Goal: Task Accomplishment & Management: Complete application form

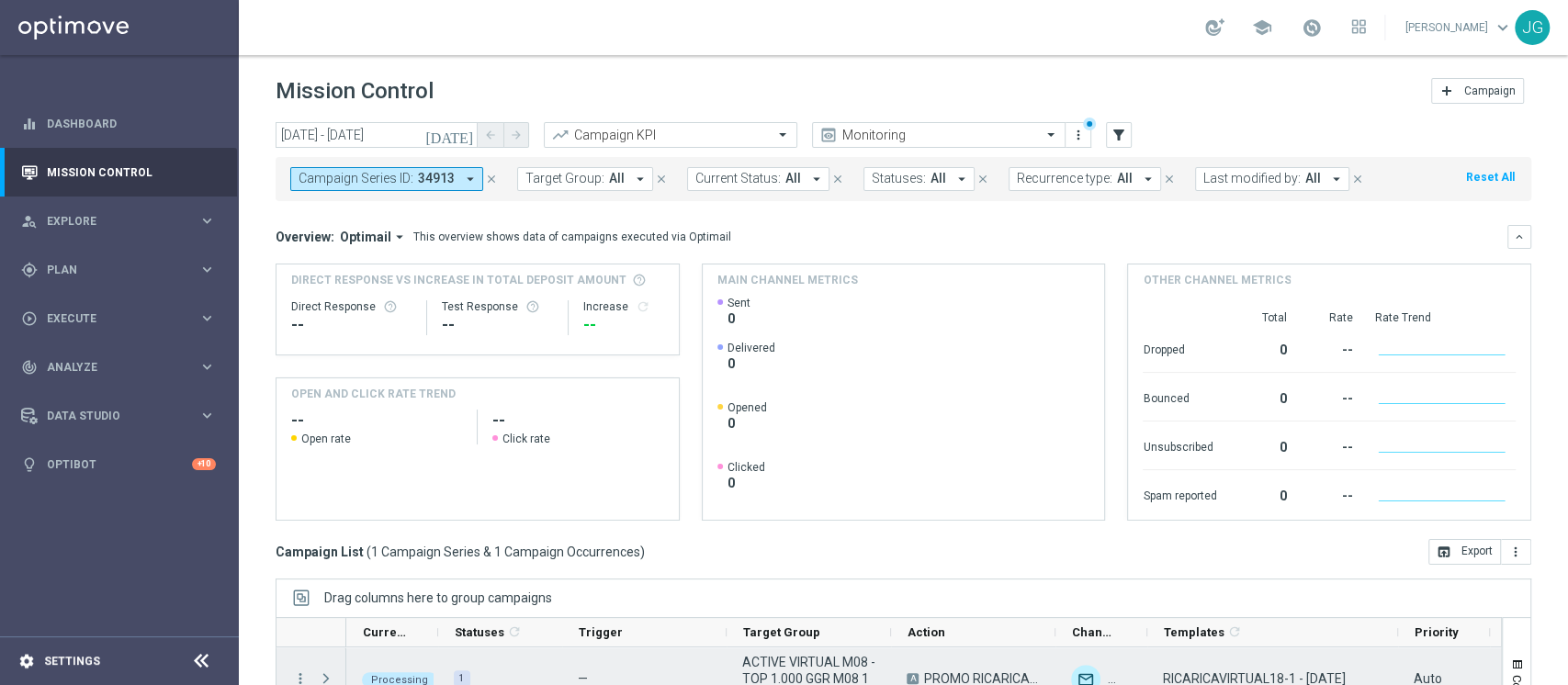
scroll to position [179, 0]
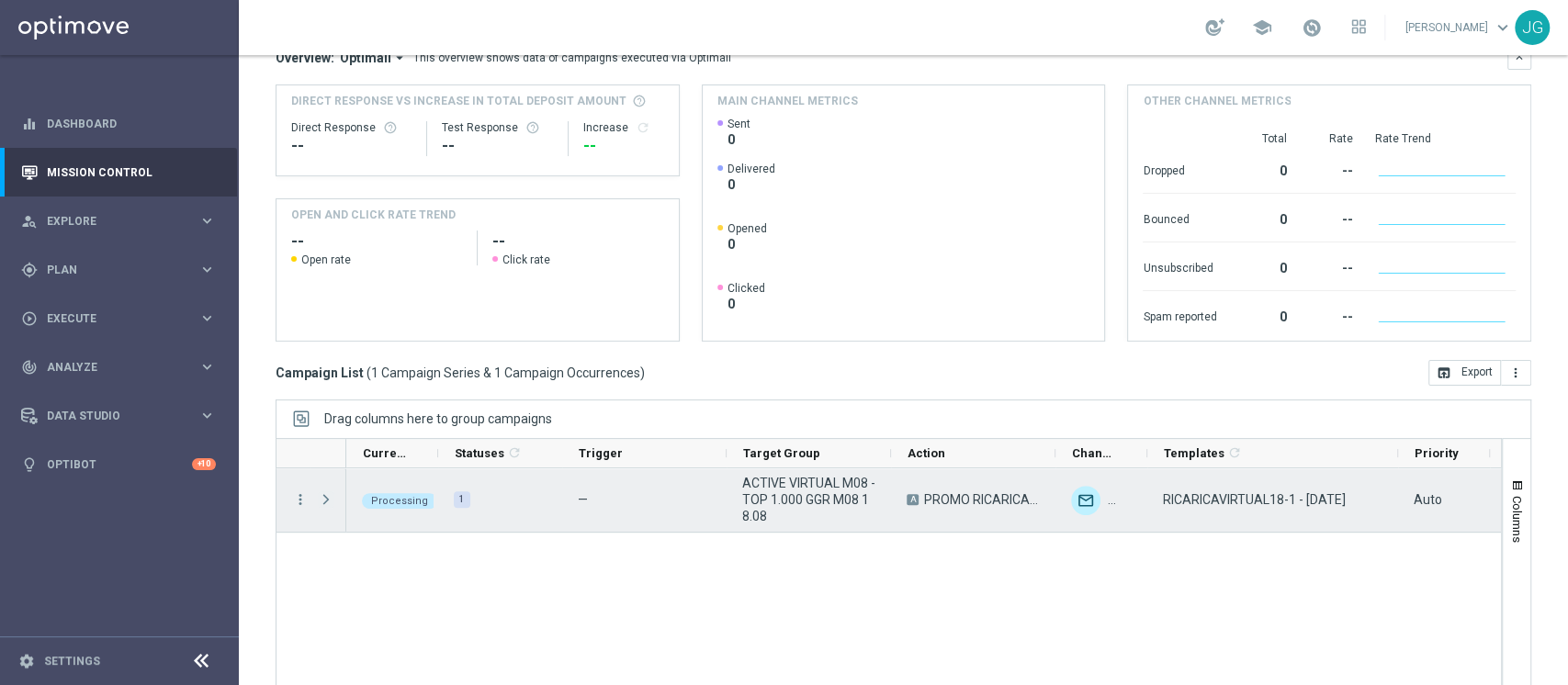
click at [323, 501] on span "Press SPACE to select this row." at bounding box center [325, 499] width 16 height 14
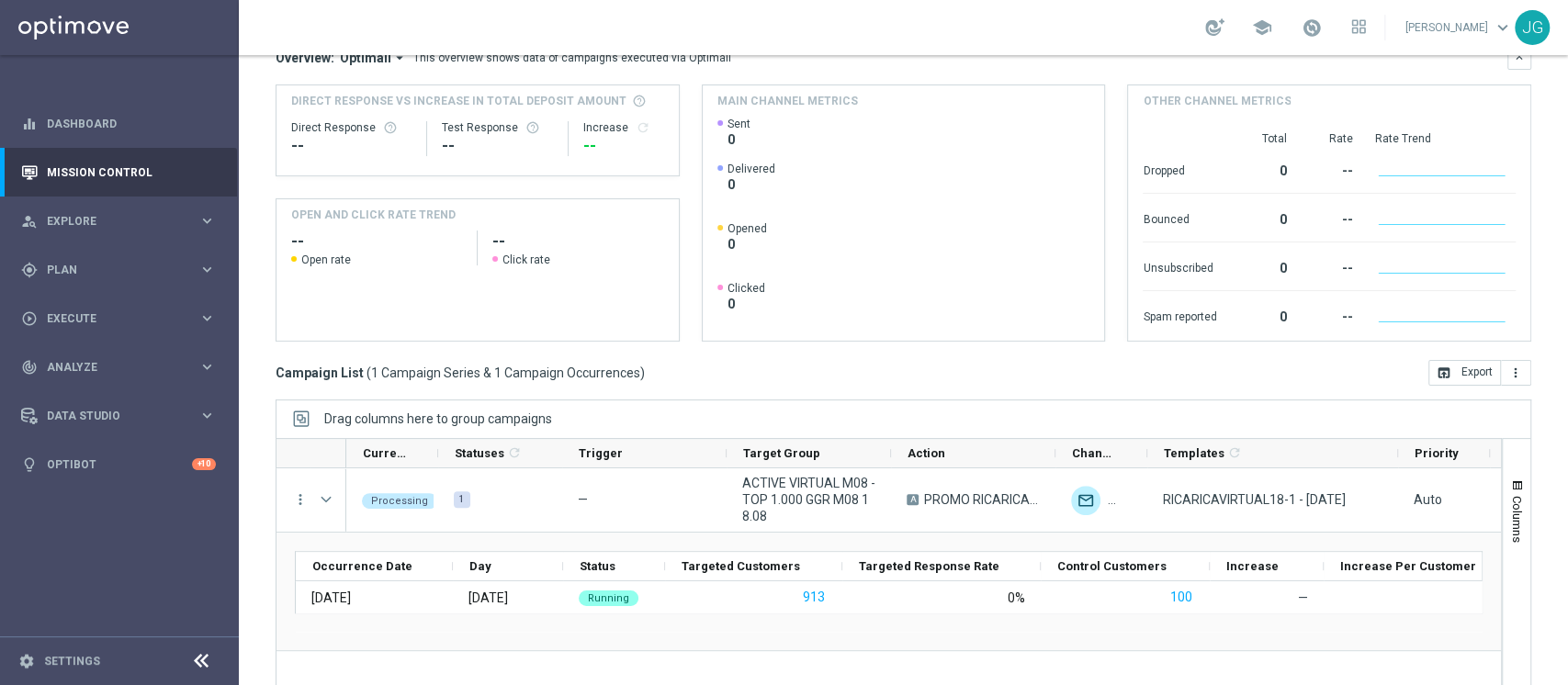
scroll to position [232, 0]
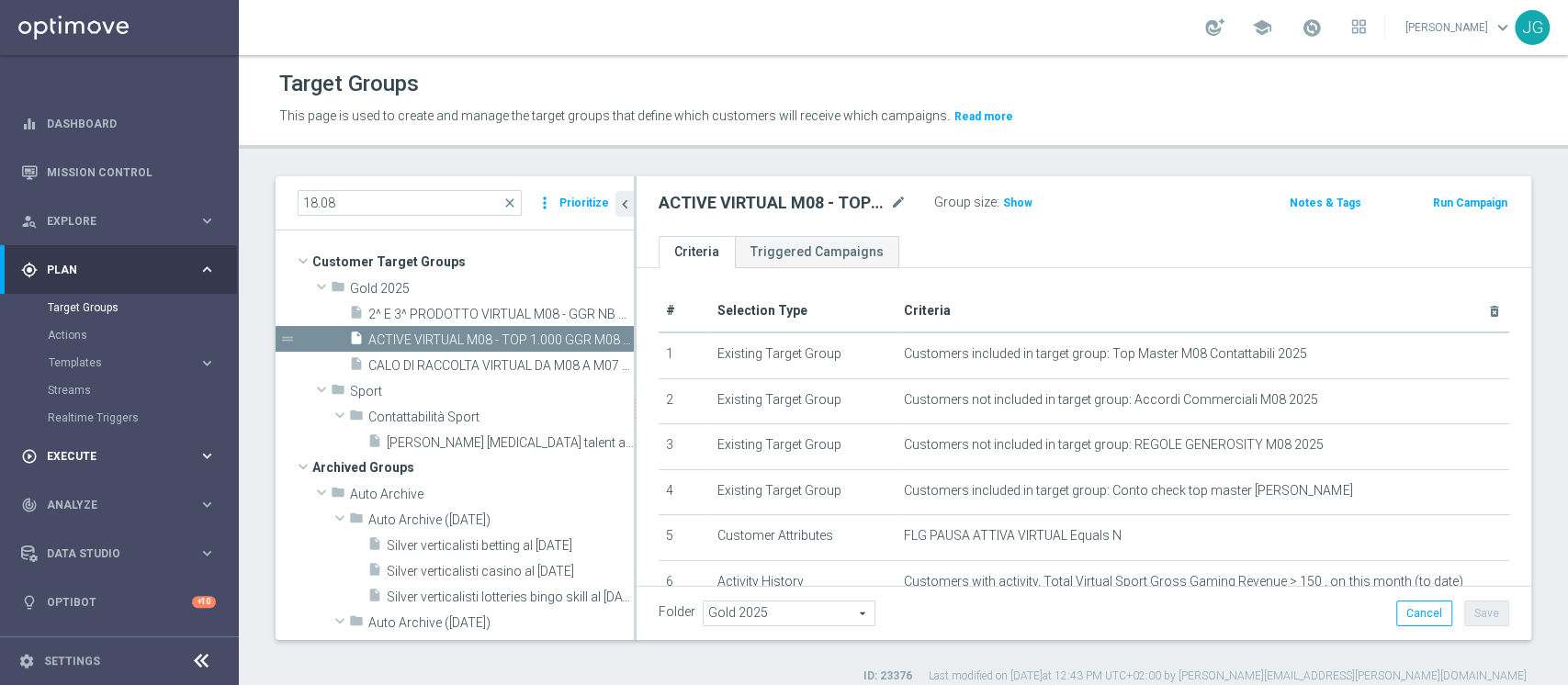
click at [72, 461] on span "Execute" at bounding box center [123, 456] width 152 height 11
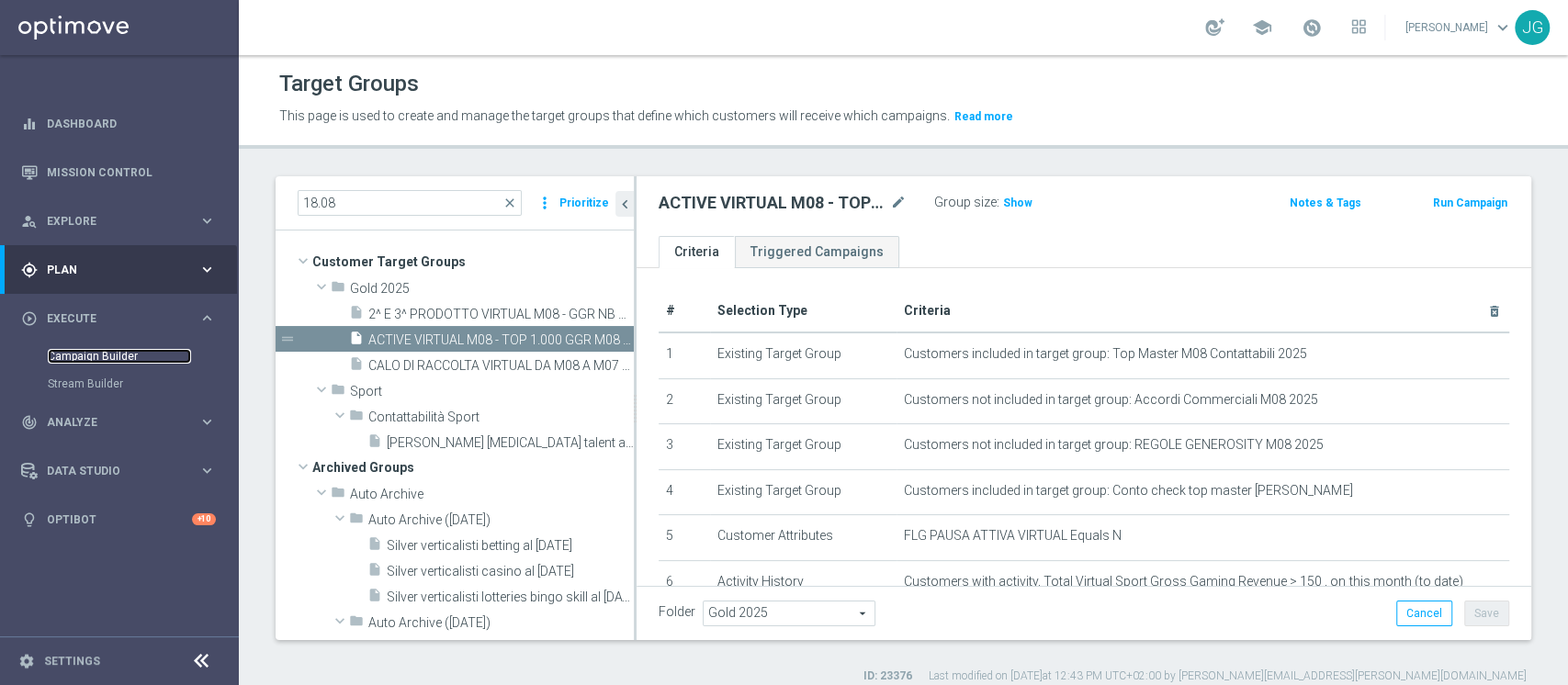
click at [105, 358] on link "Campaign Builder" at bounding box center [119, 356] width 143 height 14
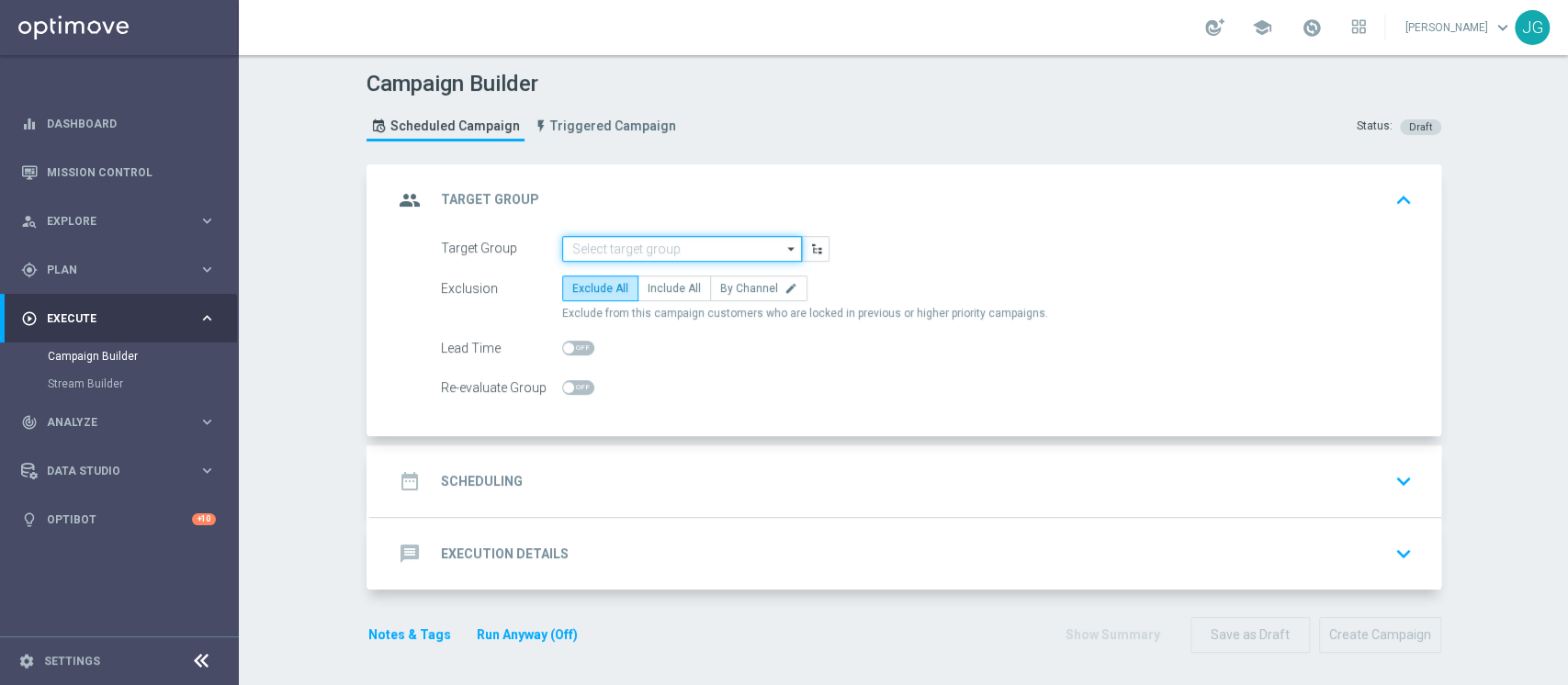
click at [604, 250] on input at bounding box center [682, 248] width 240 height 26
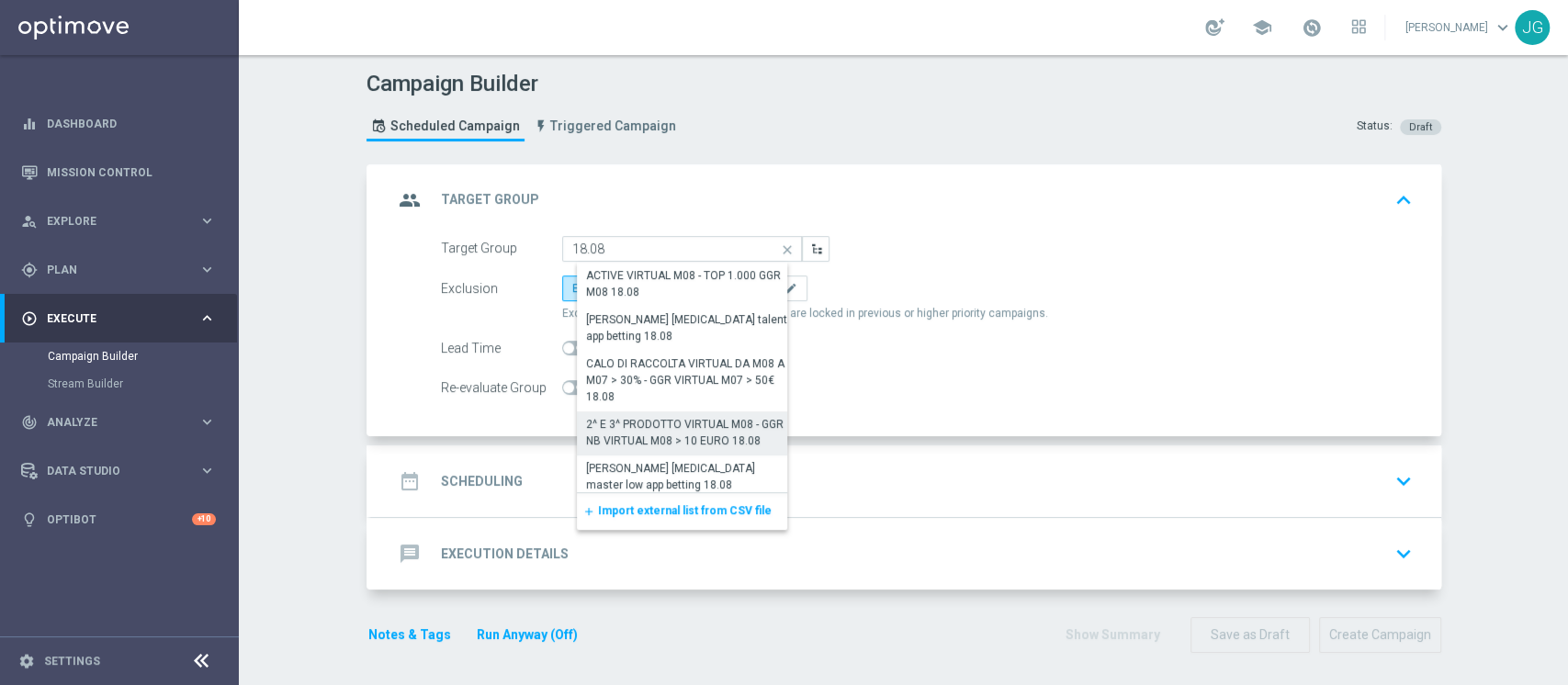
click at [607, 437] on div "2^ E 3^ PRODOTTO VIRTUAL M08 - GGR NB VIRTUAL M08 > 10 EURO 18.08" at bounding box center [689, 433] width 206 height 33
type input "2^ E 3^ PRODOTTO VIRTUAL M08 - GGR NB VIRTUAL M08 > 10 EURO 18.08"
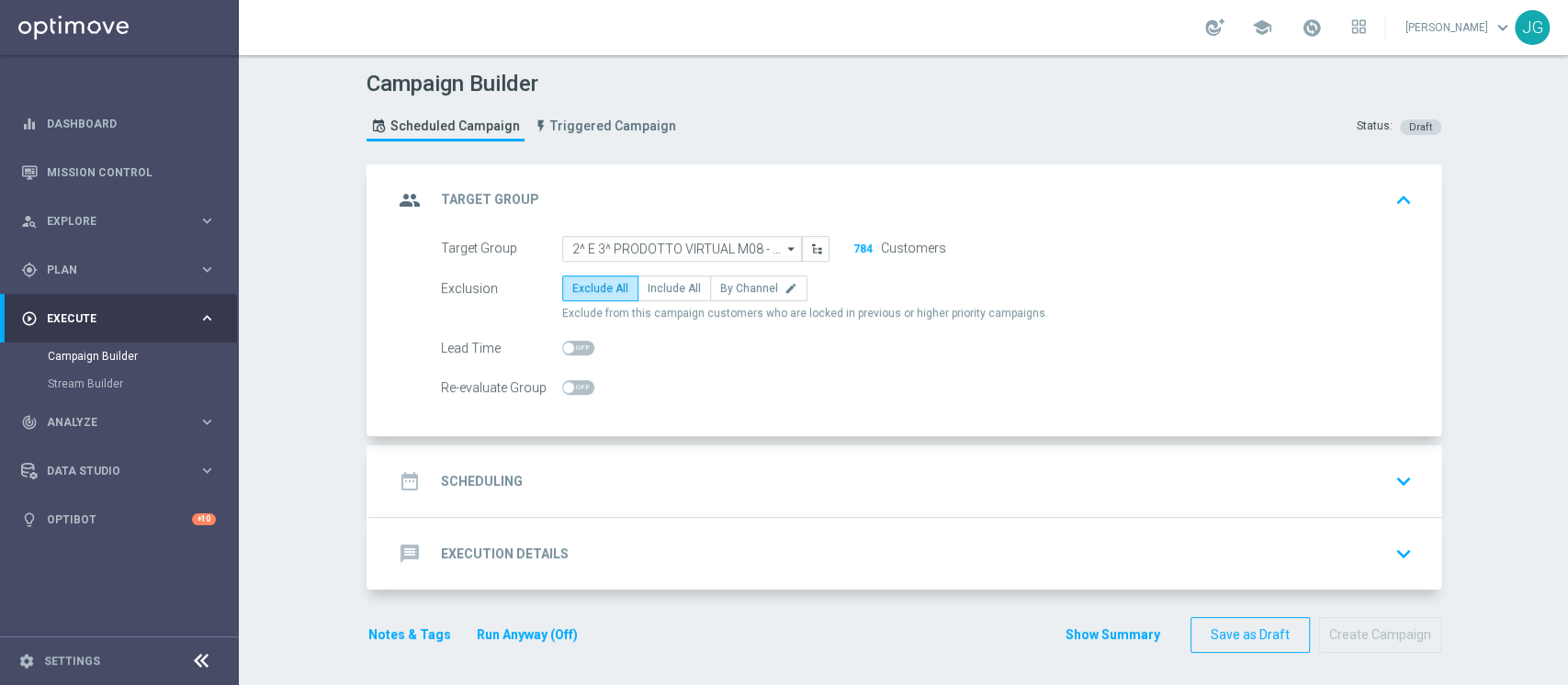
click at [592, 483] on div "date_range Scheduling keyboard_arrow_down" at bounding box center [906, 481] width 1026 height 35
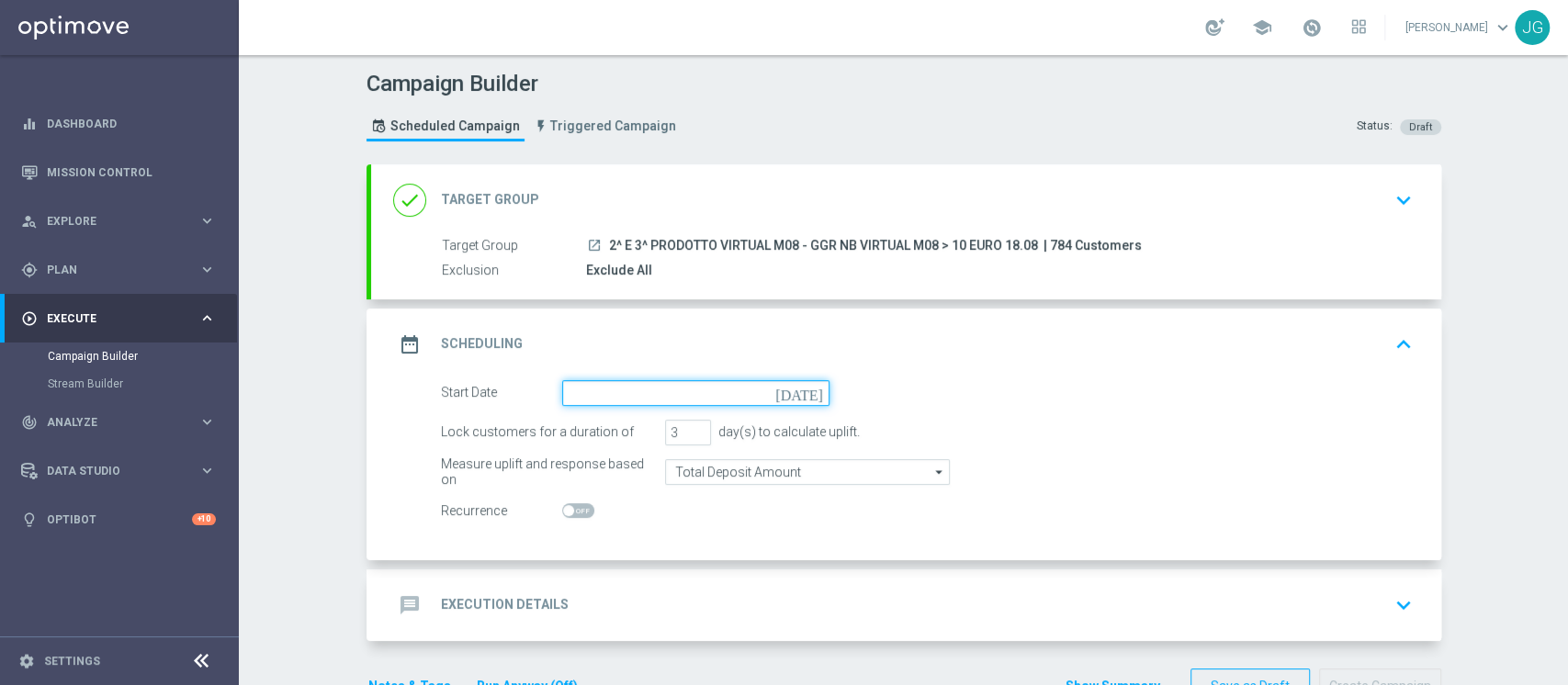
click at [720, 398] on input at bounding box center [696, 392] width 268 height 26
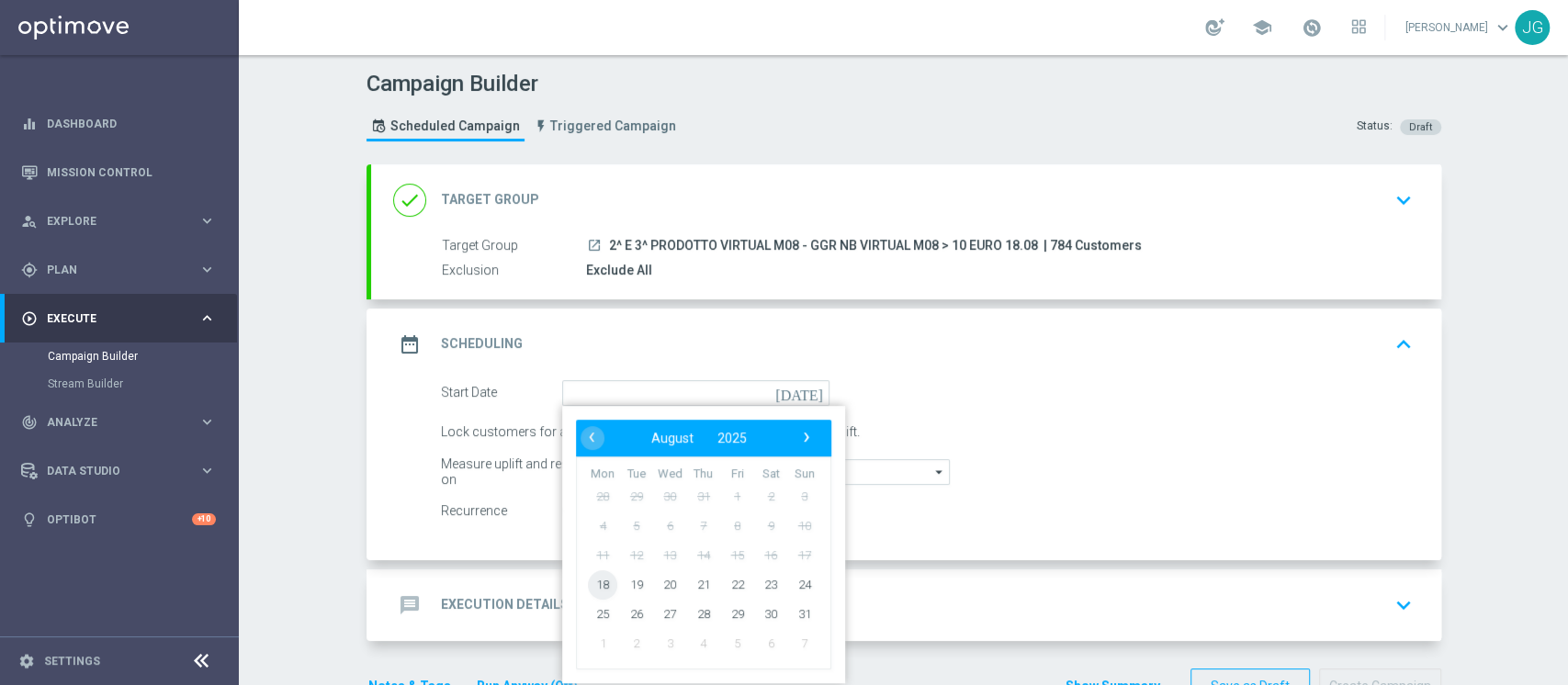
click at [591, 581] on span "18" at bounding box center [603, 583] width 30 height 30
type input "[DATE]"
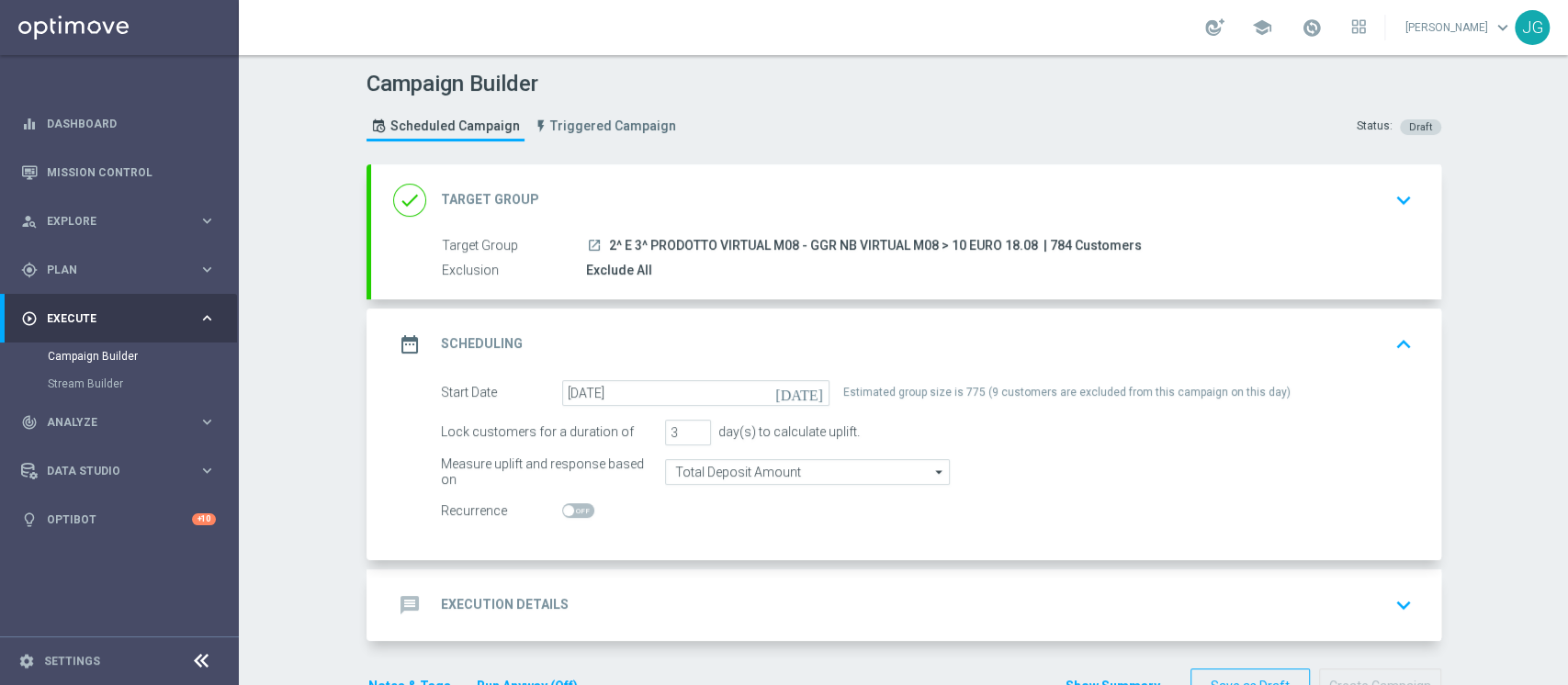
click at [735, 216] on div "done Target Group keyboard_arrow_down" at bounding box center [906, 200] width 1026 height 35
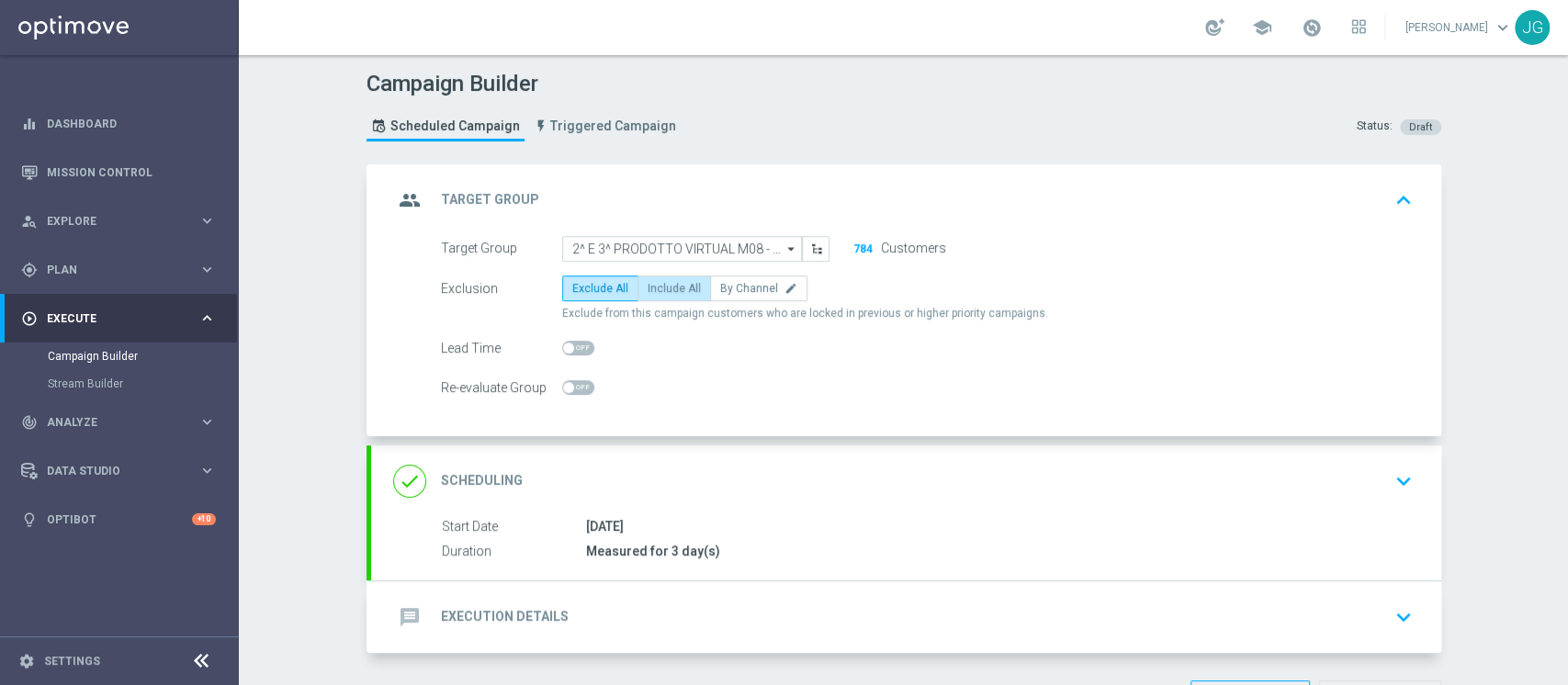
click at [639, 294] on label "Include All" at bounding box center [674, 288] width 74 height 26
click at [648, 294] on input "Include All" at bounding box center [653, 292] width 12 height 12
radio input "true"
click at [626, 623] on div "message Execution Details keyboard_arrow_down" at bounding box center [906, 617] width 1026 height 35
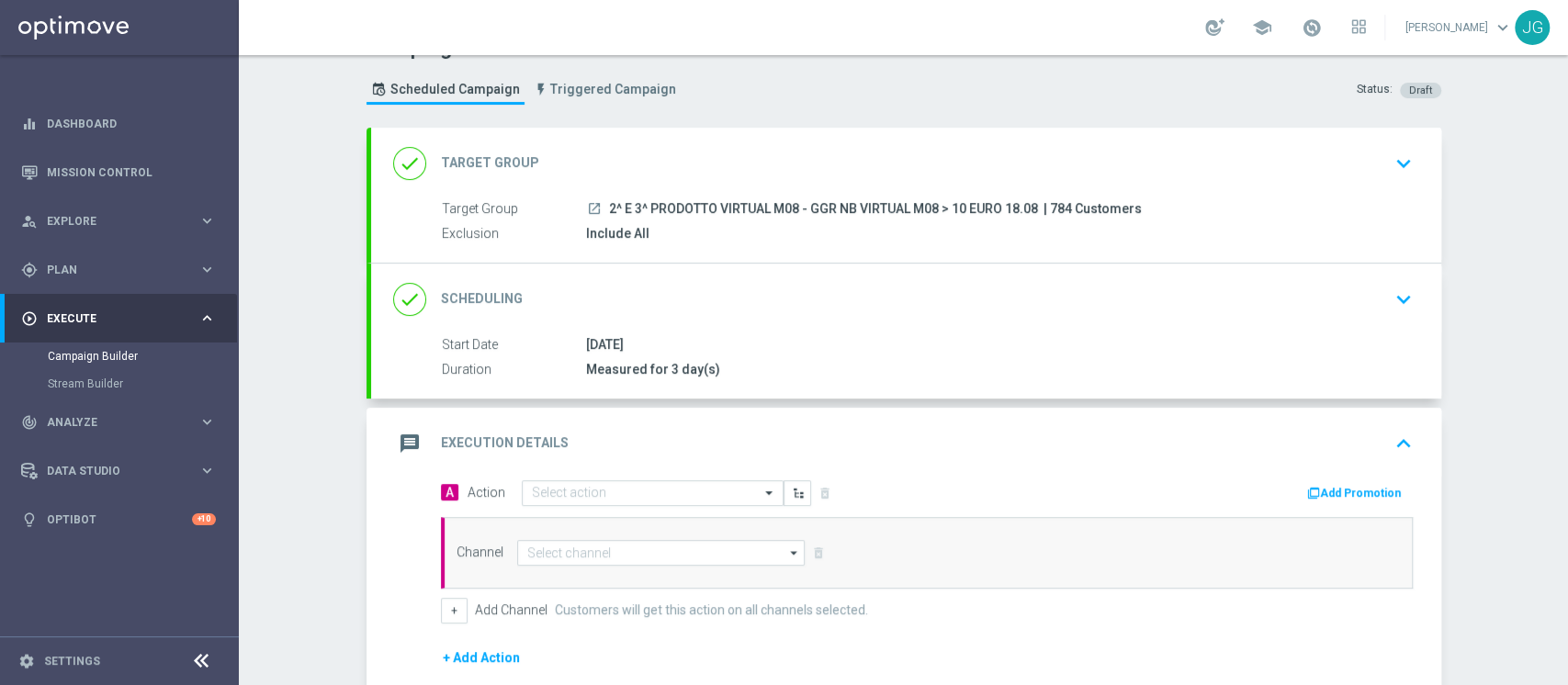
scroll to position [35, 0]
click at [692, 147] on div "done Target Group keyboard_arrow_down" at bounding box center [906, 164] width 1026 height 35
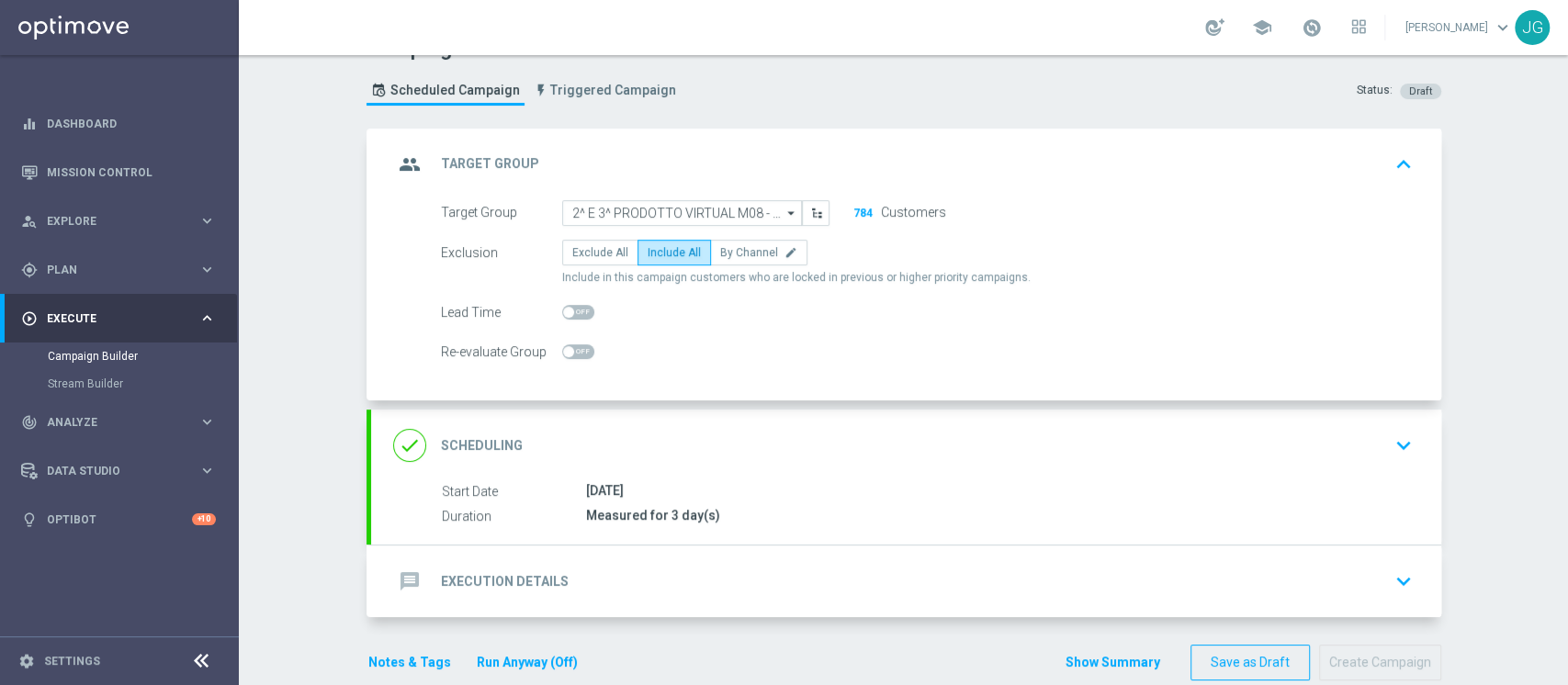
click at [701, 460] on div "done Scheduling keyboard_arrow_down" at bounding box center [906, 445] width 1026 height 35
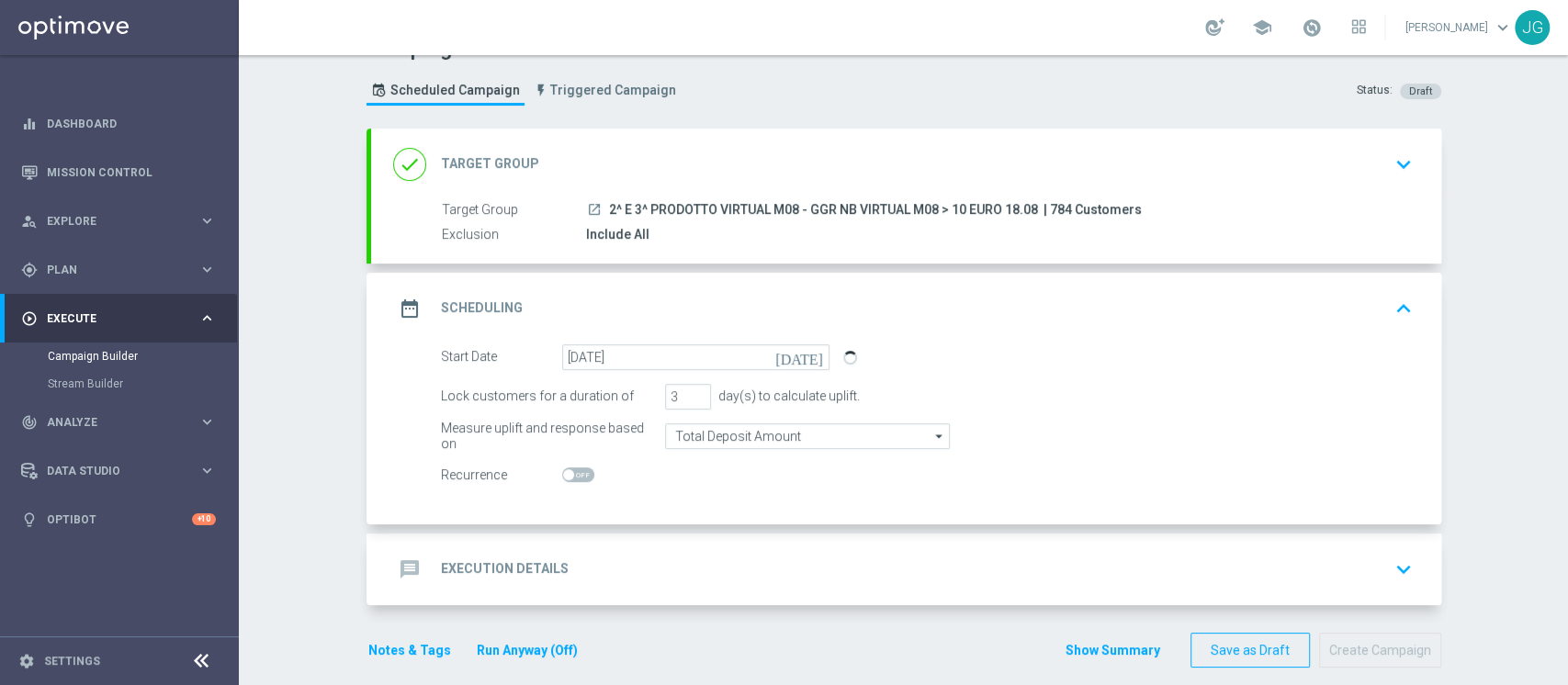
drag, startPoint x: 1032, startPoint y: 204, endPoint x: 598, endPoint y: 202, distance: 434.0
click at [598, 202] on div "launch 2^ E 3^ PRODOTTO VIRTUAL M08 - GGR NB VIRTUAL M08 > 10 EURO 18.08 | 784 …" at bounding box center [996, 209] width 820 height 18
copy span "2^ E 3^ PRODOTTO VIRTUAL M08 - GGR NB VIRTUAL M08 > 10 EURO 18.08"
click at [607, 572] on div "message Execution Details keyboard_arrow_down" at bounding box center [906, 569] width 1026 height 35
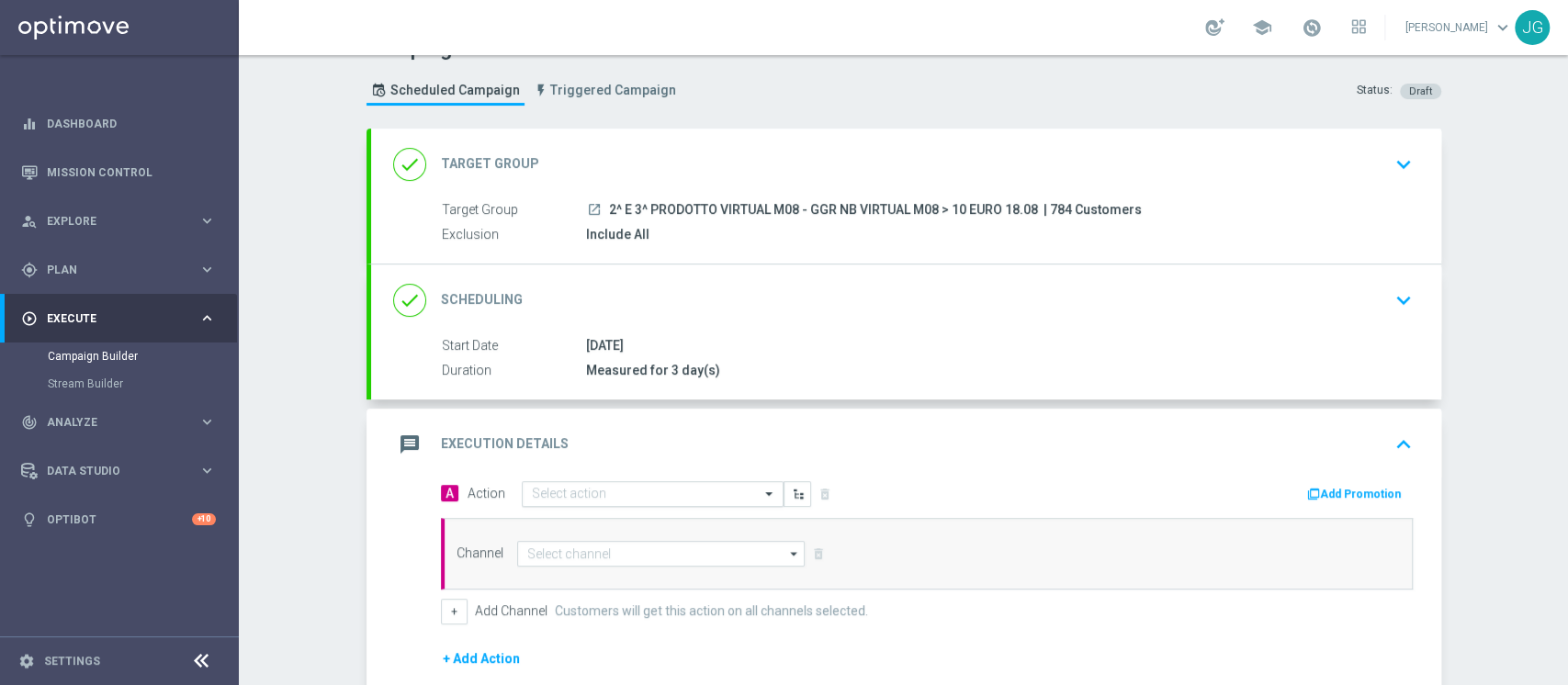
click at [600, 492] on input "text" at bounding box center [633, 494] width 204 height 15
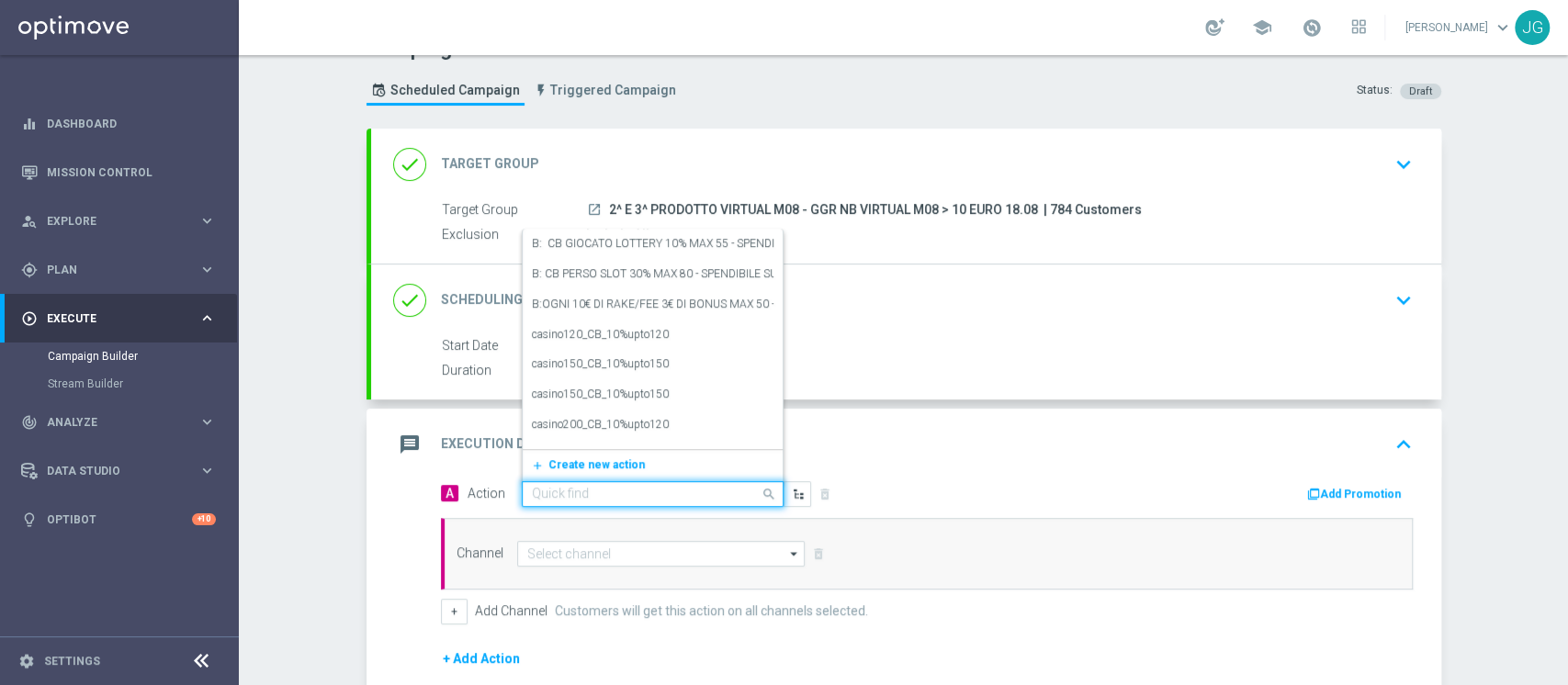
paste input "CB GIOCATO VIRTUAL 15% MAX 100 EURO - SPENDIBILE VIRTUAL"
type input "CB GIOCATO VIRTUAL 15% MAX 100 EURO - SPENDIBILE VIRTUAL"
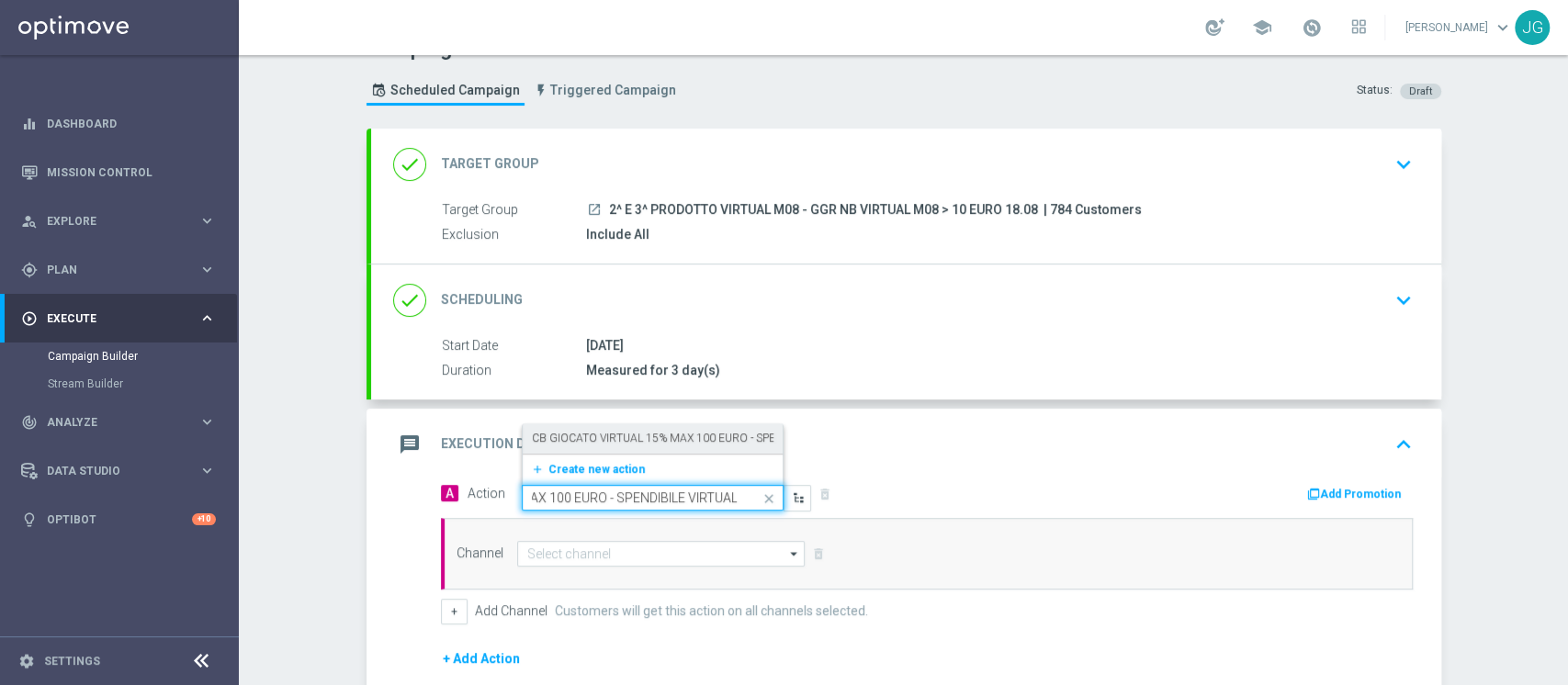
click at [615, 437] on label "CB GIOCATO VIRTUAL 15% MAX 100 EURO - SPENDIBILE VIRTUAL" at bounding box center [697, 438] width 330 height 15
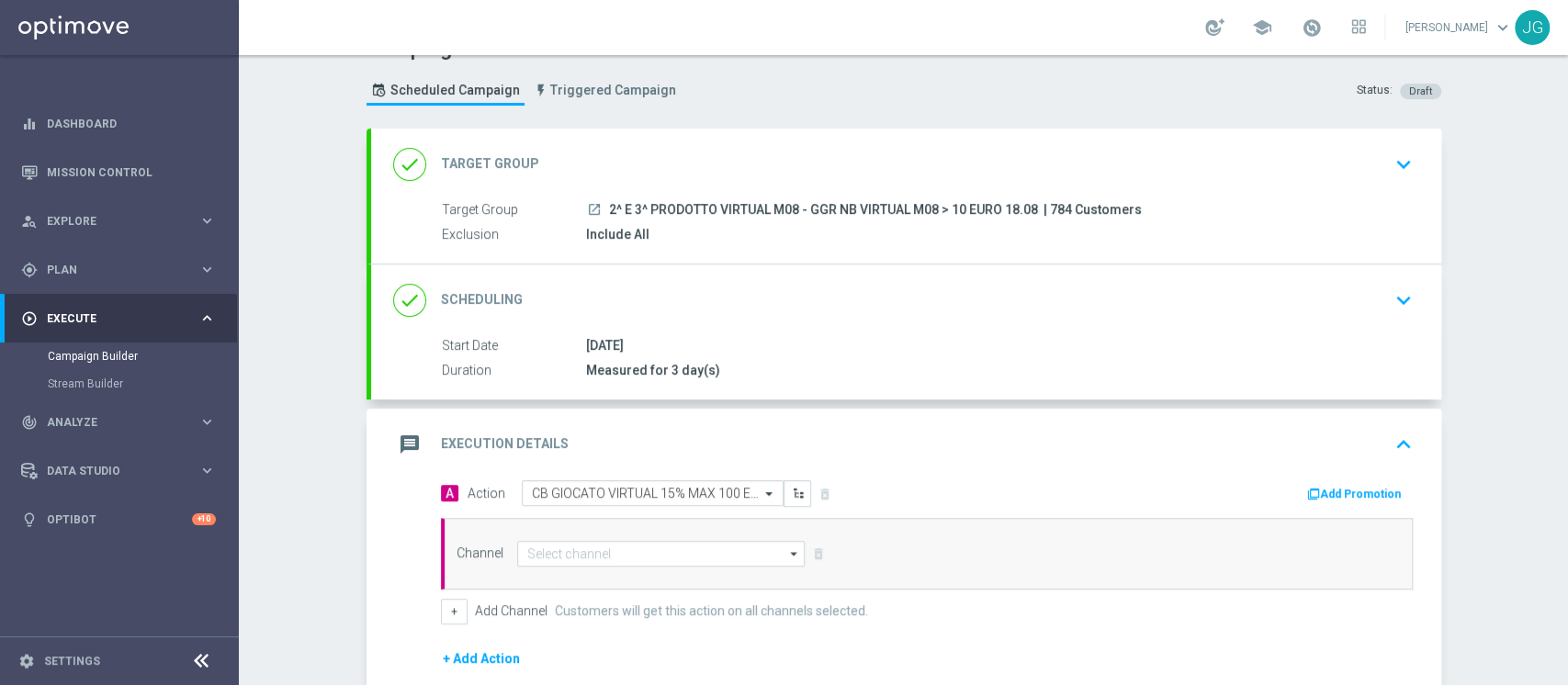
scroll to position [0, 0]
click at [1322, 489] on button "Add Promotion" at bounding box center [1356, 493] width 102 height 20
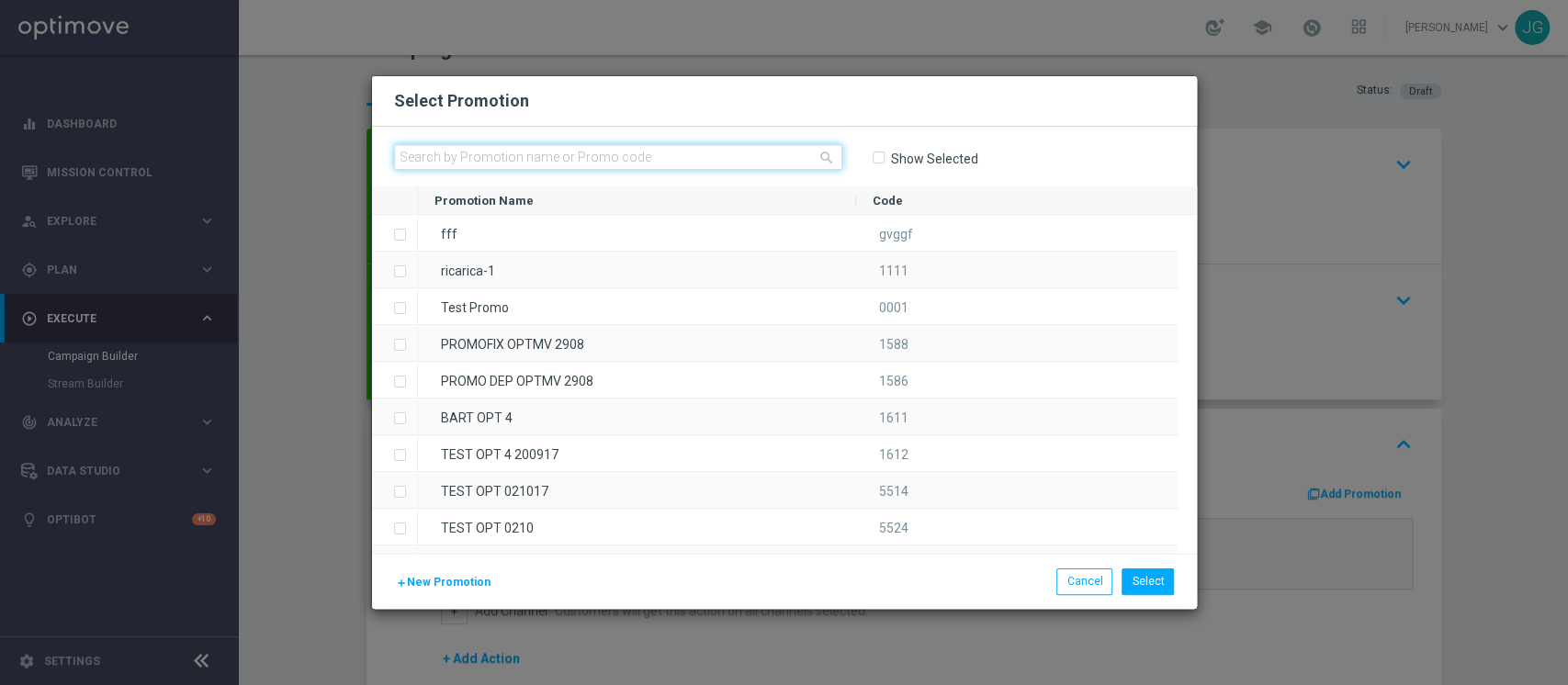
click at [711, 155] on input "text" at bounding box center [618, 156] width 448 height 26
paste input "VIRTUALCB18"
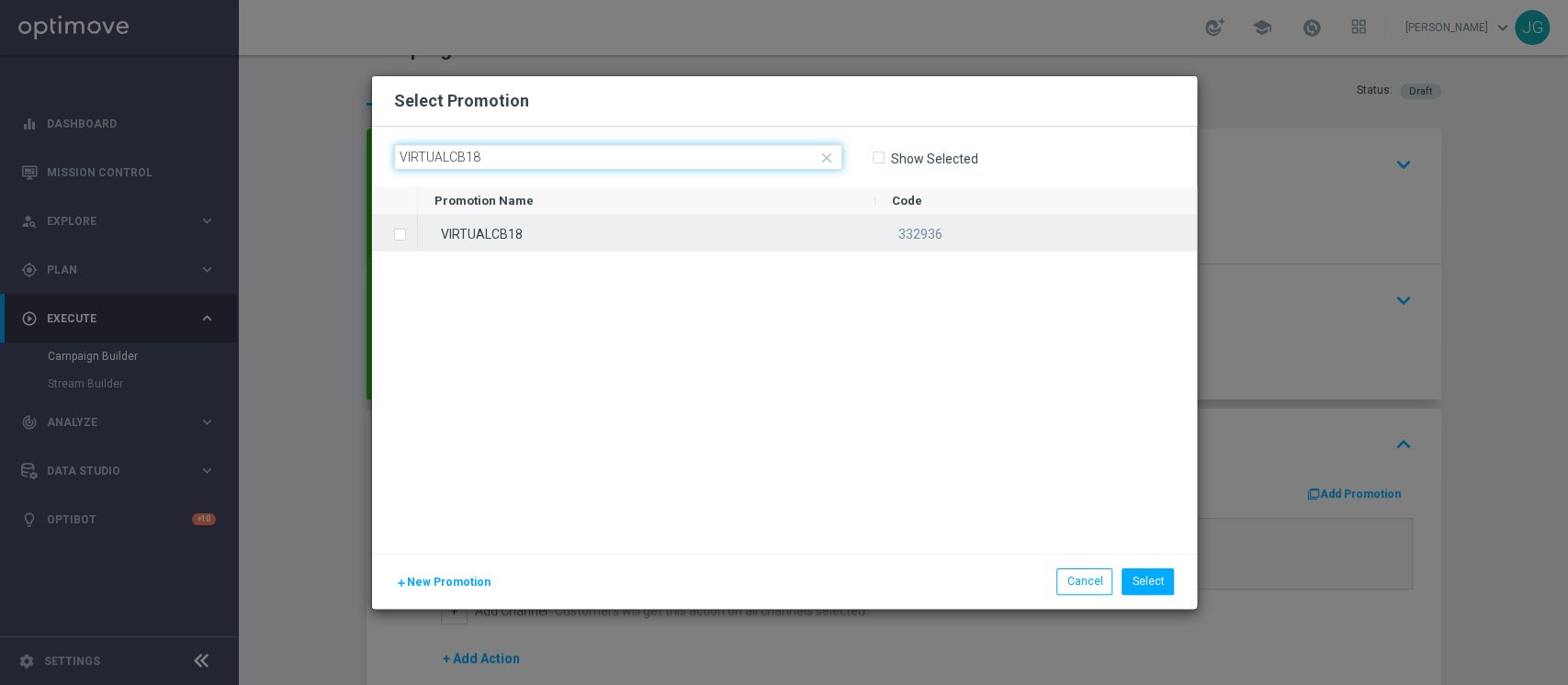
type input "VIRTUALCB18"
click at [551, 232] on div "VIRTUALCB18" at bounding box center [647, 232] width 458 height 35
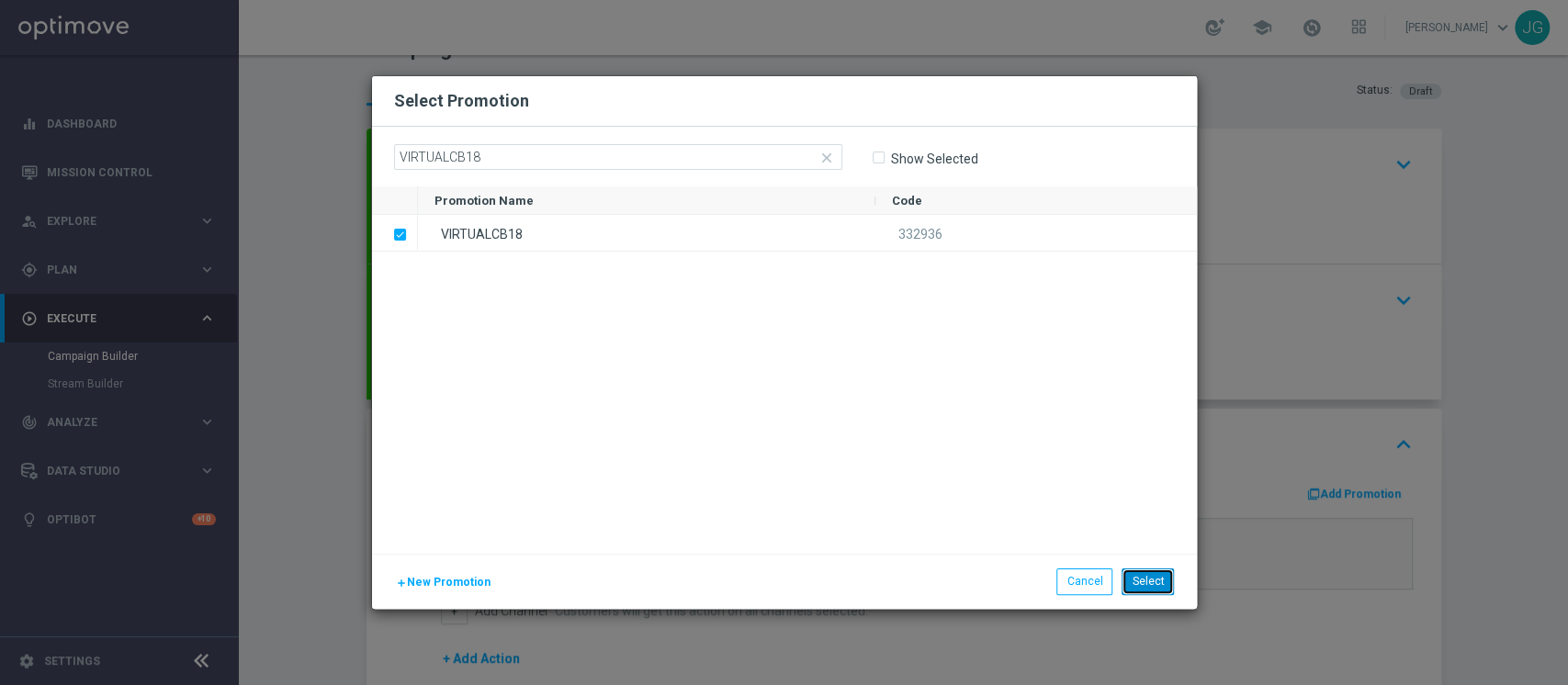
click at [1158, 586] on button "Select" at bounding box center [1148, 581] width 53 height 26
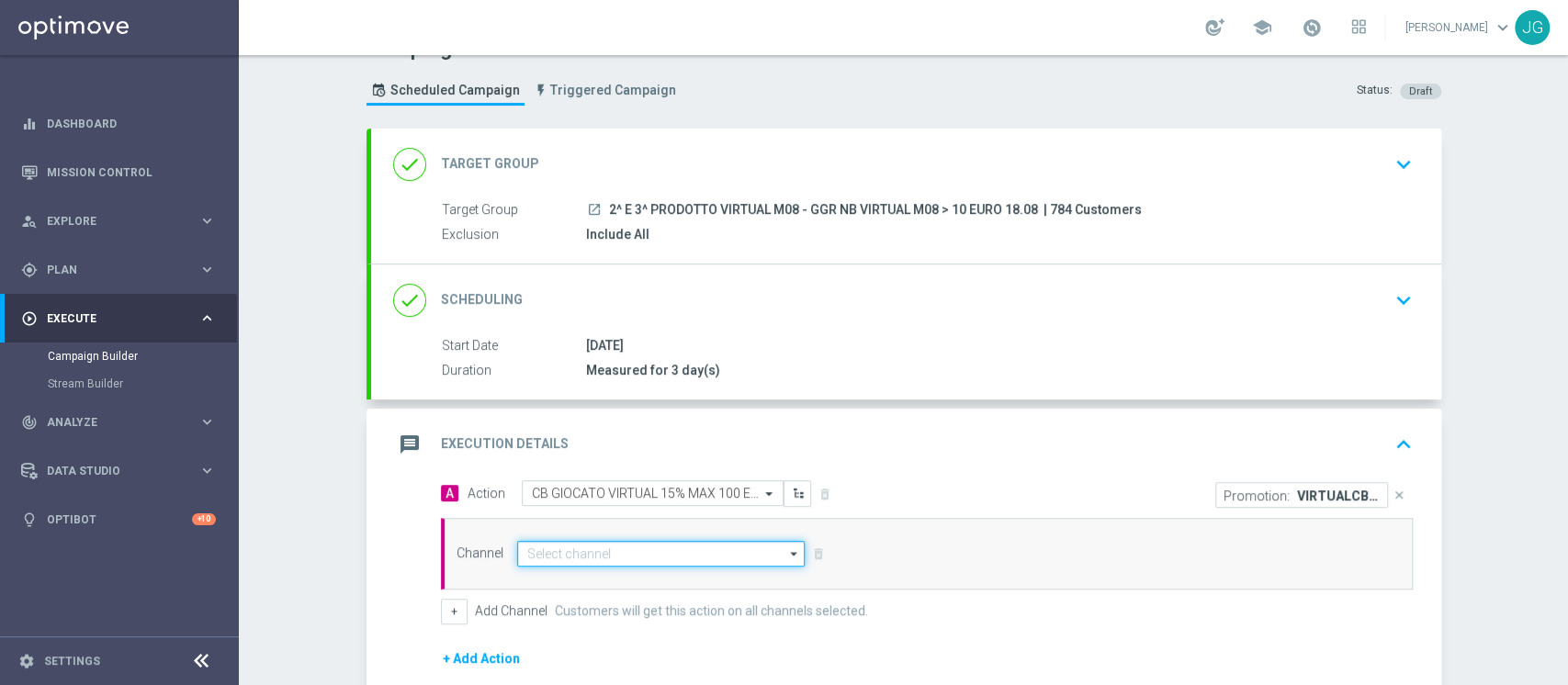
click at [660, 553] on input at bounding box center [661, 554] width 289 height 26
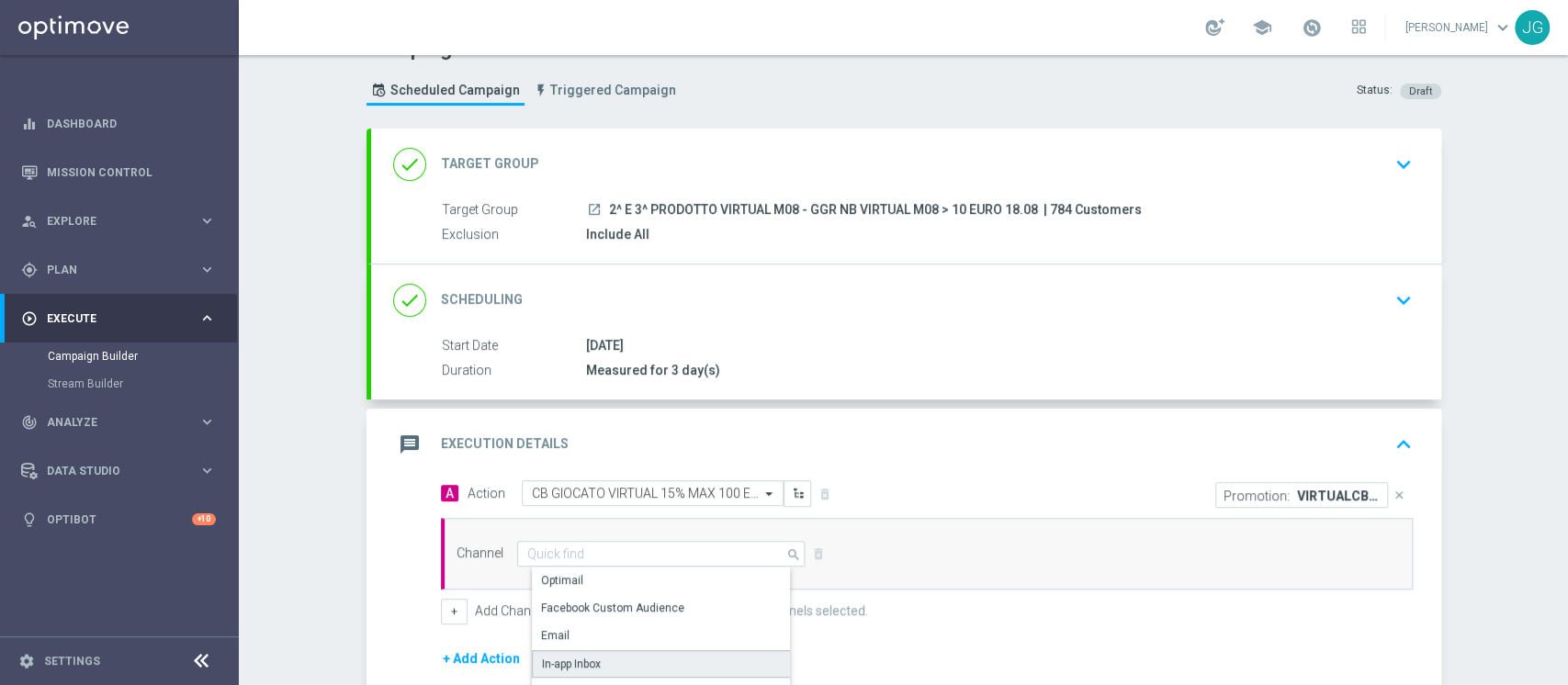
click at [558, 650] on div "In-app Inbox" at bounding box center [668, 664] width 273 height 28
type input "In-app Inbox"
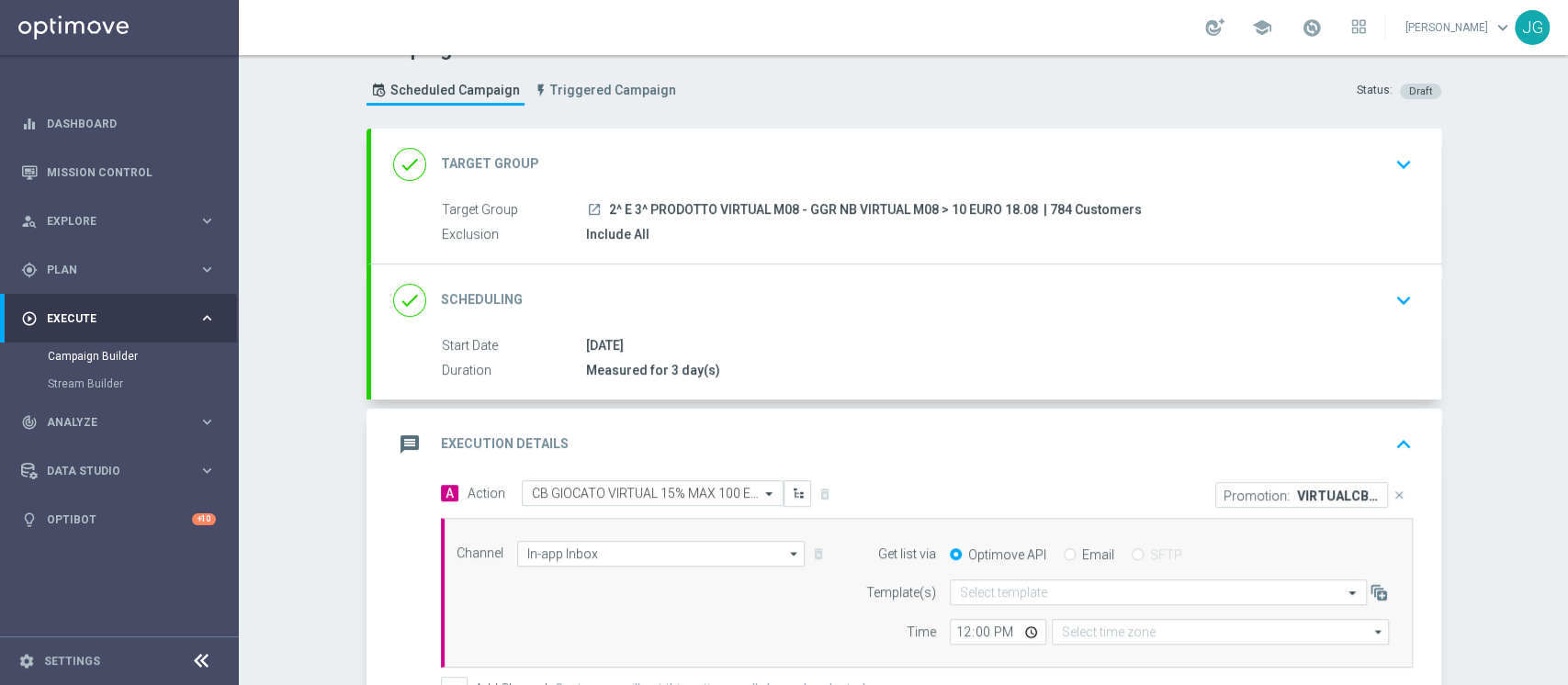
type input "Coordinated Universal Time (UTC 00:00)"
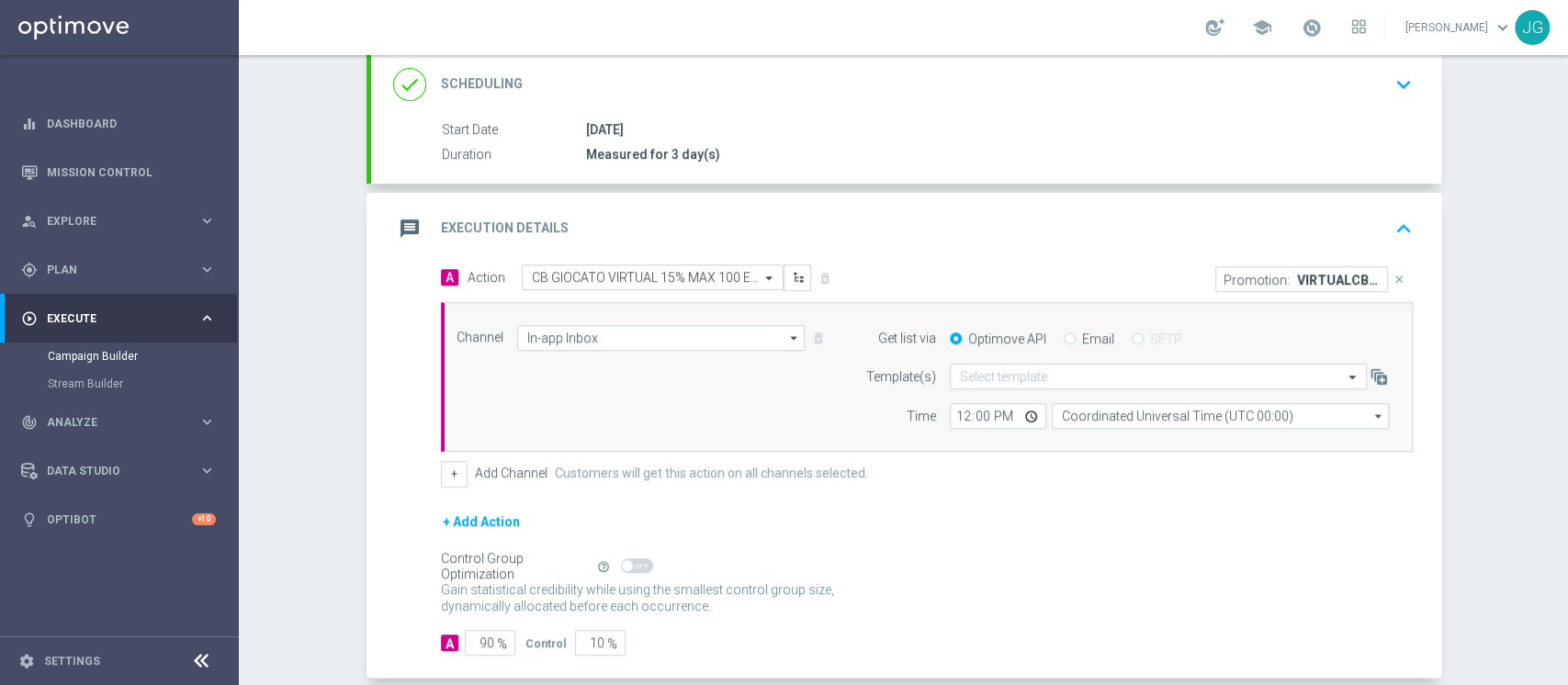
click at [1064, 334] on input "Email" at bounding box center [1070, 340] width 12 height 12
radio input "true"
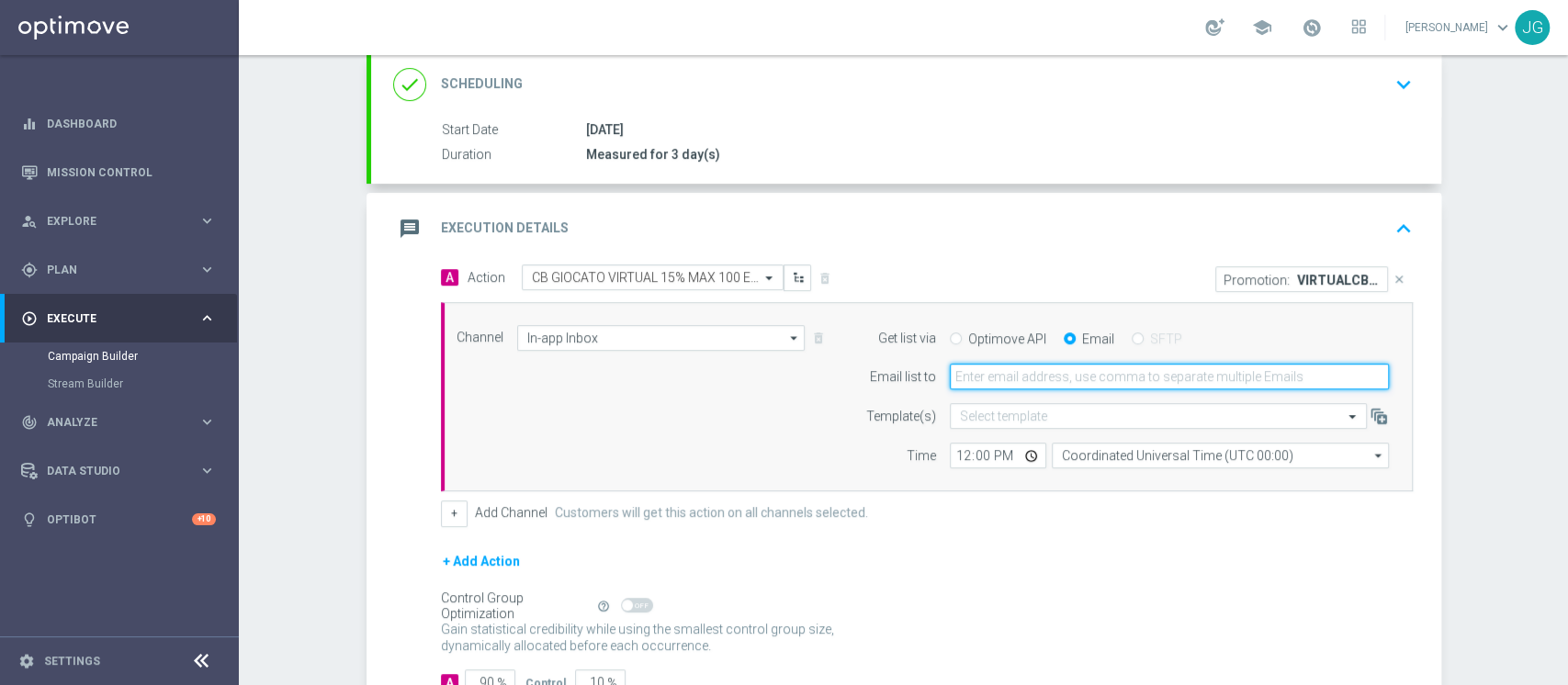
click at [1016, 377] on input "email" at bounding box center [1170, 376] width 440 height 26
type input "jennyffer.gonzalez@sisal.it"
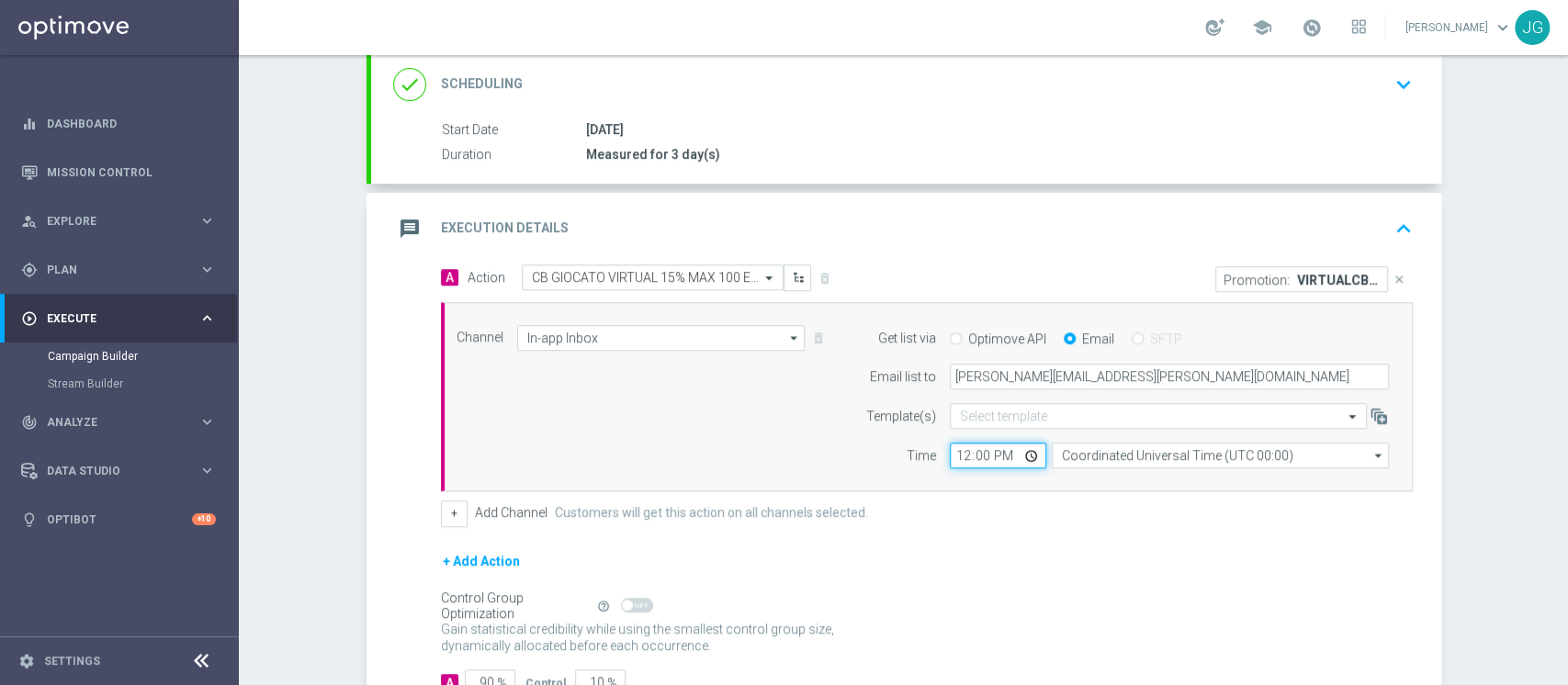
click at [1021, 451] on input "12:00" at bounding box center [998, 455] width 97 height 26
type input "18:00"
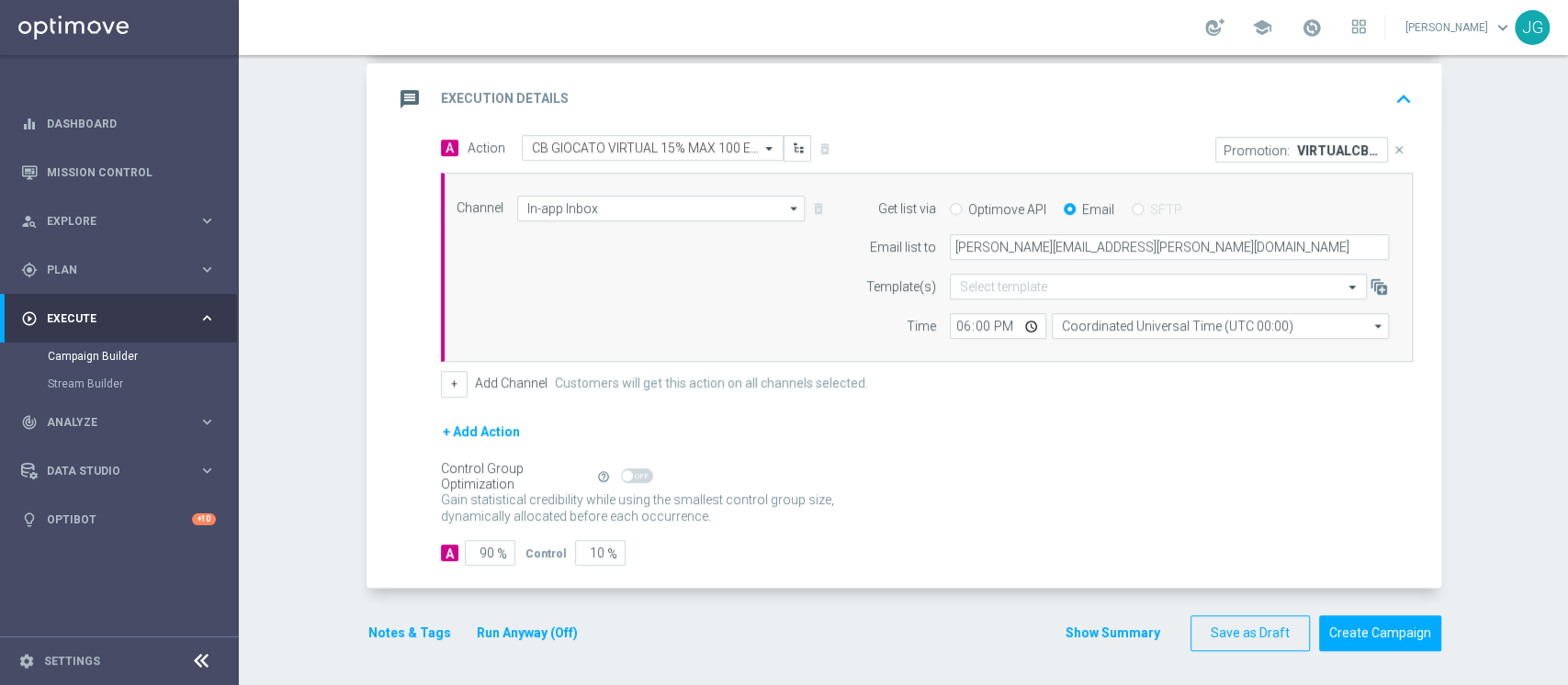
click at [407, 628] on button "Notes & Tags" at bounding box center [410, 633] width 86 height 23
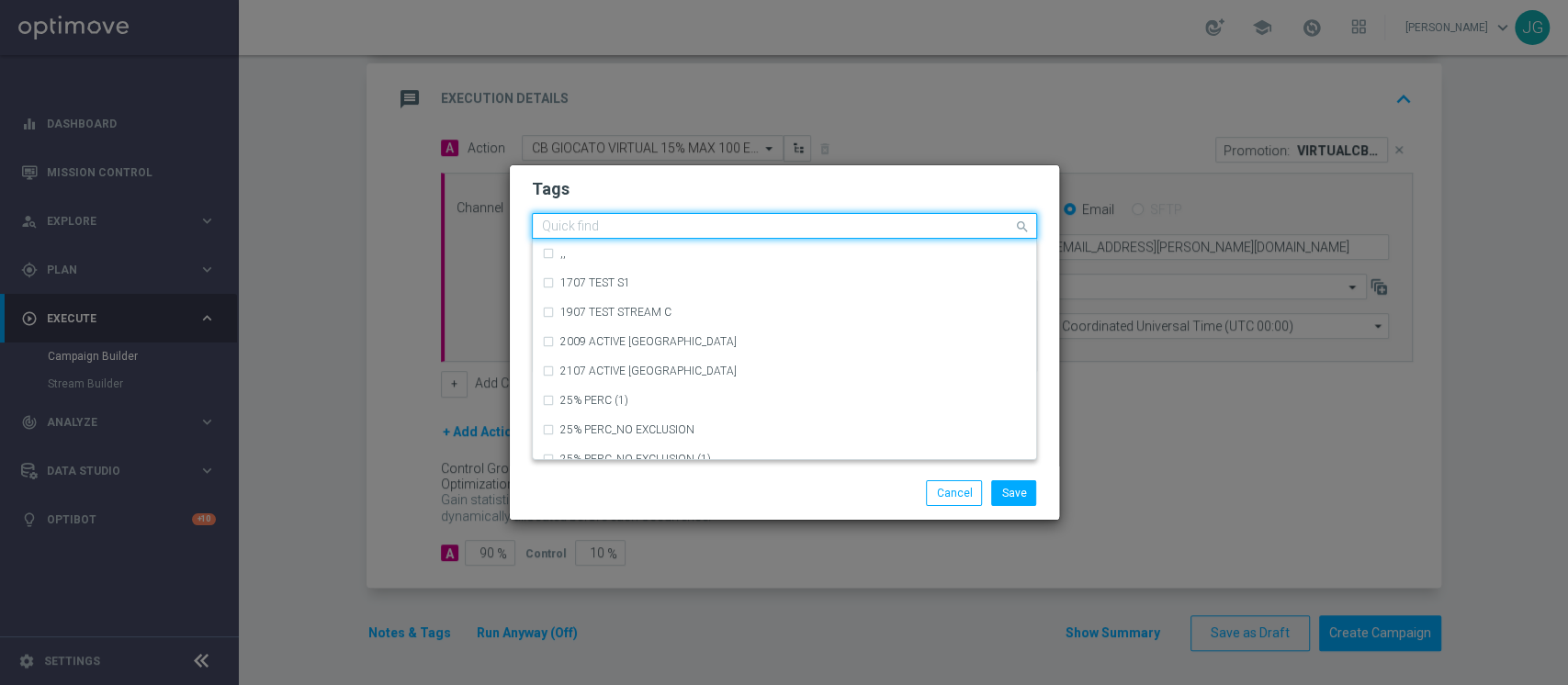
click at [705, 223] on input "text" at bounding box center [777, 227] width 471 height 15
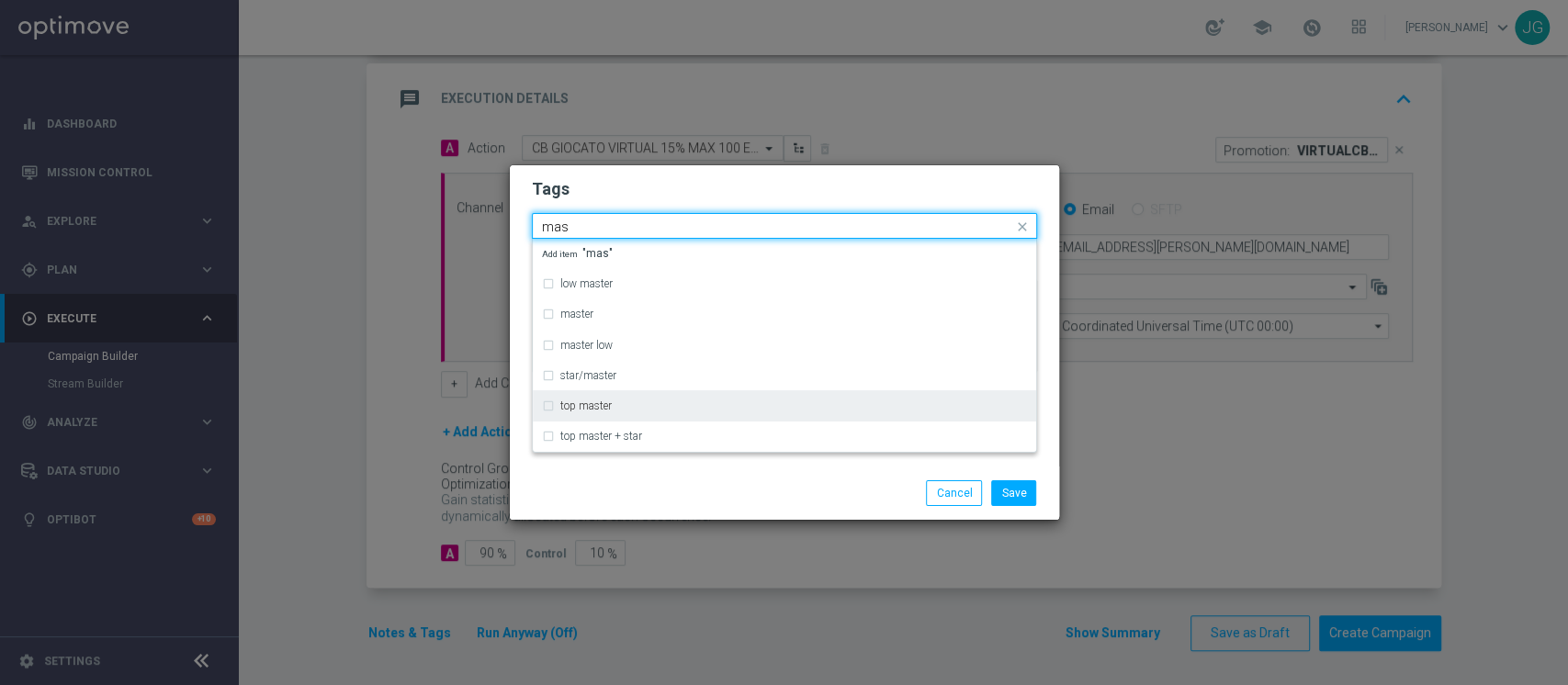
click at [587, 403] on label "top master" at bounding box center [586, 405] width 52 height 11
type input "mas"
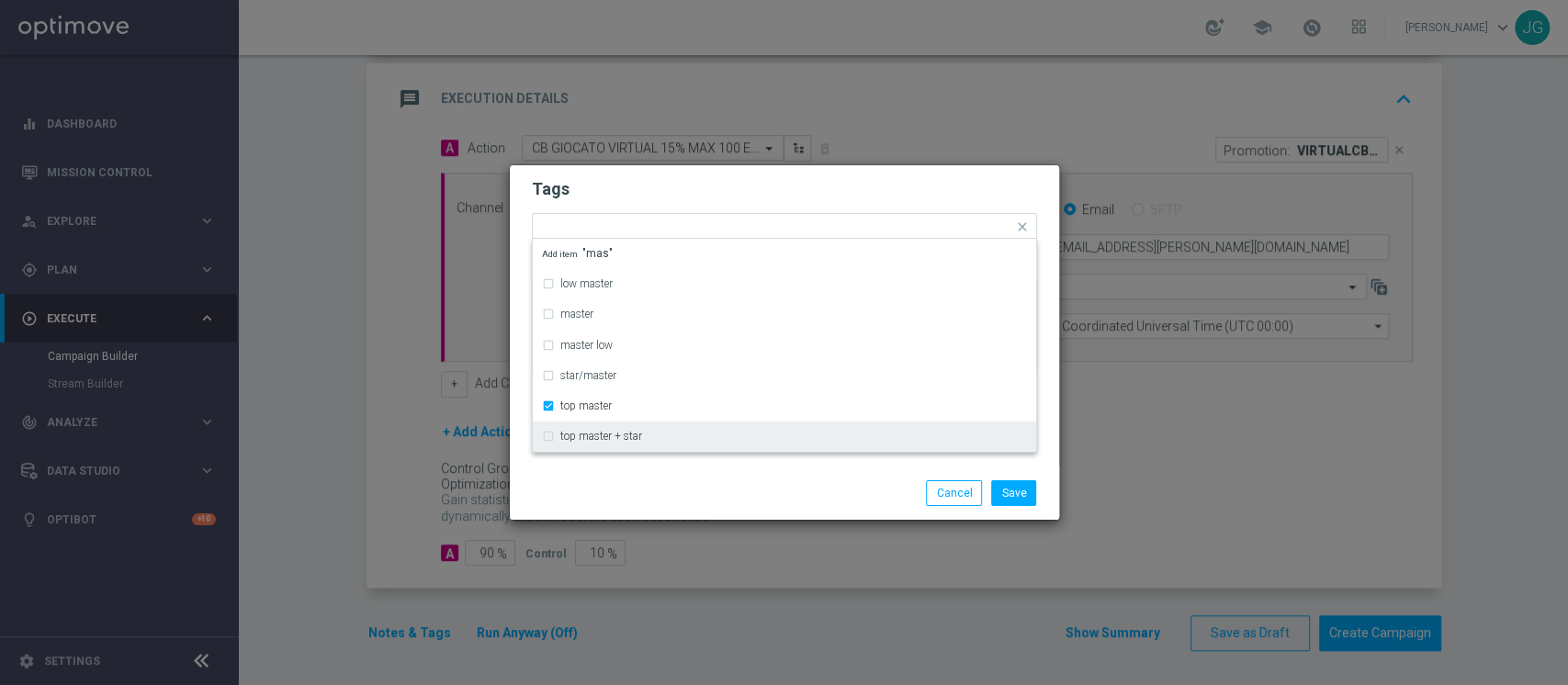
click at [630, 508] on div "Save Cancel" at bounding box center [784, 493] width 549 height 54
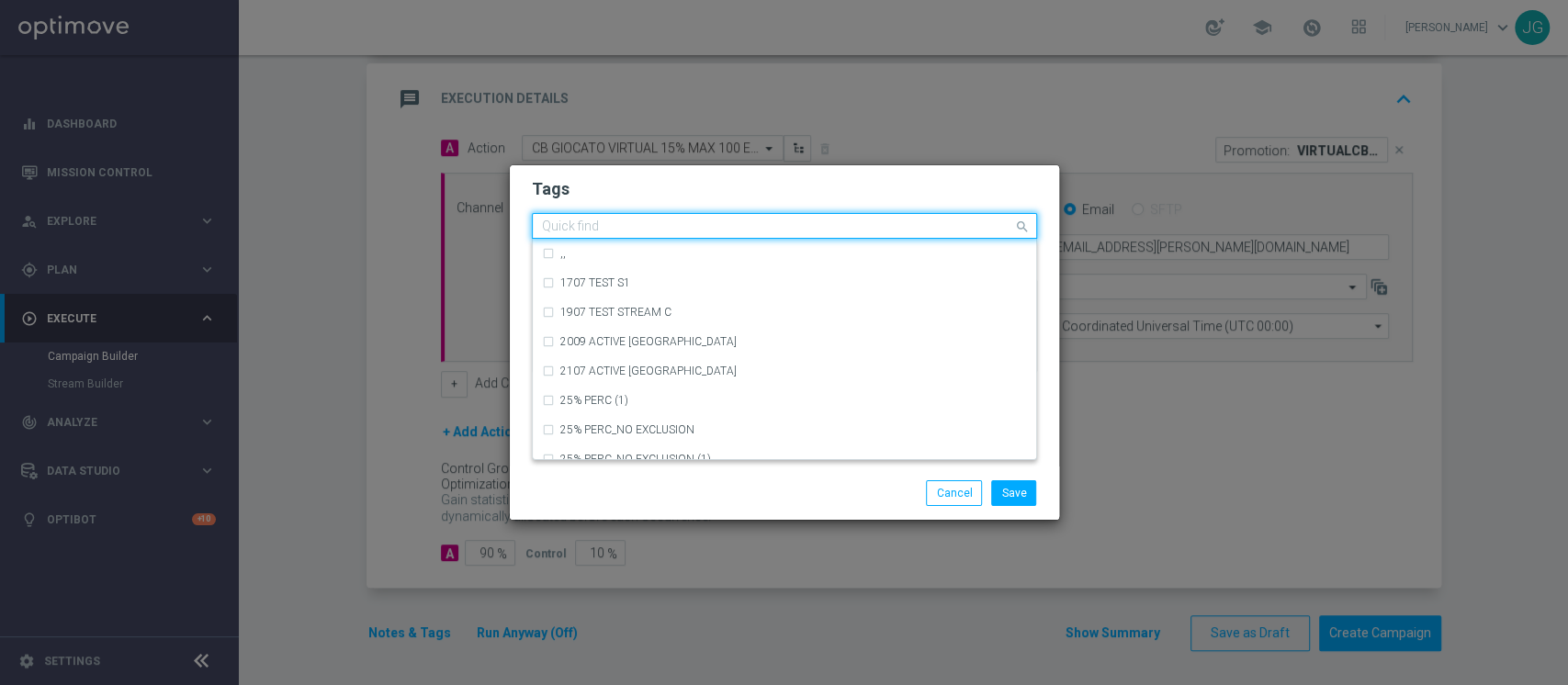
click at [701, 227] on input "text" at bounding box center [777, 227] width 471 height 15
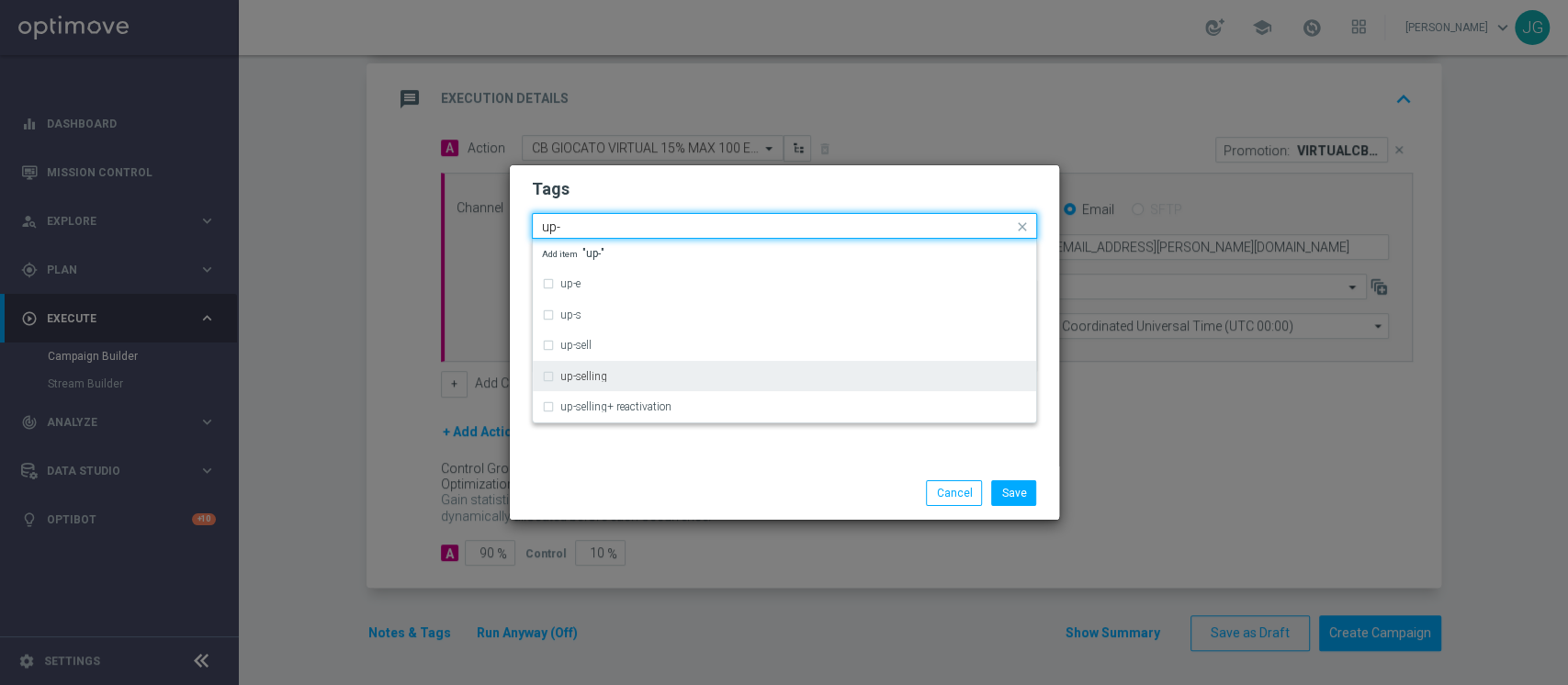
click at [639, 373] on div "up-selling" at bounding box center [794, 376] width 466 height 11
type input "up-"
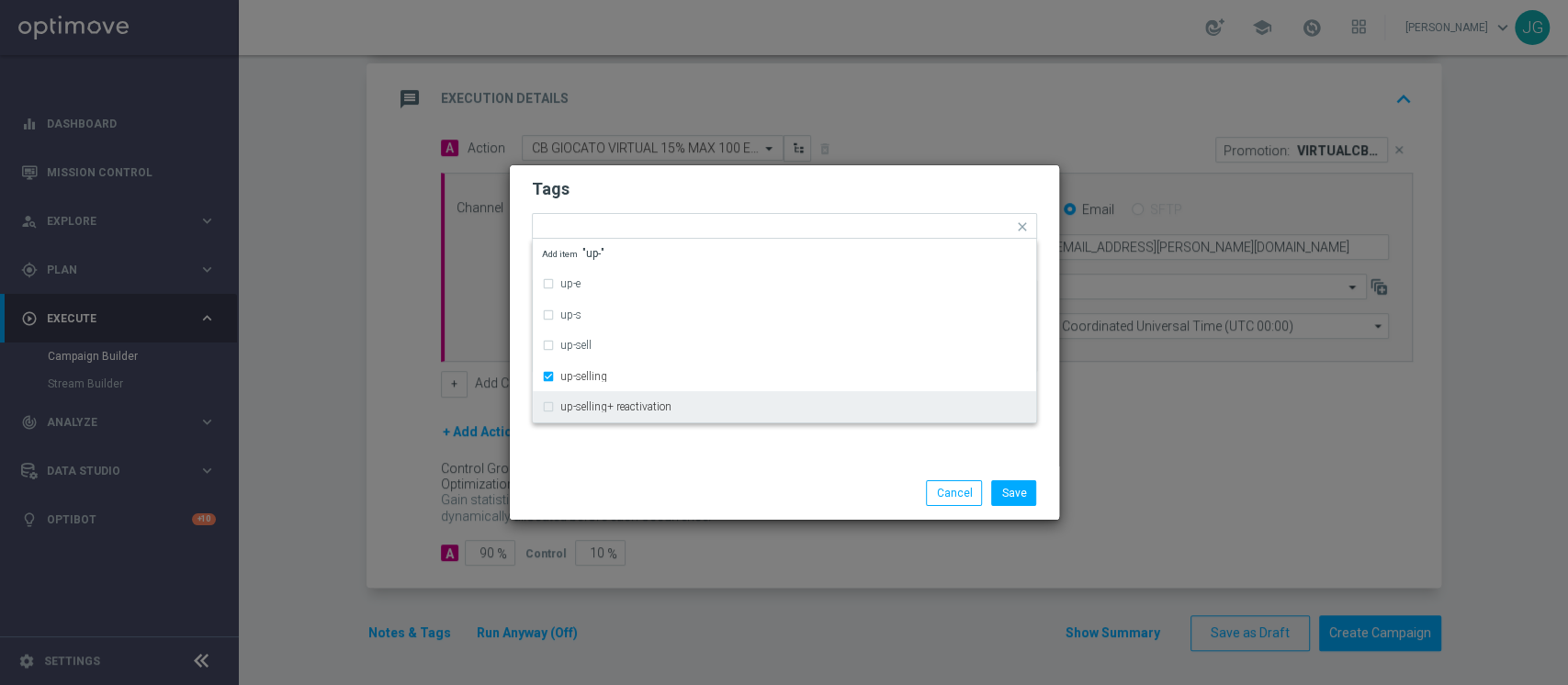
click at [673, 504] on div "Save Cancel" at bounding box center [784, 493] width 533 height 26
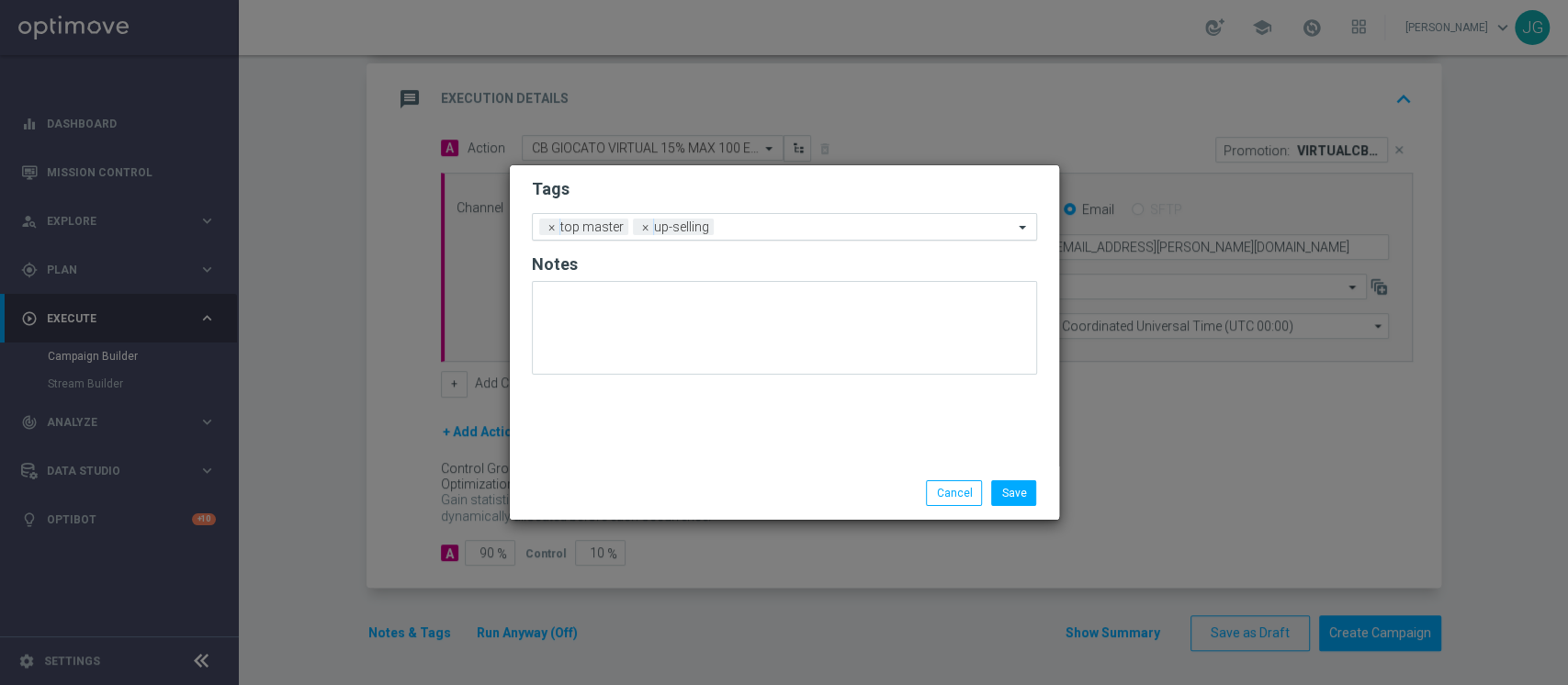
click at [779, 235] on div at bounding box center [866, 229] width 295 height 18
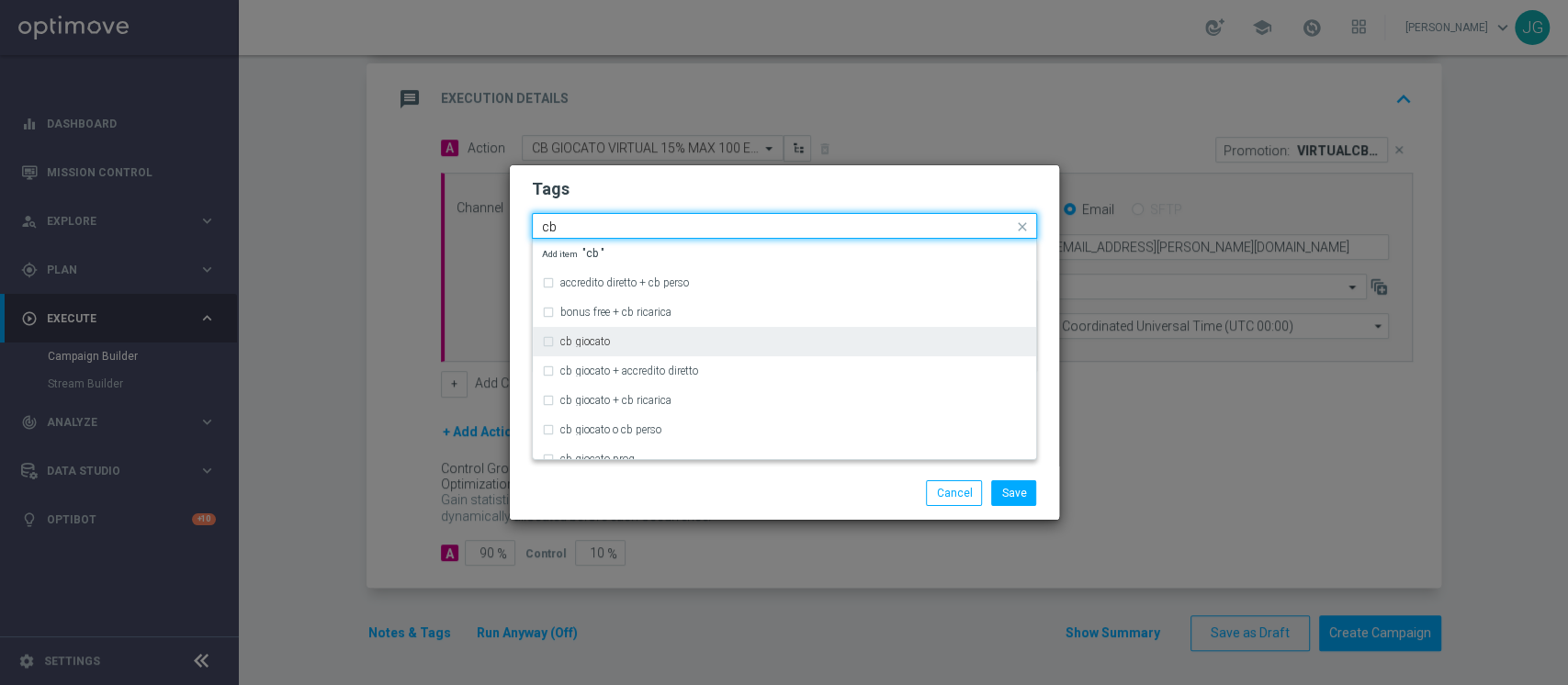
click at [613, 342] on div "cb giocato" at bounding box center [794, 341] width 466 height 11
type input "cb"
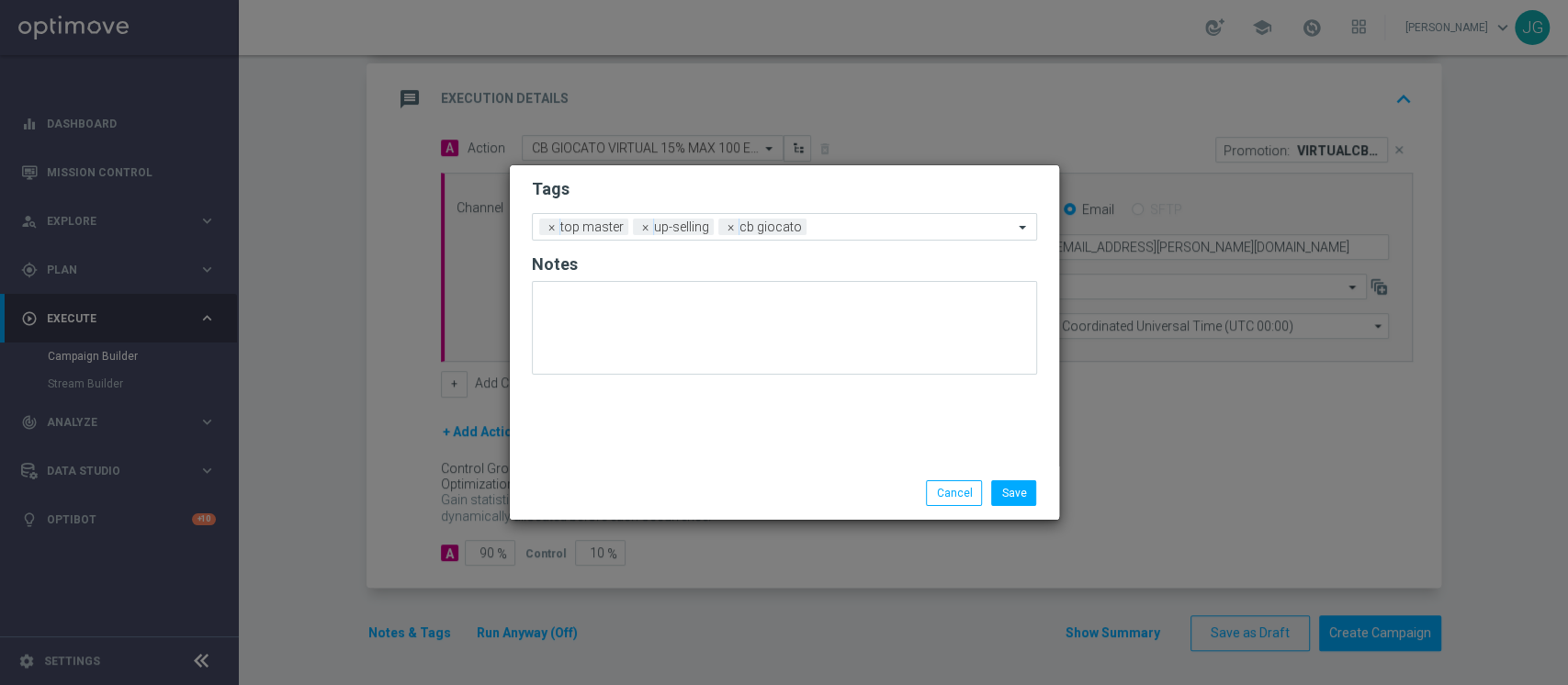
click at [669, 508] on div "Save Cancel" at bounding box center [784, 493] width 549 height 54
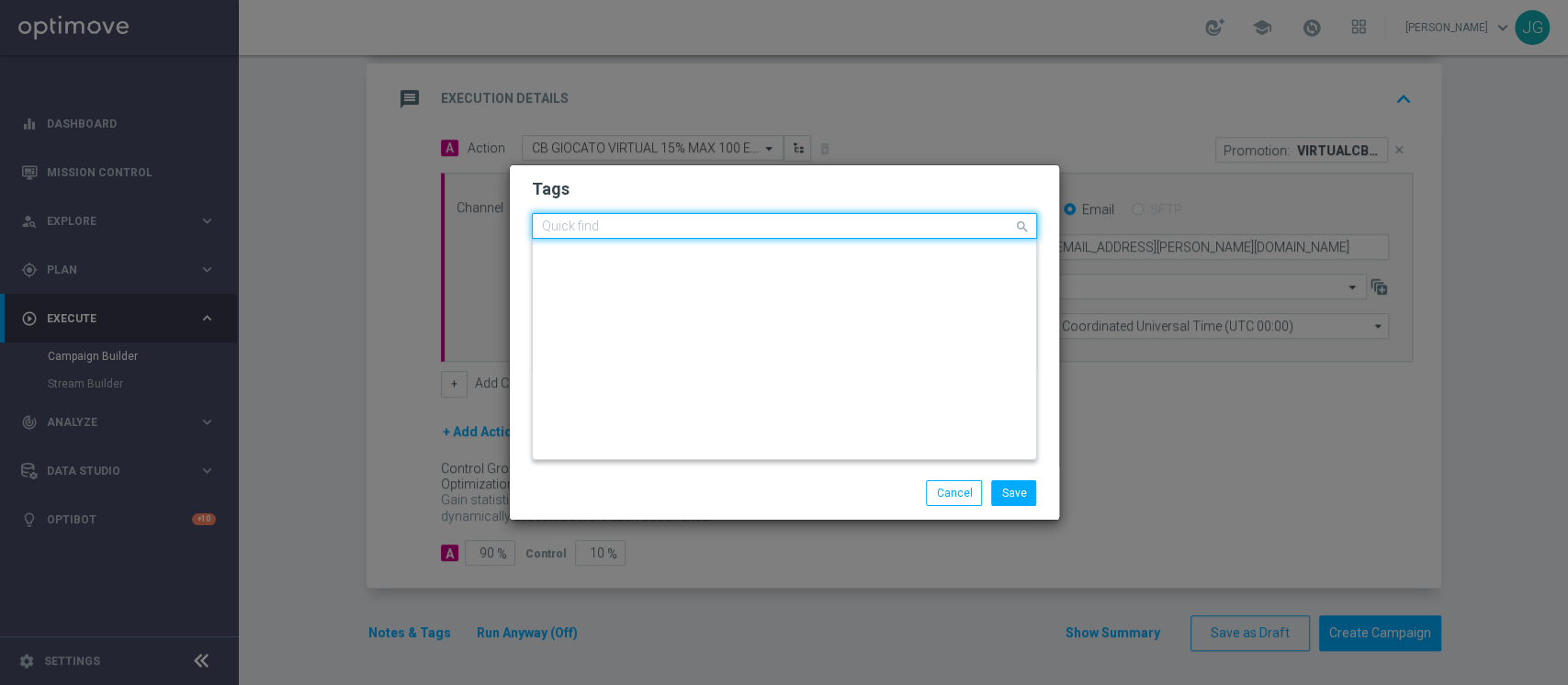
click at [846, 235] on div at bounding box center [776, 228] width 474 height 18
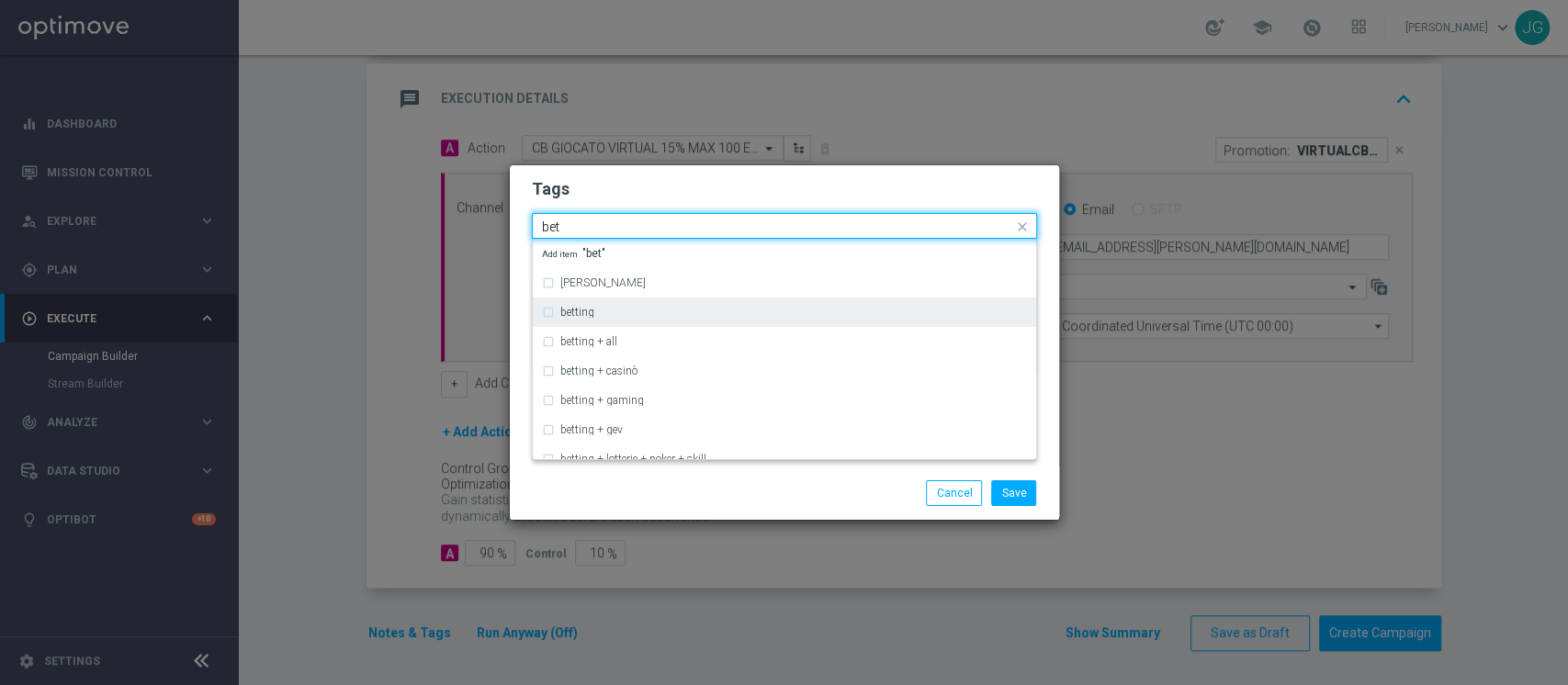
click at [692, 302] on div "betting" at bounding box center [784, 312] width 485 height 30
type input "bet"
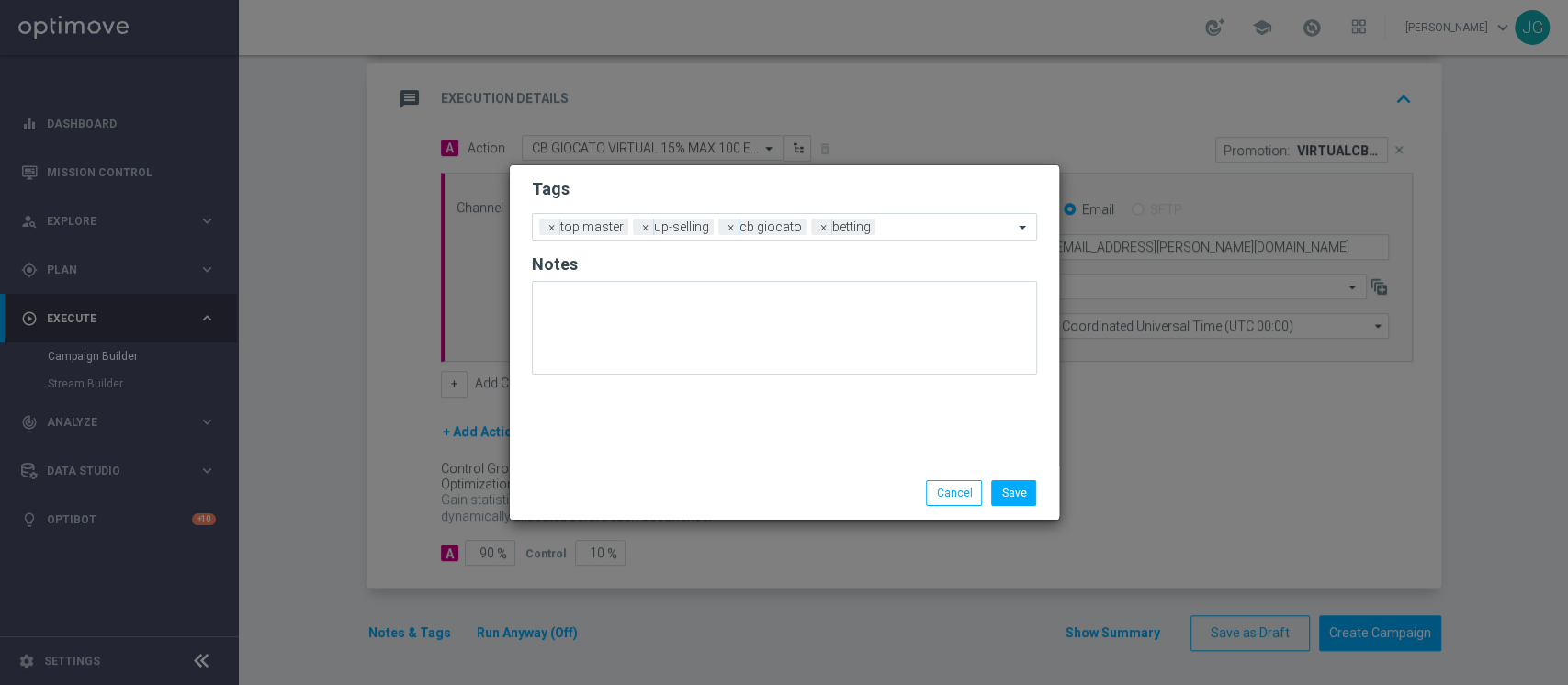
click at [747, 496] on div "Save Cancel" at bounding box center [873, 493] width 355 height 26
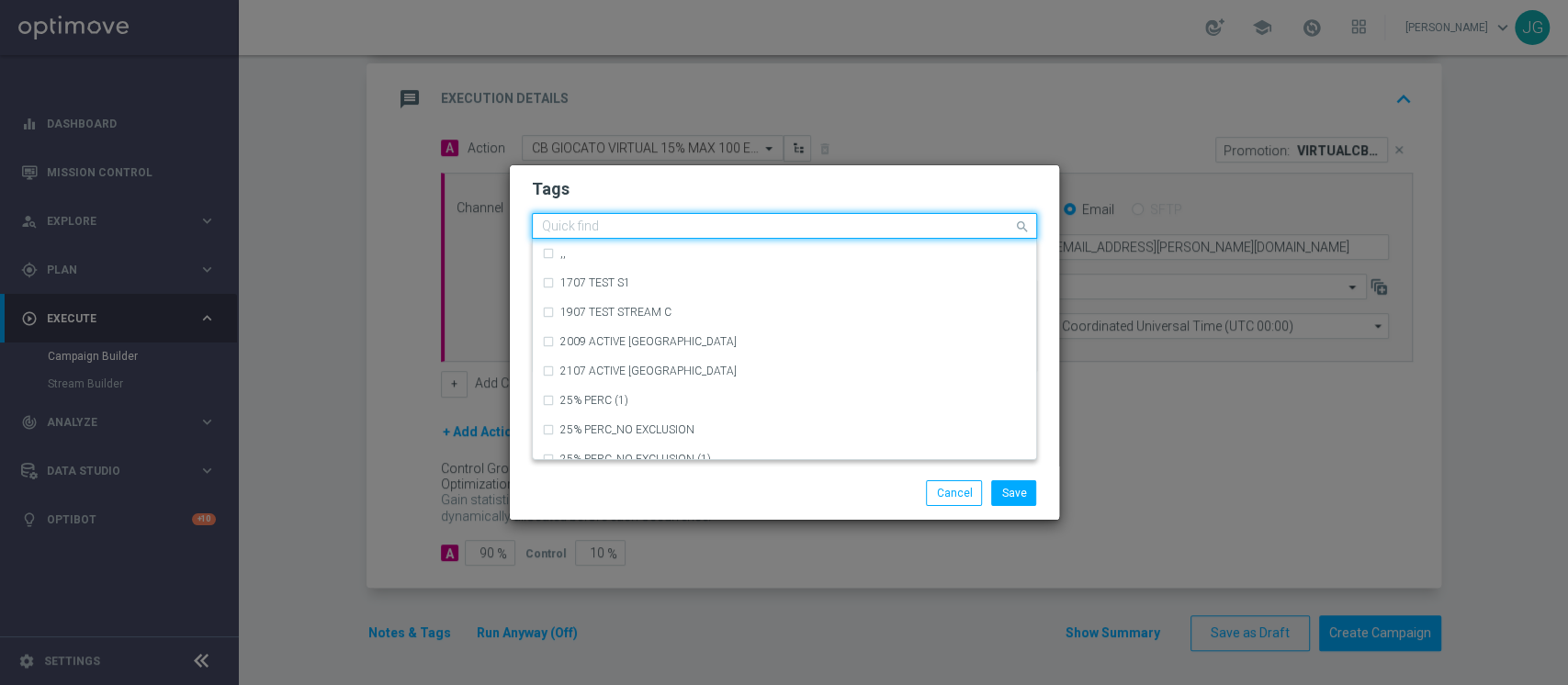
click at [912, 220] on input "text" at bounding box center [777, 227] width 471 height 15
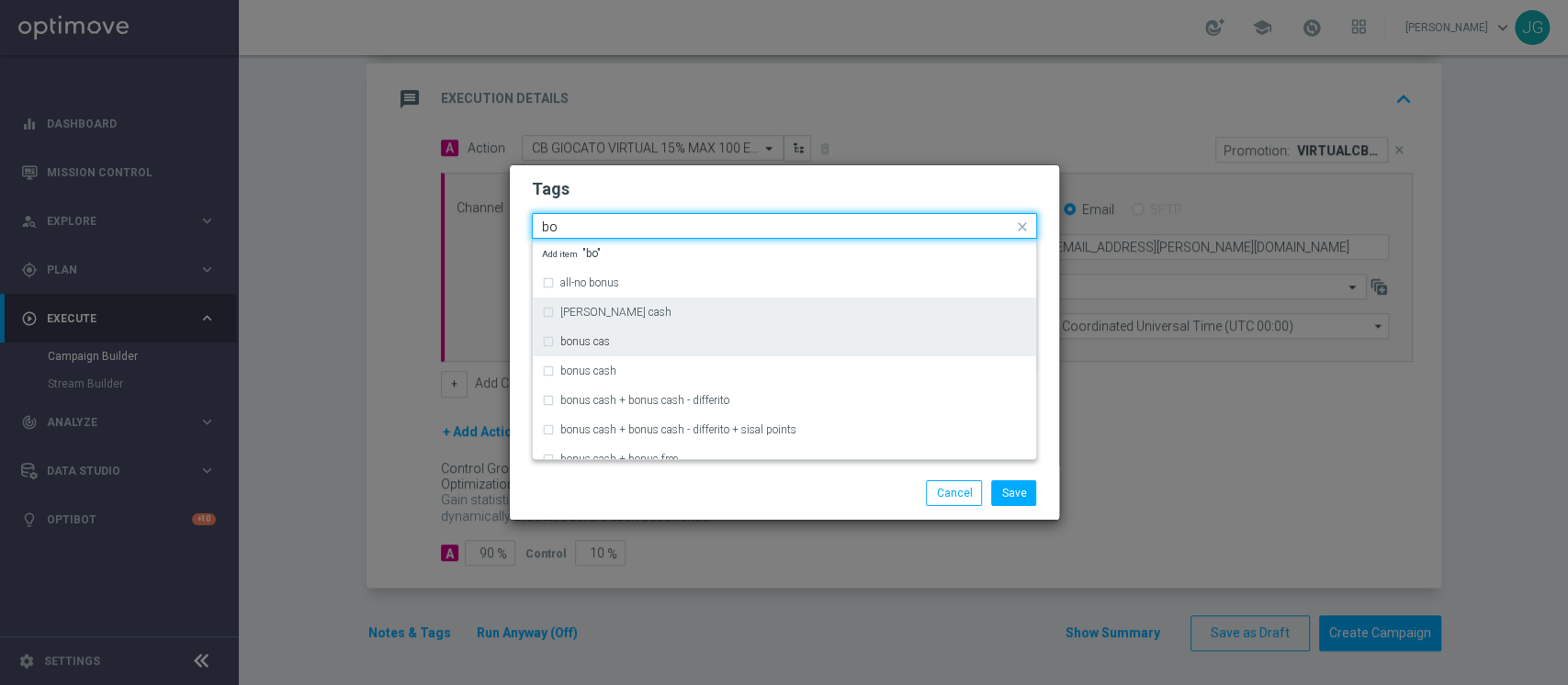
click at [610, 319] on div "bonsu cash" at bounding box center [784, 312] width 485 height 30
type input "bo"
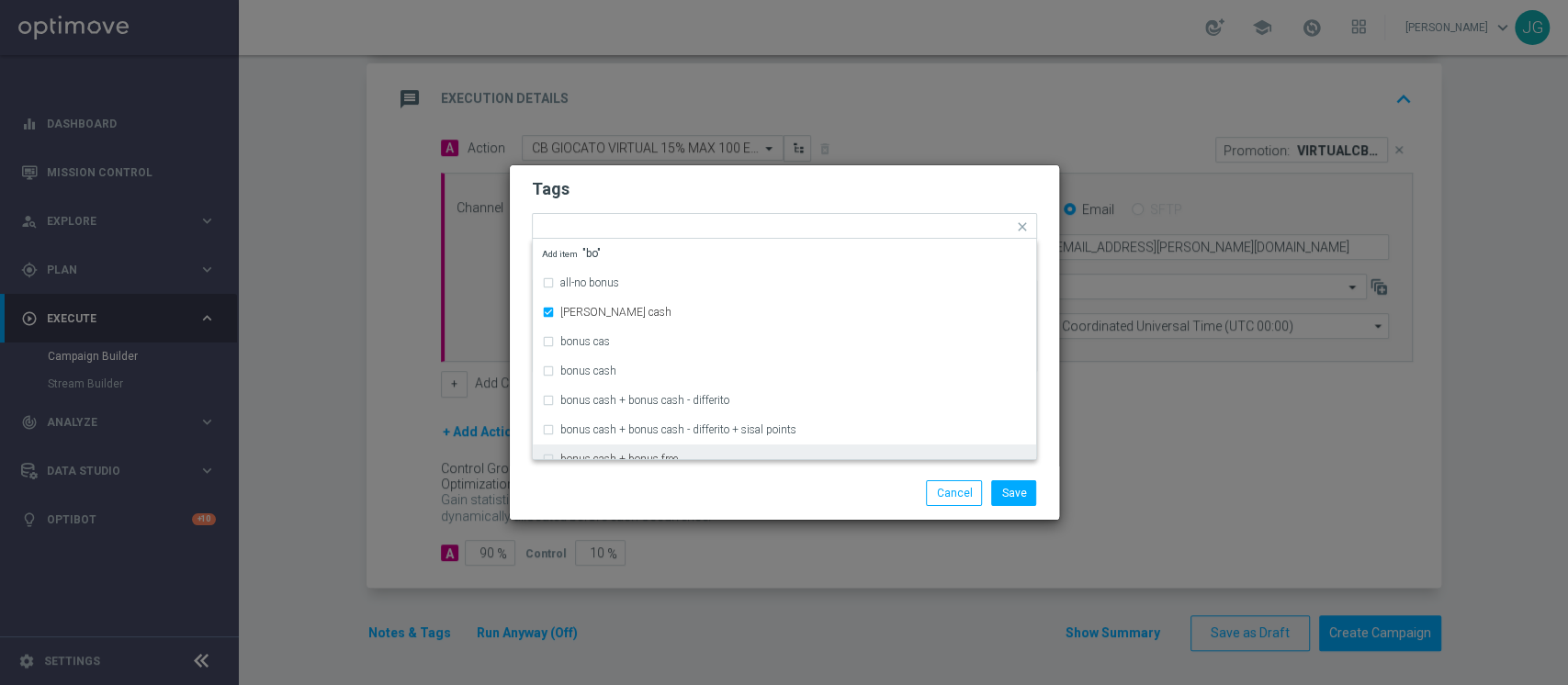
click at [750, 507] on div "Save Cancel" at bounding box center [784, 493] width 549 height 54
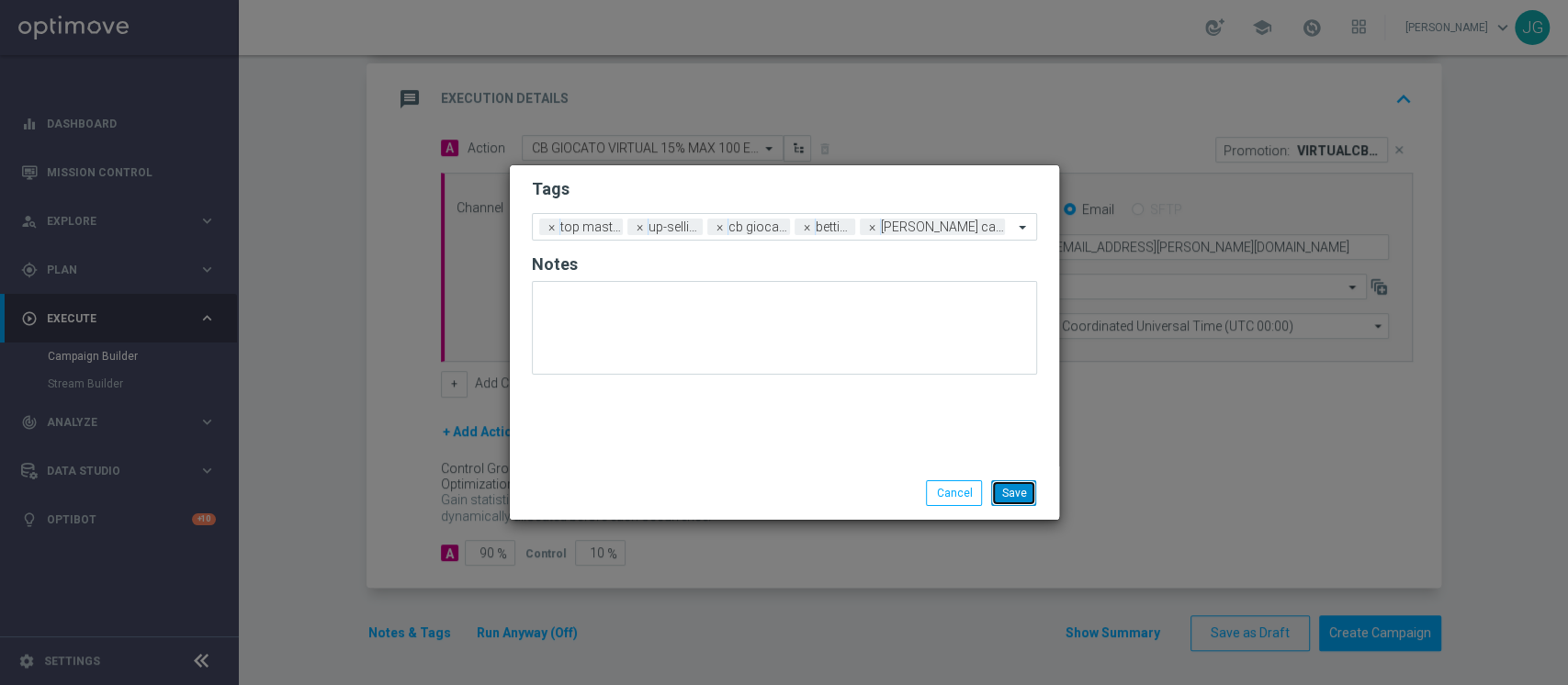
click at [1009, 495] on button "Save" at bounding box center [1013, 493] width 45 height 26
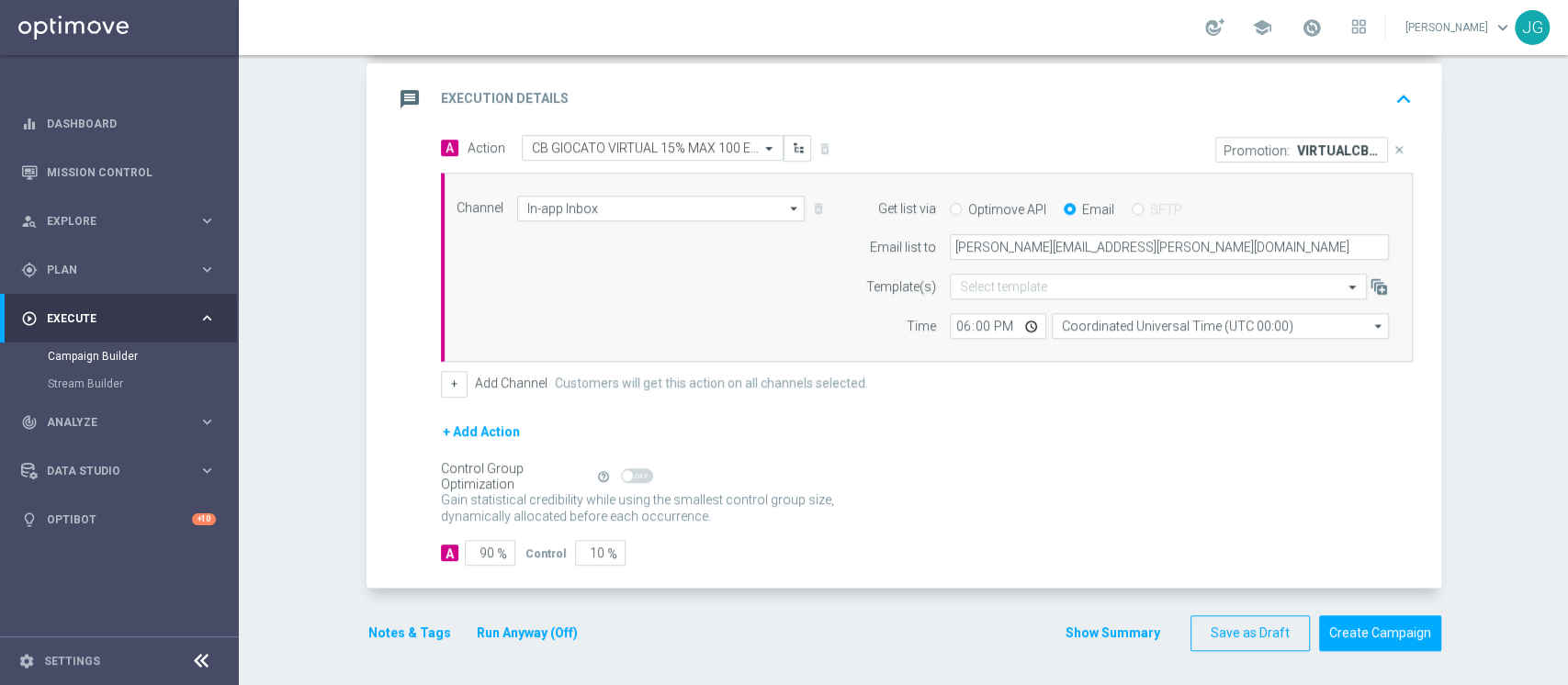
click at [498, 635] on button "Run Anyway (Off)" at bounding box center [527, 633] width 105 height 23
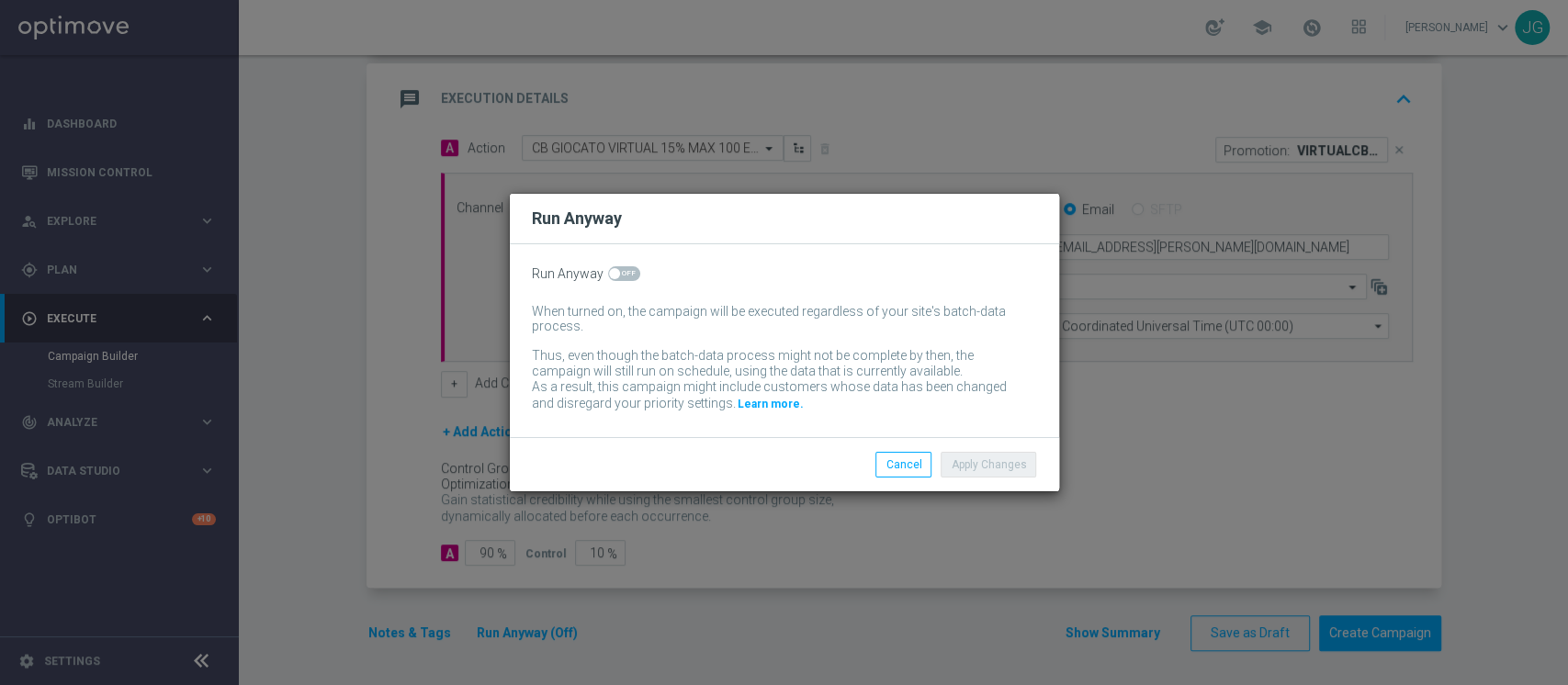
click at [622, 277] on span at bounding box center [625, 273] width 33 height 14
click at [622, 277] on input "checkbox" at bounding box center [625, 273] width 33 height 14
checkbox input "true"
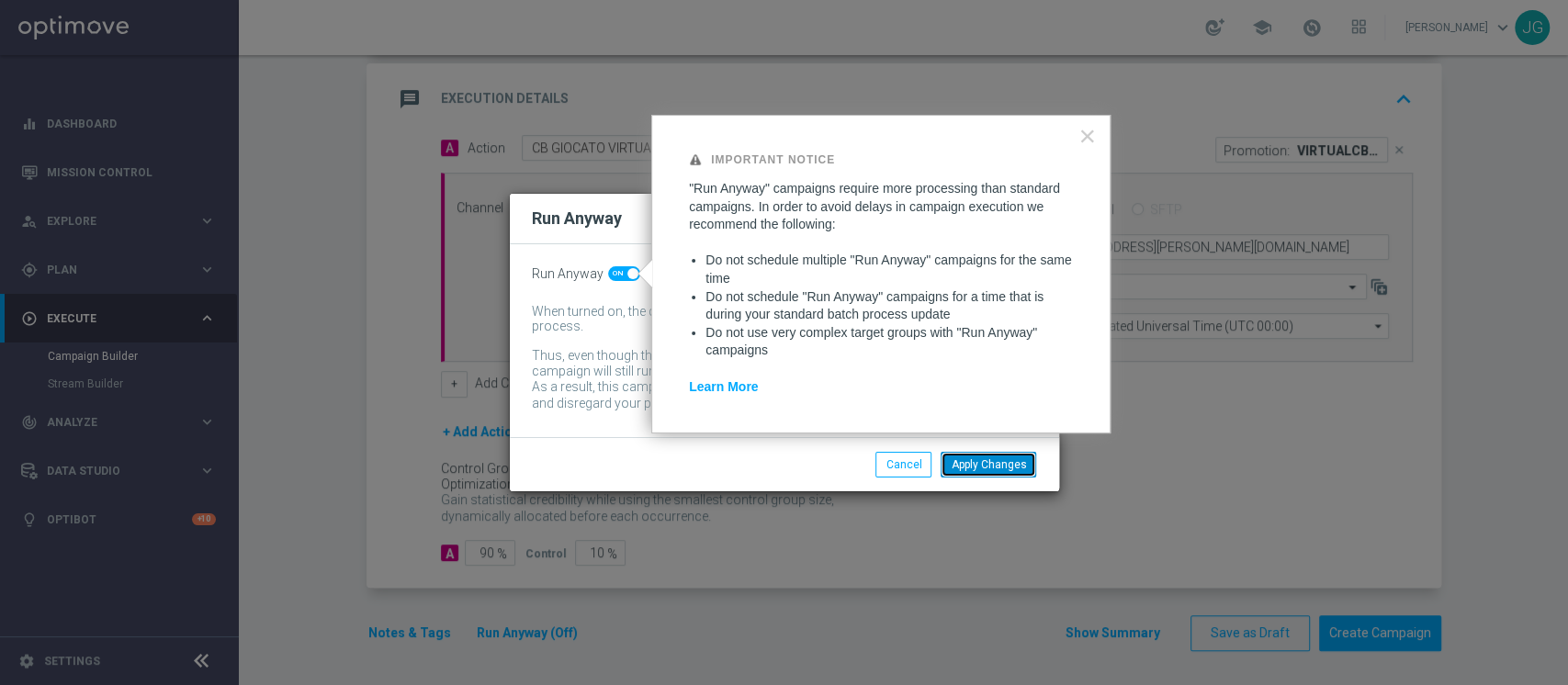
click at [1007, 464] on button "Apply Changes" at bounding box center [988, 464] width 96 height 26
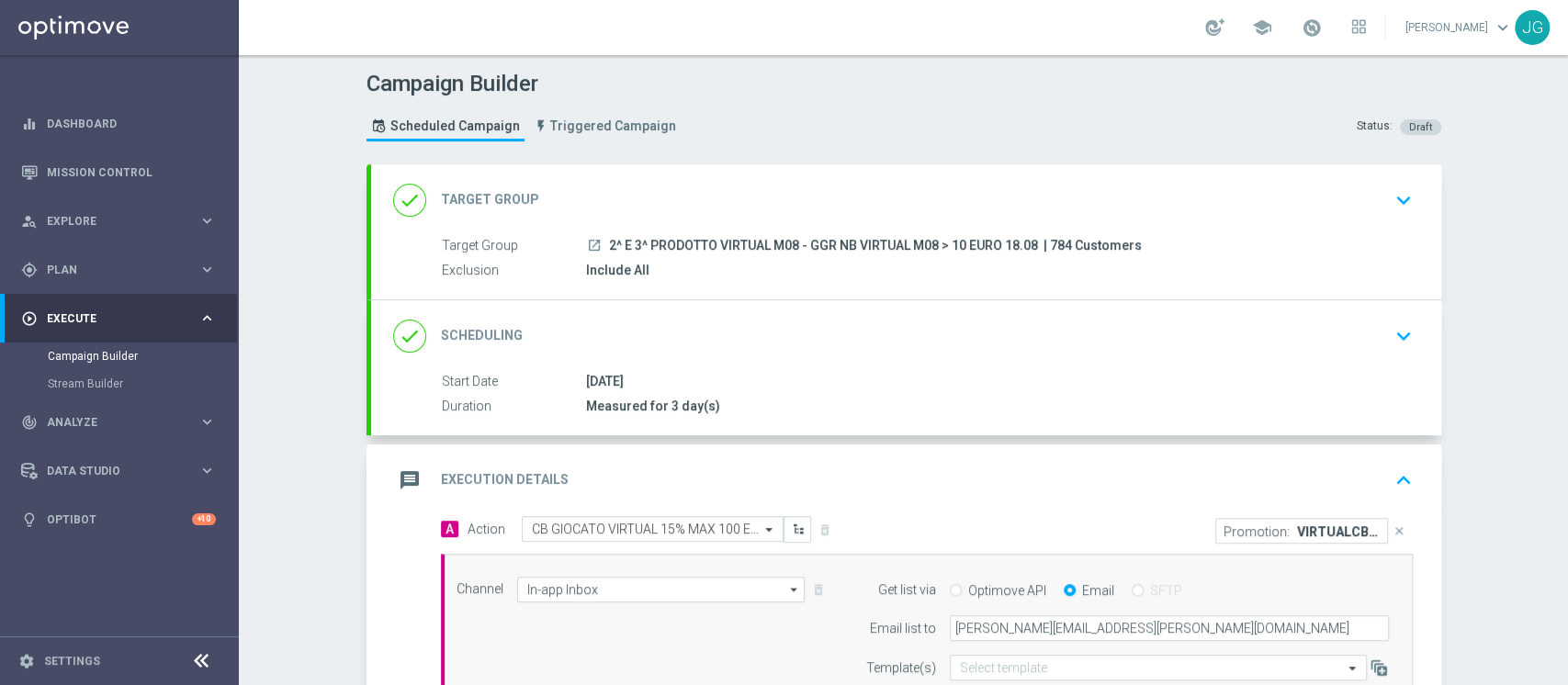
click at [935, 468] on div "message Execution Details keyboard_arrow_up" at bounding box center [906, 480] width 1026 height 35
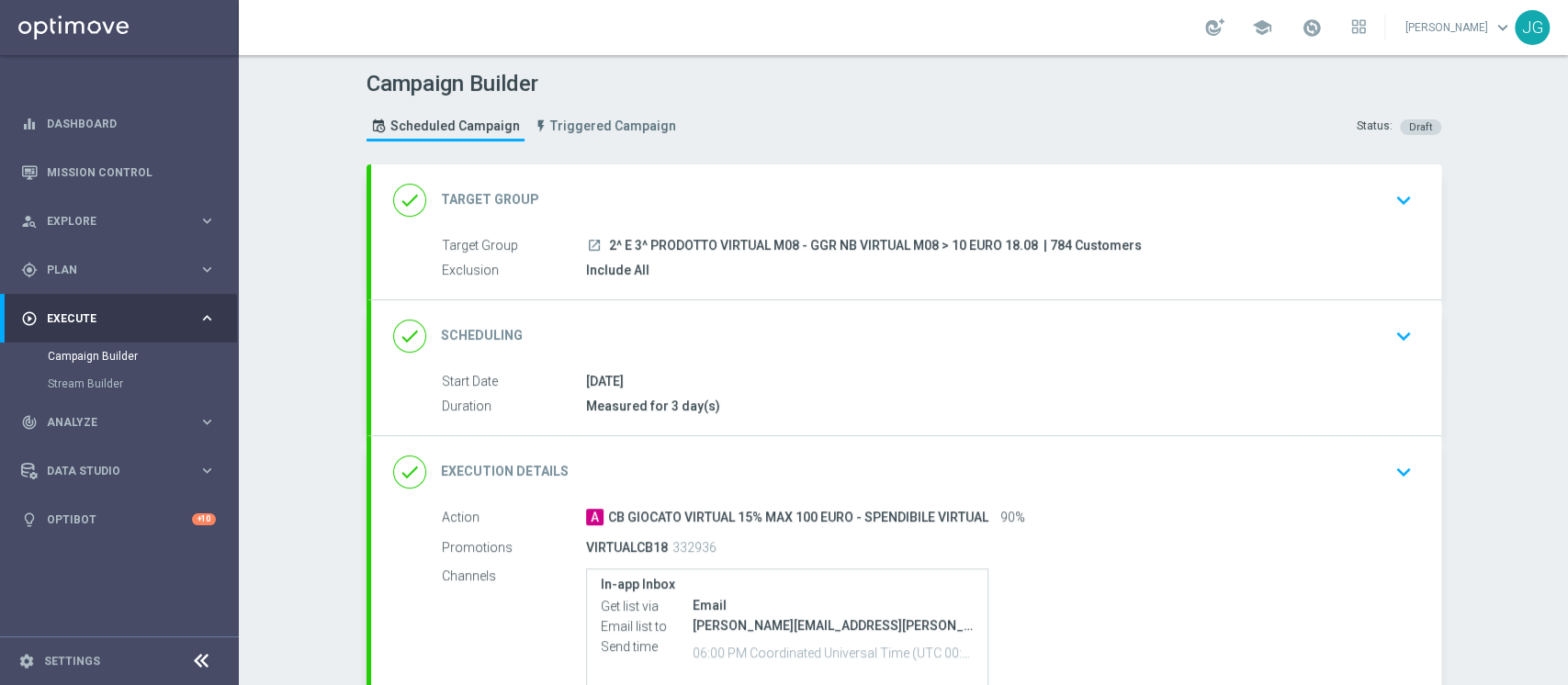
scroll to position [196, 0]
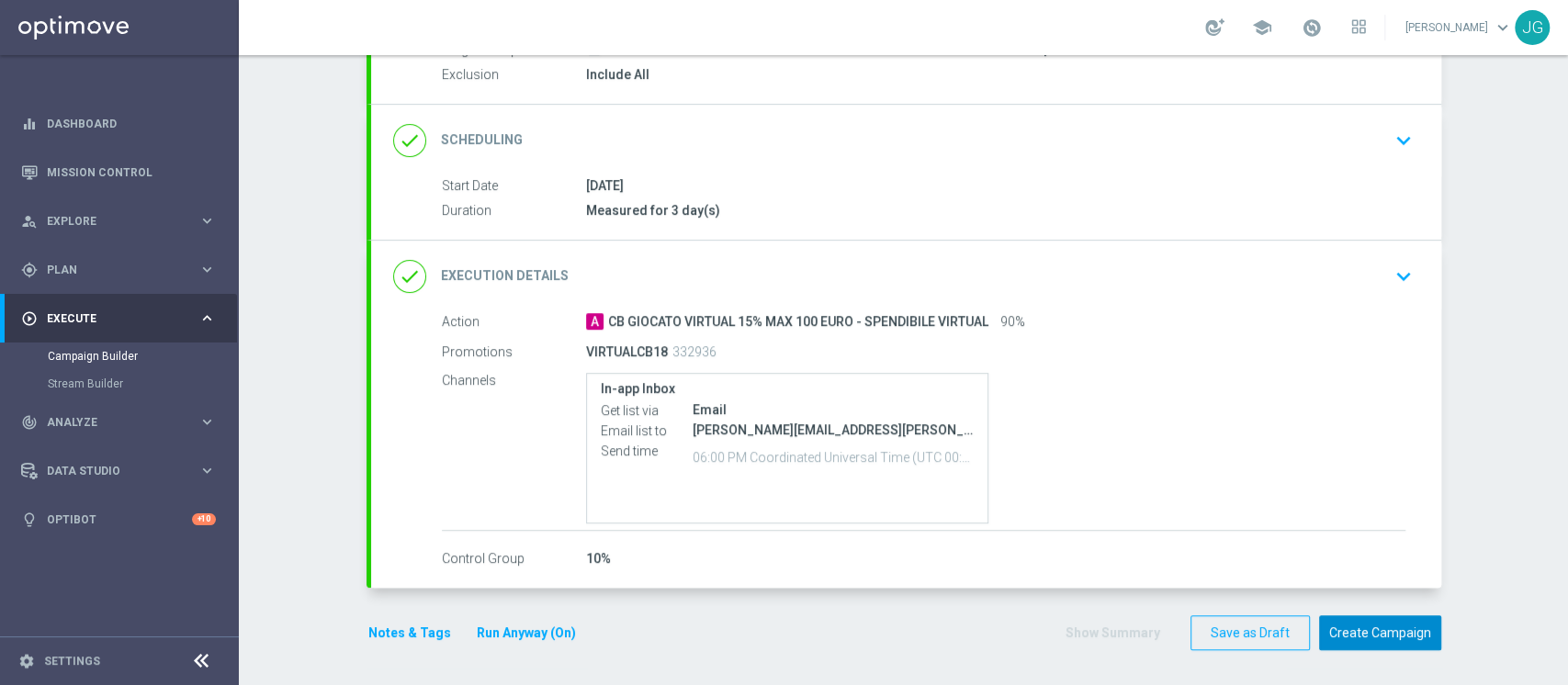
click at [1386, 626] on button "Create Campaign" at bounding box center [1380, 632] width 122 height 35
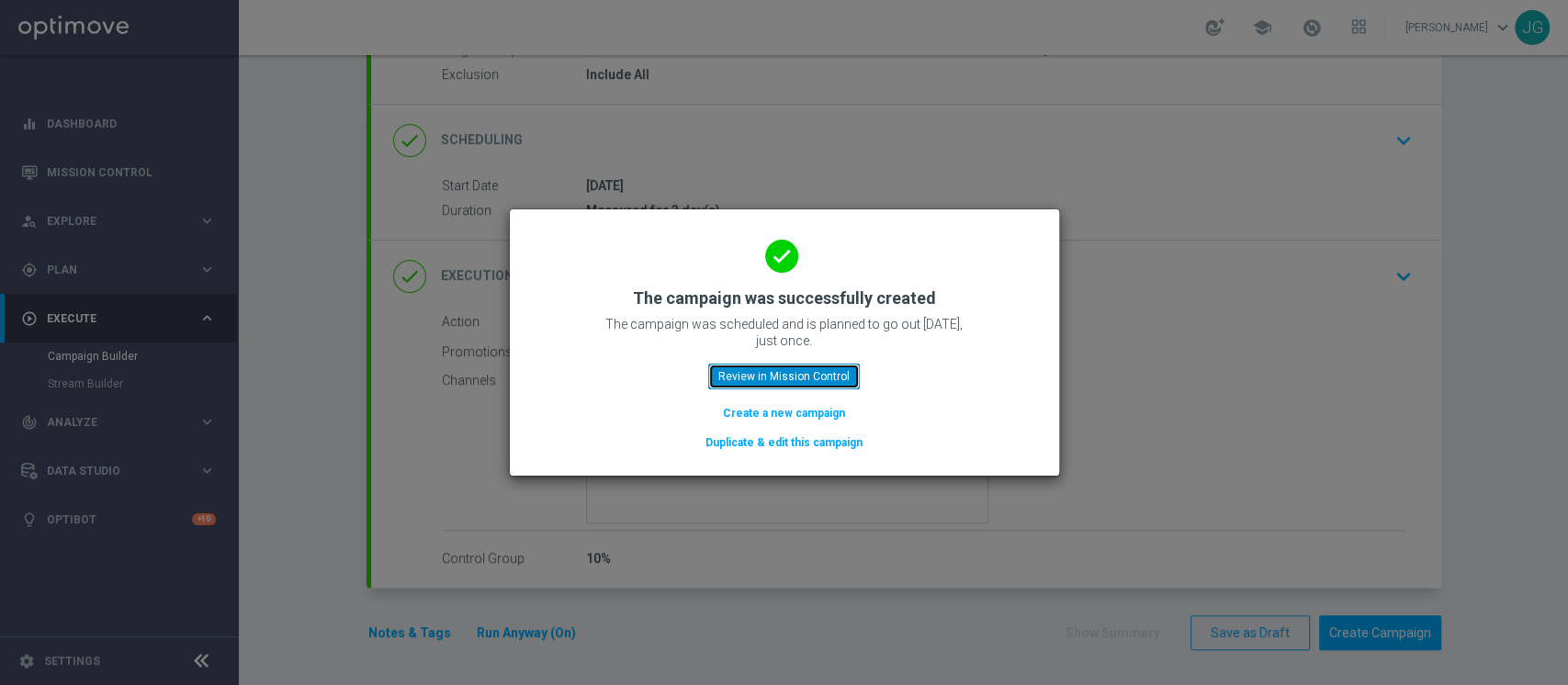
click at [830, 381] on button "Review in Mission Control" at bounding box center [784, 376] width 152 height 26
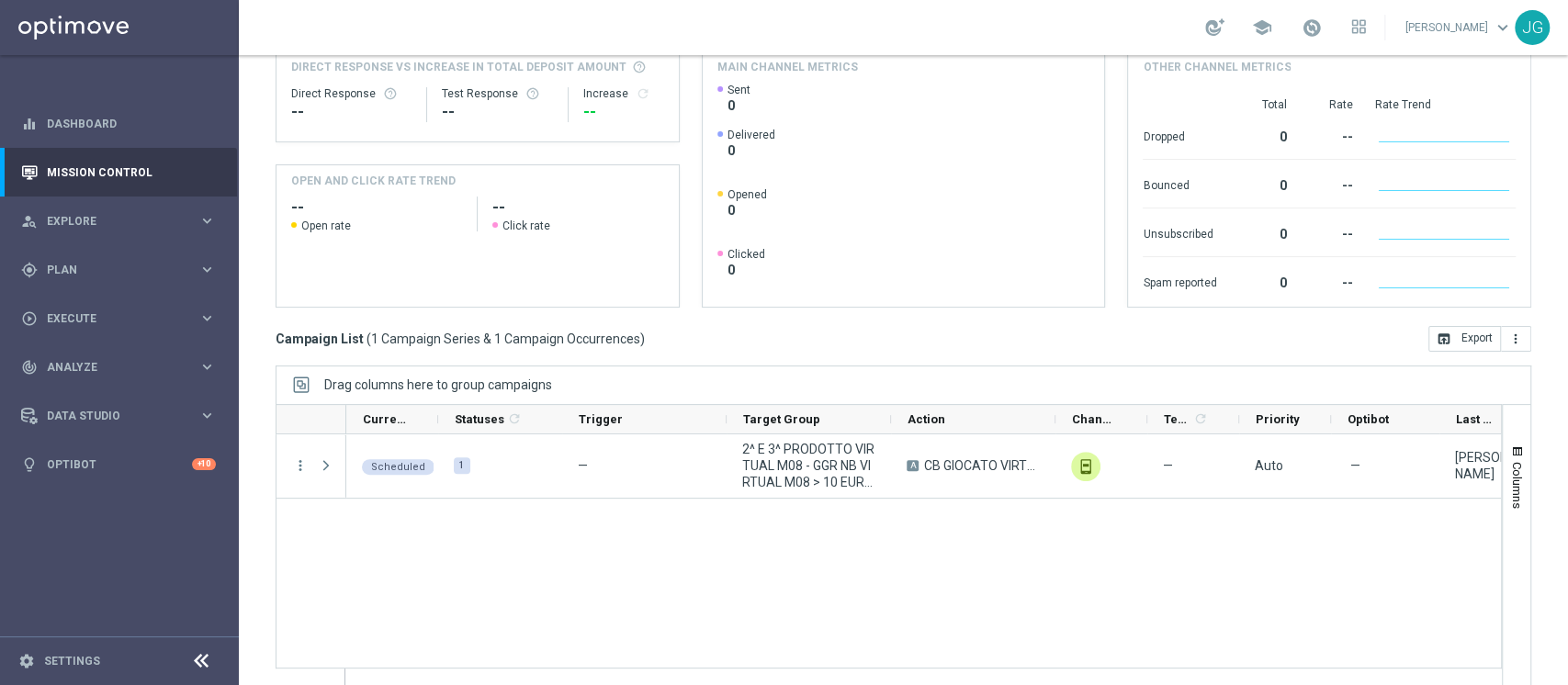
scroll to position [224, 0]
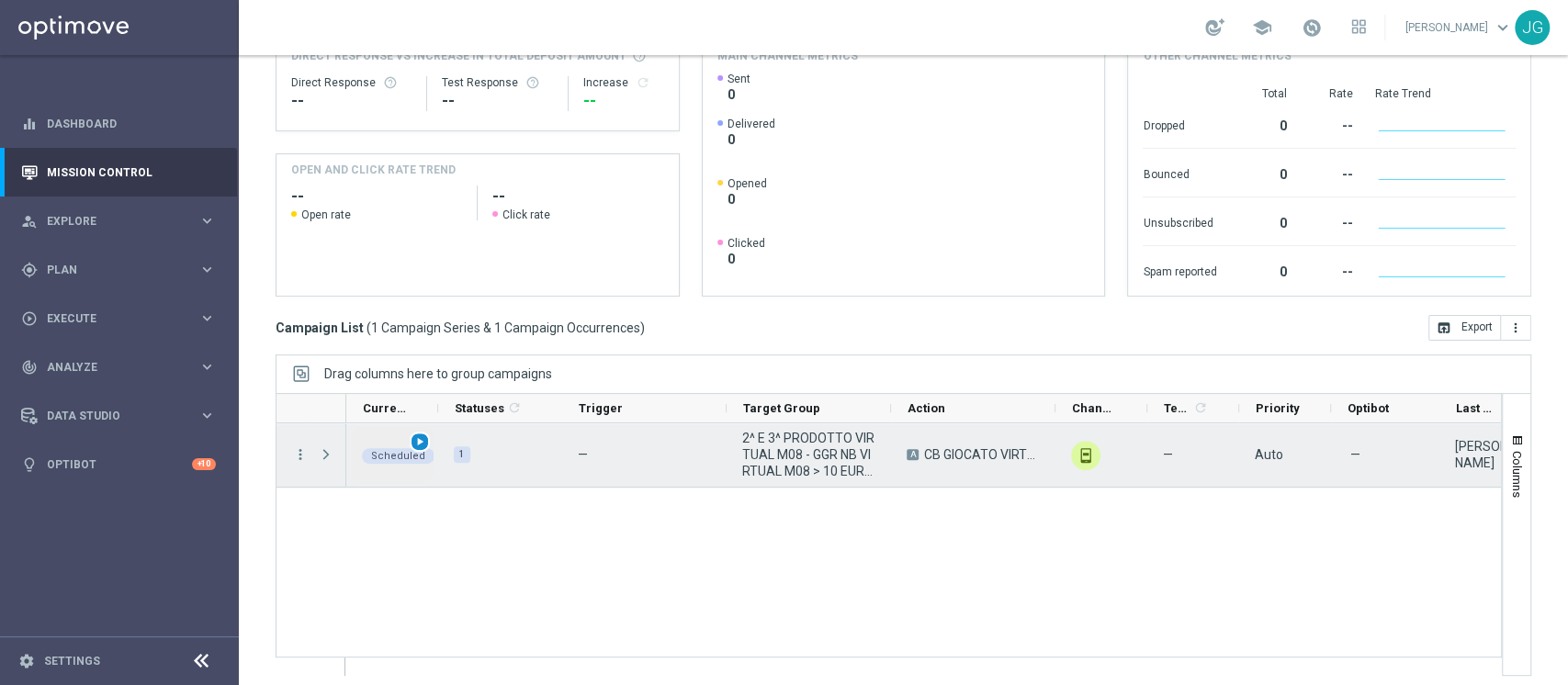
click at [420, 443] on span "play_arrow" at bounding box center [419, 441] width 12 height 12
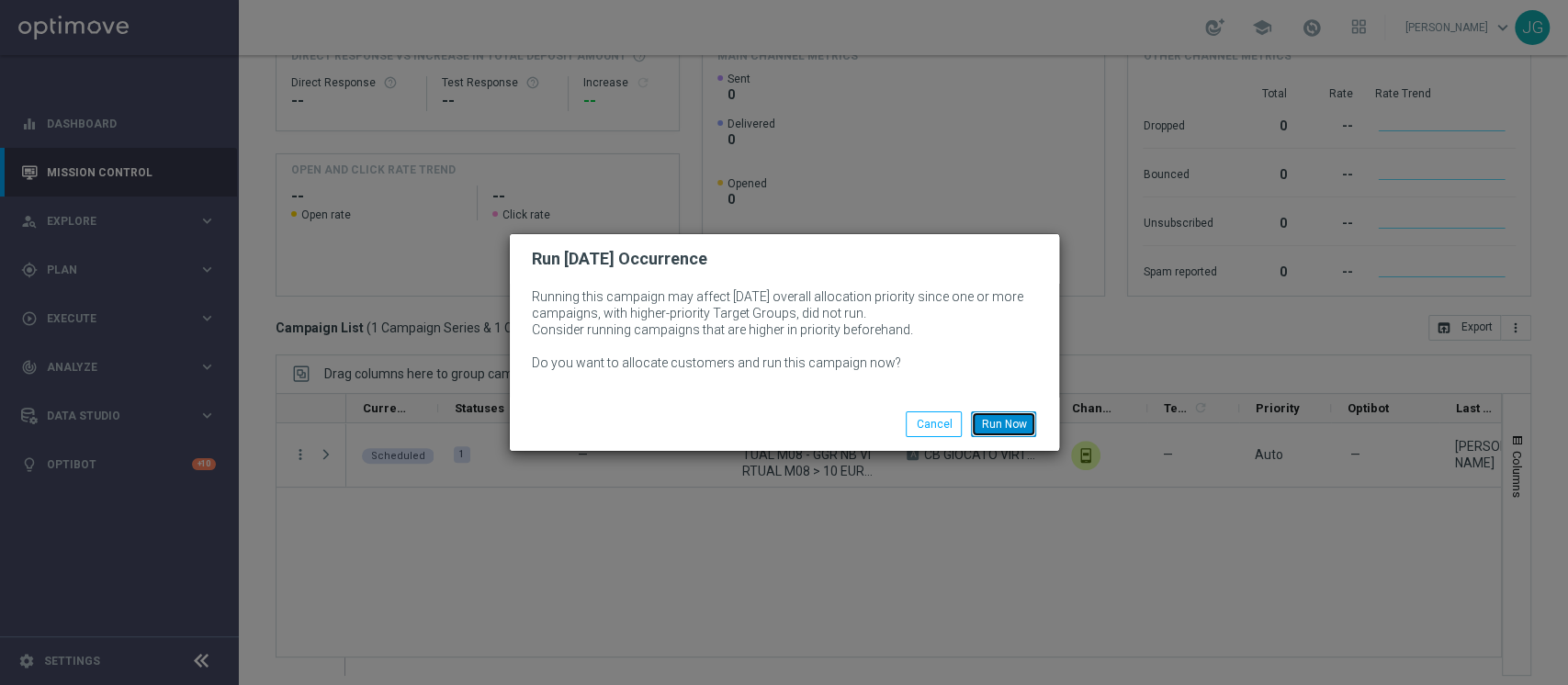
click at [1008, 415] on button "Run Now" at bounding box center [1004, 424] width 65 height 26
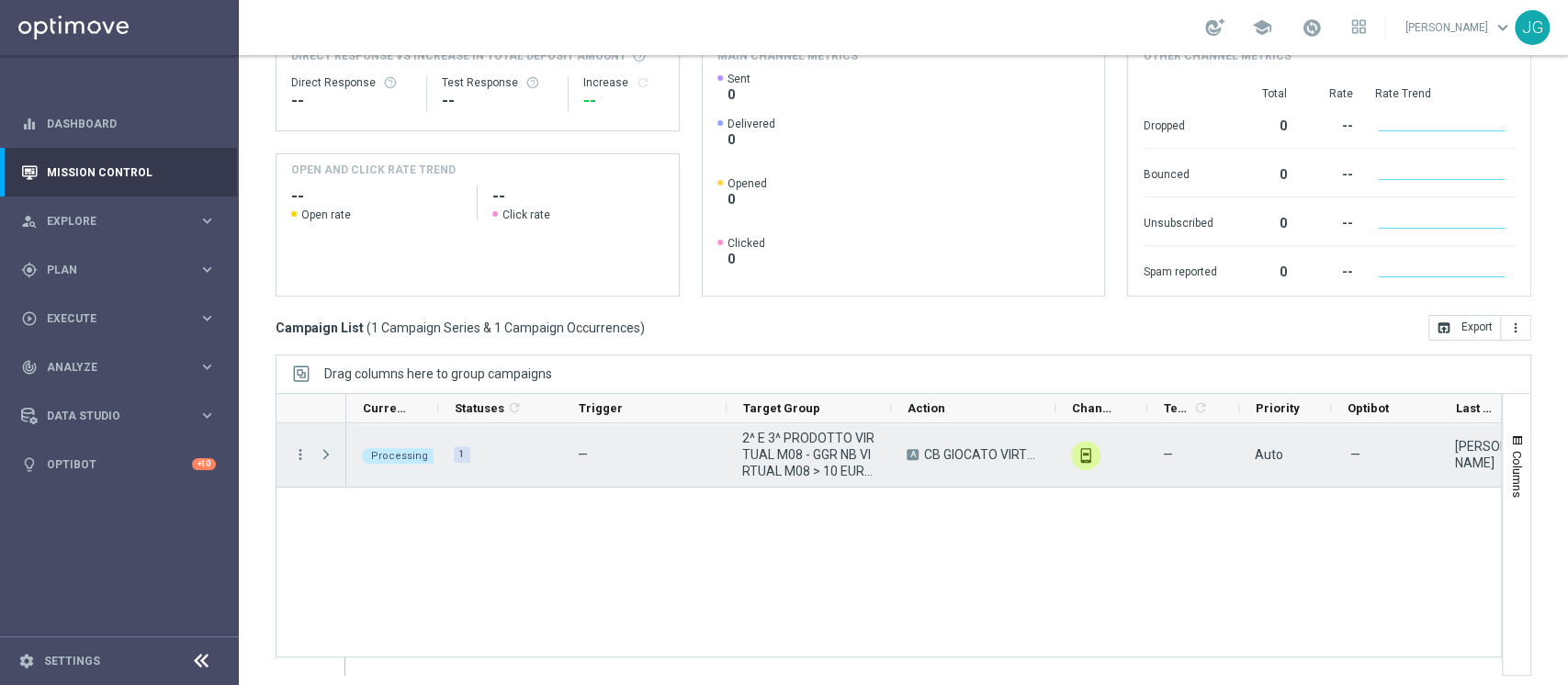
click at [333, 452] on span "Press SPACE to select this row." at bounding box center [325, 454] width 16 height 14
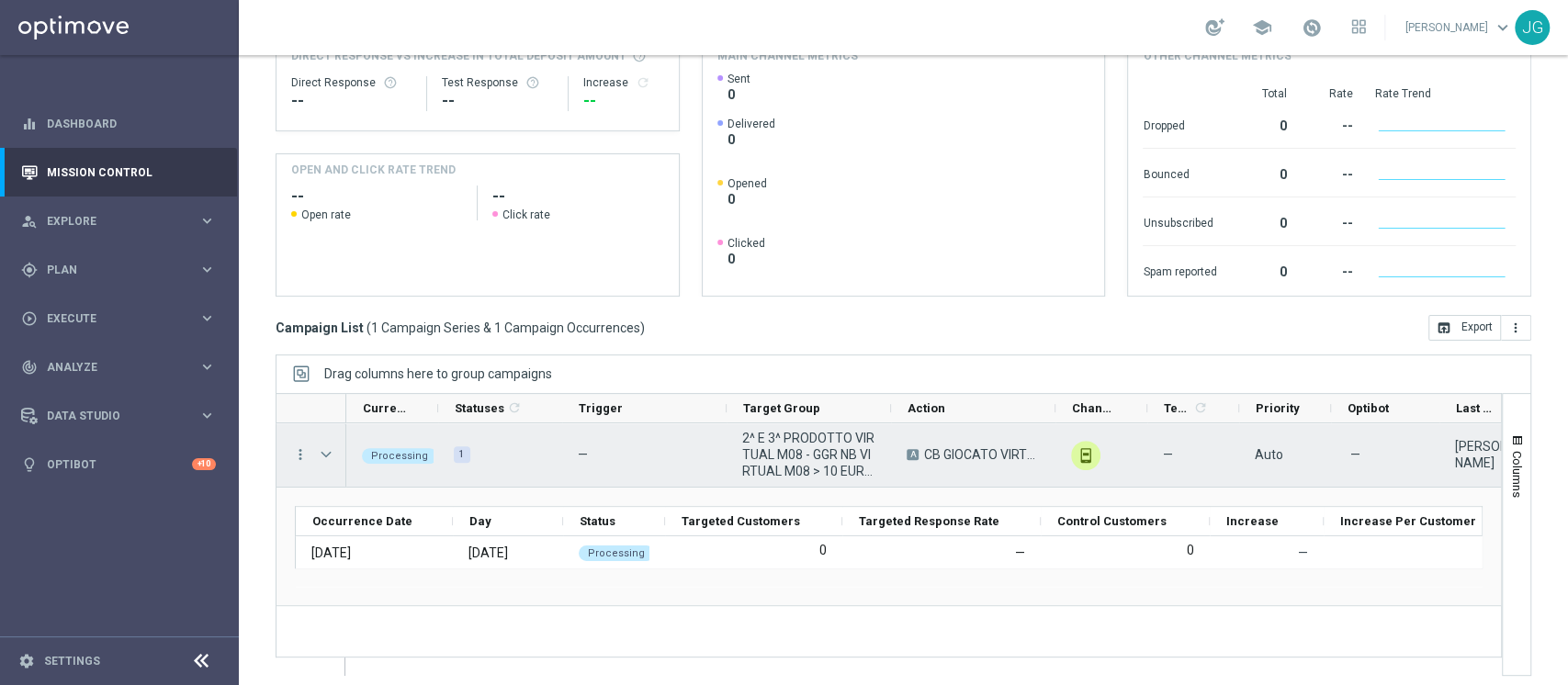
click at [333, 452] on span "Press SPACE to select this row." at bounding box center [325, 454] width 16 height 14
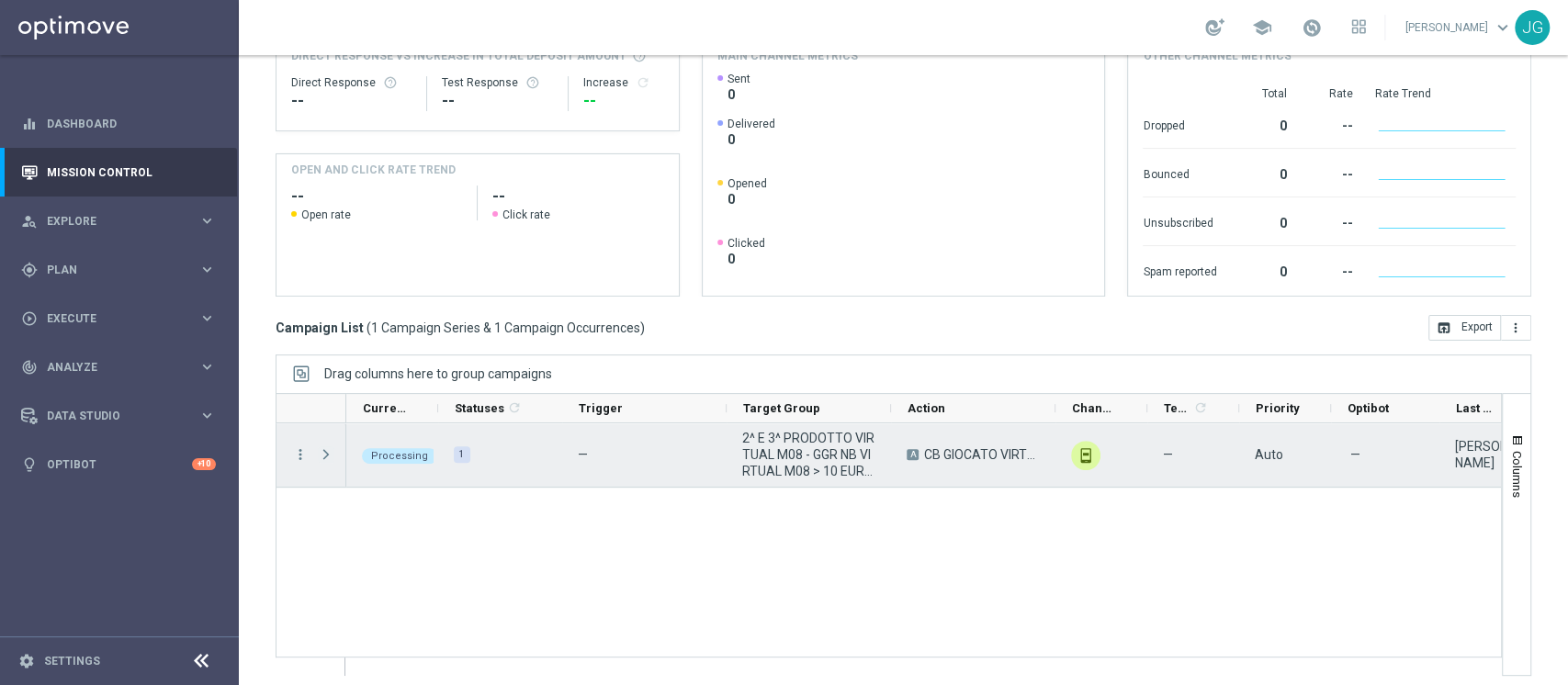
click at [333, 452] on span "Press SPACE to select this row." at bounding box center [325, 454] width 16 height 14
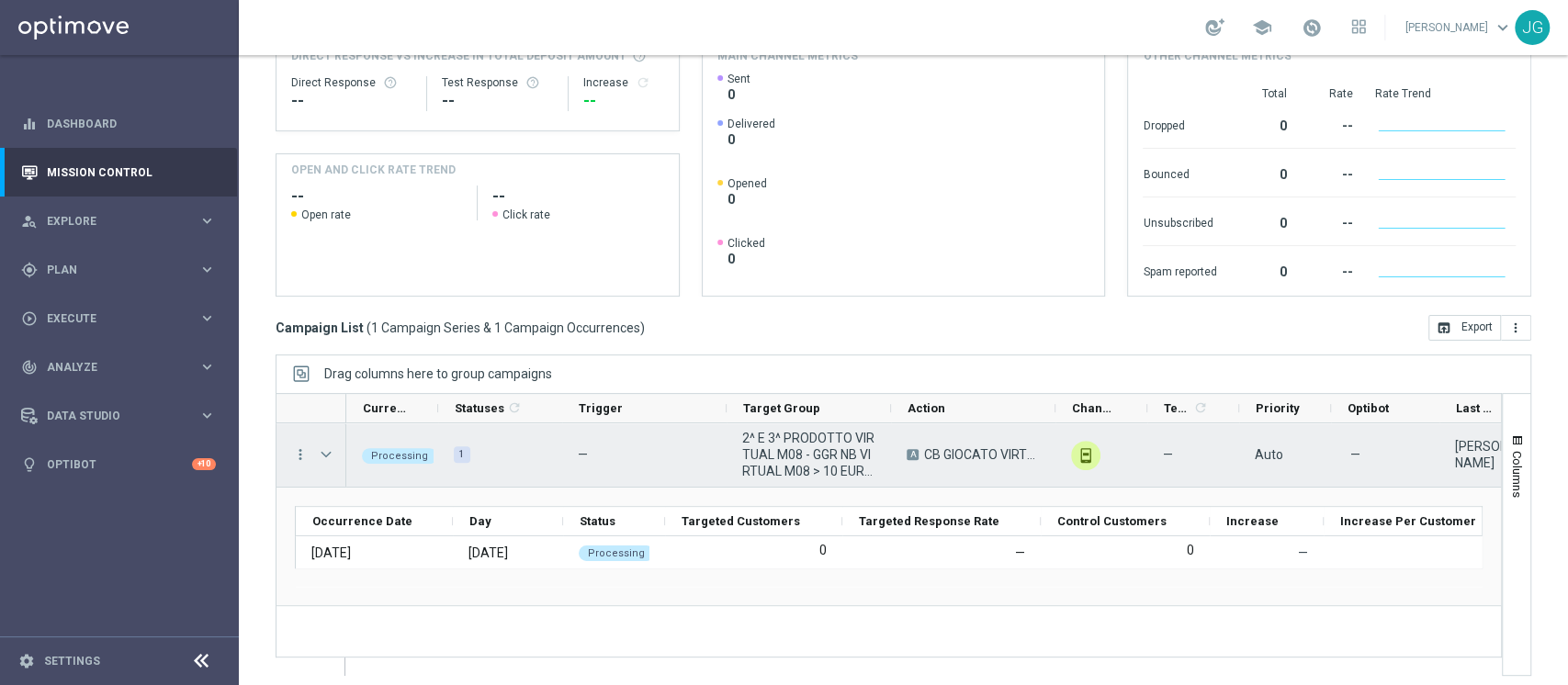
click at [333, 452] on span "Press SPACE to select this row." at bounding box center [325, 454] width 16 height 14
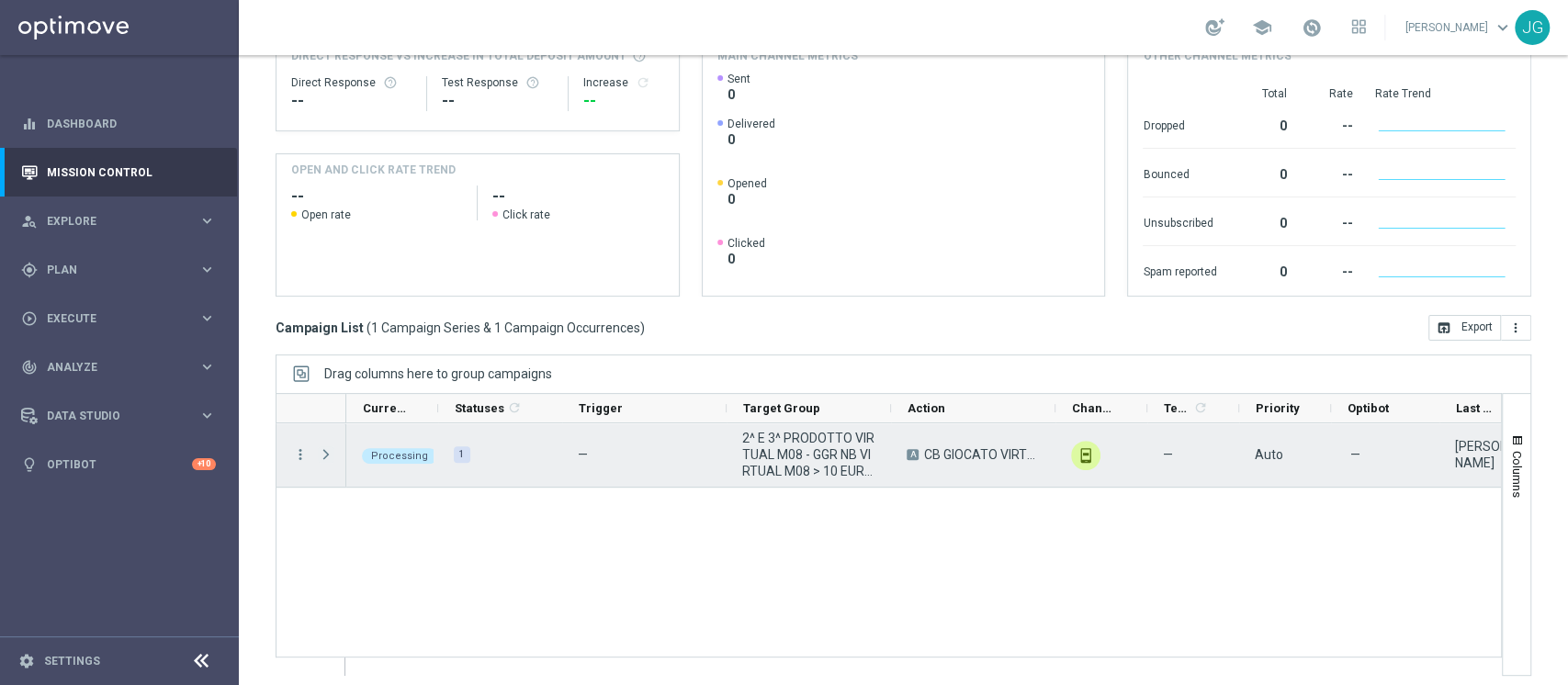
click at [333, 452] on span "Press SPACE to select this row." at bounding box center [325, 454] width 16 height 14
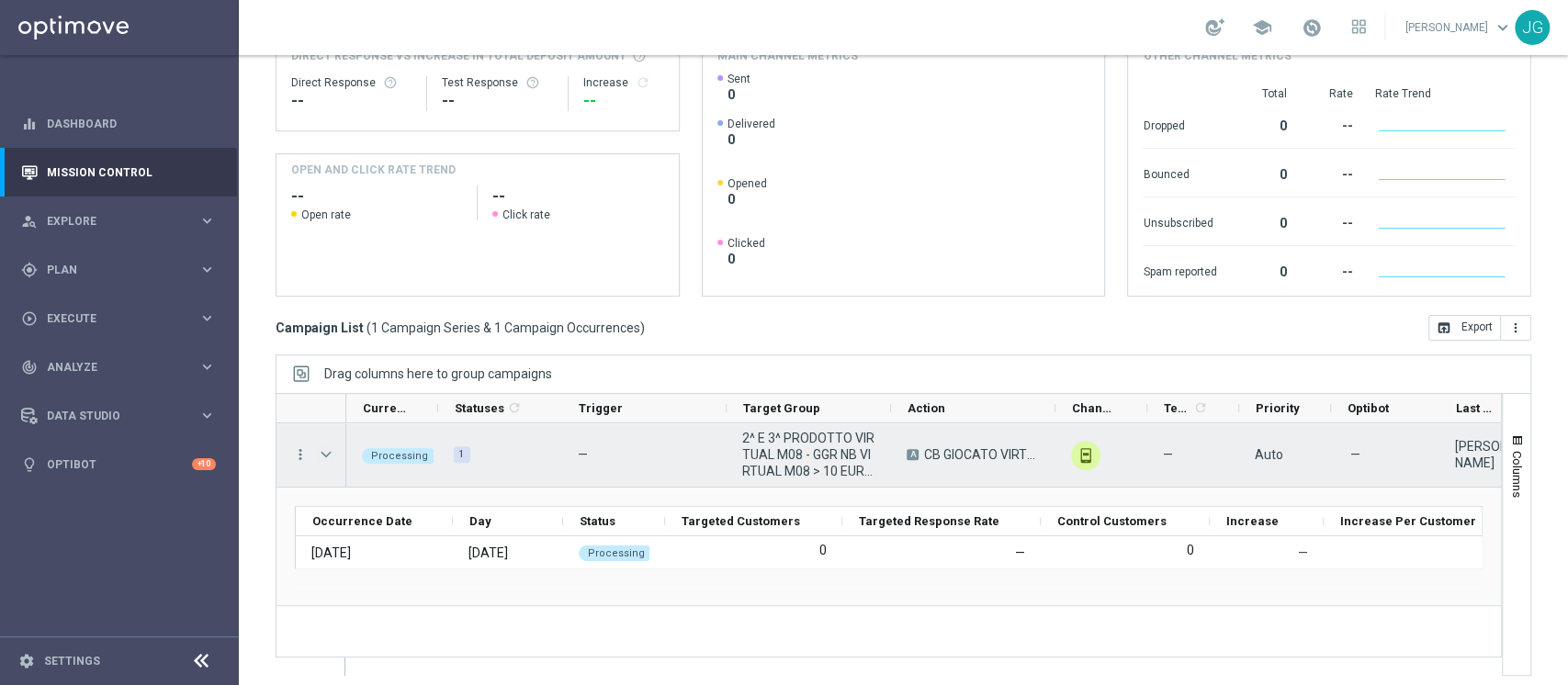
click at [330, 455] on span "Press SPACE to select this row." at bounding box center [325, 454] width 16 height 14
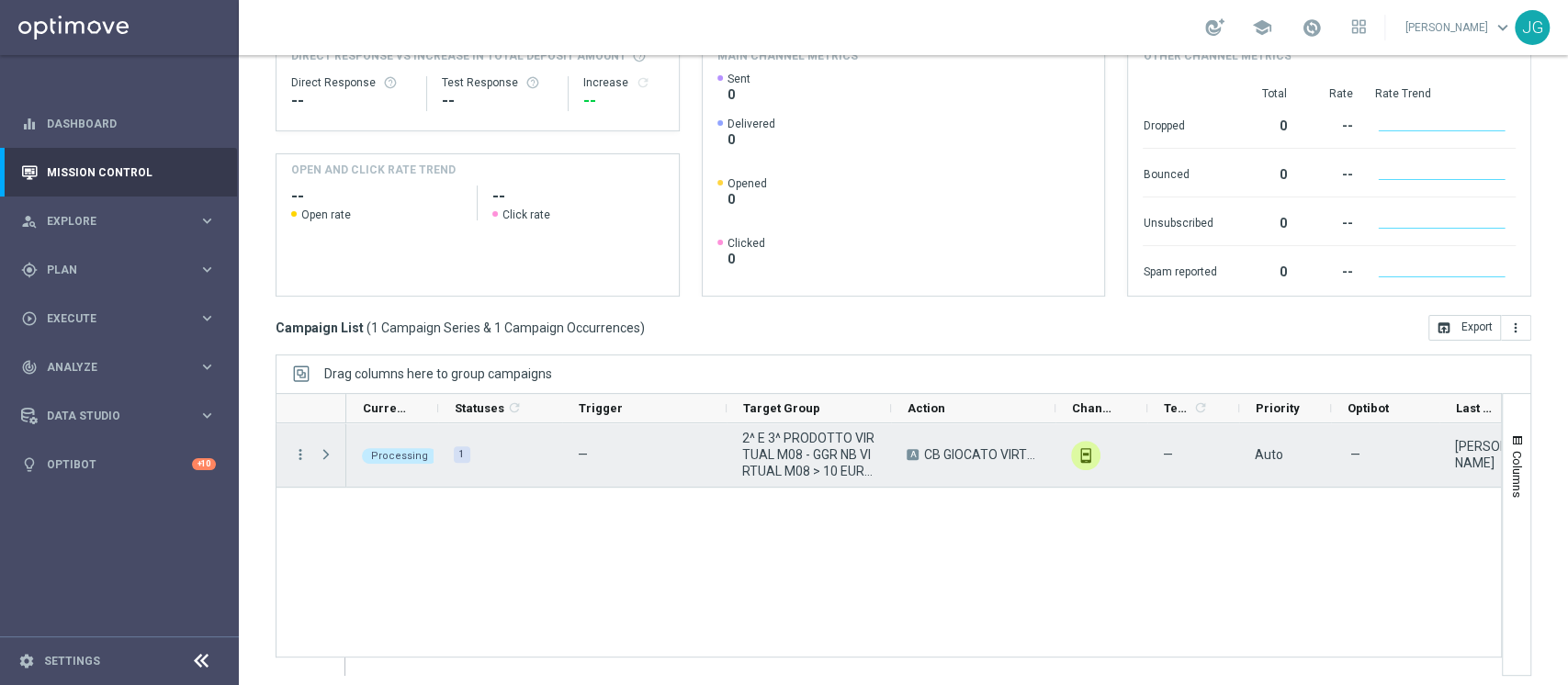
click at [330, 455] on span "Press SPACE to select this row." at bounding box center [325, 454] width 16 height 14
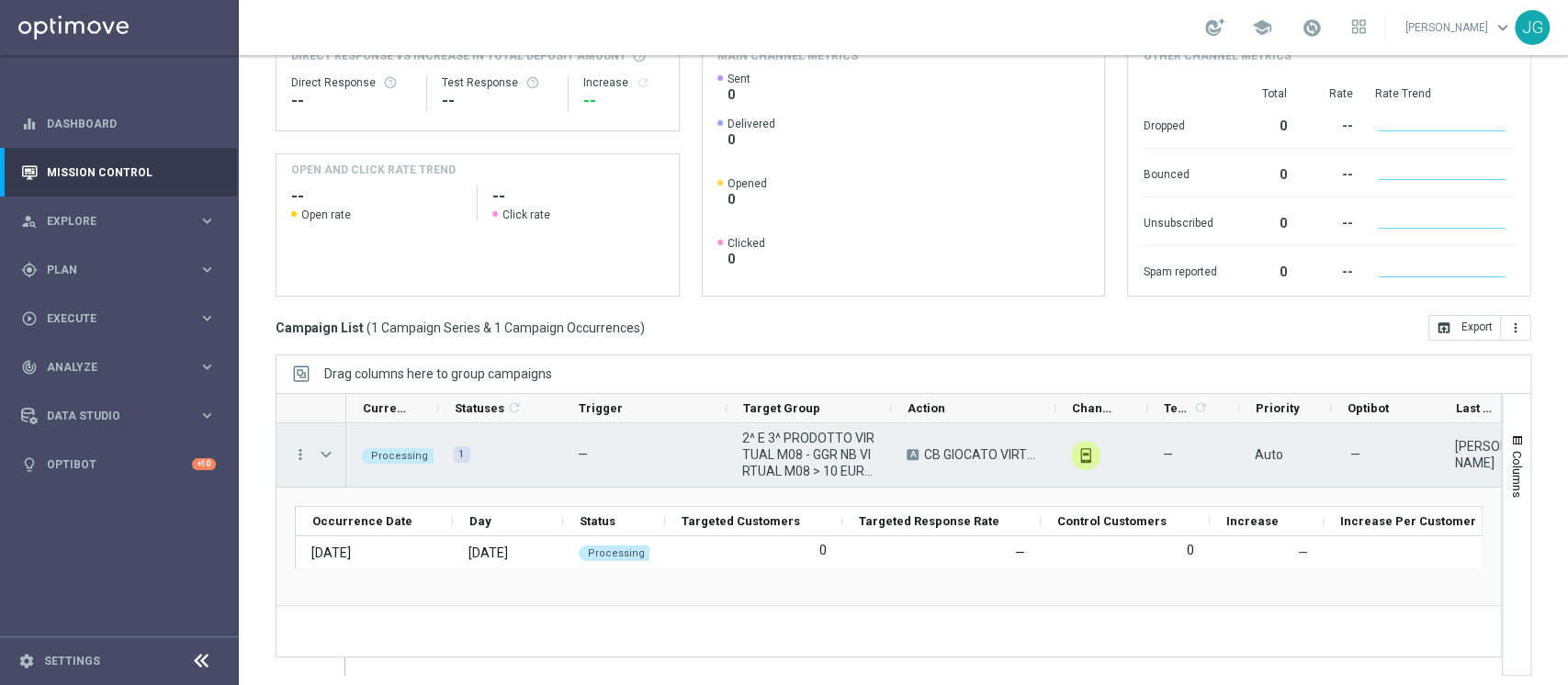
click at [331, 452] on span "Press SPACE to select this row." at bounding box center [325, 454] width 16 height 14
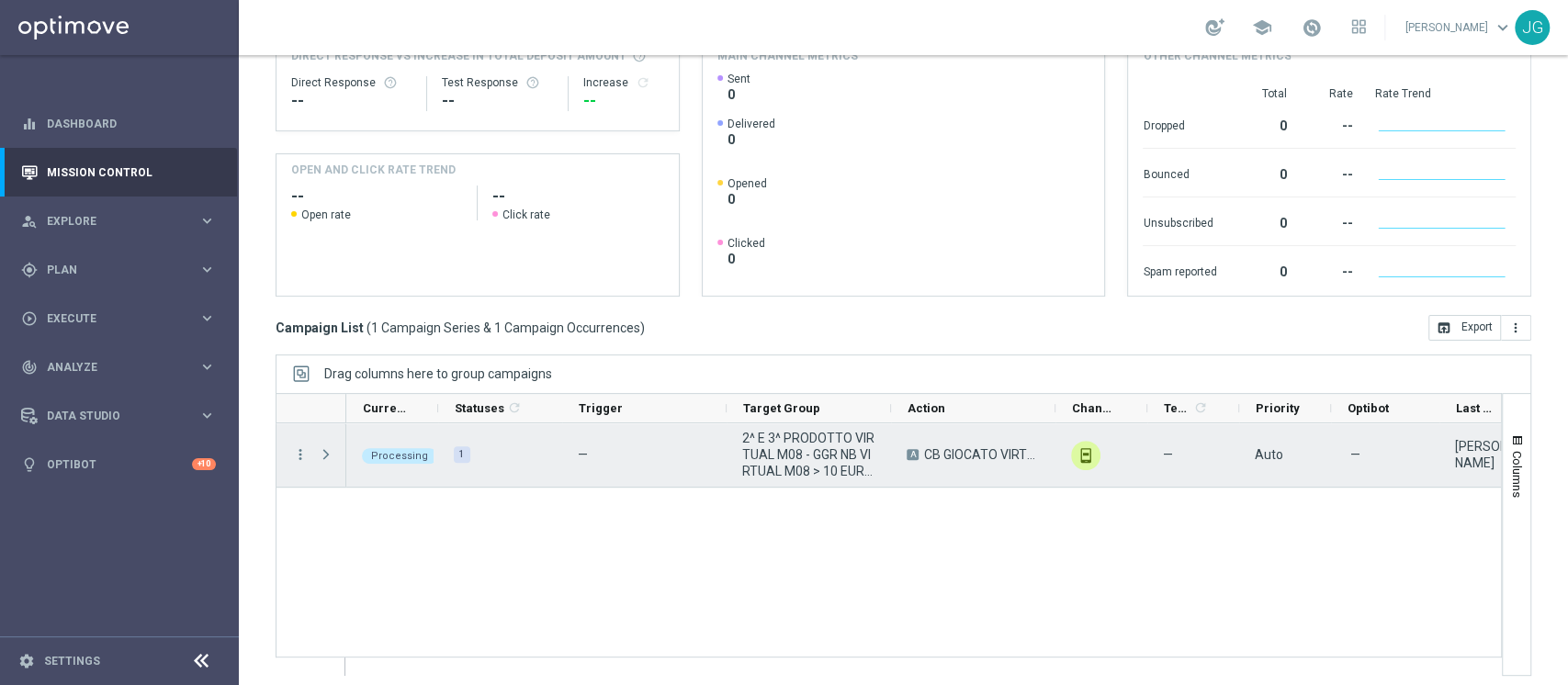
click at [331, 452] on span "Press SPACE to select this row." at bounding box center [325, 454] width 16 height 14
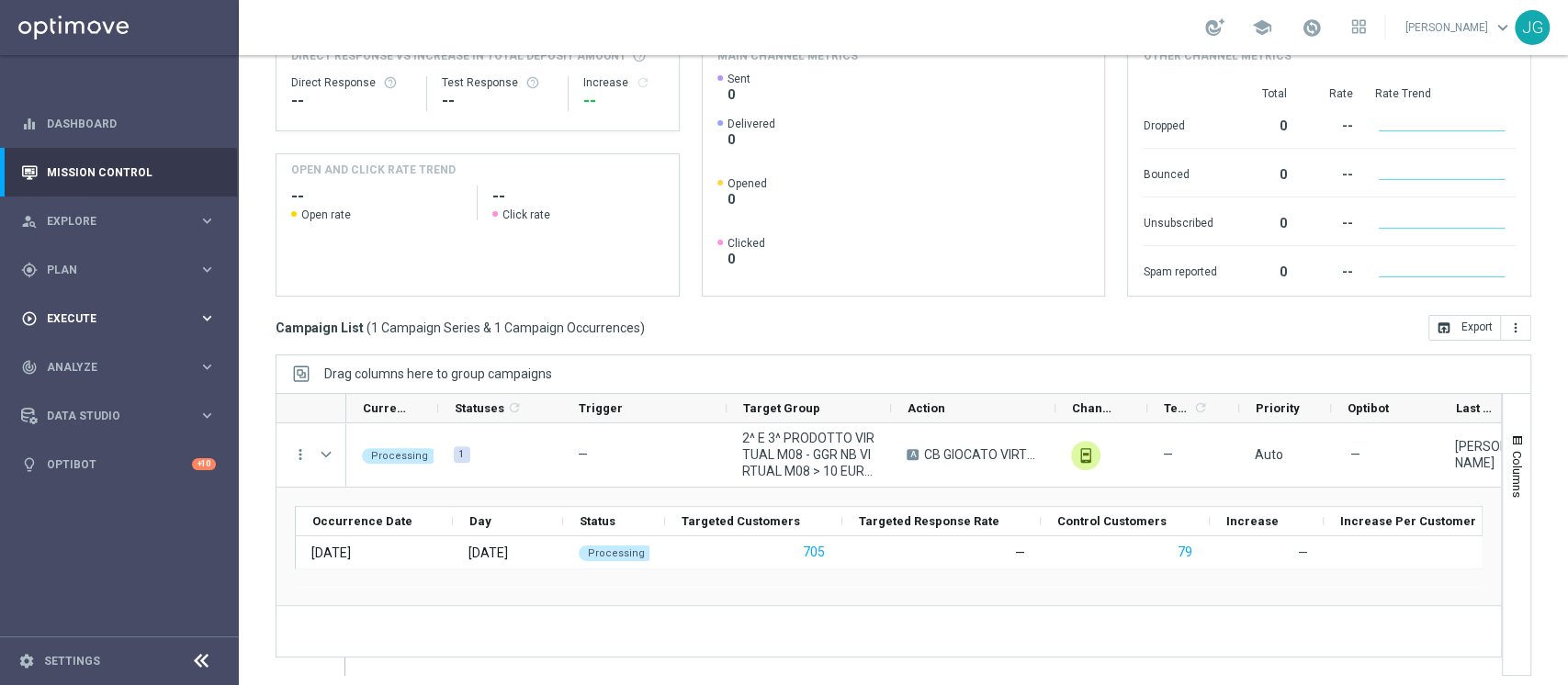
click at [132, 323] on span "Execute" at bounding box center [123, 318] width 152 height 11
click at [80, 356] on link "Campaign Builder" at bounding box center [119, 356] width 143 height 14
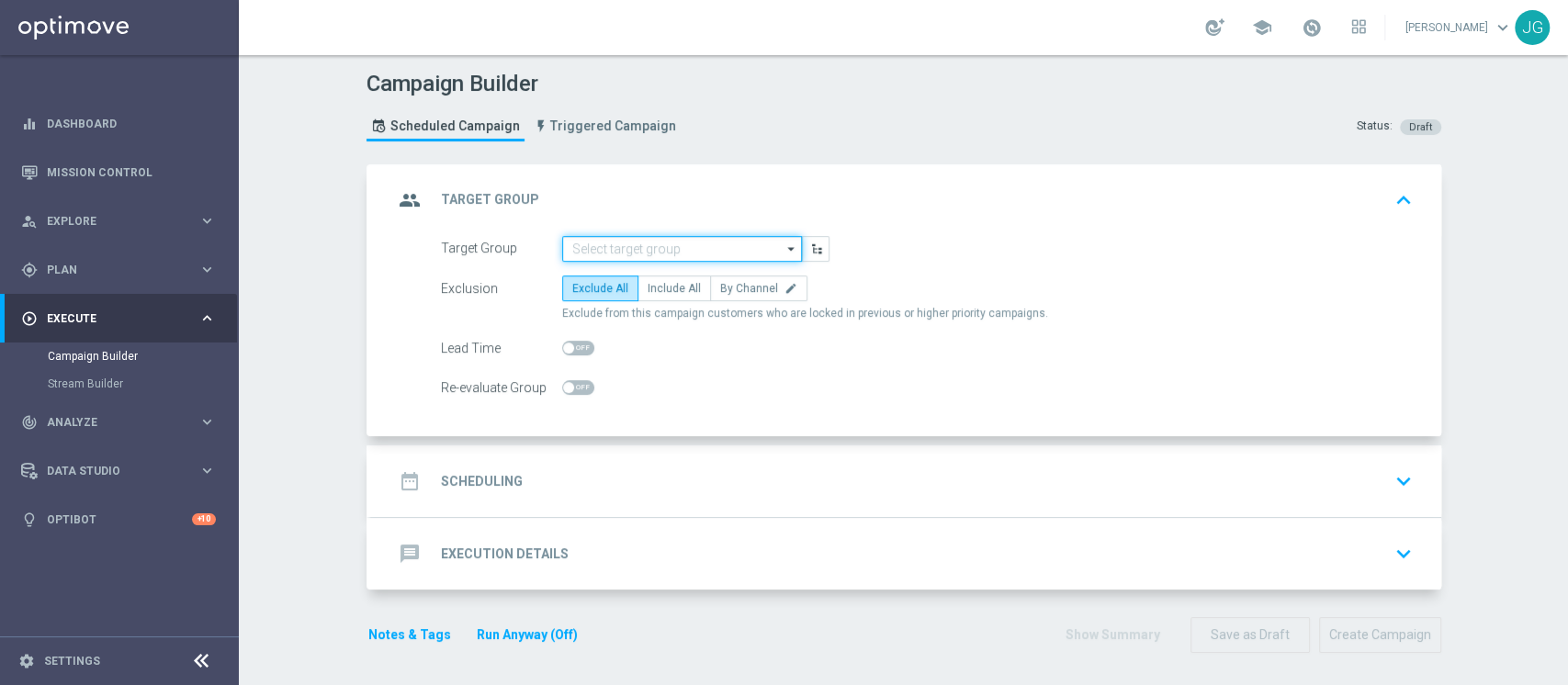
click at [599, 243] on input at bounding box center [682, 248] width 240 height 26
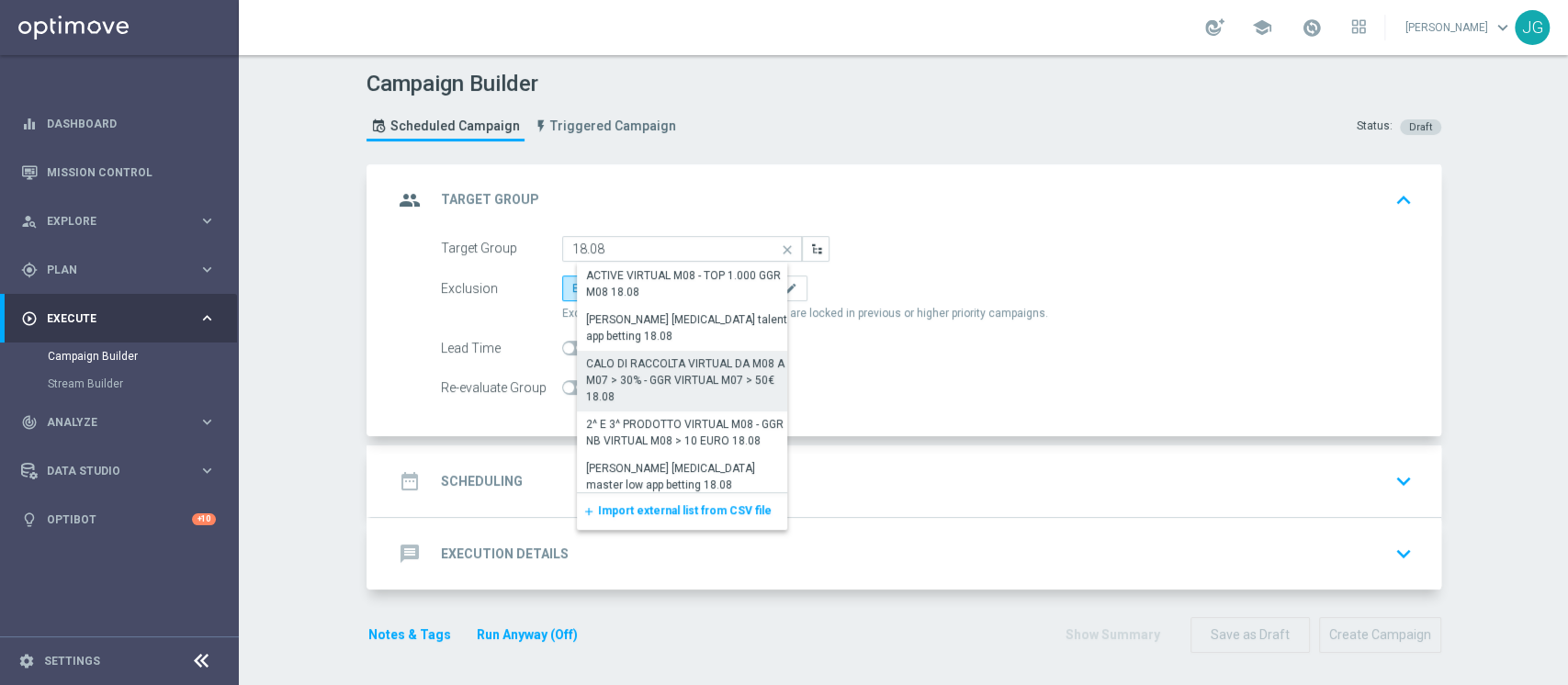
click at [669, 393] on div "CALO DI RACCOLTA VIRTUAL DA M08 A M07 > 30% - GGR VIRTUAL M07 > 50€ 18.08" at bounding box center [689, 380] width 206 height 50
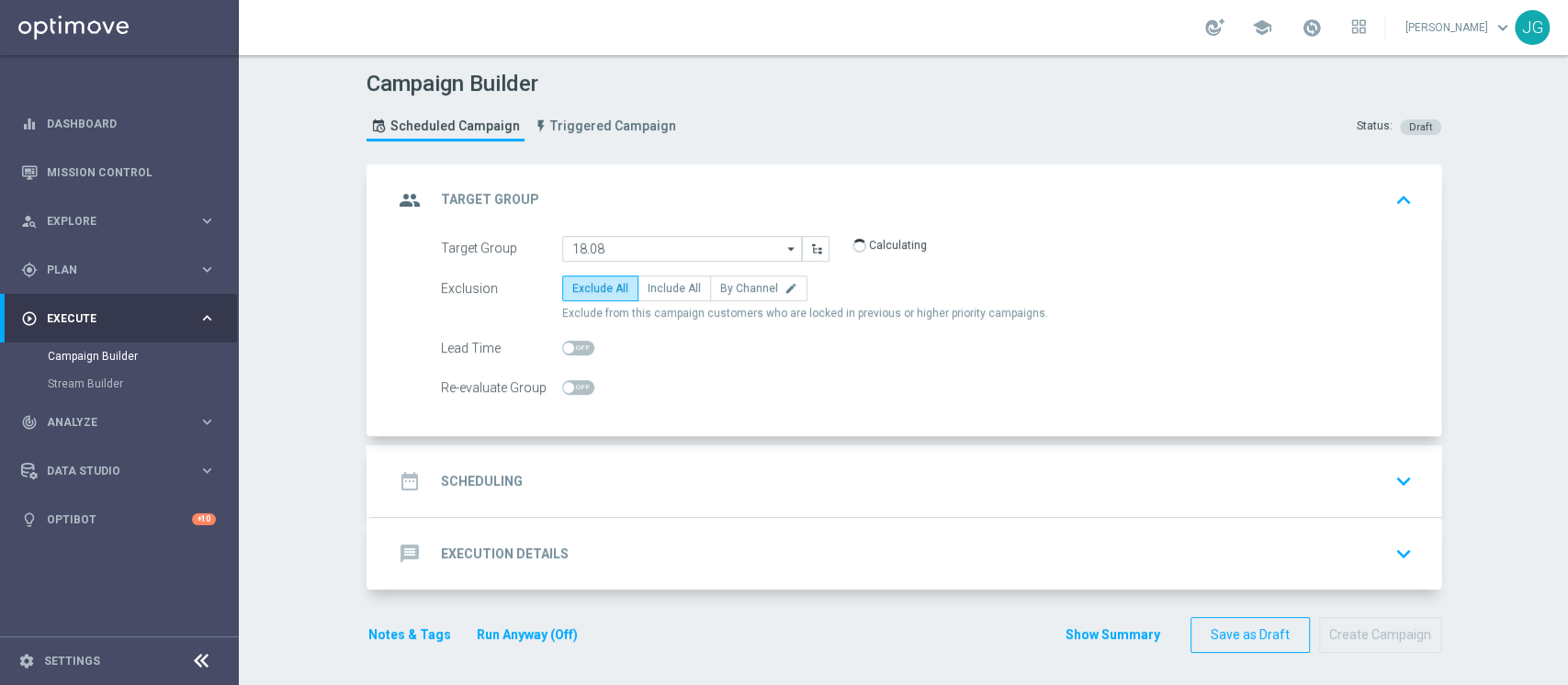
type input "CALO DI RACCOLTA VIRTUAL DA M08 A M07 > 30% - GGR VIRTUAL M07 > 50€ 18.08"
click at [677, 466] on div "date_range Scheduling keyboard_arrow_down" at bounding box center [906, 481] width 1026 height 35
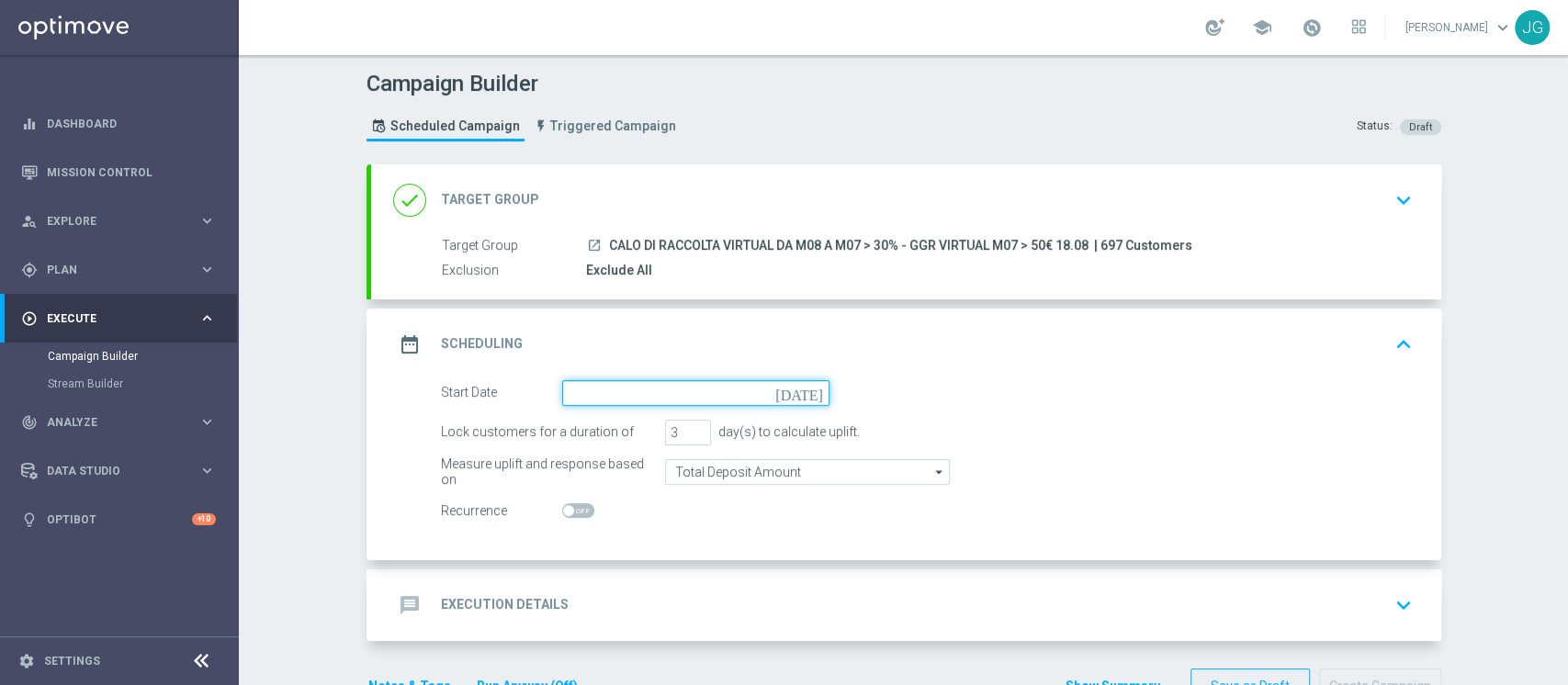
click at [668, 394] on input at bounding box center [696, 392] width 268 height 26
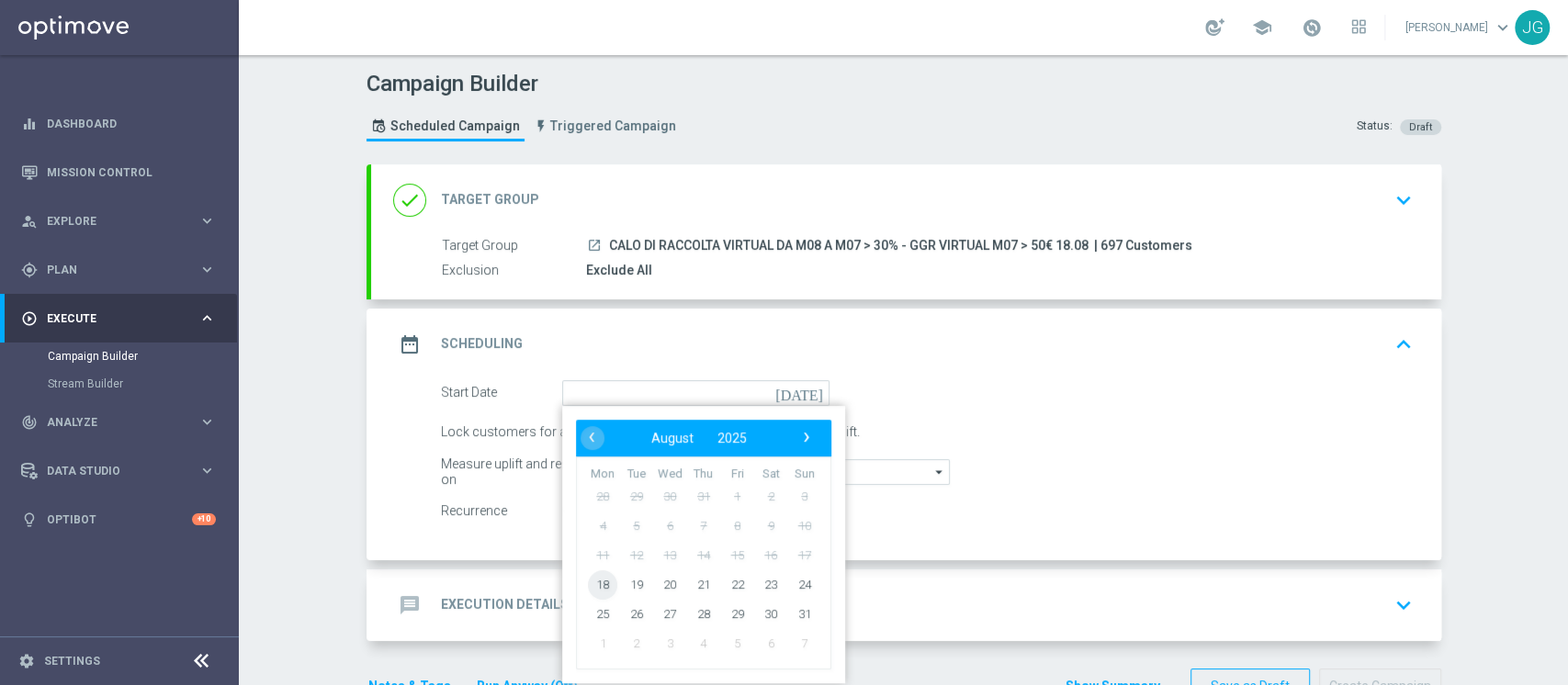
click at [593, 577] on span "18" at bounding box center [603, 583] width 30 height 30
type input "[DATE]"
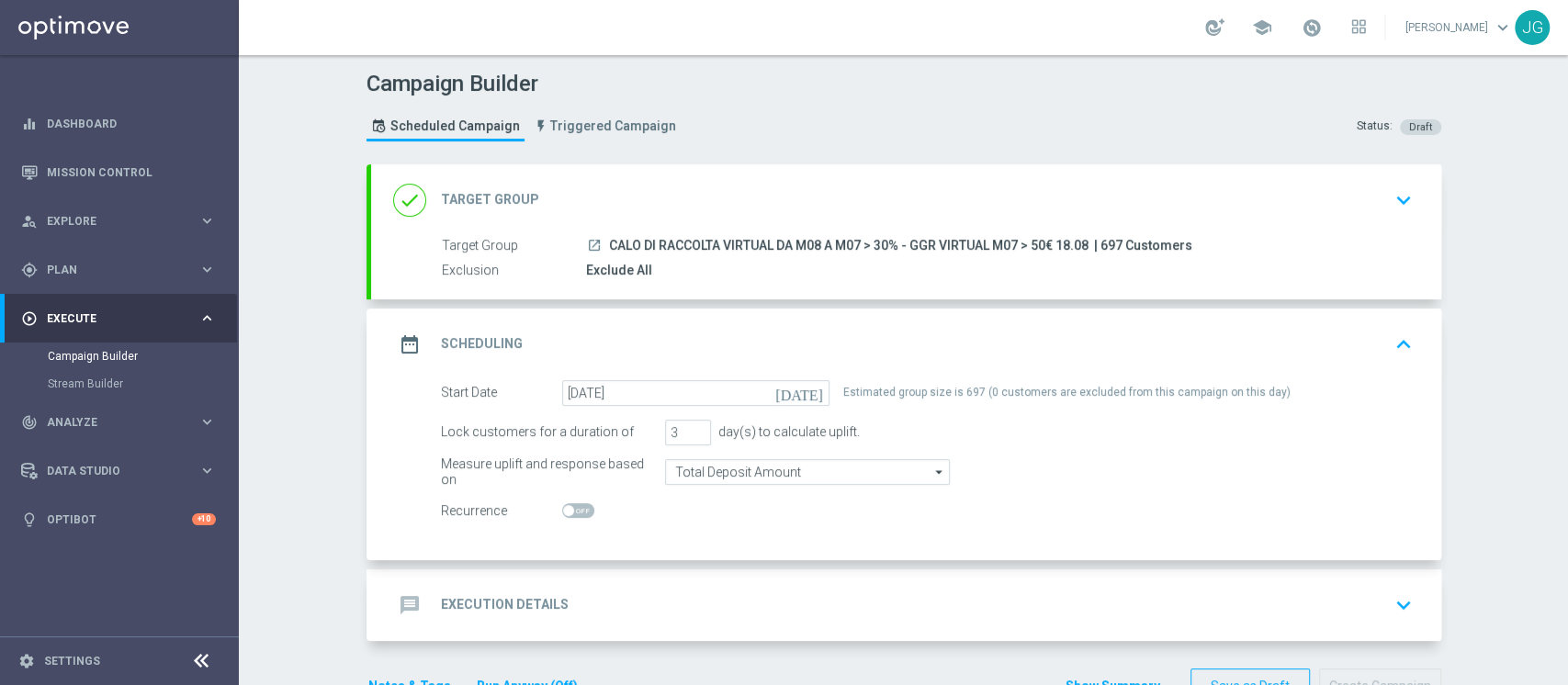
click at [882, 213] on div "done Target Group keyboard_arrow_down" at bounding box center [906, 200] width 1026 height 35
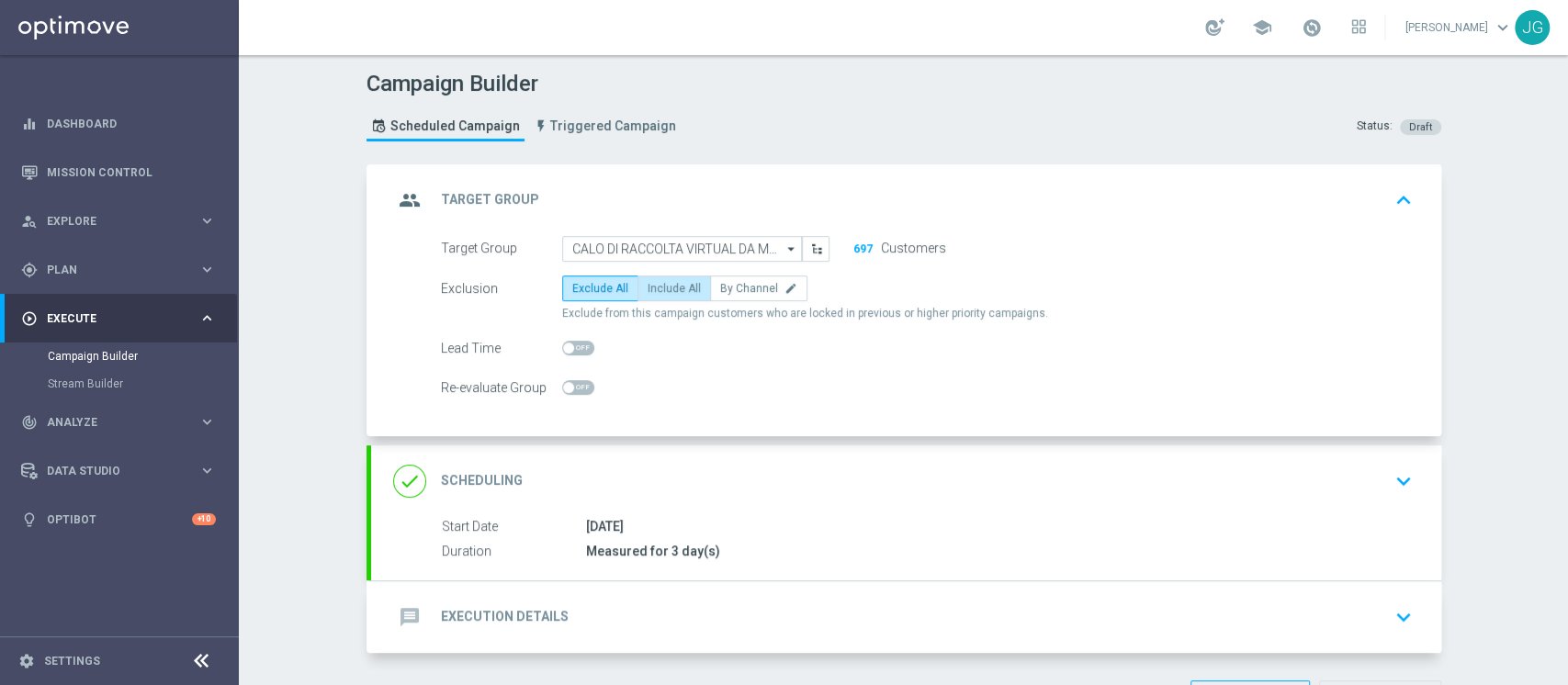
click at [674, 286] on span "Include All" at bounding box center [675, 288] width 54 height 12
click at [659, 286] on input "Include All" at bounding box center [653, 292] width 12 height 12
radio input "true"
click at [711, 623] on div "message Execution Details keyboard_arrow_down" at bounding box center [906, 617] width 1026 height 35
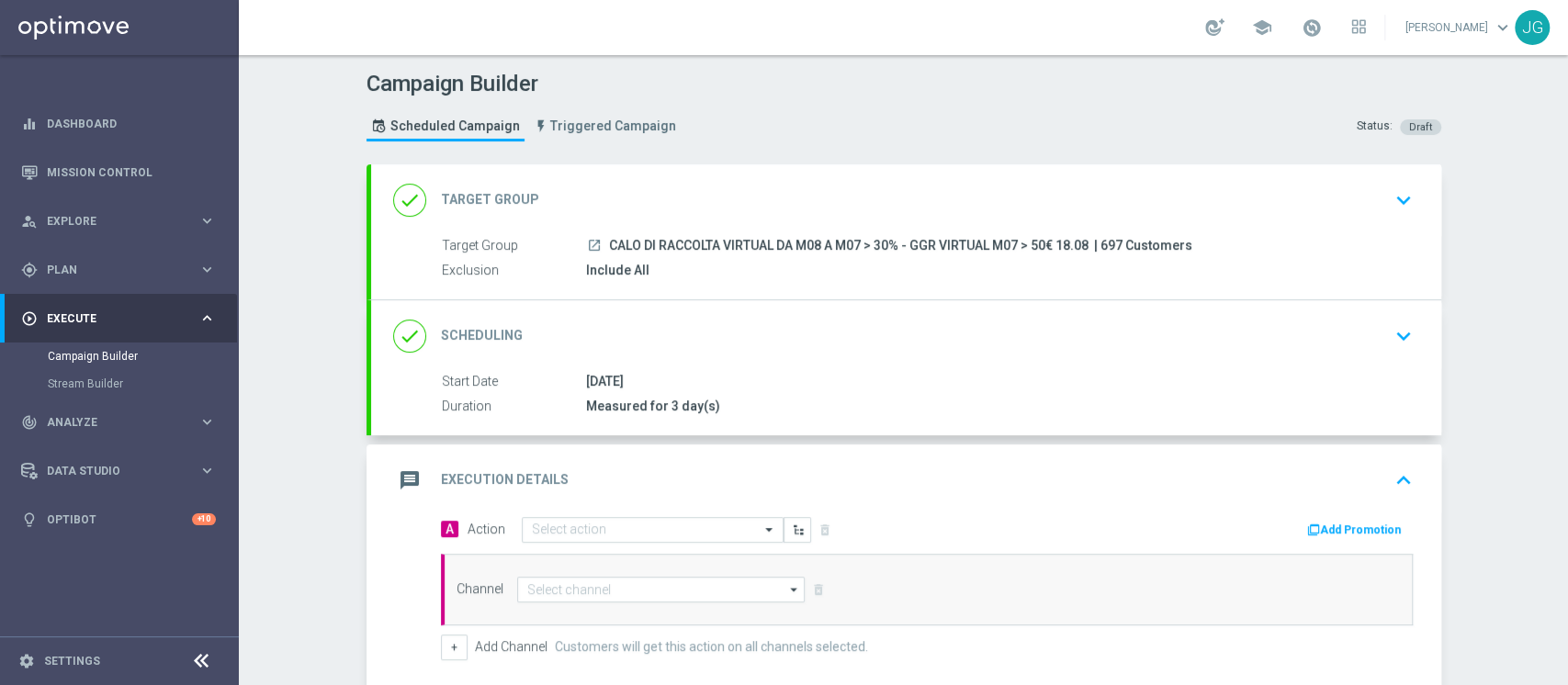
drag, startPoint x: 1085, startPoint y: 243, endPoint x: 597, endPoint y: 246, distance: 488.0
click at [597, 246] on div "launch CALO DI RACCOLTA VIRTUAL DA M08 A M07 > 30% - GGR VIRTUAL M07 > 50€ 18.0…" at bounding box center [996, 245] width 820 height 18
copy span "CALO DI RACCOLTA VIRTUAL DA M08 A M07 > 30% - GGR VIRTUAL M07 > 50€ 18.08"
click at [609, 517] on div "Select action" at bounding box center [653, 530] width 262 height 26
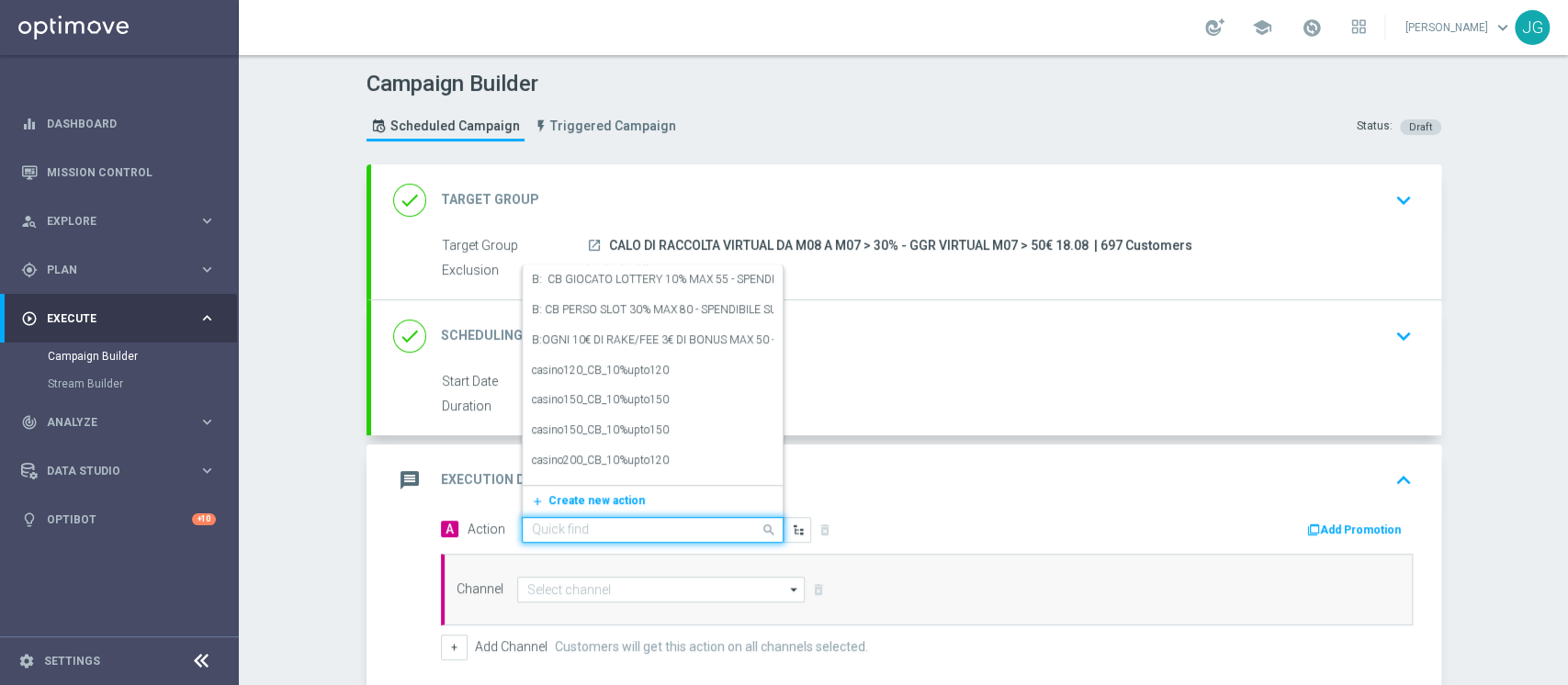
paste input "PROMO RICARICA 50% MAX 100 EURO - SPENDIBILE VIRTUAL"
type input "PROMO RICARICA 50% MAX 100 EURO - SPENDIBILE VIRTUAL"
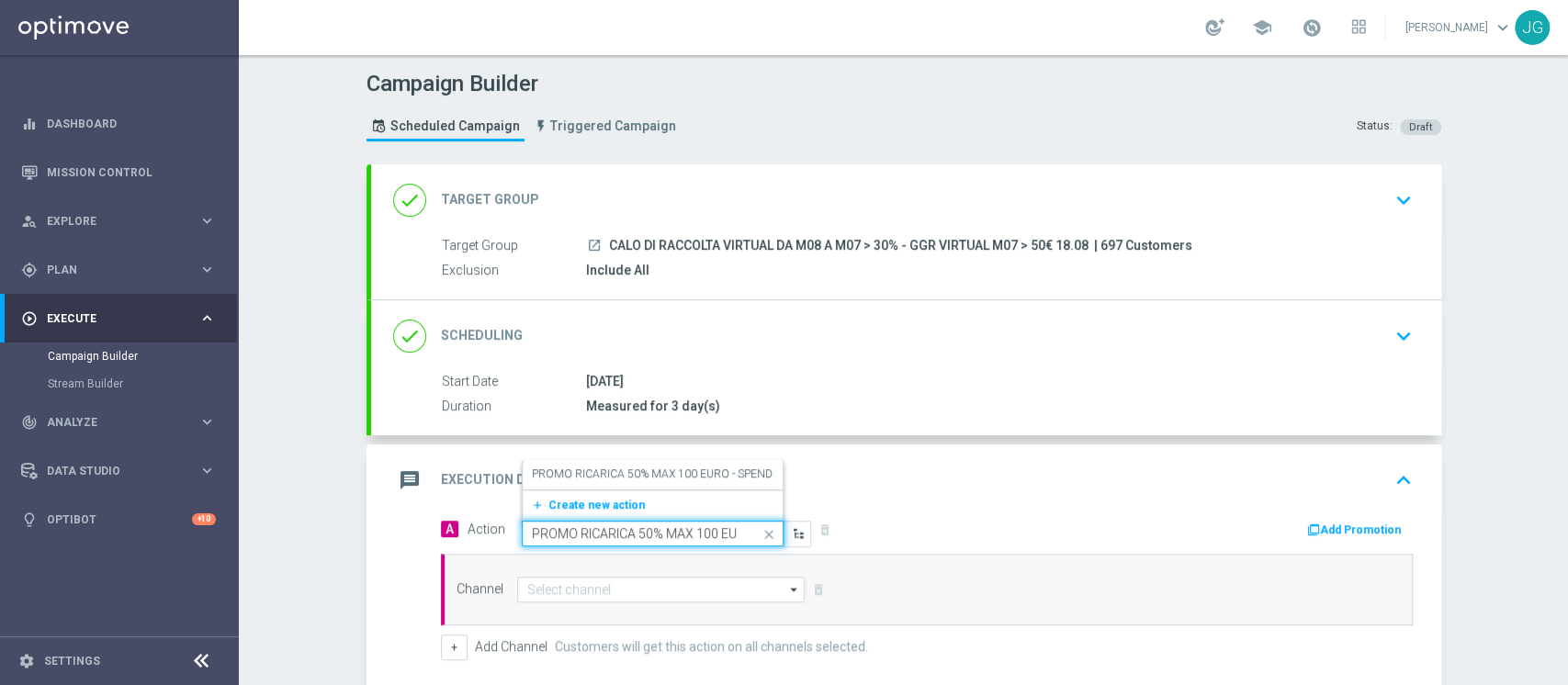
scroll to position [0, 148]
click at [587, 473] on label "PROMO RICARICA 50% MAX 100 EURO - SPENDIBILE VIRTUAL" at bounding box center [687, 474] width 312 height 15
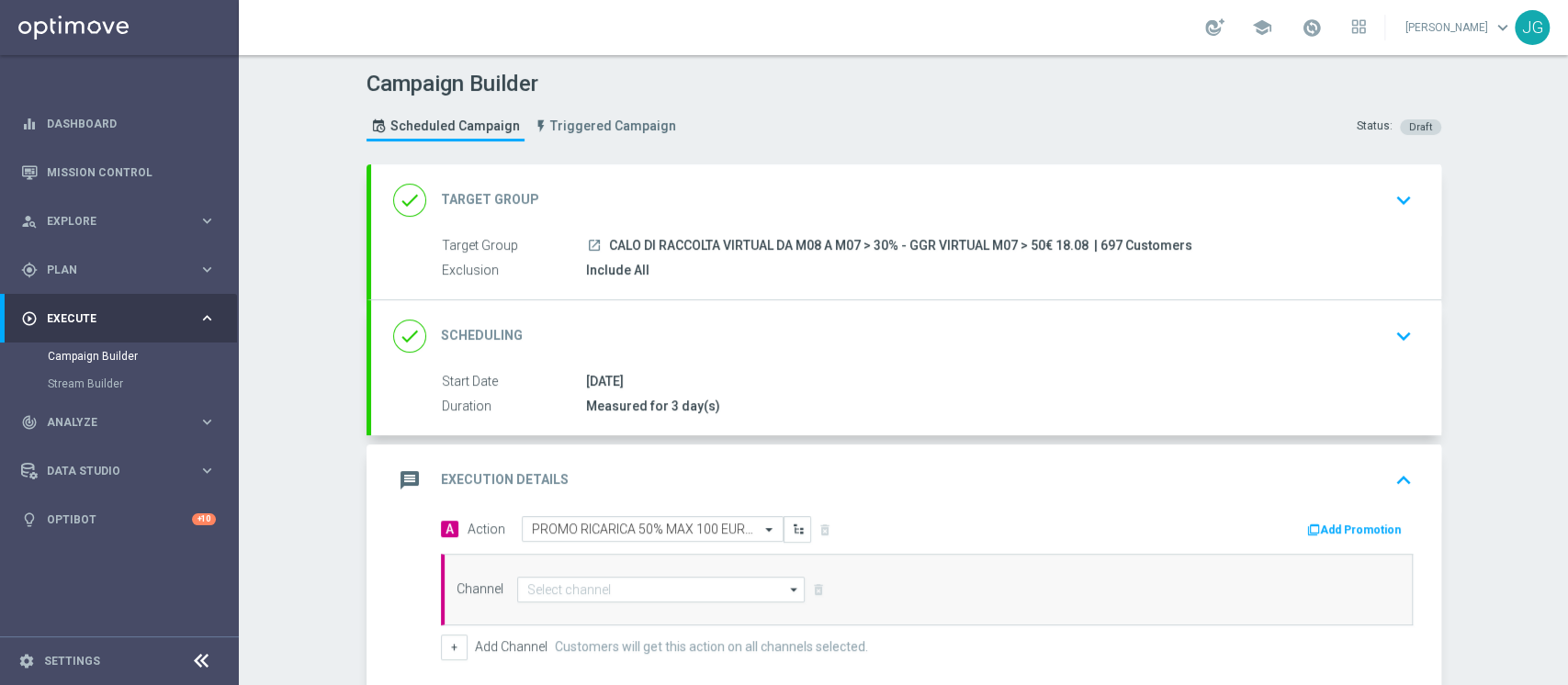
scroll to position [0, 0]
click at [1337, 527] on button "Add Promotion" at bounding box center [1356, 530] width 102 height 20
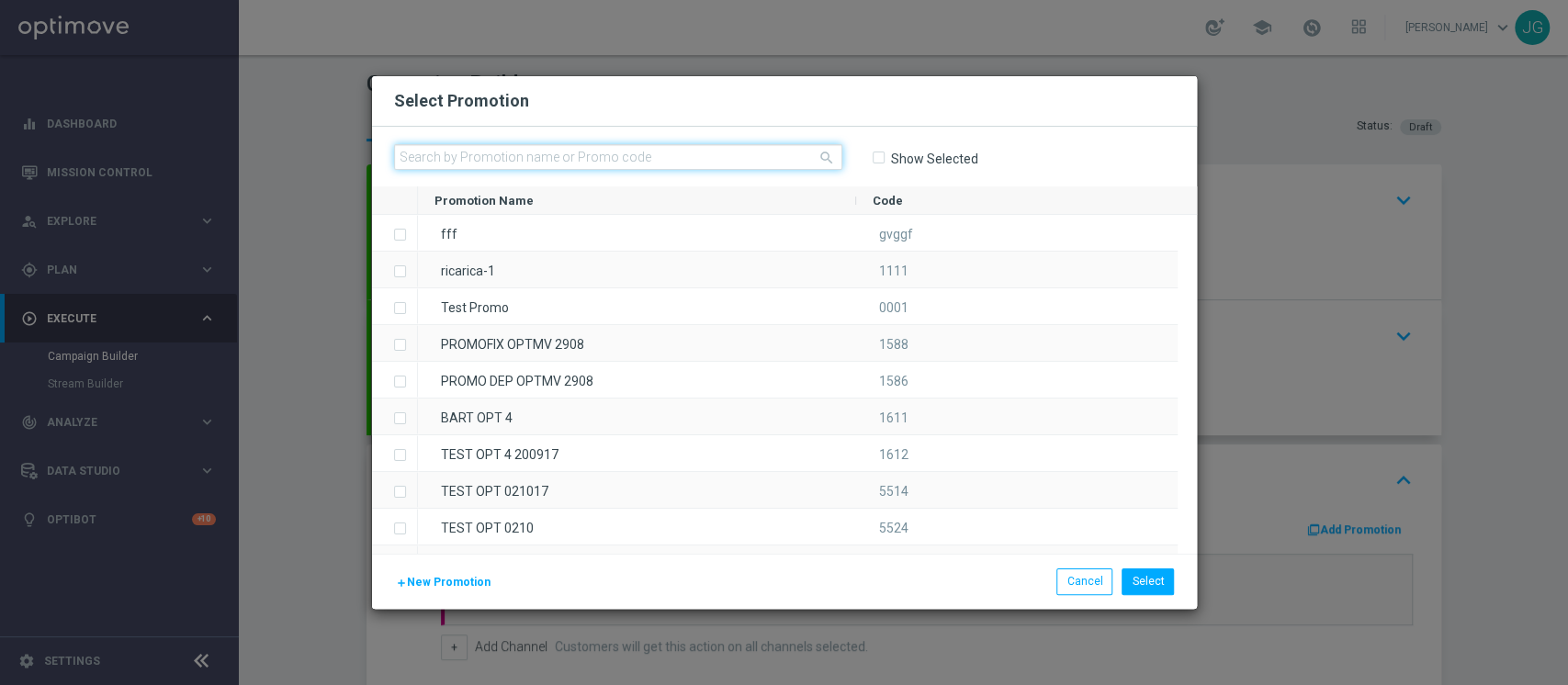
click at [748, 164] on input "text" at bounding box center [618, 156] width 448 height 26
paste input "RICARICAVIRTUAL18-2"
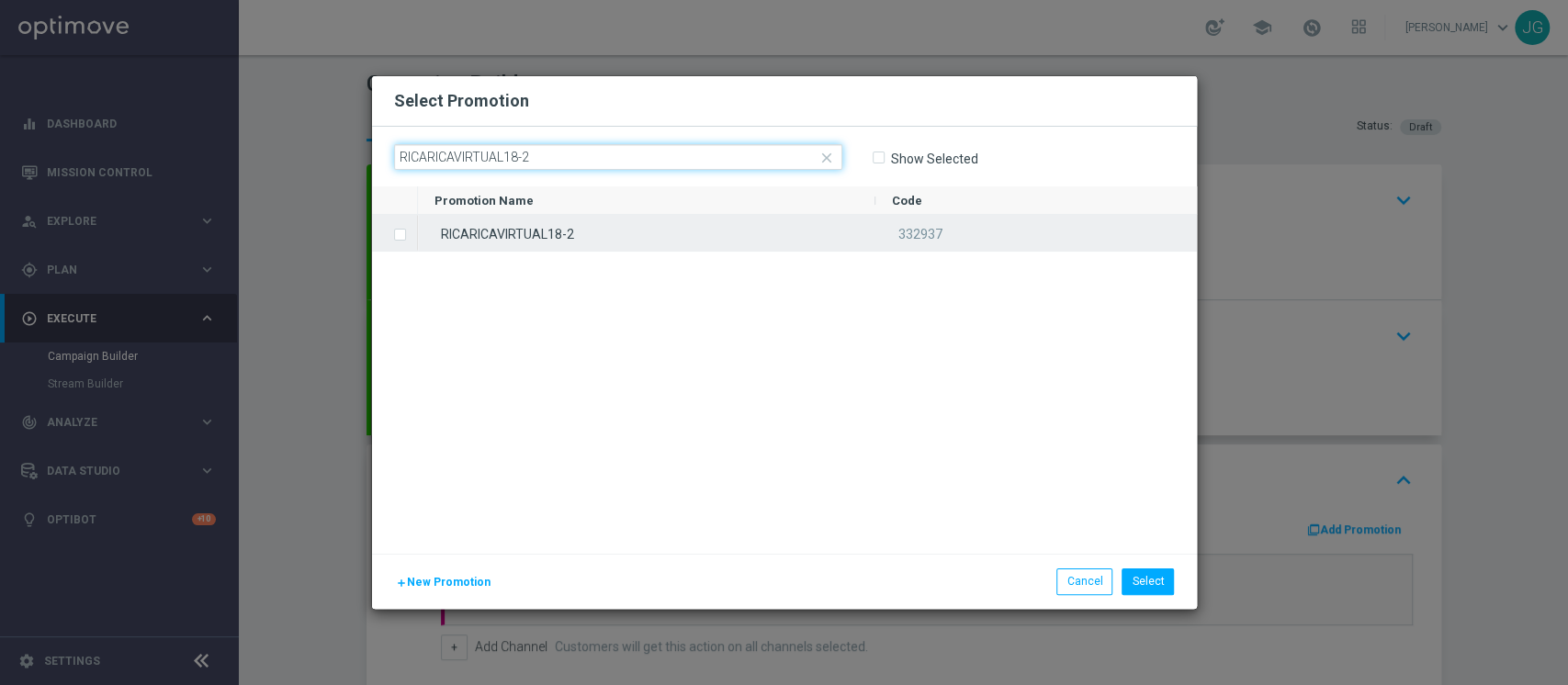
type input "RICARICAVIRTUAL18-2"
click at [622, 229] on div "RICARICAVIRTUAL18-2" at bounding box center [647, 232] width 458 height 35
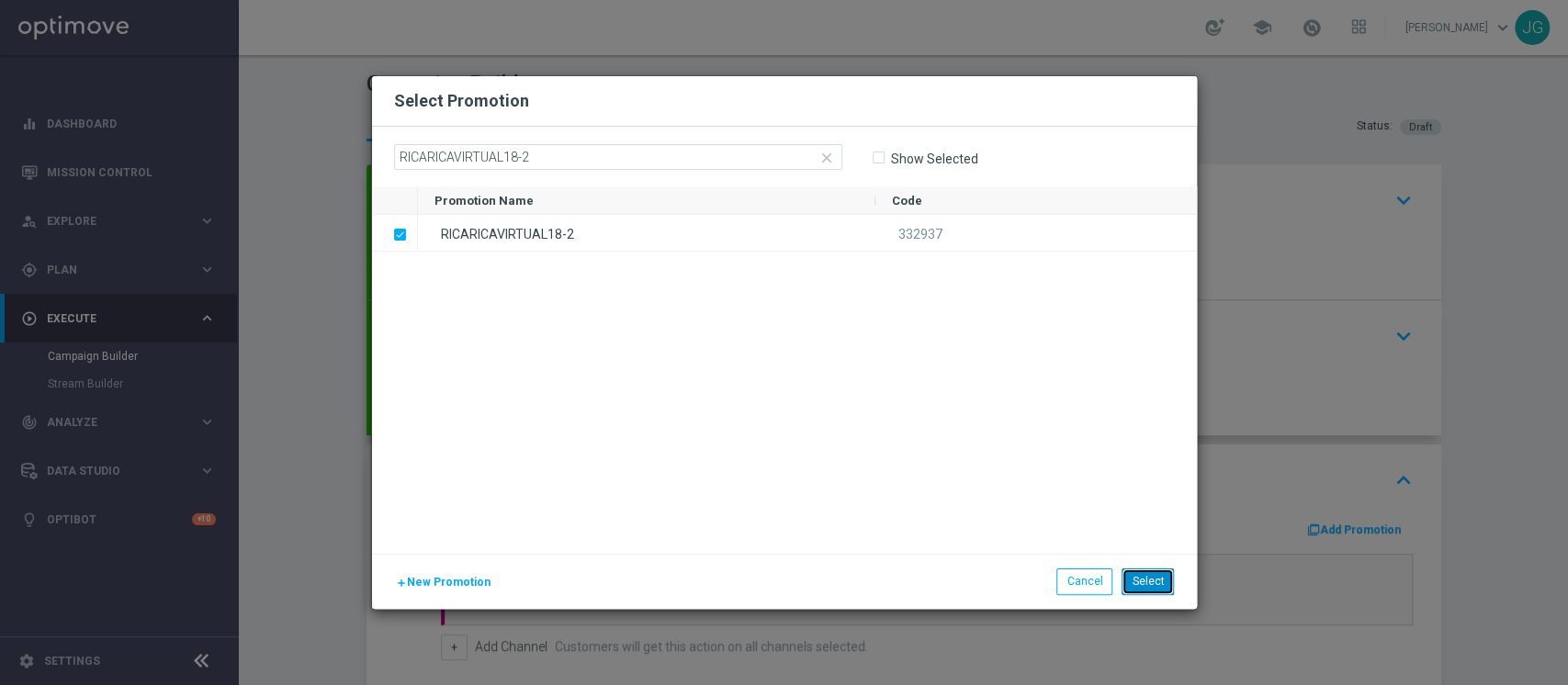
click at [1145, 576] on button "Select" at bounding box center [1148, 581] width 53 height 26
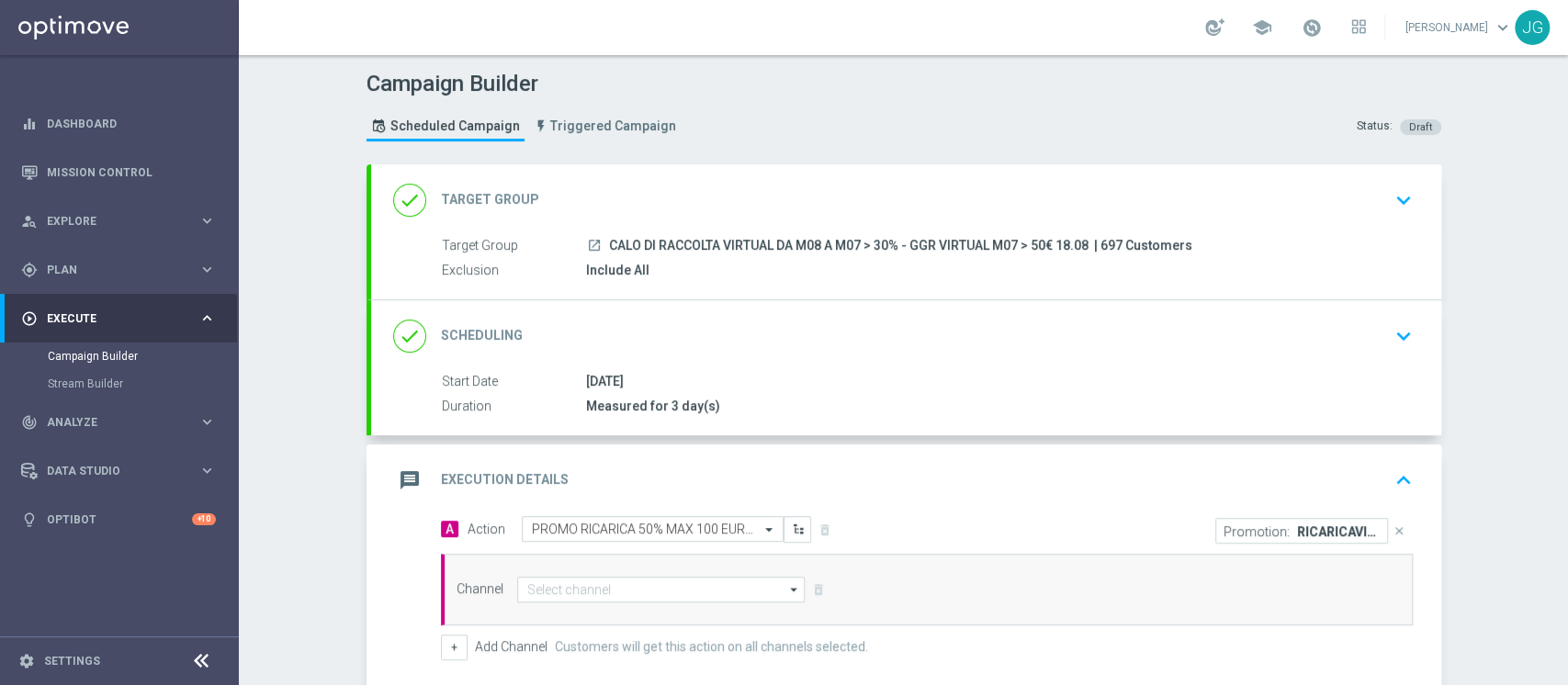
scroll to position [263, 0]
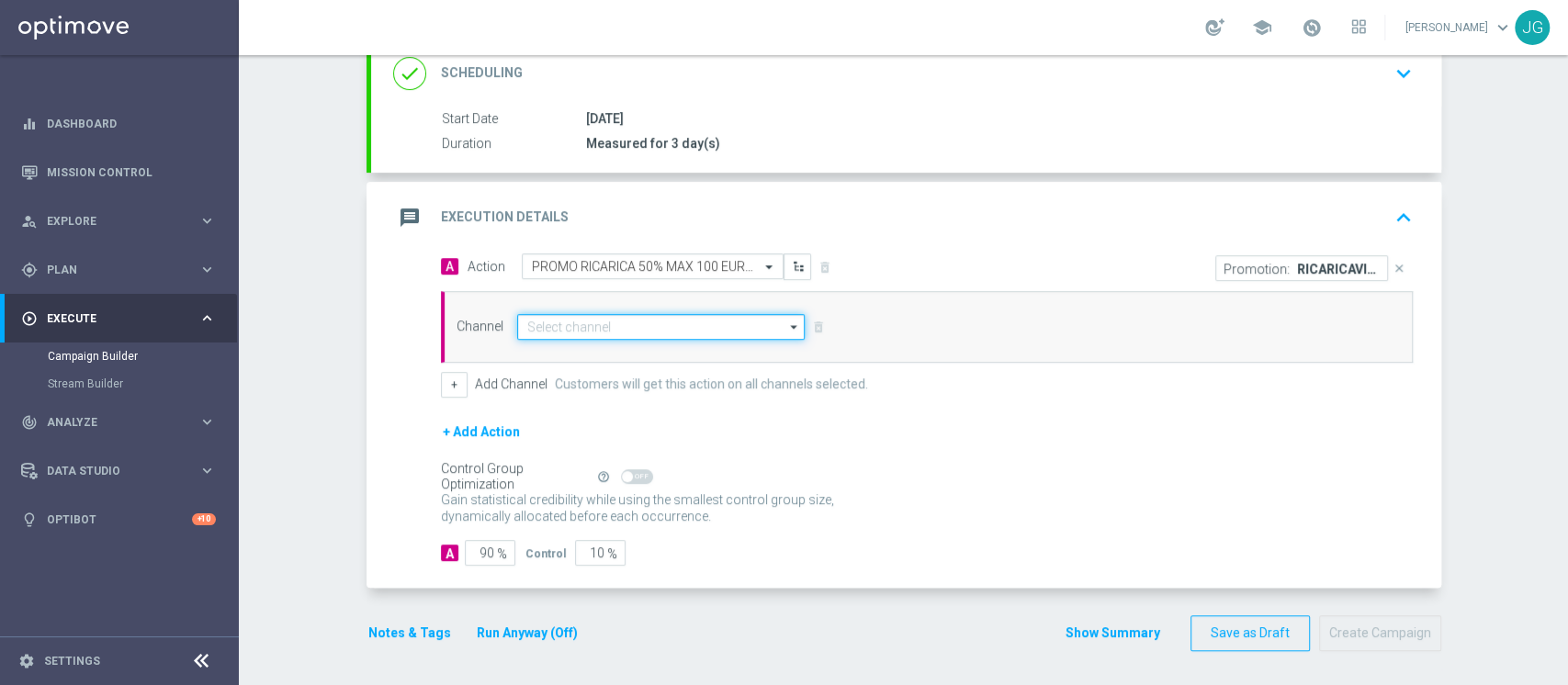
click at [658, 327] on input at bounding box center [661, 326] width 289 height 26
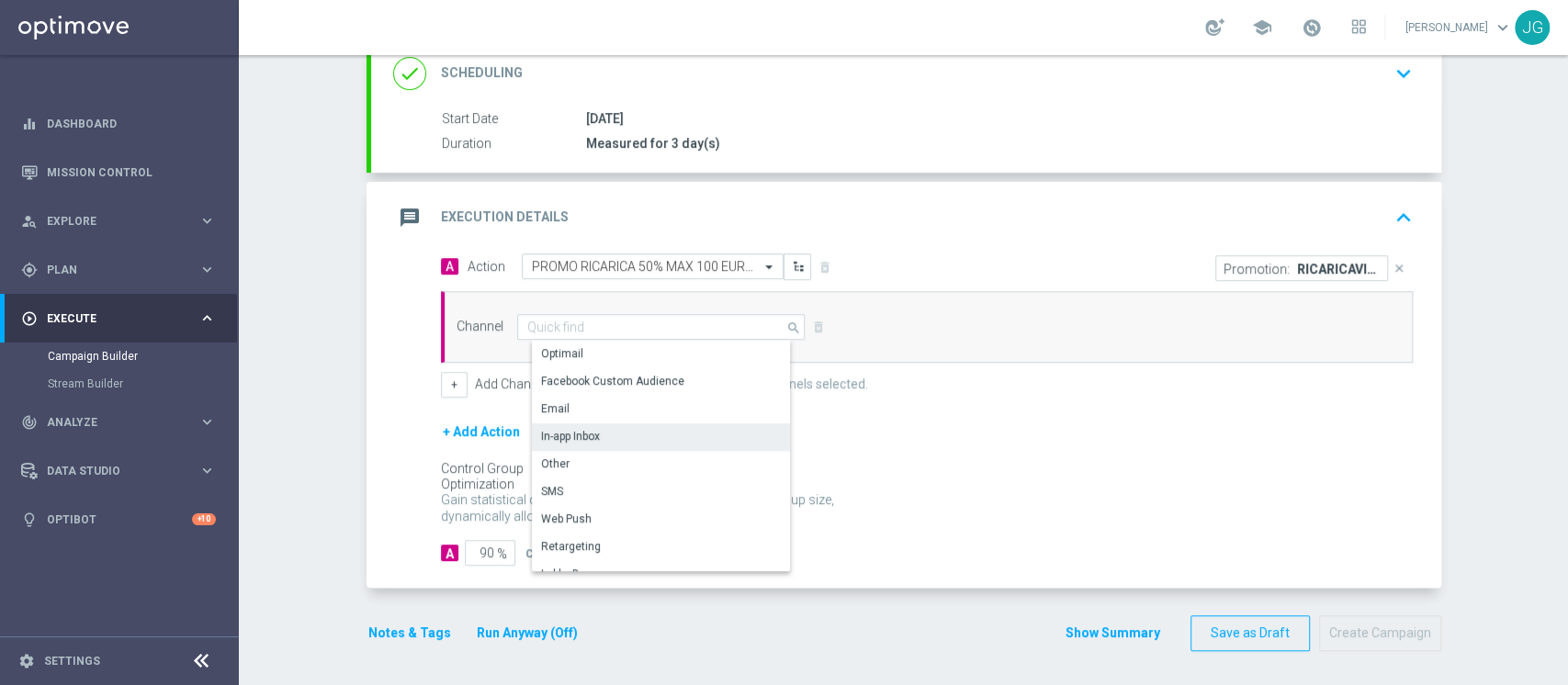
click at [591, 437] on div "In-app Inbox" at bounding box center [668, 436] width 273 height 26
type input "In-app Inbox"
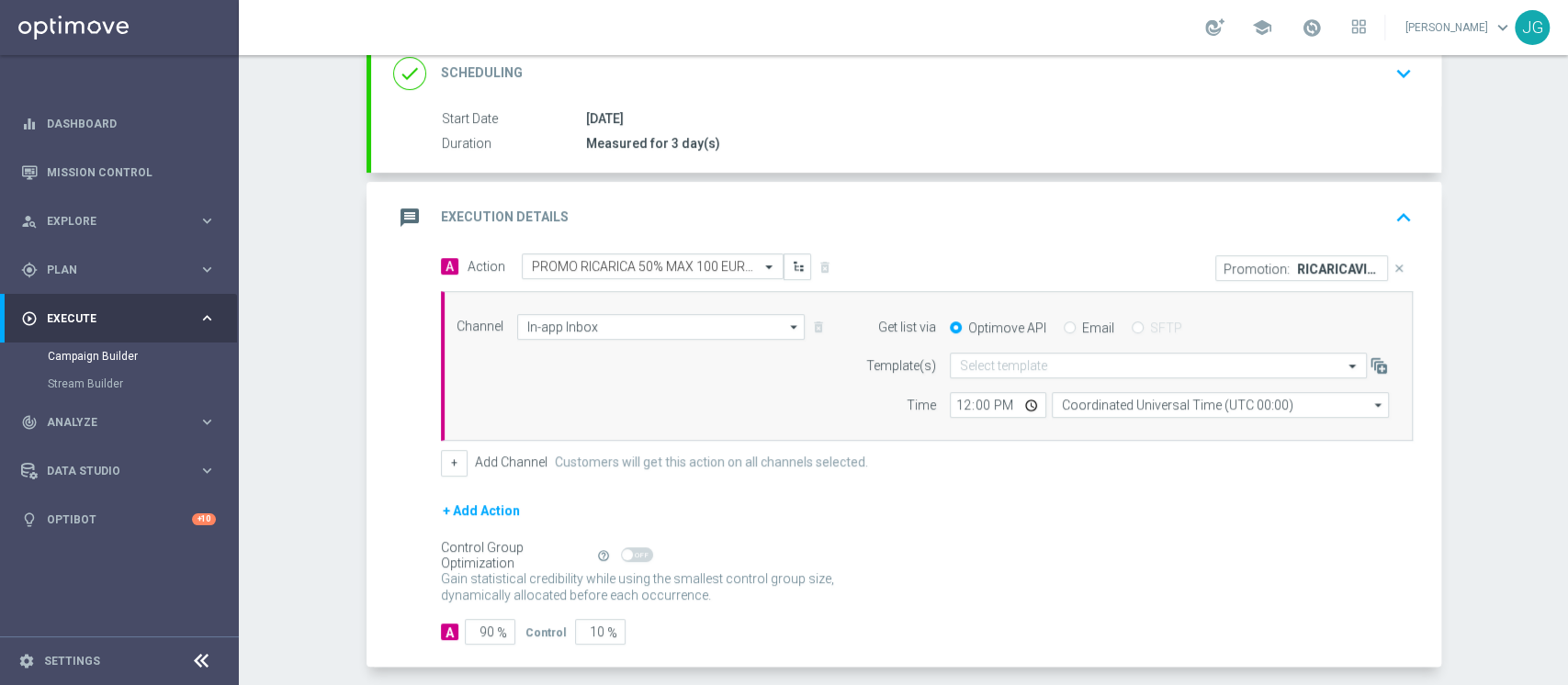
click at [1049, 327] on div "Optimove API Email SFTP" at bounding box center [1169, 327] width 466 height 16
click at [1064, 327] on input "Email" at bounding box center [1070, 329] width 12 height 12
radio input "true"
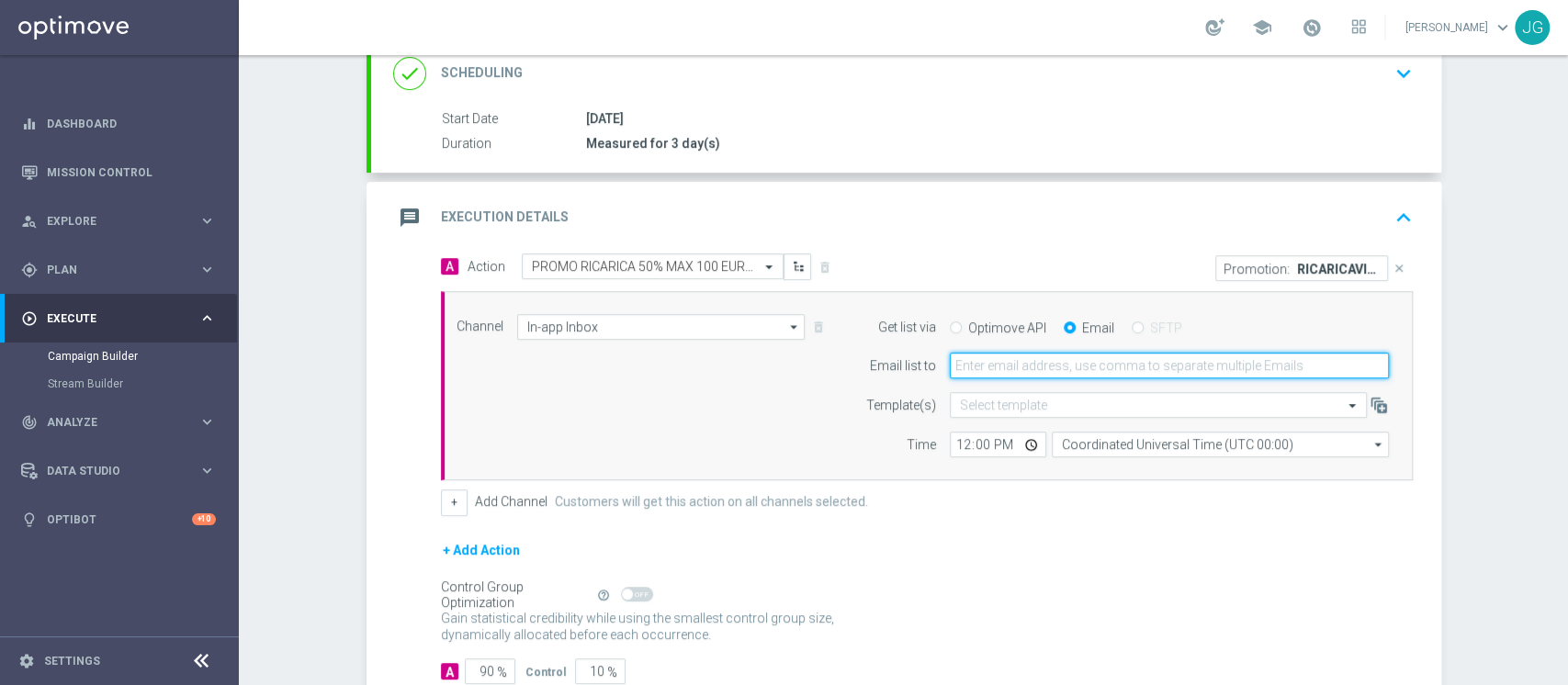
click at [1056, 370] on input "email" at bounding box center [1170, 366] width 440 height 26
type input "jennyffer.gonzalez@sisal.it"
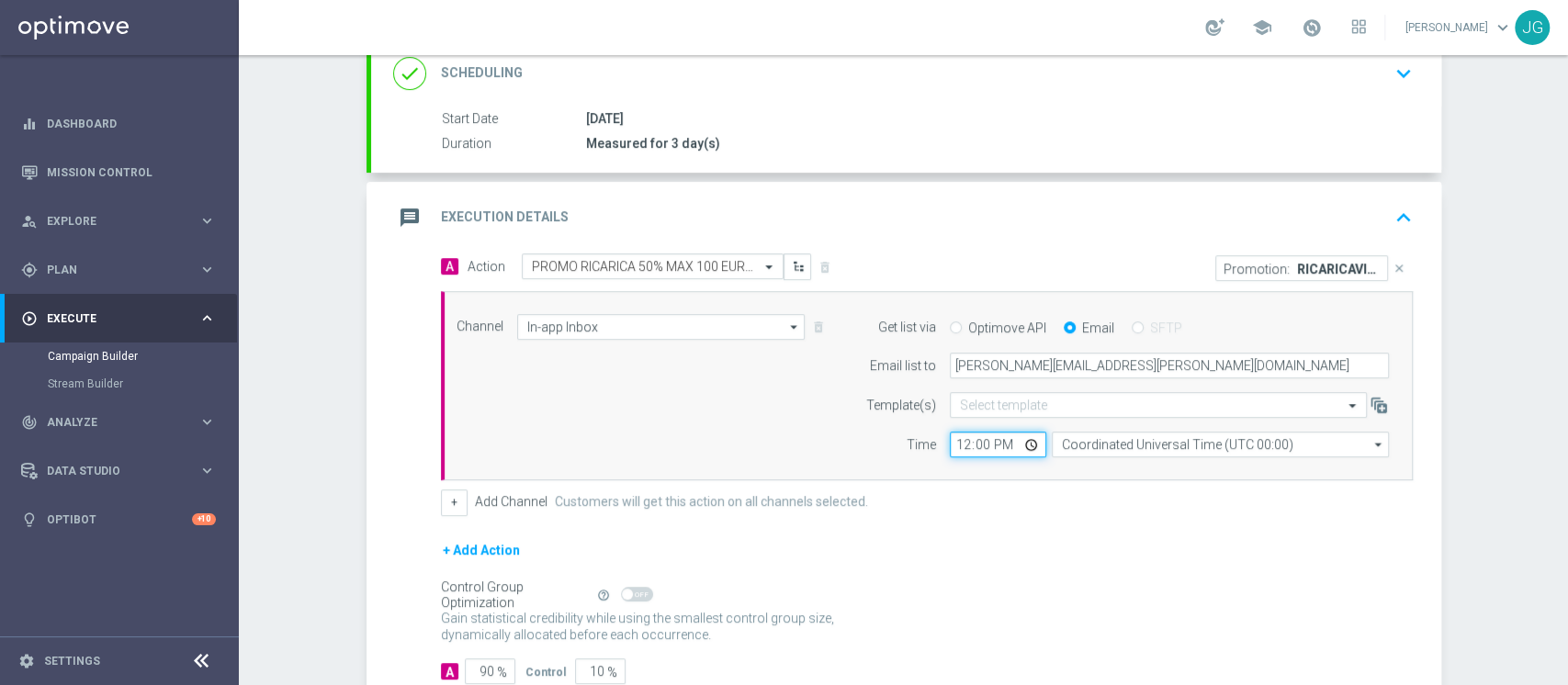
click at [1020, 441] on input "12:00" at bounding box center [998, 444] width 97 height 26
type input "18:00"
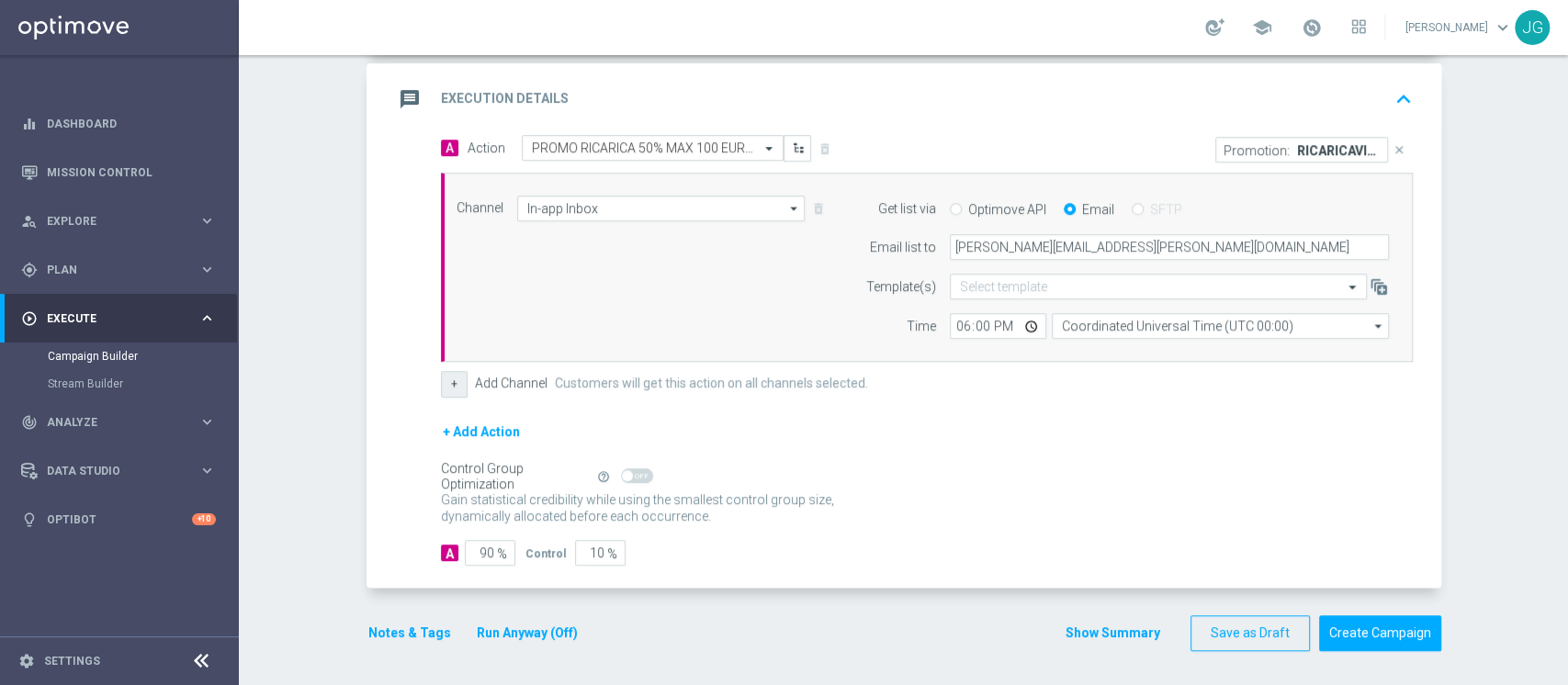
click at [448, 387] on button "+" at bounding box center [454, 384] width 27 height 26
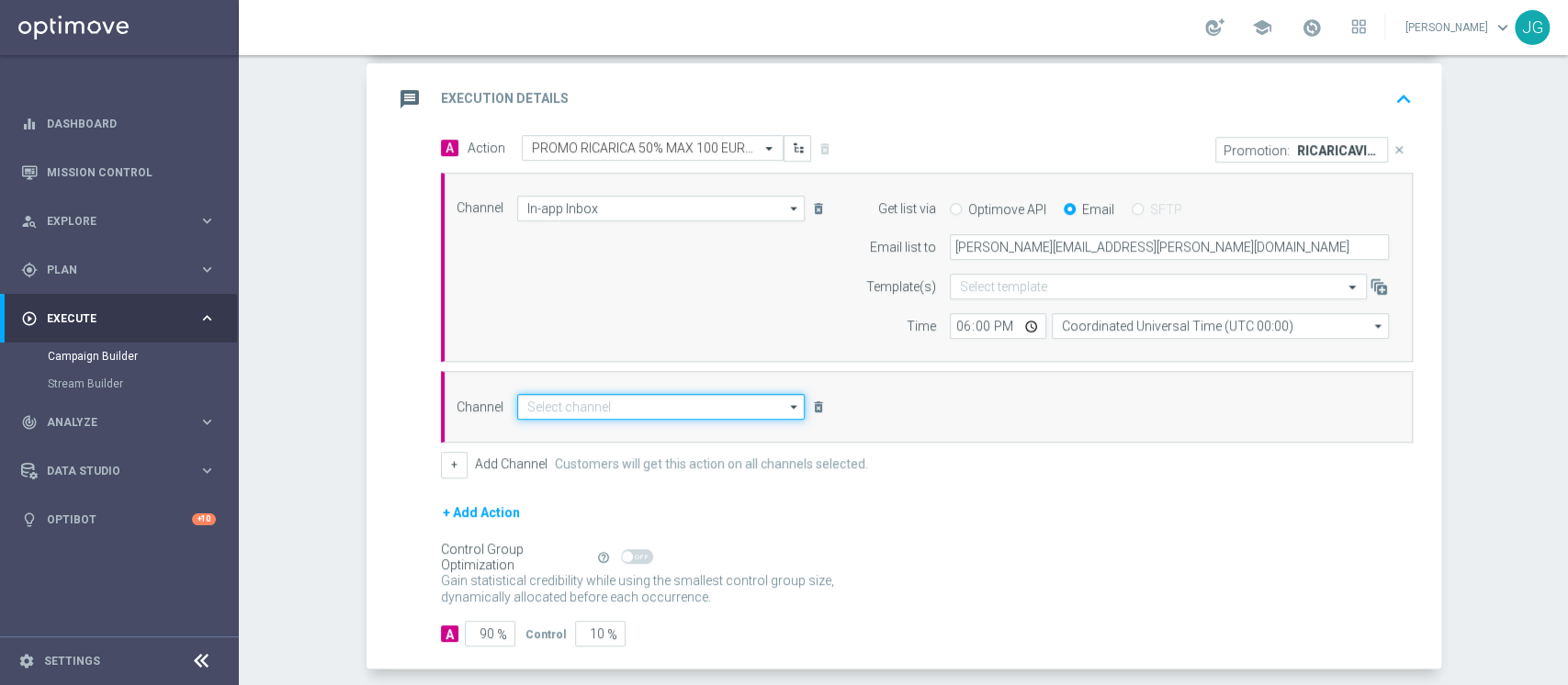
click at [523, 414] on input at bounding box center [661, 407] width 289 height 26
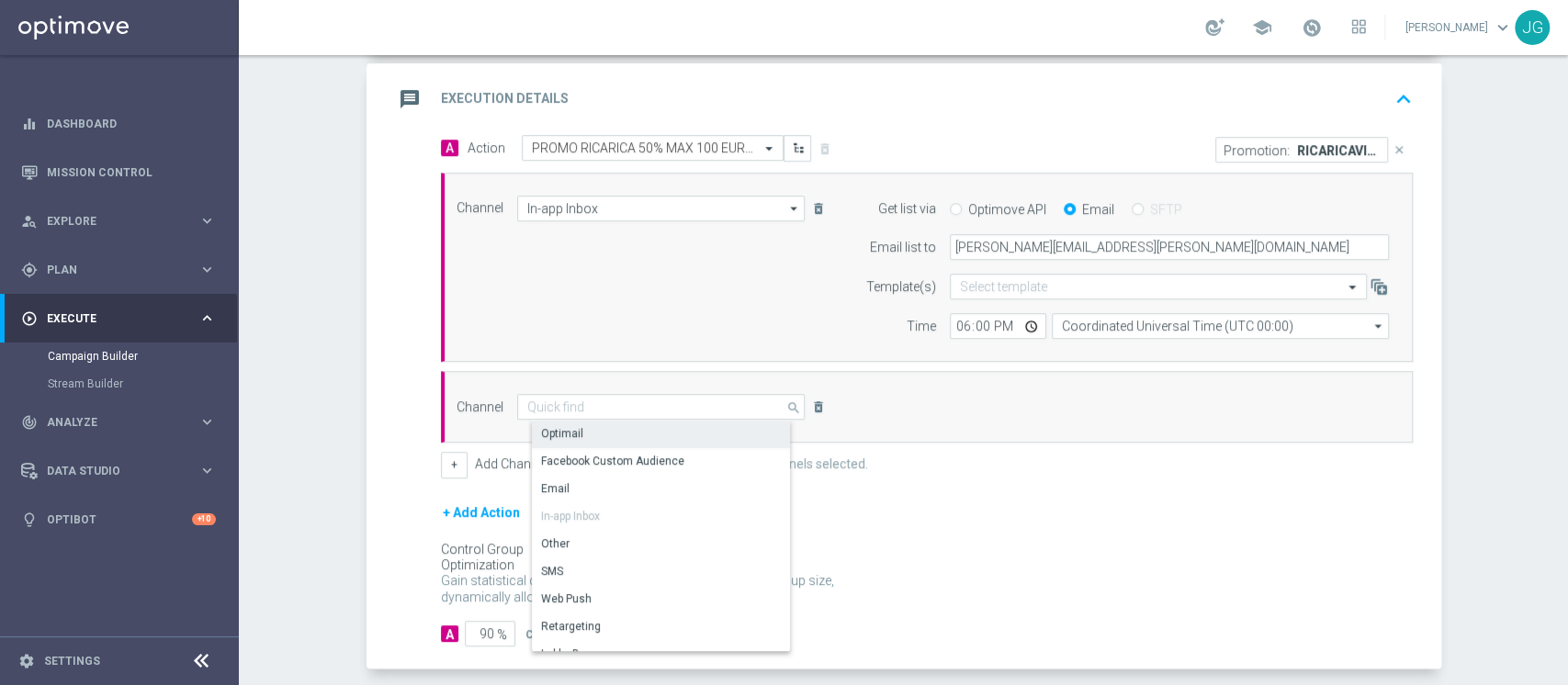
click at [576, 434] on div "Optimail" at bounding box center [668, 433] width 273 height 26
type input "Optimail"
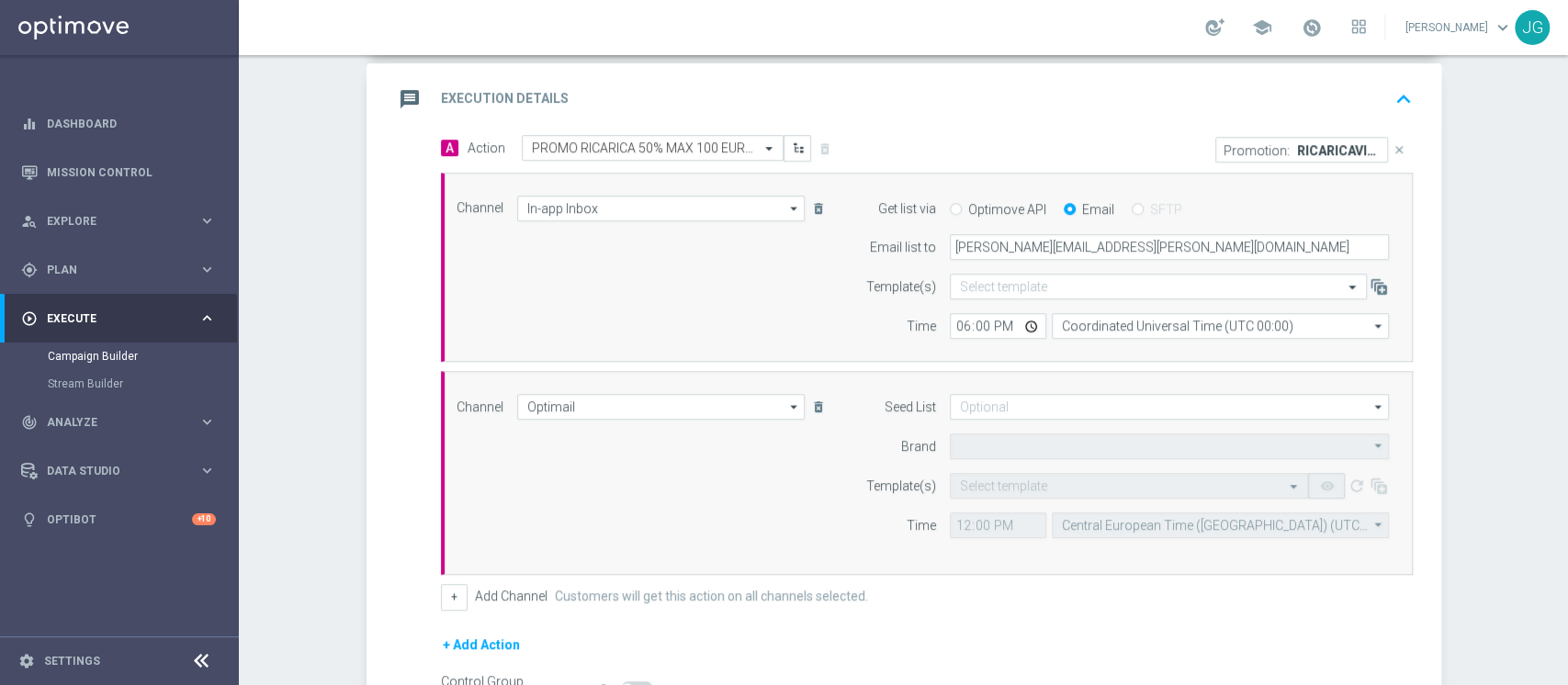
type input "Sisal Marketing"
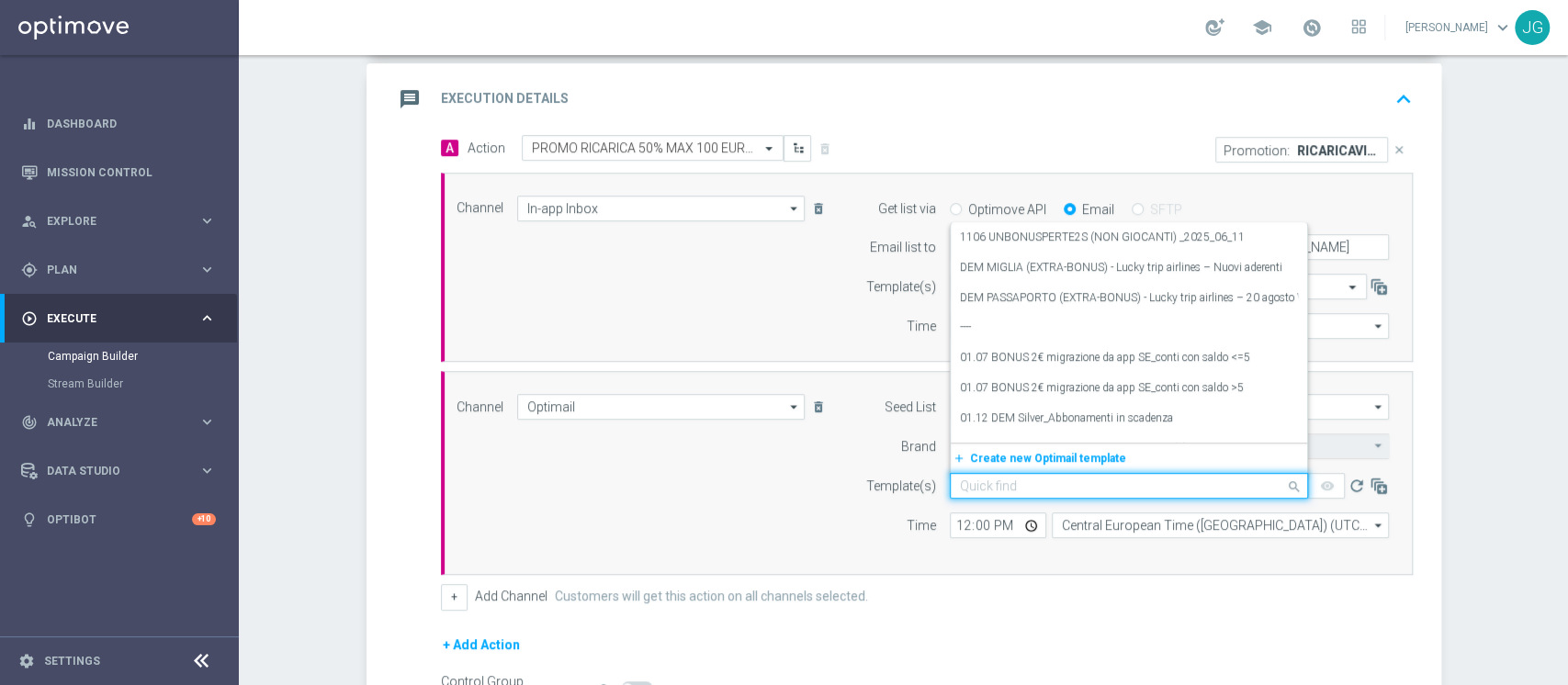
click at [970, 487] on input "text" at bounding box center [1110, 486] width 301 height 15
paste input "RICARICAVIRTUAL18-2 - 18.08.2025"
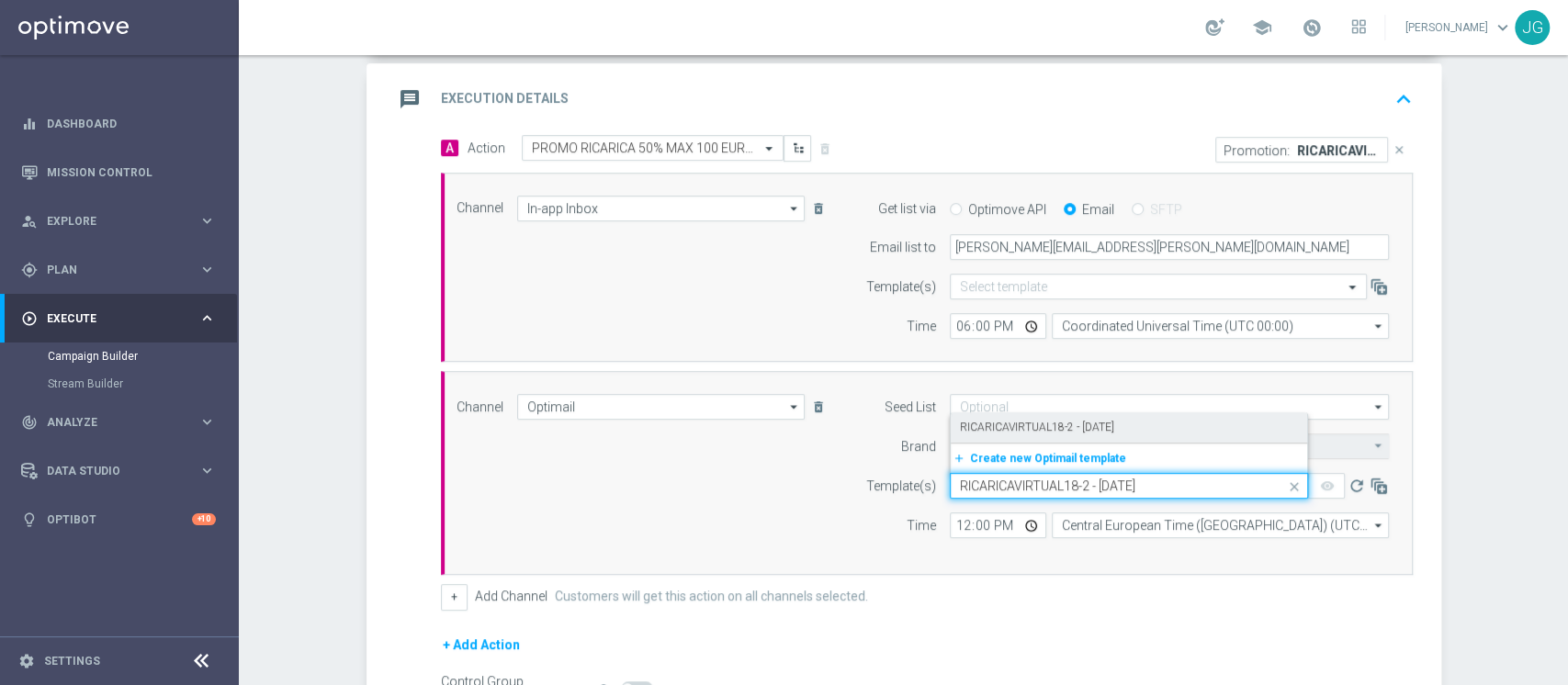
click at [1037, 436] on div "RICARICAVIRTUAL18-2 - 18.08.2025" at bounding box center [1128, 428] width 338 height 31
type input "RICARICAVIRTUAL18-2 - 18.08.2025"
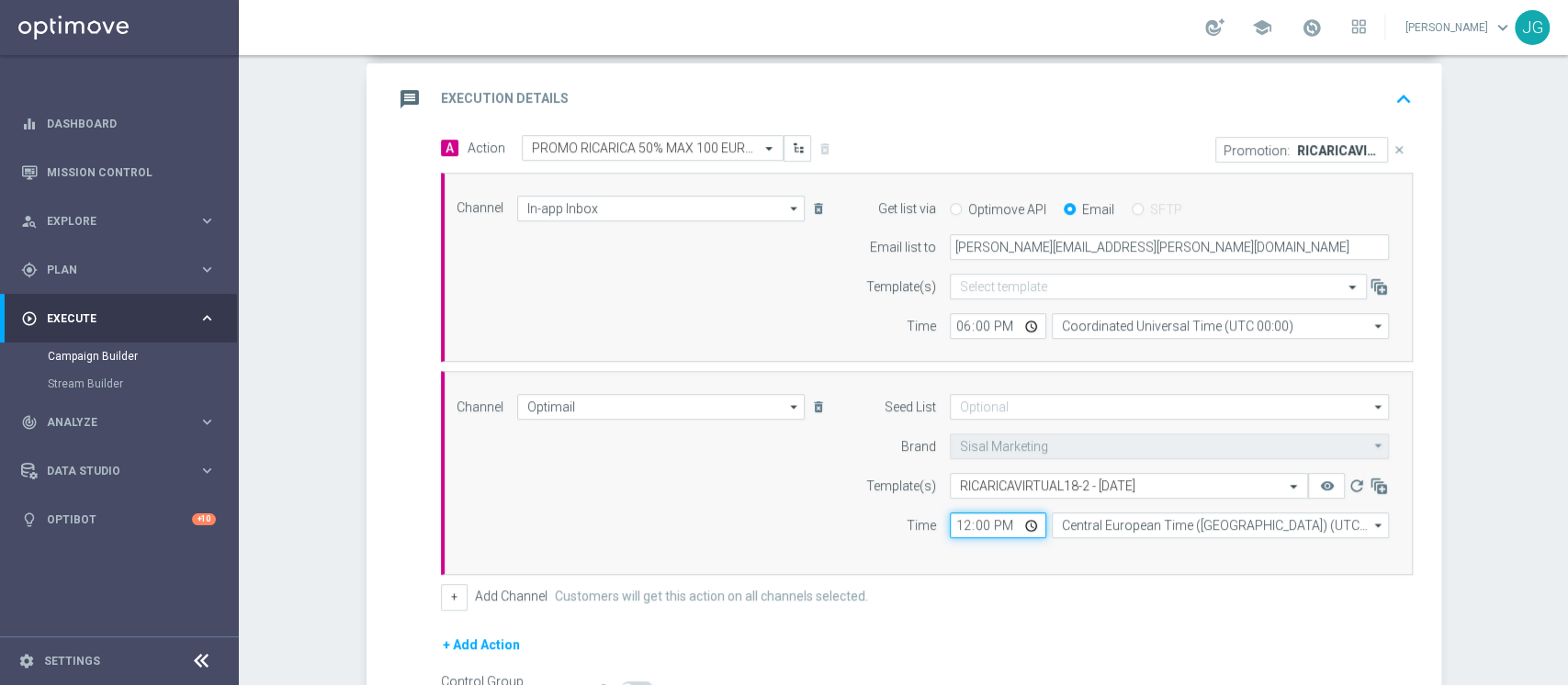
click at [1031, 518] on input "12:00" at bounding box center [998, 525] width 97 height 26
click at [1020, 518] on input "12:00" at bounding box center [998, 525] width 97 height 26
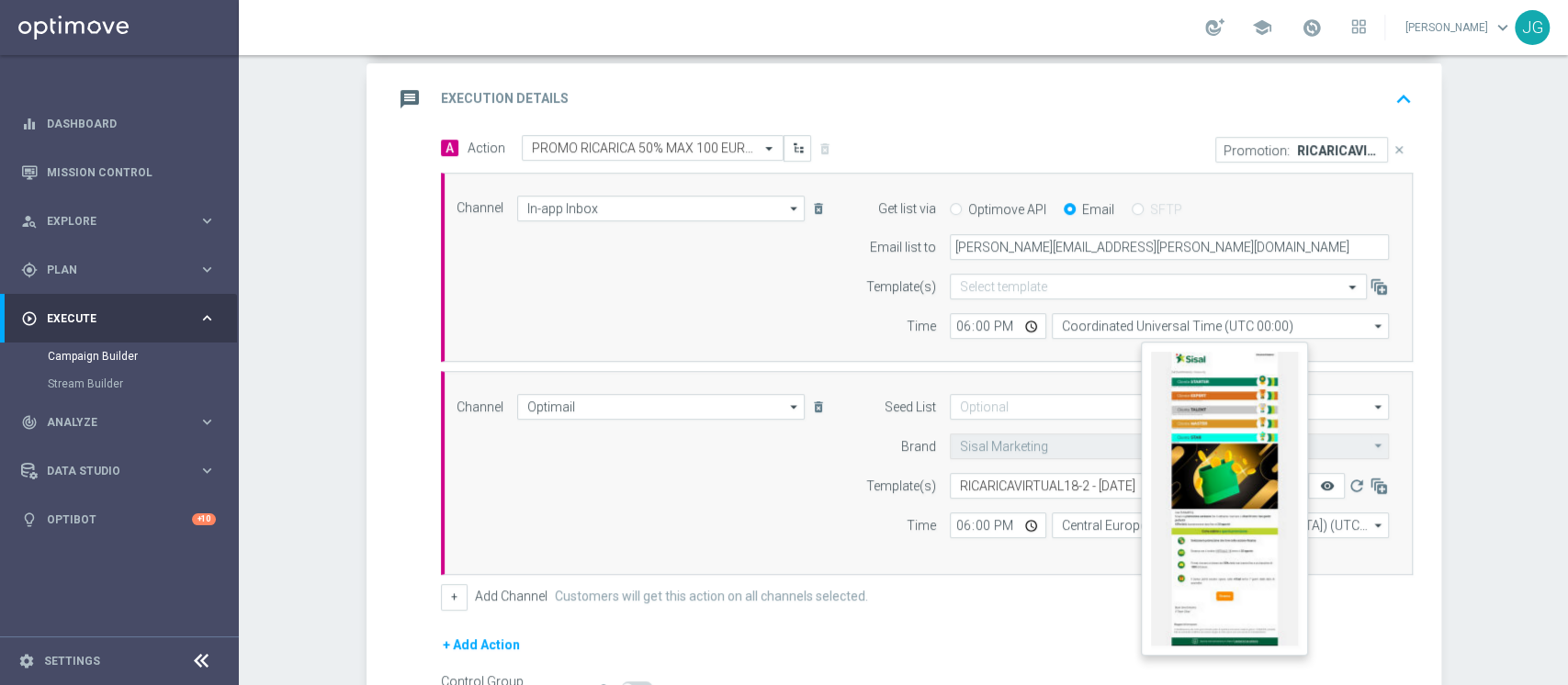
type input "18:00"
click at [1321, 484] on icon "remove_red_eye" at bounding box center [1326, 485] width 14 height 14
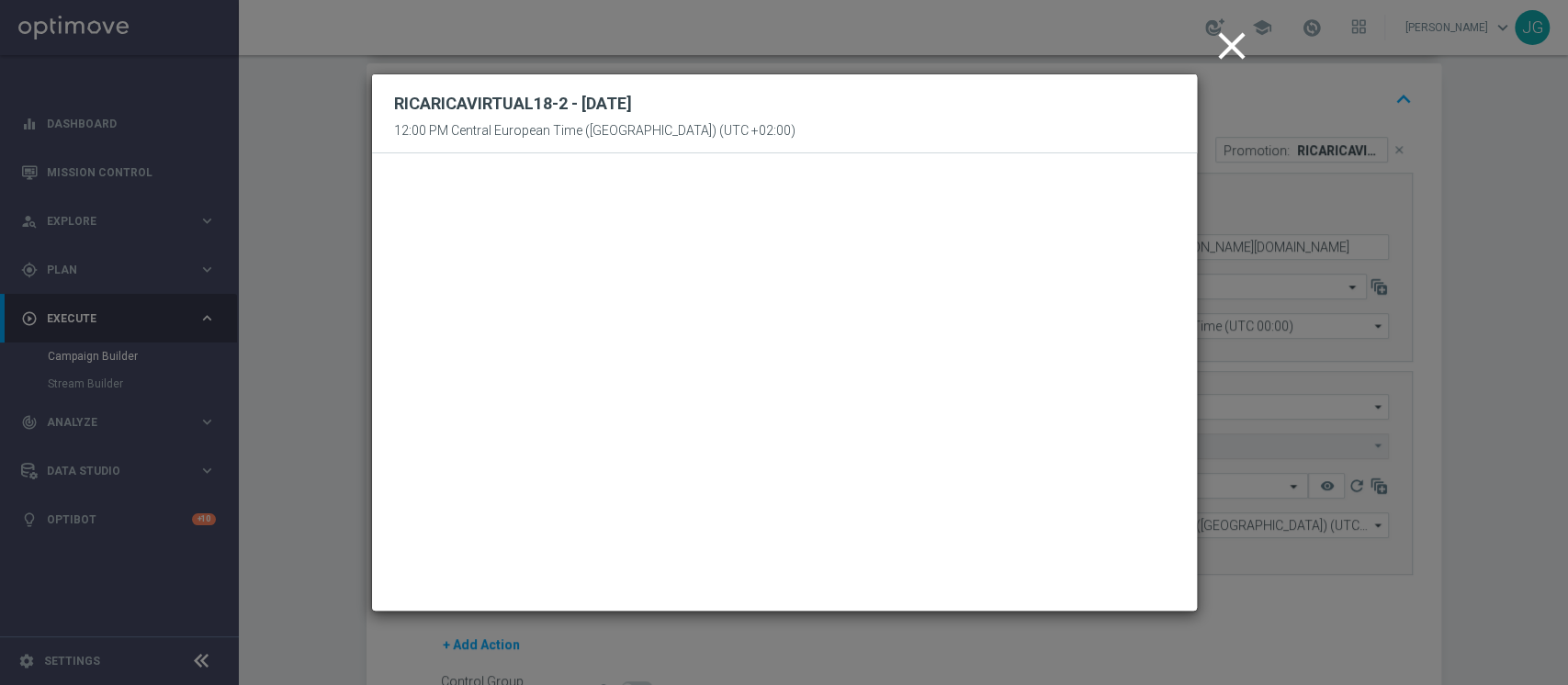
click at [1232, 31] on icon "close" at bounding box center [1232, 46] width 46 height 46
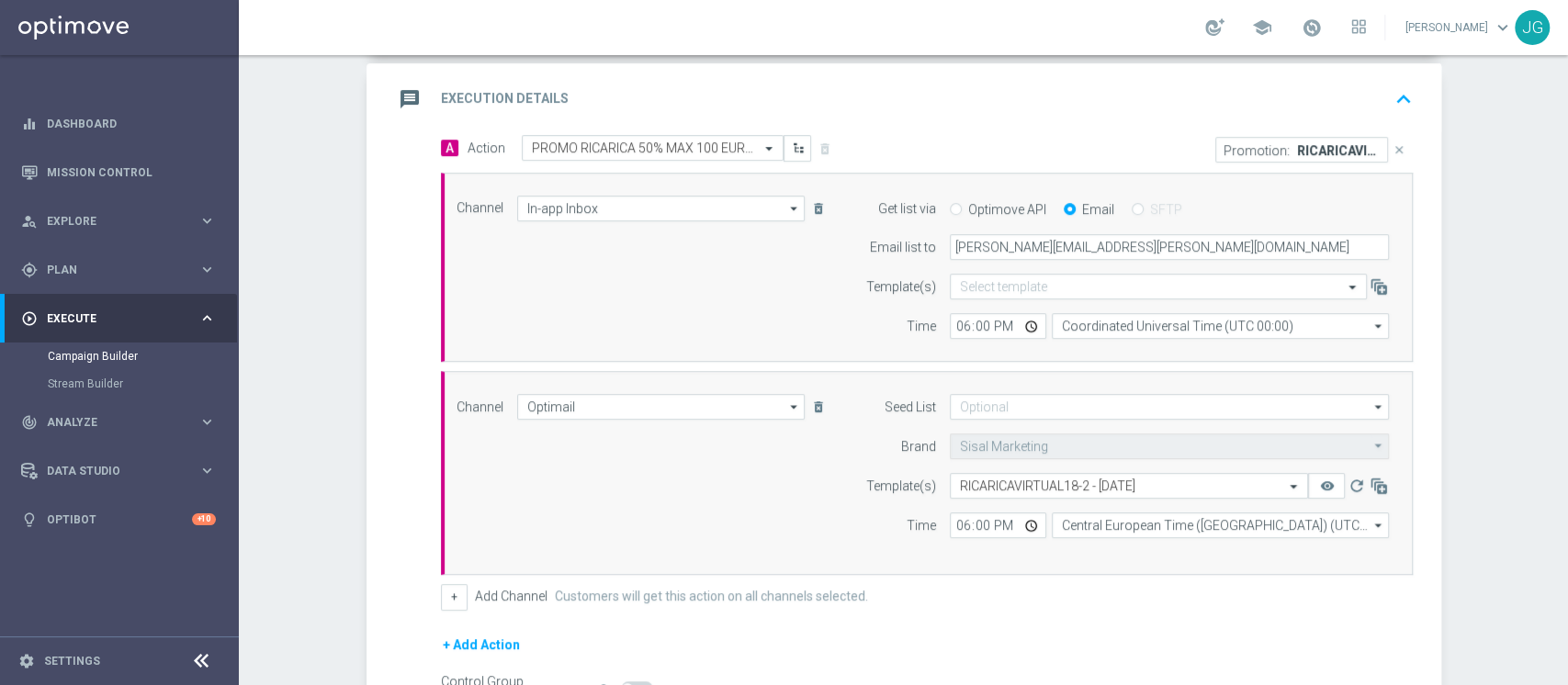
click at [1077, 103] on div "message Execution Details keyboard_arrow_up" at bounding box center [906, 99] width 1026 height 35
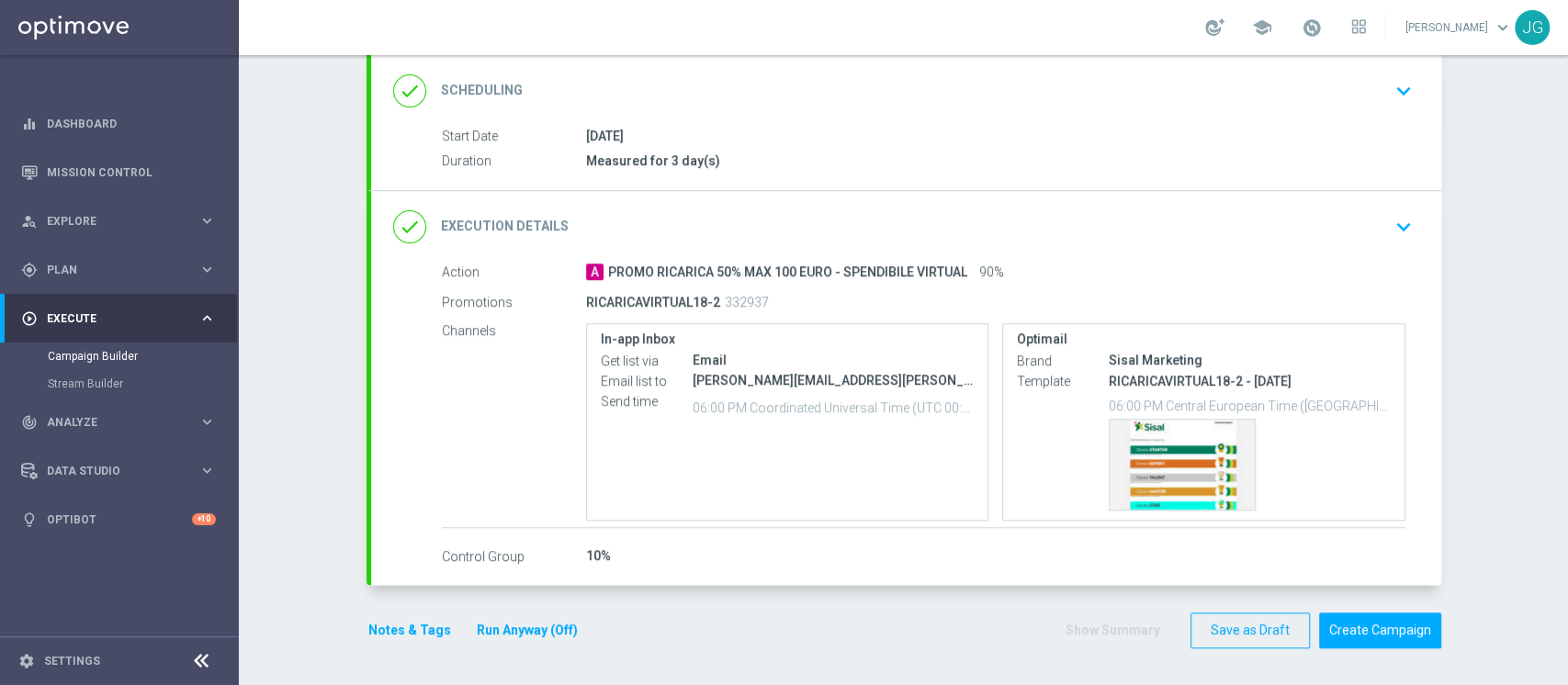
scroll to position [243, 0]
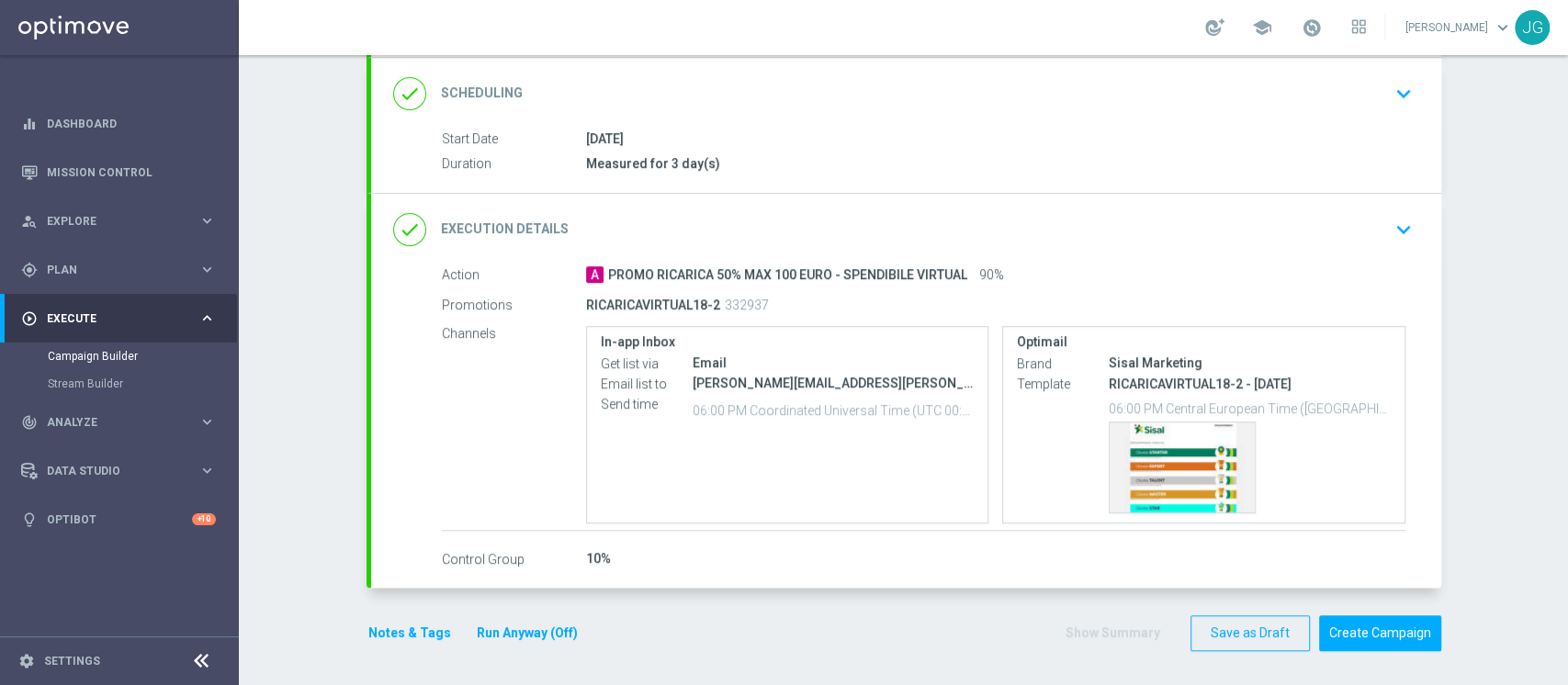
click at [409, 628] on button "Notes & Tags" at bounding box center [410, 633] width 86 height 23
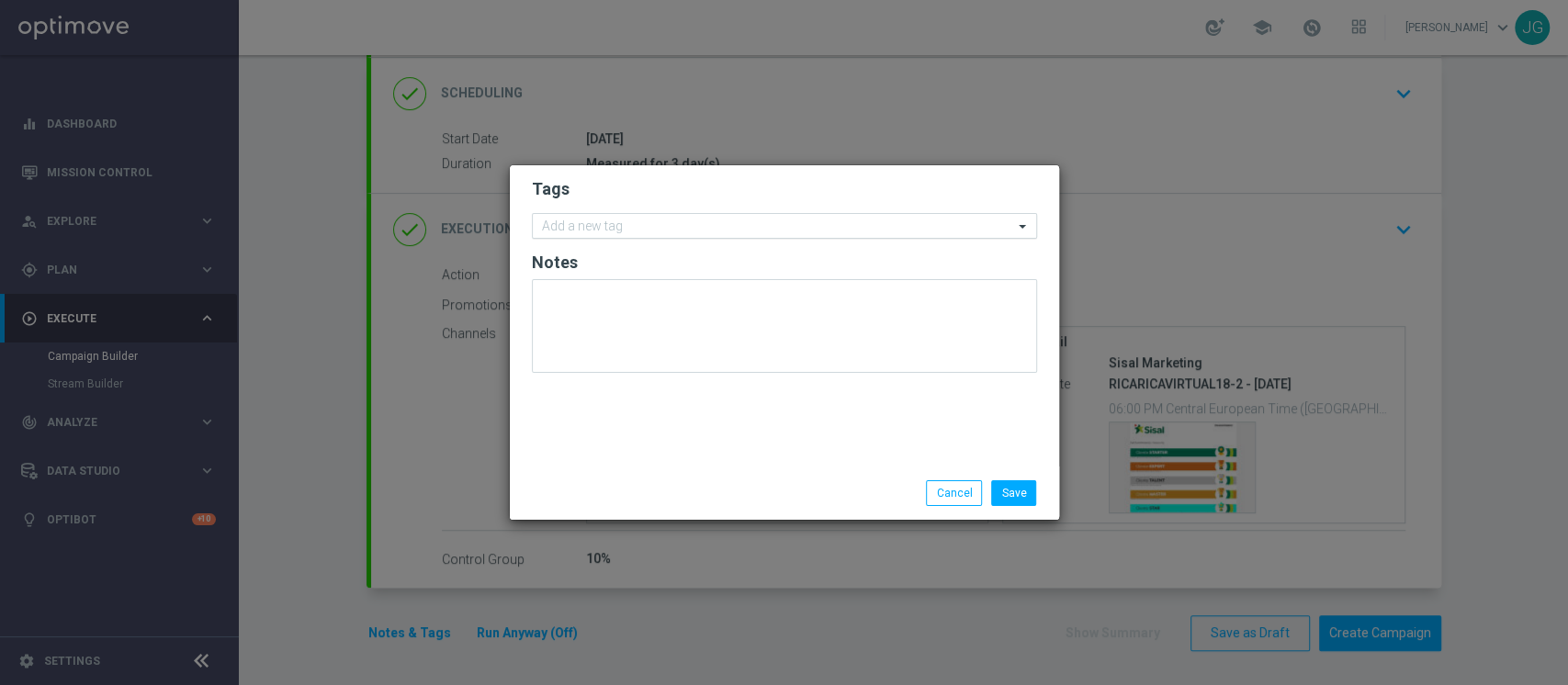
click at [629, 231] on input "text" at bounding box center [777, 227] width 471 height 15
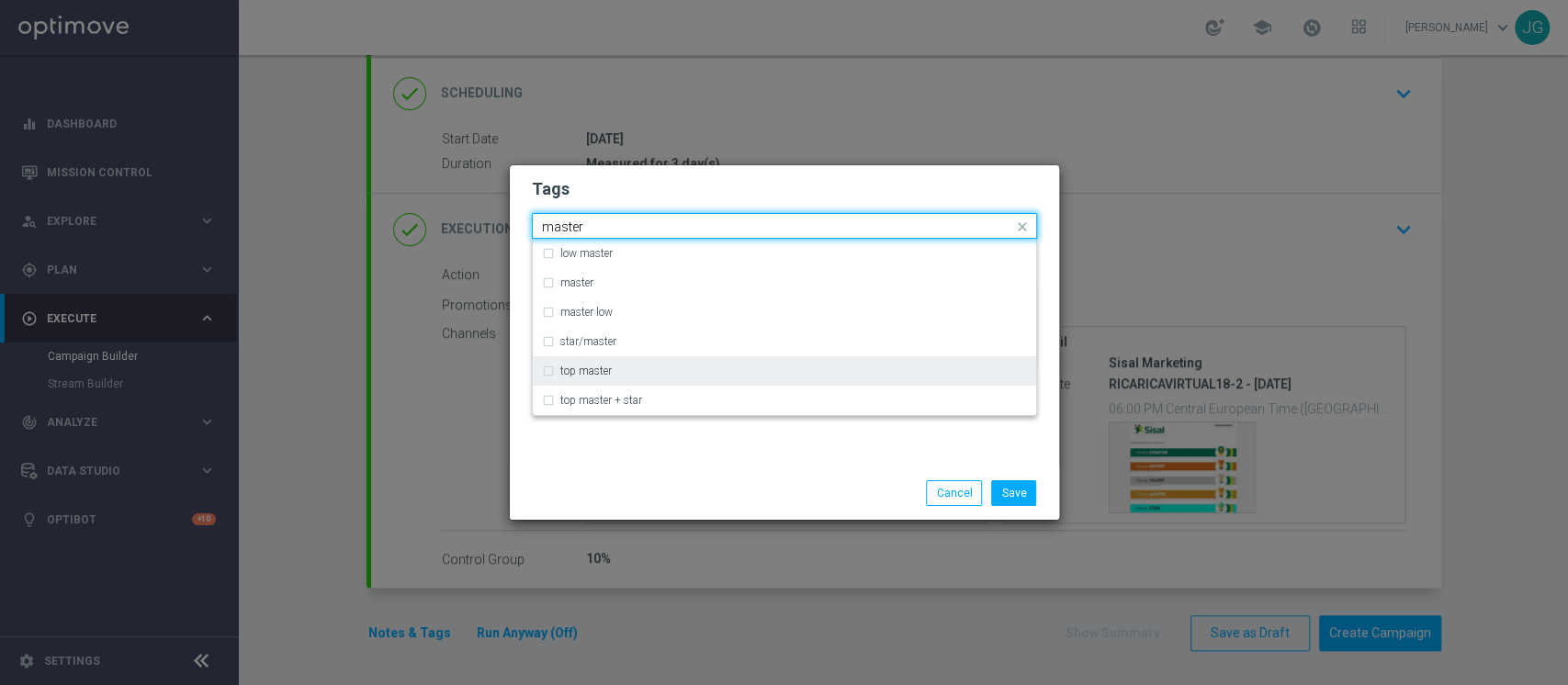
click at [600, 372] on label "top master" at bounding box center [586, 370] width 52 height 11
type input "master"
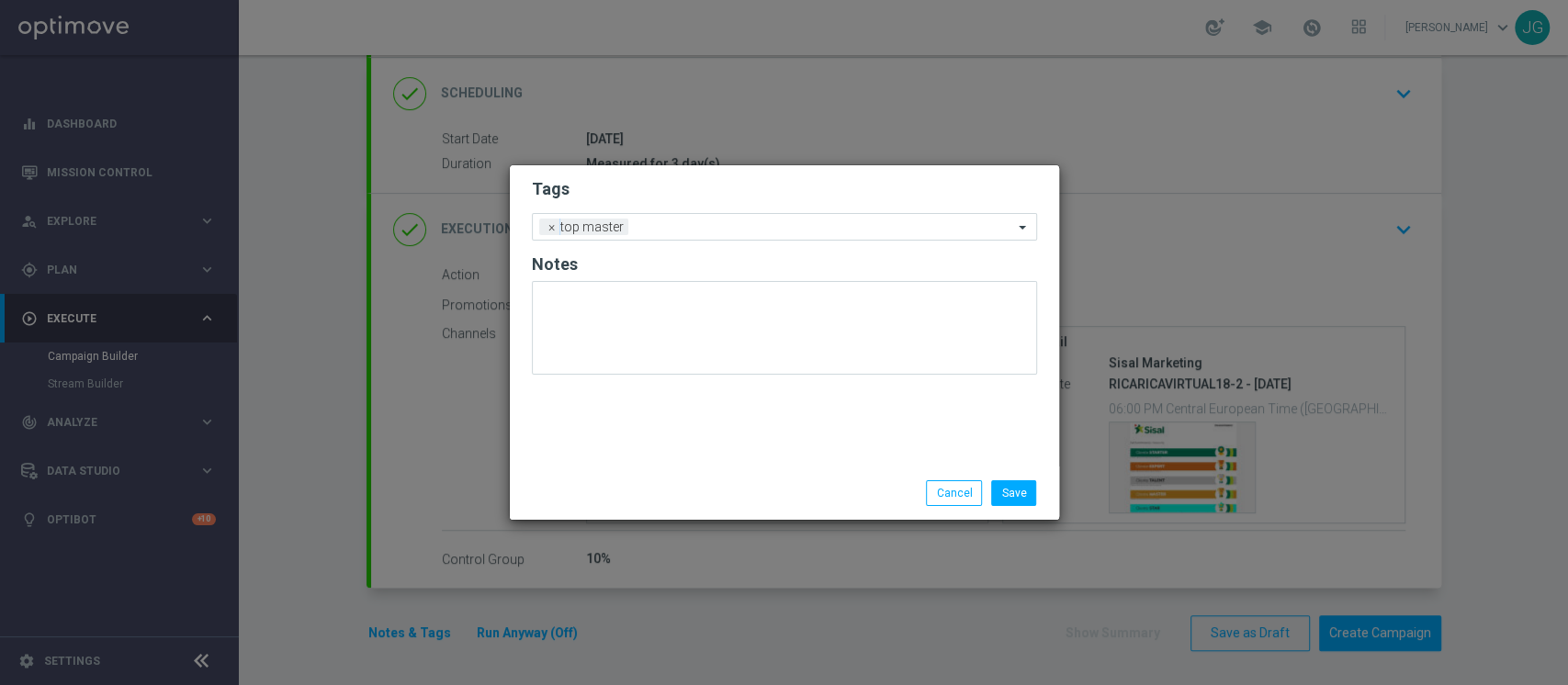
click at [583, 507] on div "Save Cancel" at bounding box center [784, 493] width 549 height 54
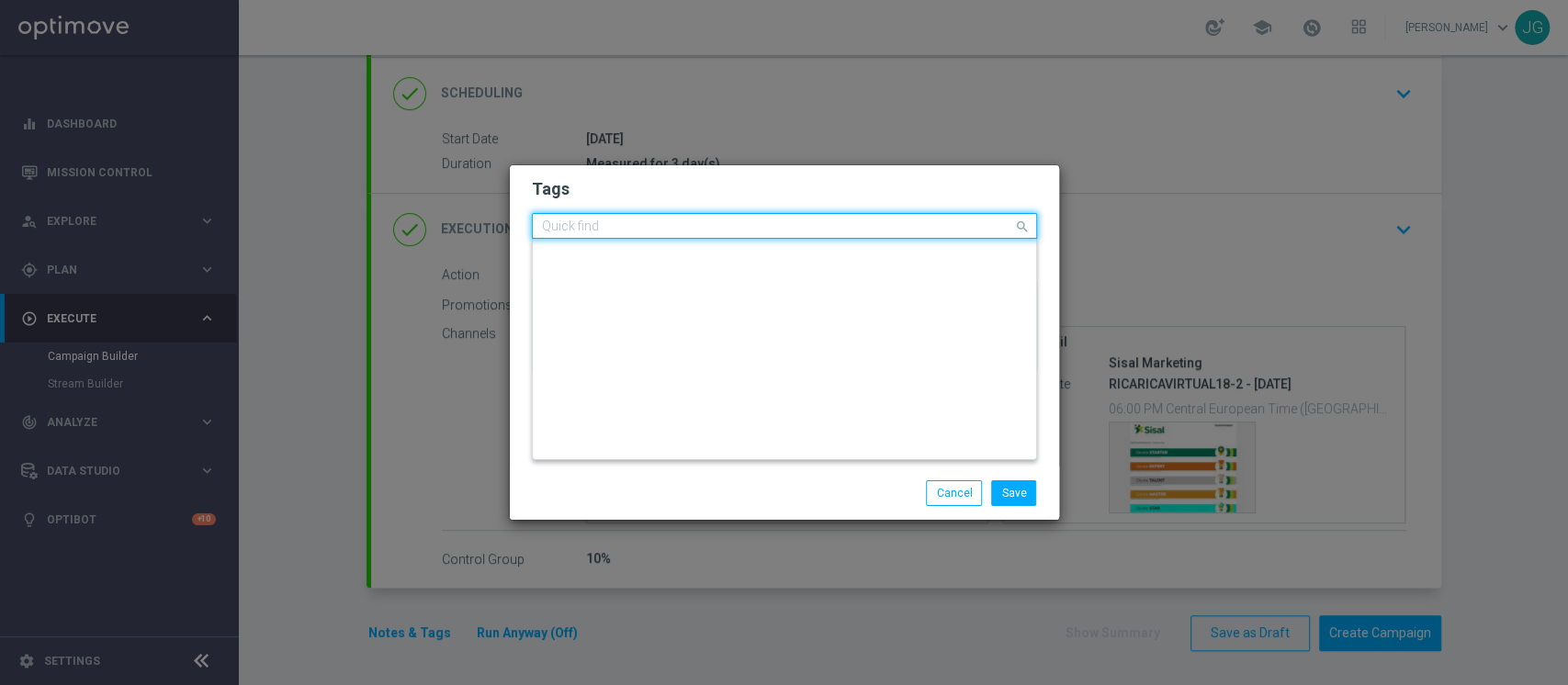
click at [685, 231] on input "text" at bounding box center [777, 227] width 471 height 15
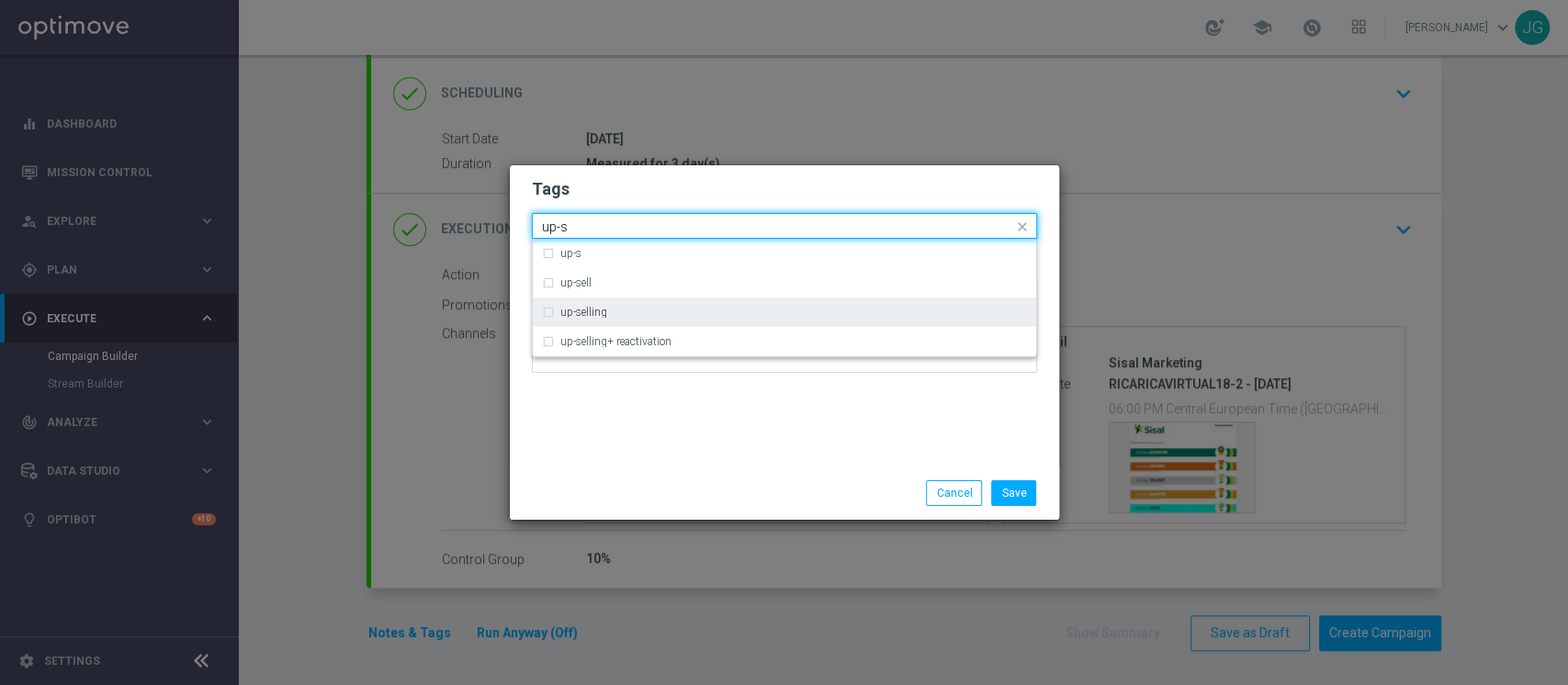
click at [638, 307] on div "up-selling" at bounding box center [794, 312] width 466 height 11
type input "up-s"
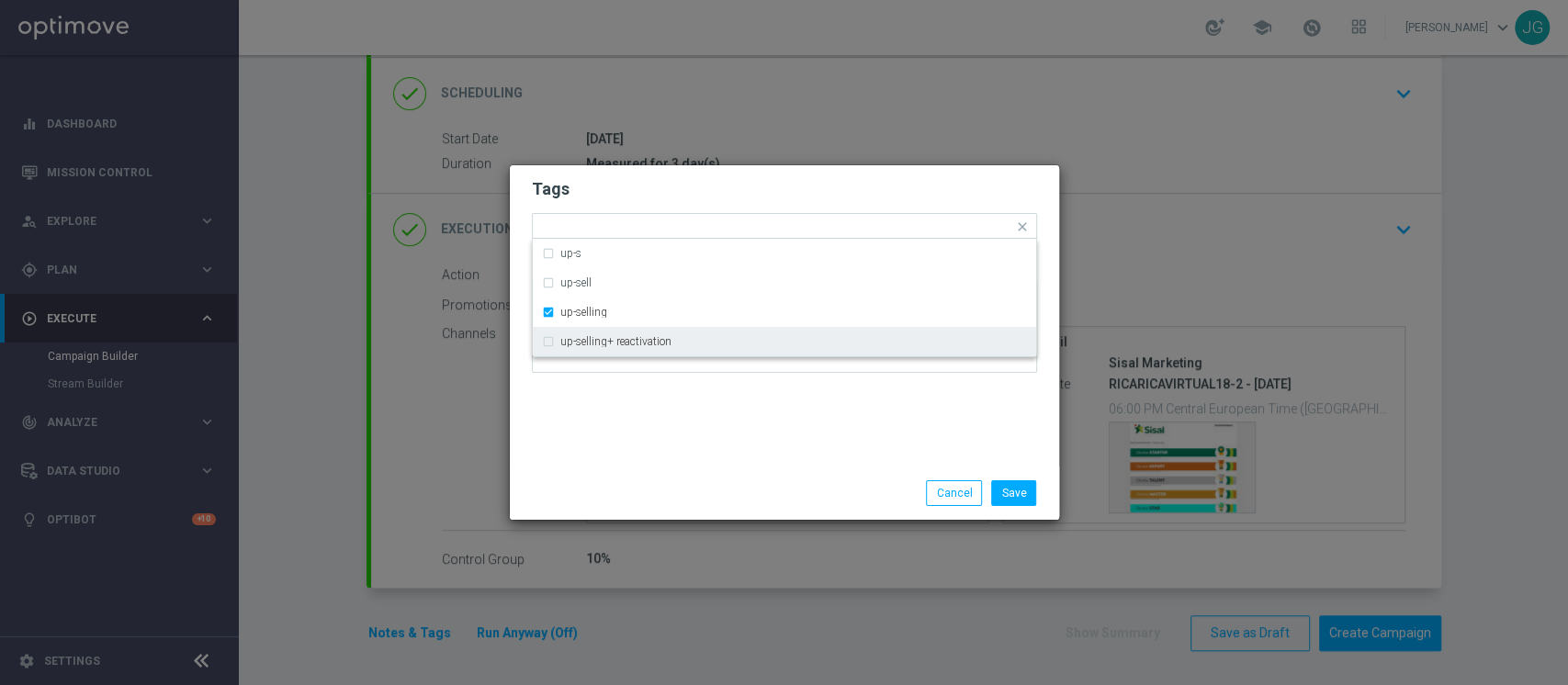
click at [694, 475] on div "Save Cancel" at bounding box center [784, 493] width 549 height 54
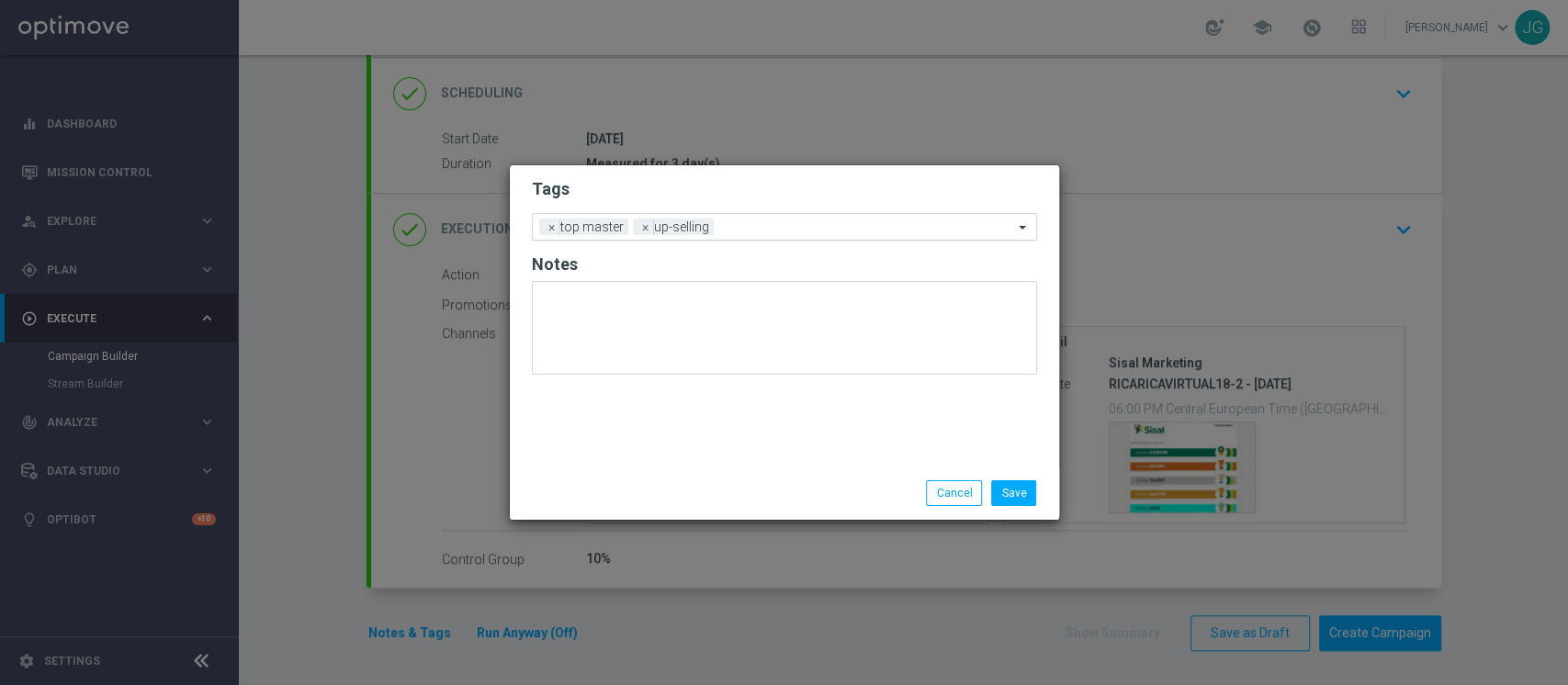
click at [776, 231] on input "text" at bounding box center [867, 228] width 292 height 15
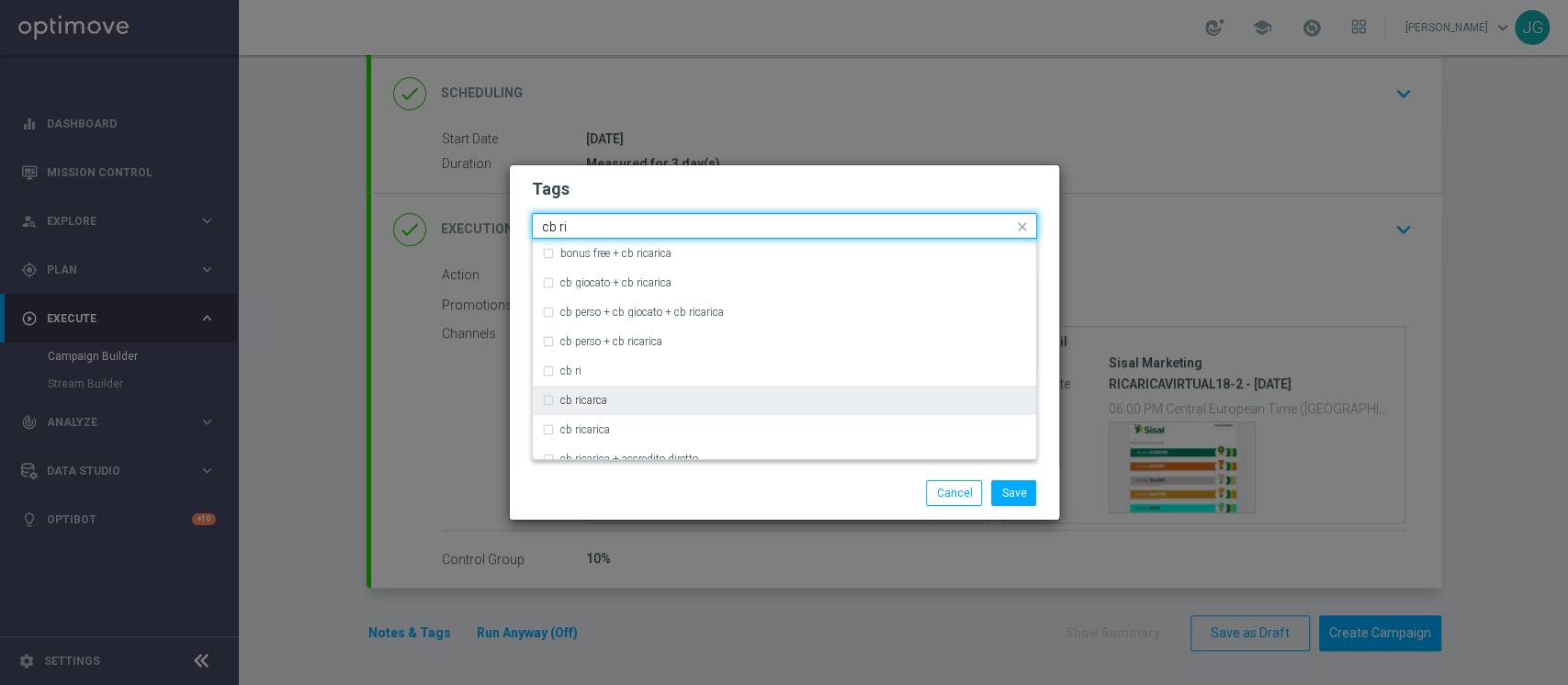
click at [611, 402] on div "cb ricarca" at bounding box center [794, 400] width 466 height 11
type input "cb ri"
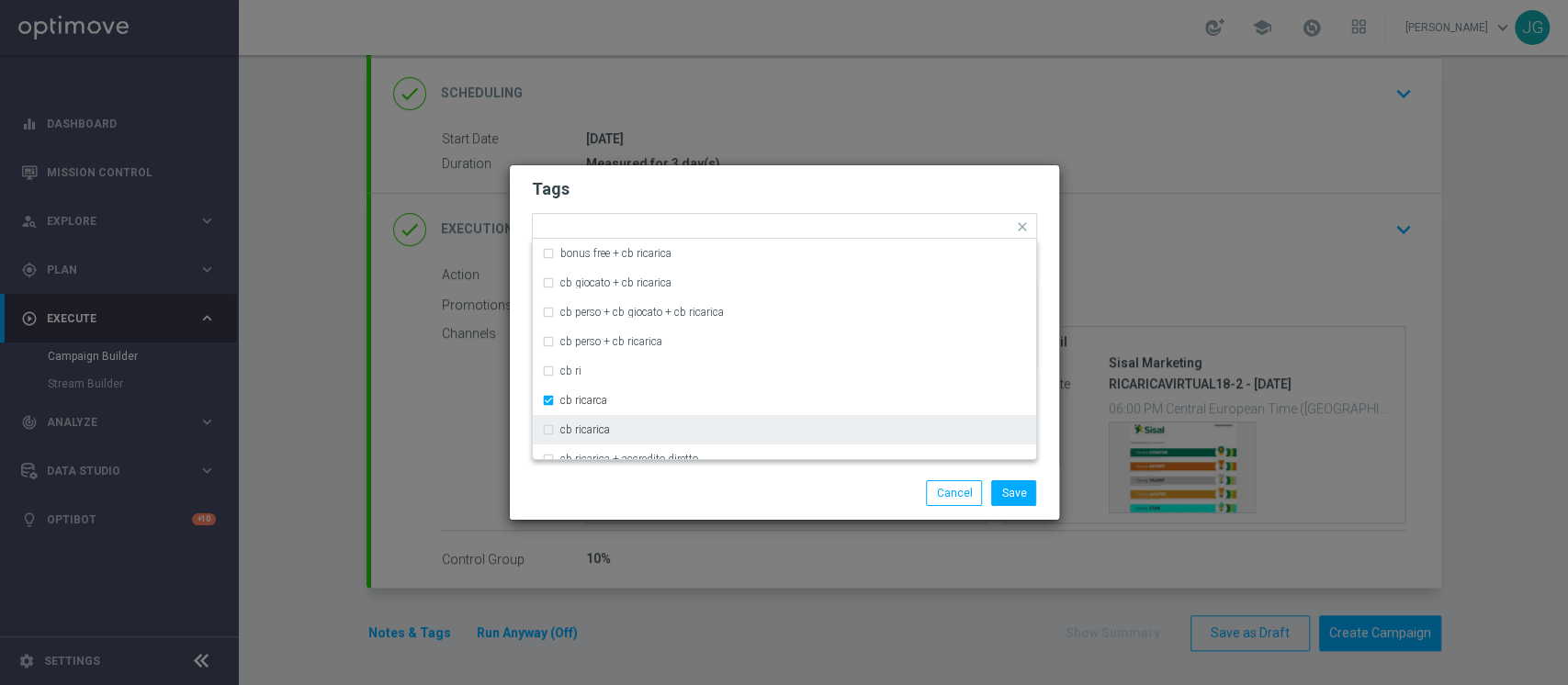
click at [677, 491] on div "Save Cancel" at bounding box center [784, 493] width 533 height 26
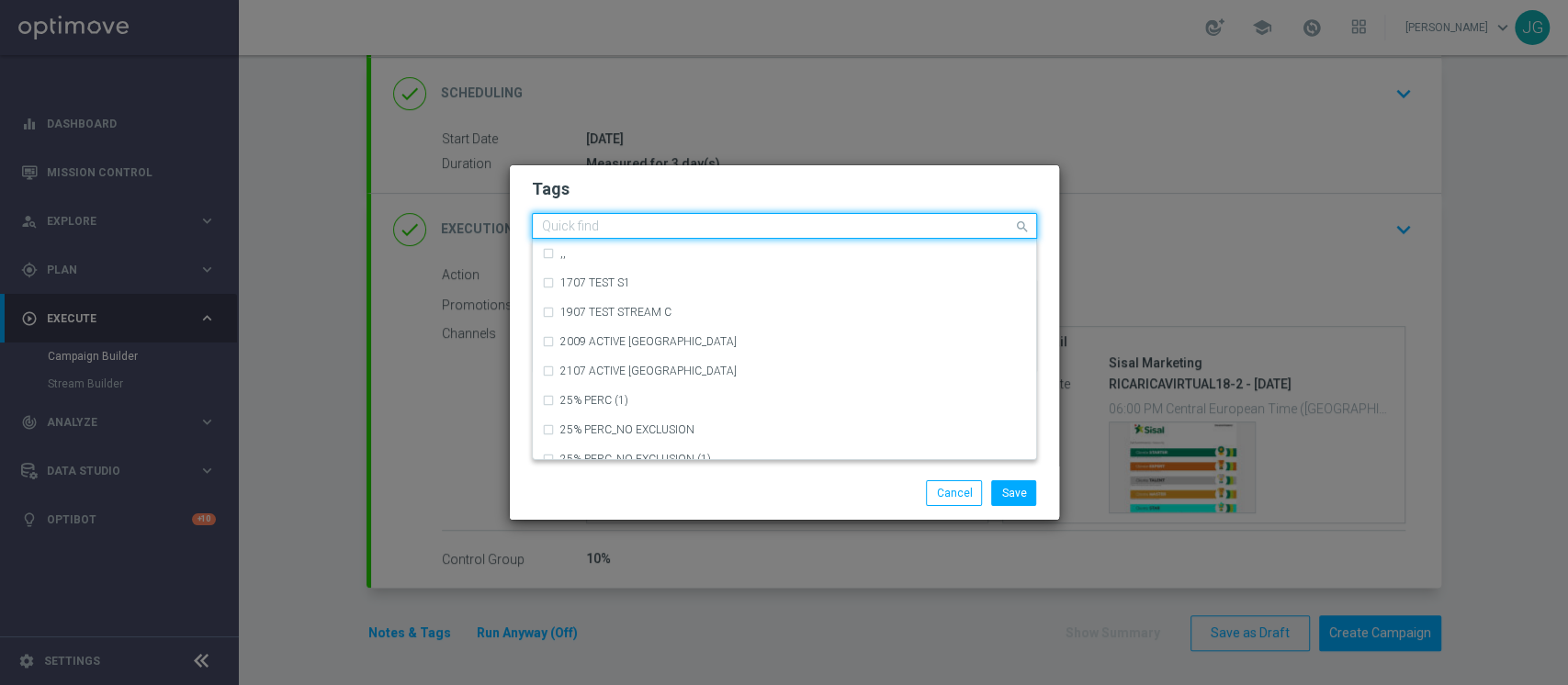
click at [851, 234] on div at bounding box center [776, 228] width 474 height 18
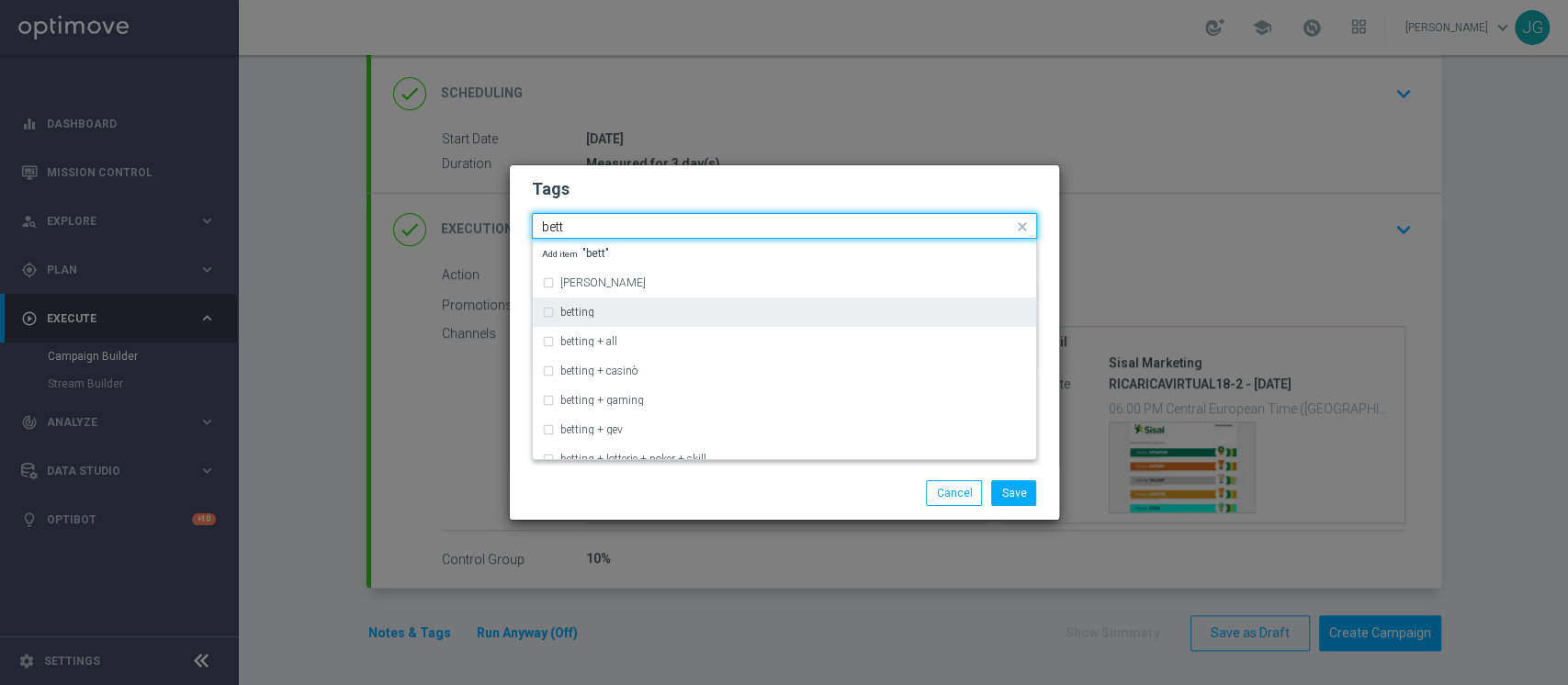
click at [634, 316] on div "betting" at bounding box center [794, 312] width 466 height 11
type input "bett"
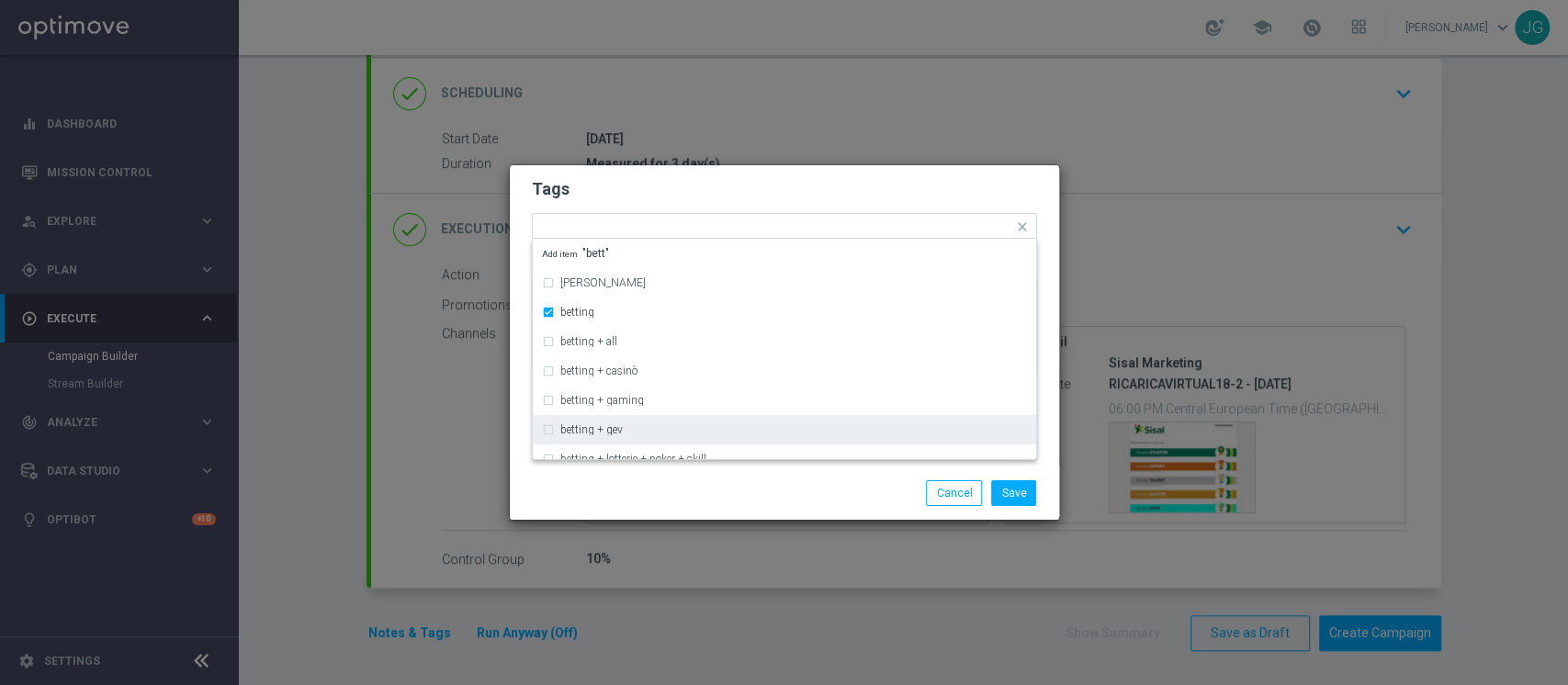
click at [781, 506] on div "Save Cancel" at bounding box center [784, 493] width 549 height 54
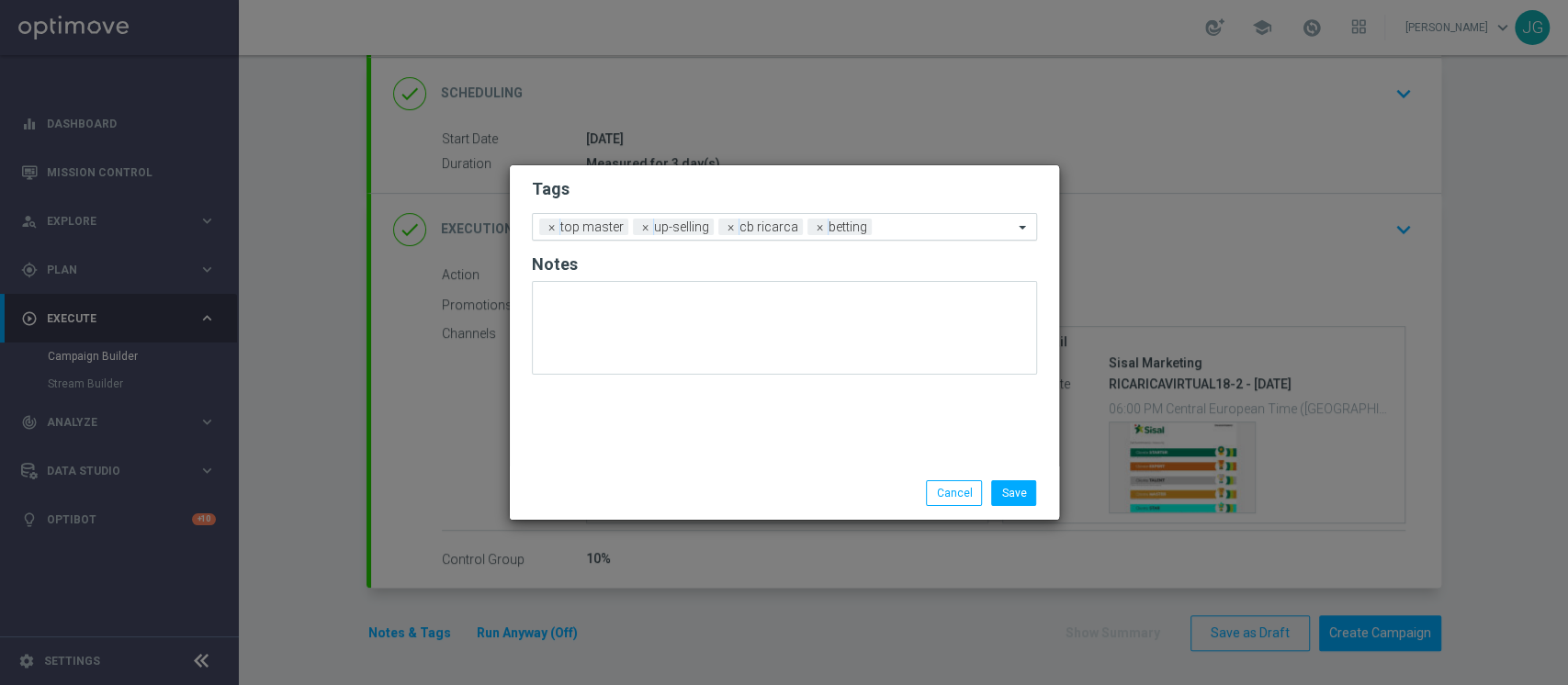
click at [903, 226] on input "text" at bounding box center [946, 228] width 134 height 15
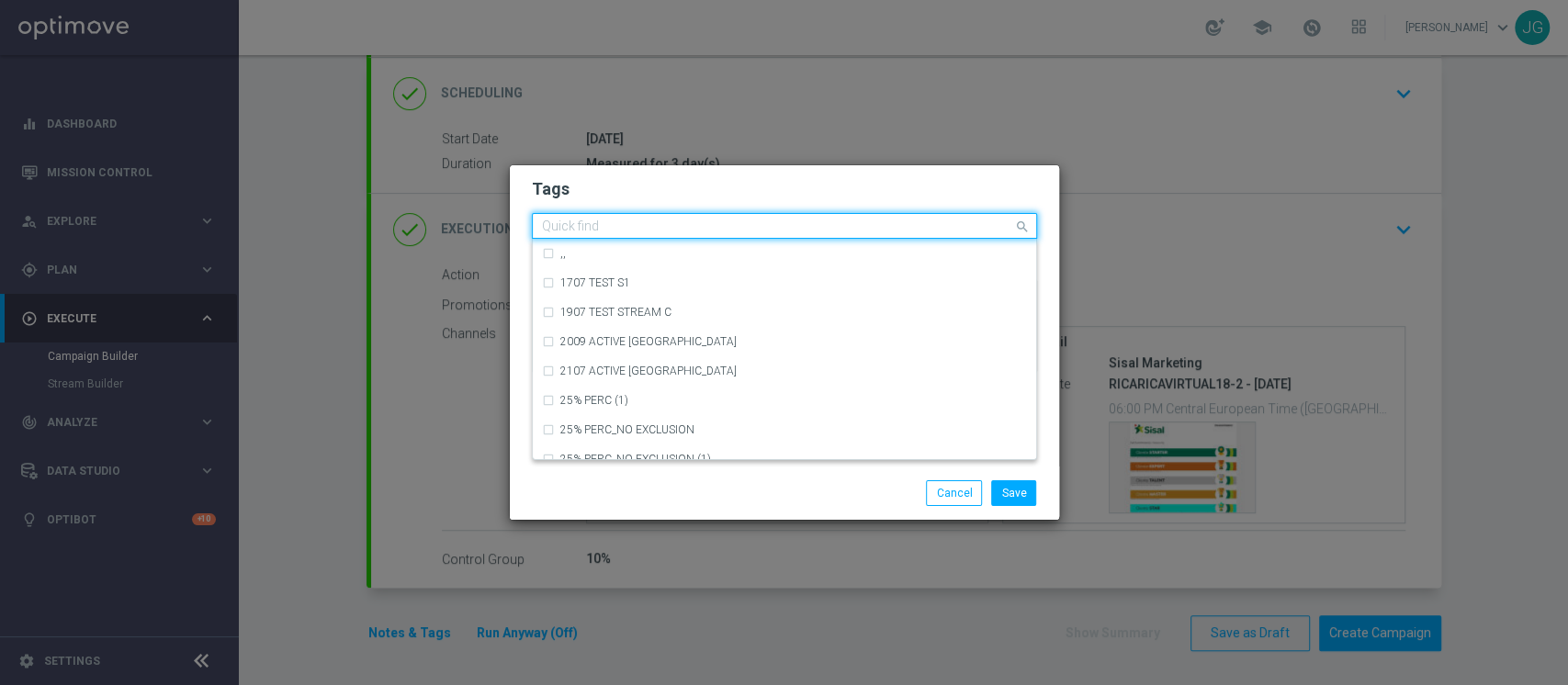
click at [903, 226] on input "text" at bounding box center [777, 227] width 471 height 15
click at [788, 196] on h2 "Tags" at bounding box center [784, 189] width 505 height 22
click at [908, 229] on input "text" at bounding box center [777, 227] width 471 height 15
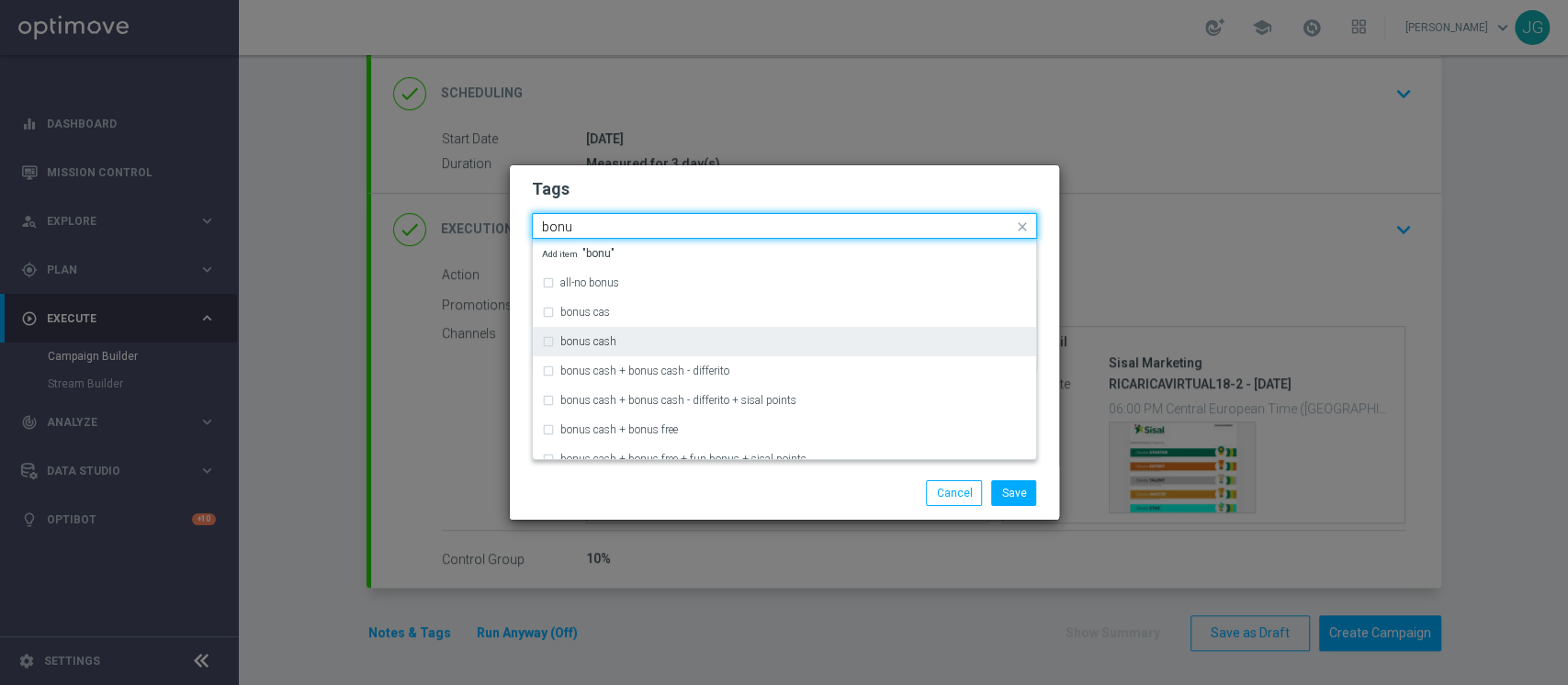
click at [607, 341] on label "bonus cash" at bounding box center [588, 341] width 56 height 11
type input "bonu"
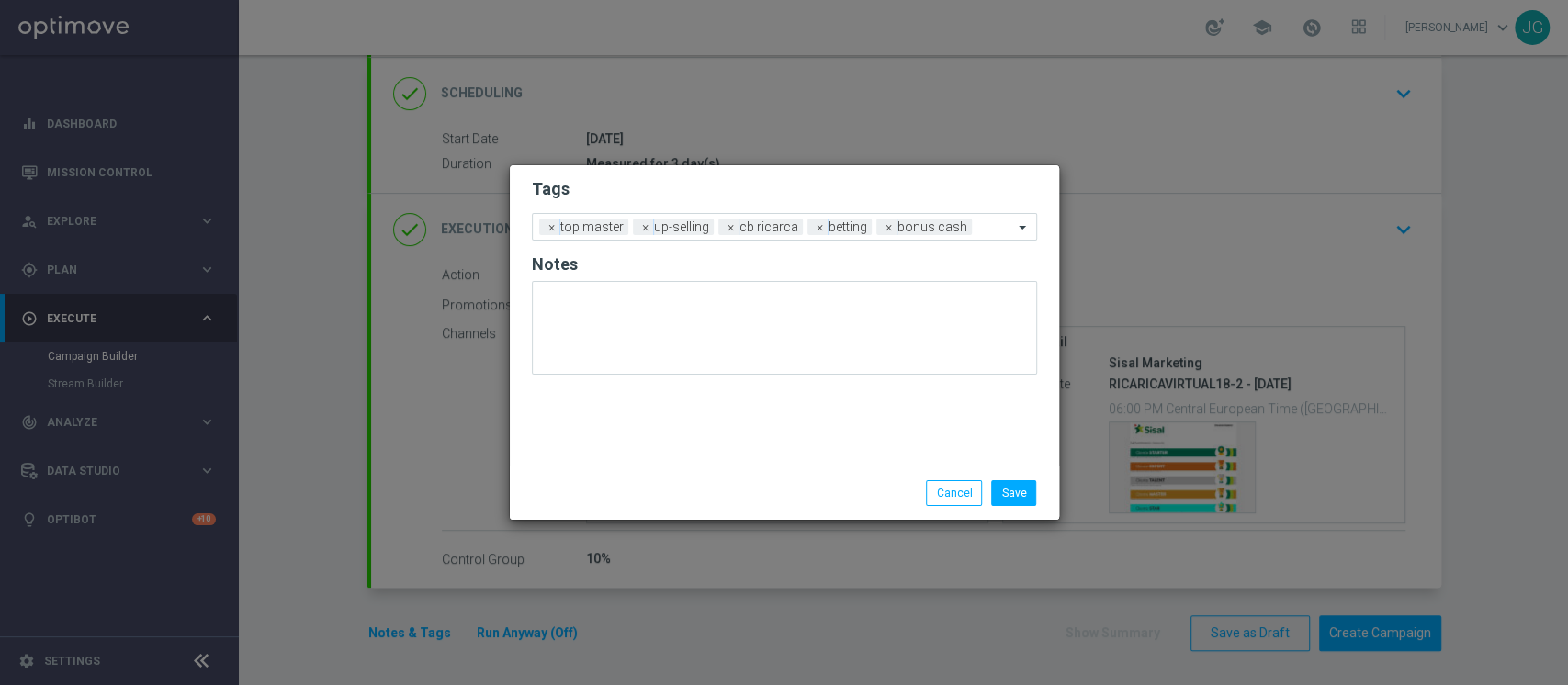
click at [752, 491] on div "Save Cancel" at bounding box center [873, 493] width 355 height 26
click at [1031, 500] on button "Save" at bounding box center [1013, 493] width 45 height 26
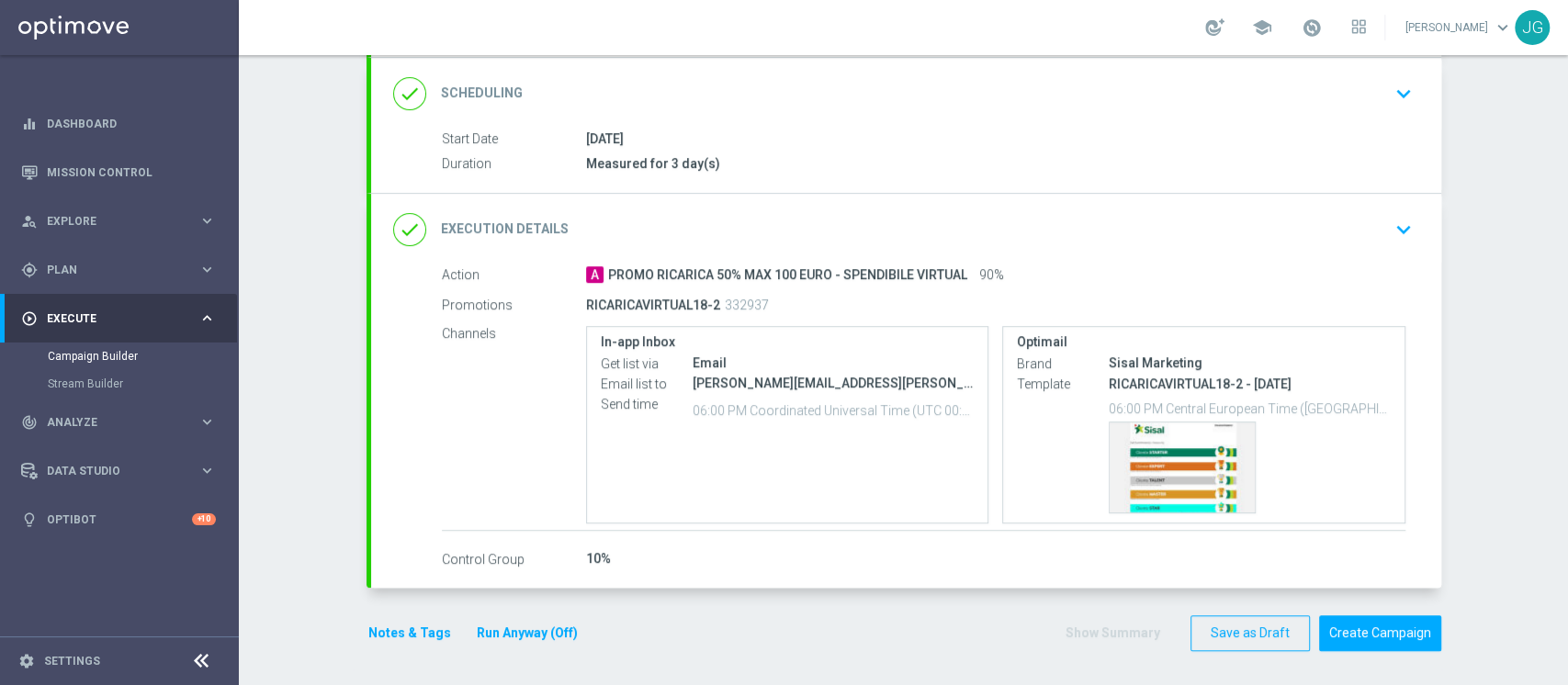
click at [521, 628] on button "Run Anyway (Off)" at bounding box center [527, 633] width 105 height 23
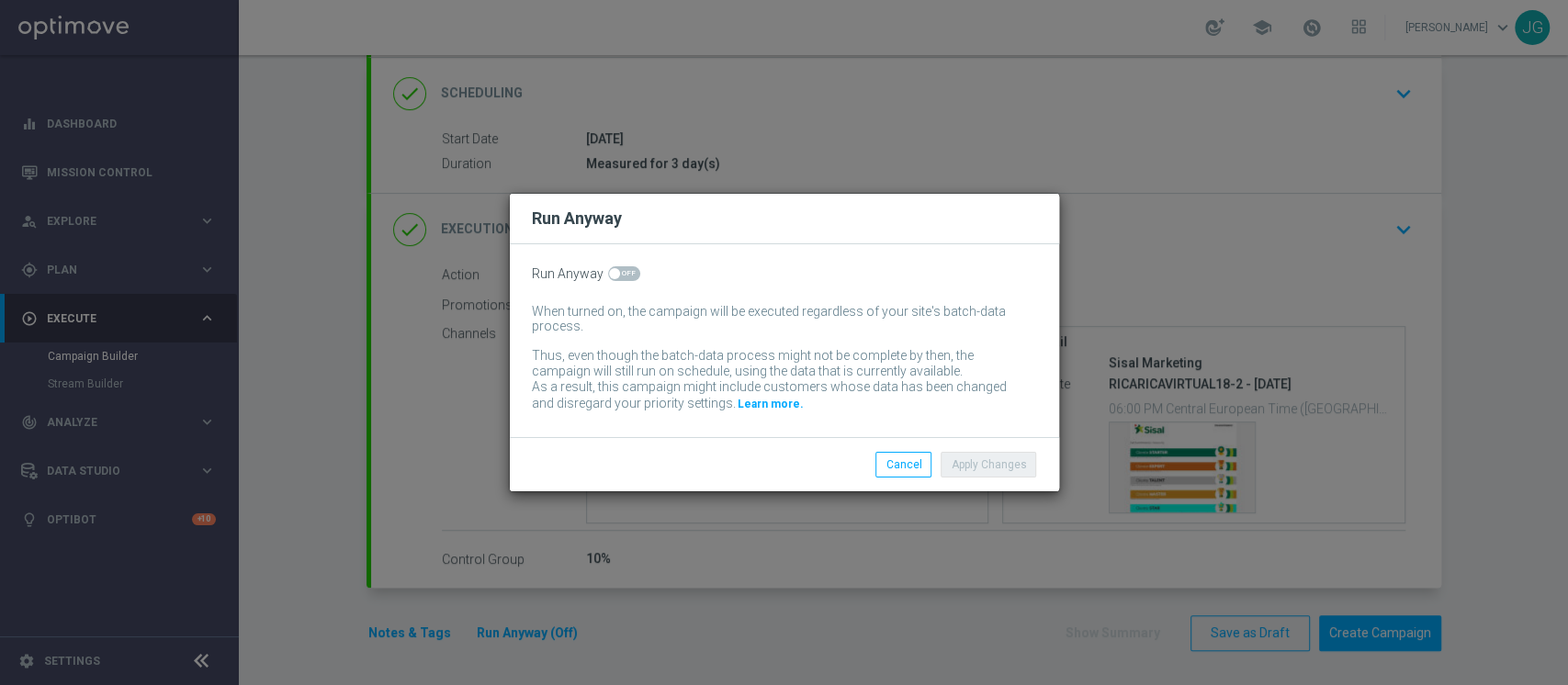
click at [614, 276] on span at bounding box center [614, 273] width 11 height 11
click at [614, 276] on input "checkbox" at bounding box center [625, 273] width 33 height 14
checkbox input "true"
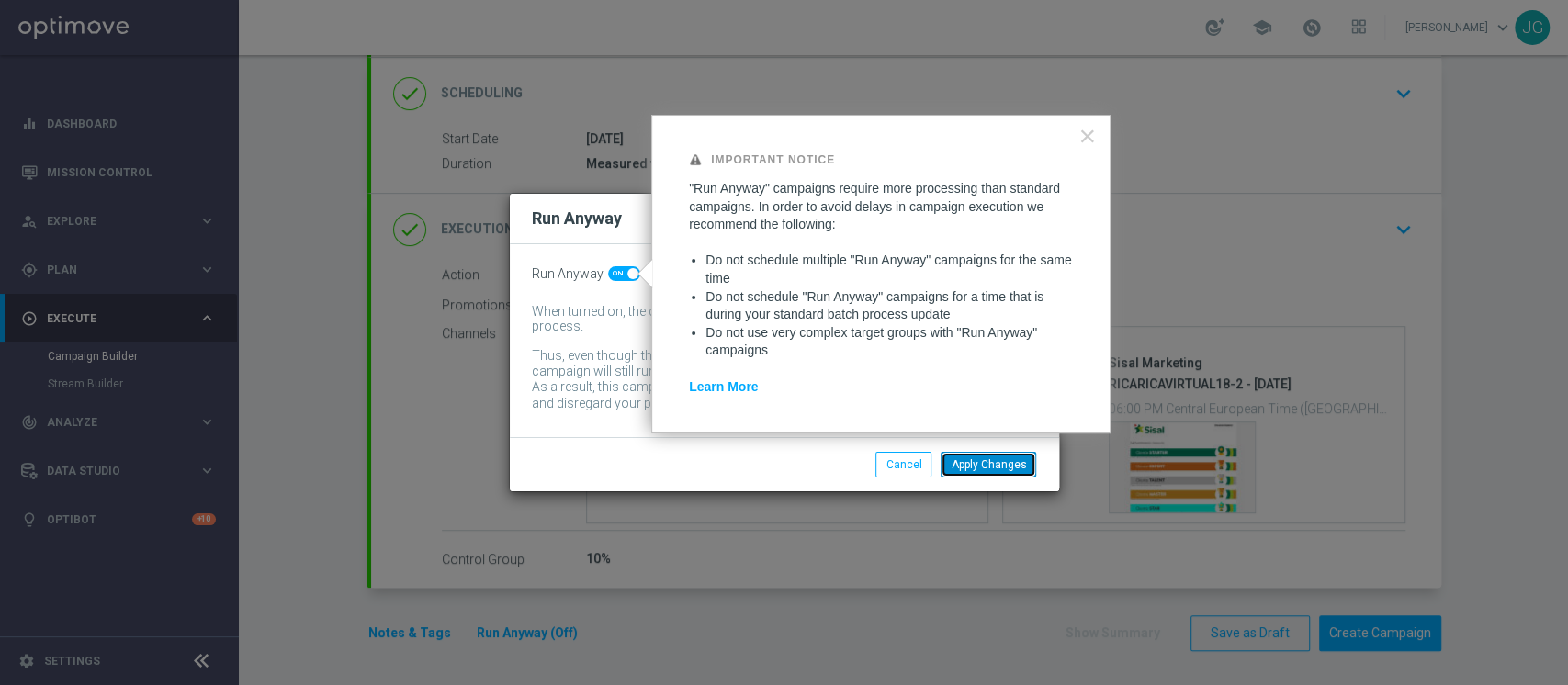
click at [980, 461] on button "Apply Changes" at bounding box center [988, 464] width 96 height 26
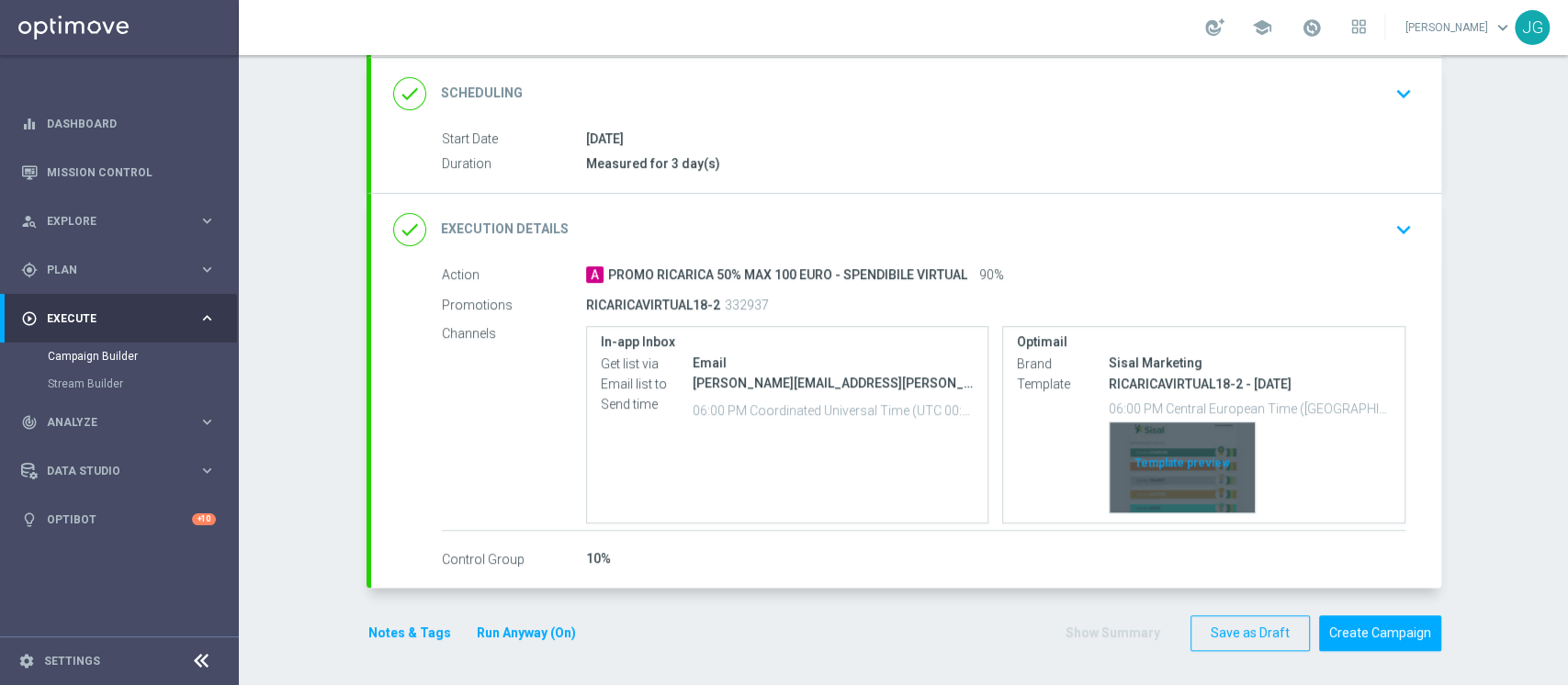
click at [1176, 456] on div "Template preview" at bounding box center [1181, 467] width 145 height 90
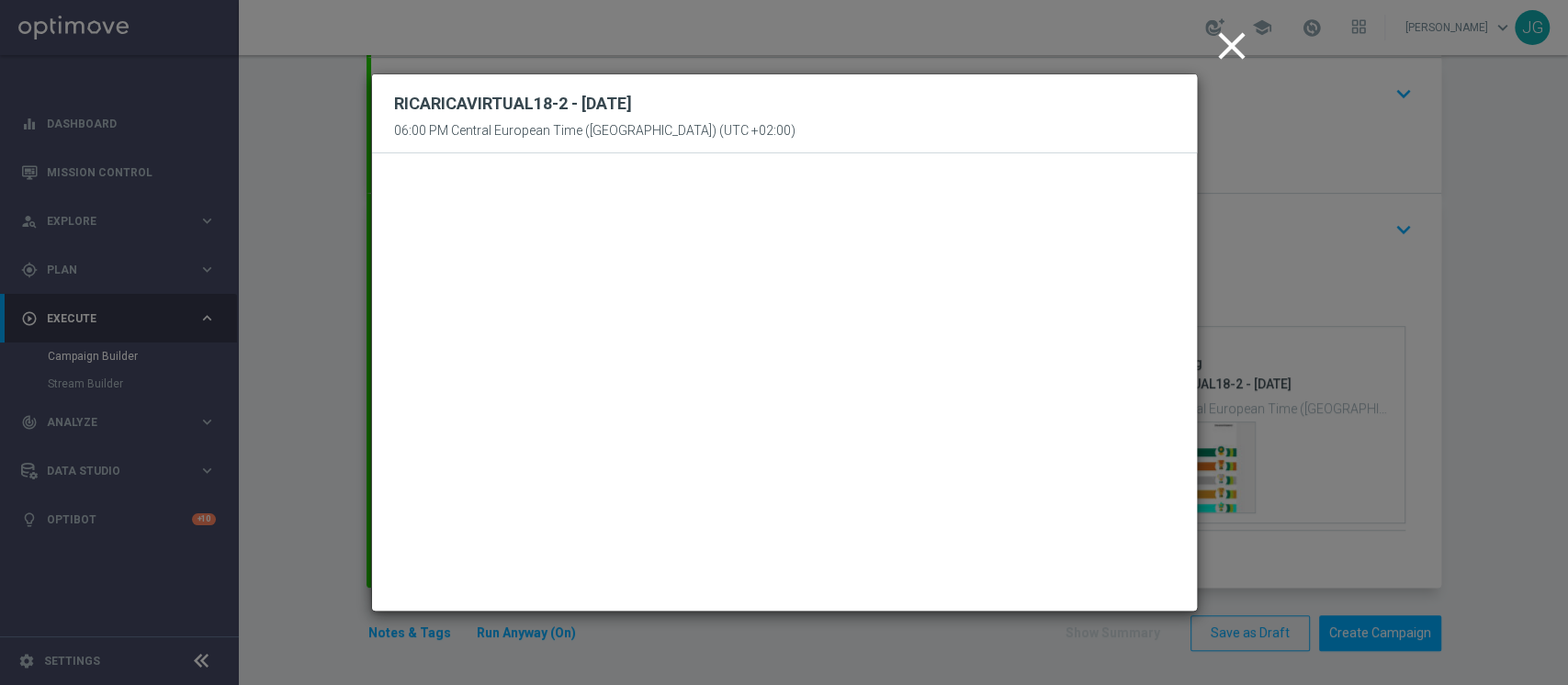
click at [1227, 54] on icon "close" at bounding box center [1232, 46] width 46 height 46
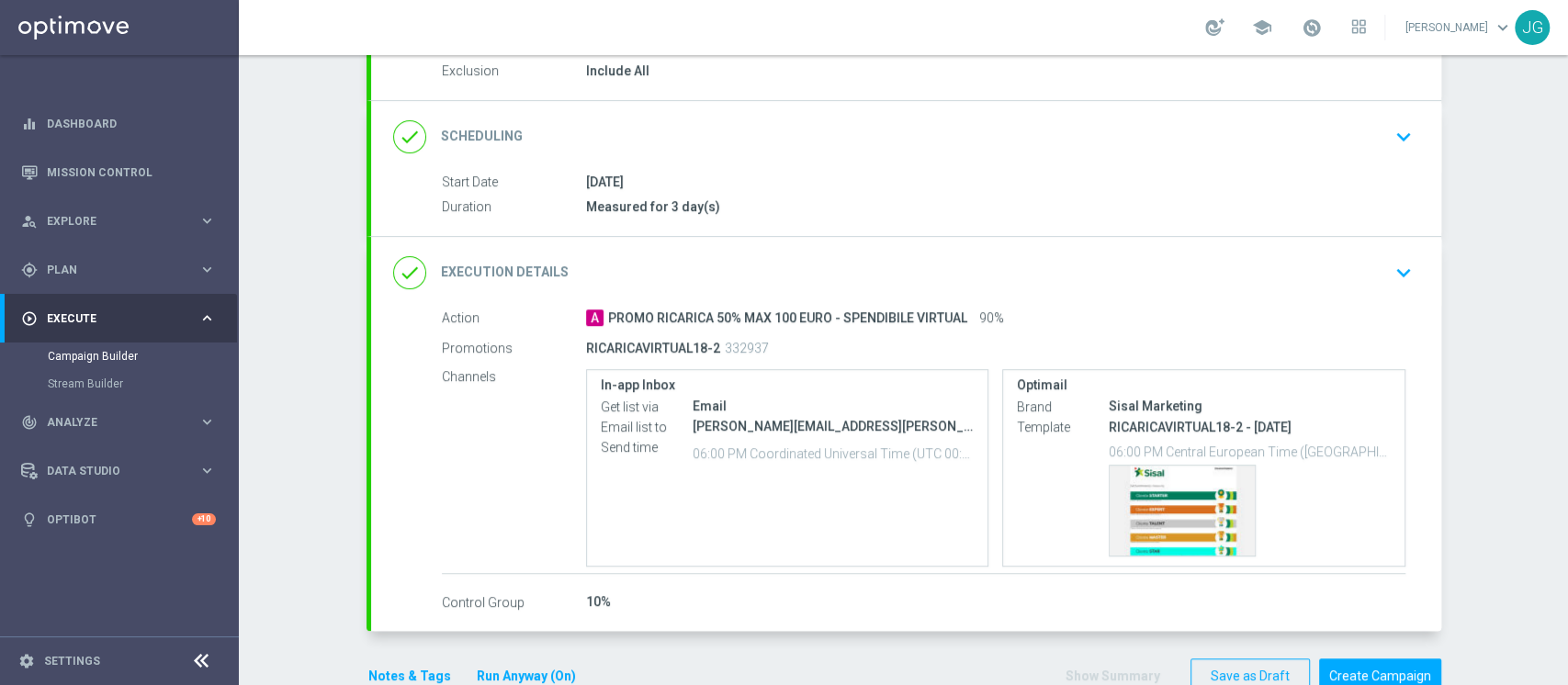
scroll to position [243, 0]
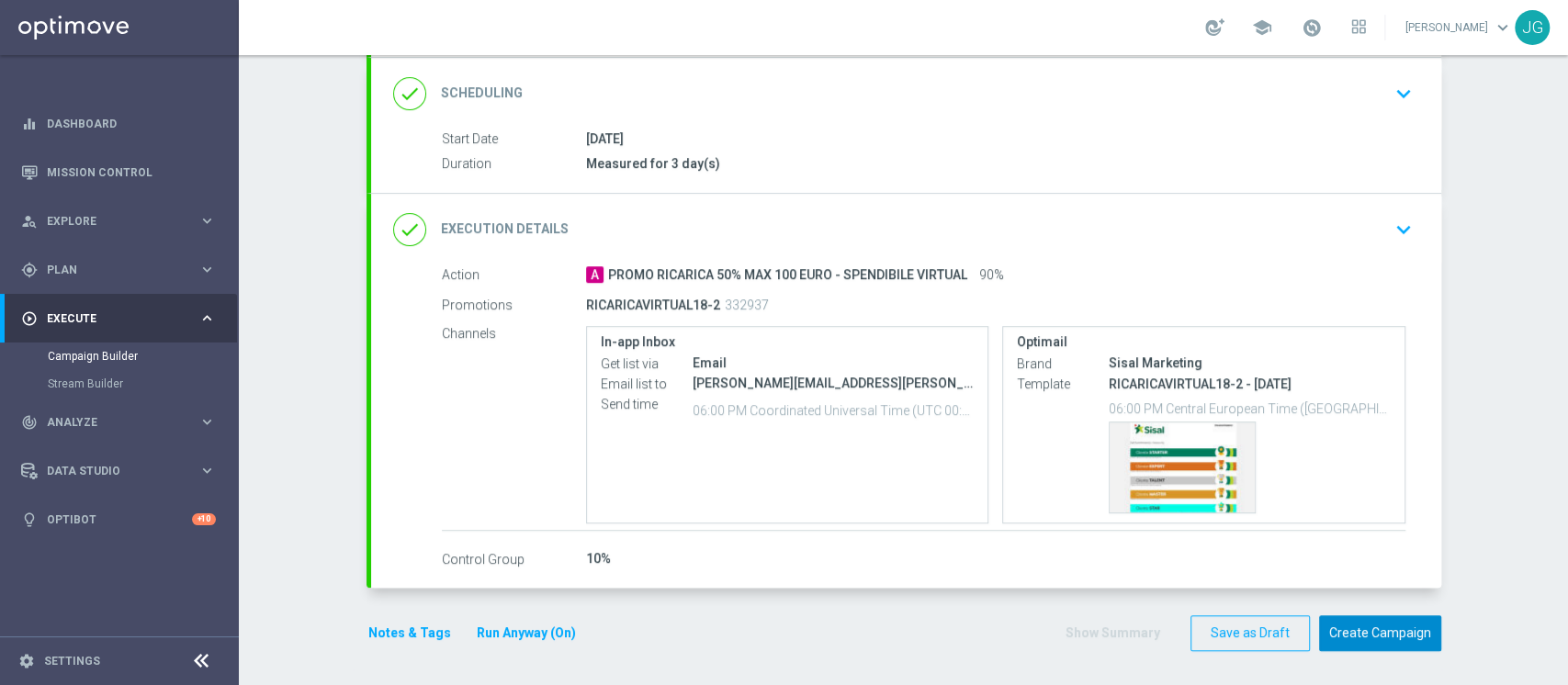
click at [1414, 628] on button "Create Campaign" at bounding box center [1380, 632] width 122 height 35
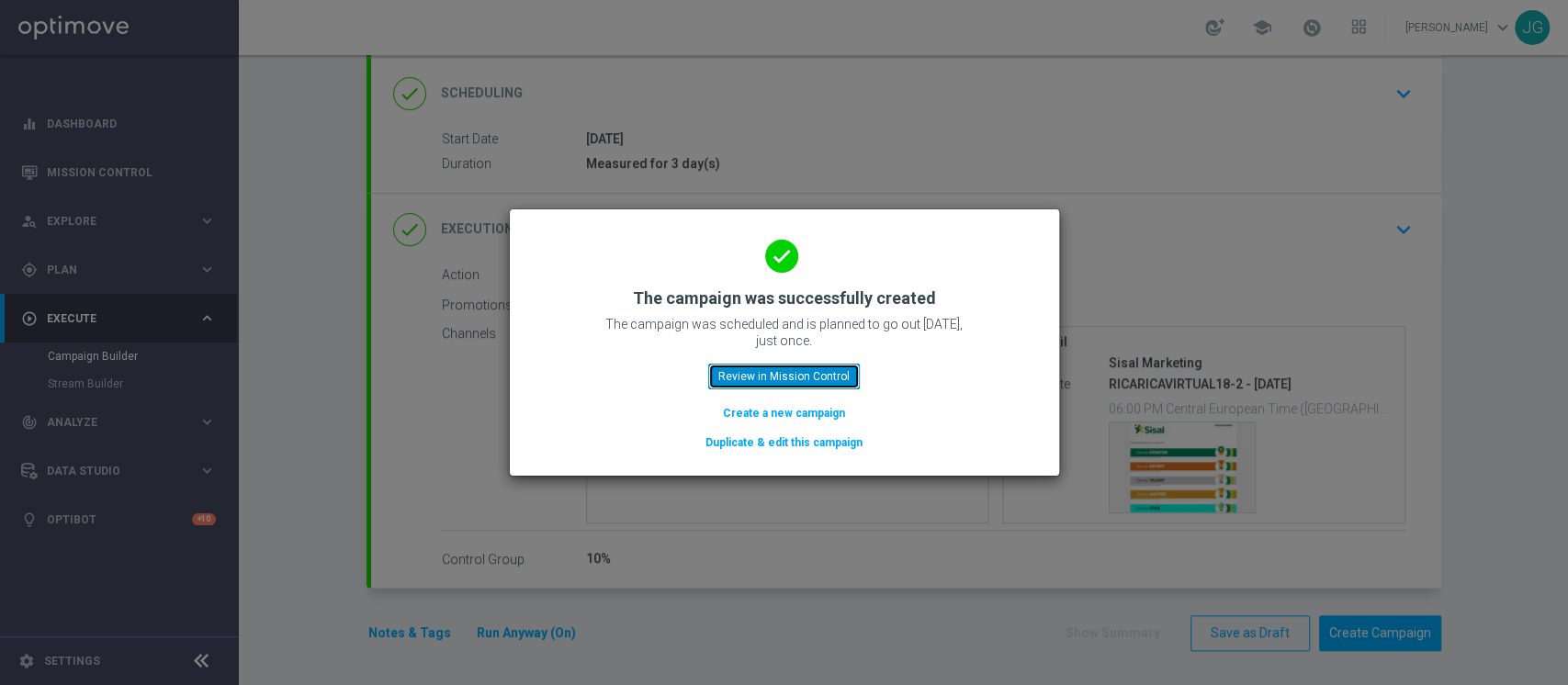
click at [795, 373] on button "Review in Mission Control" at bounding box center [784, 376] width 152 height 26
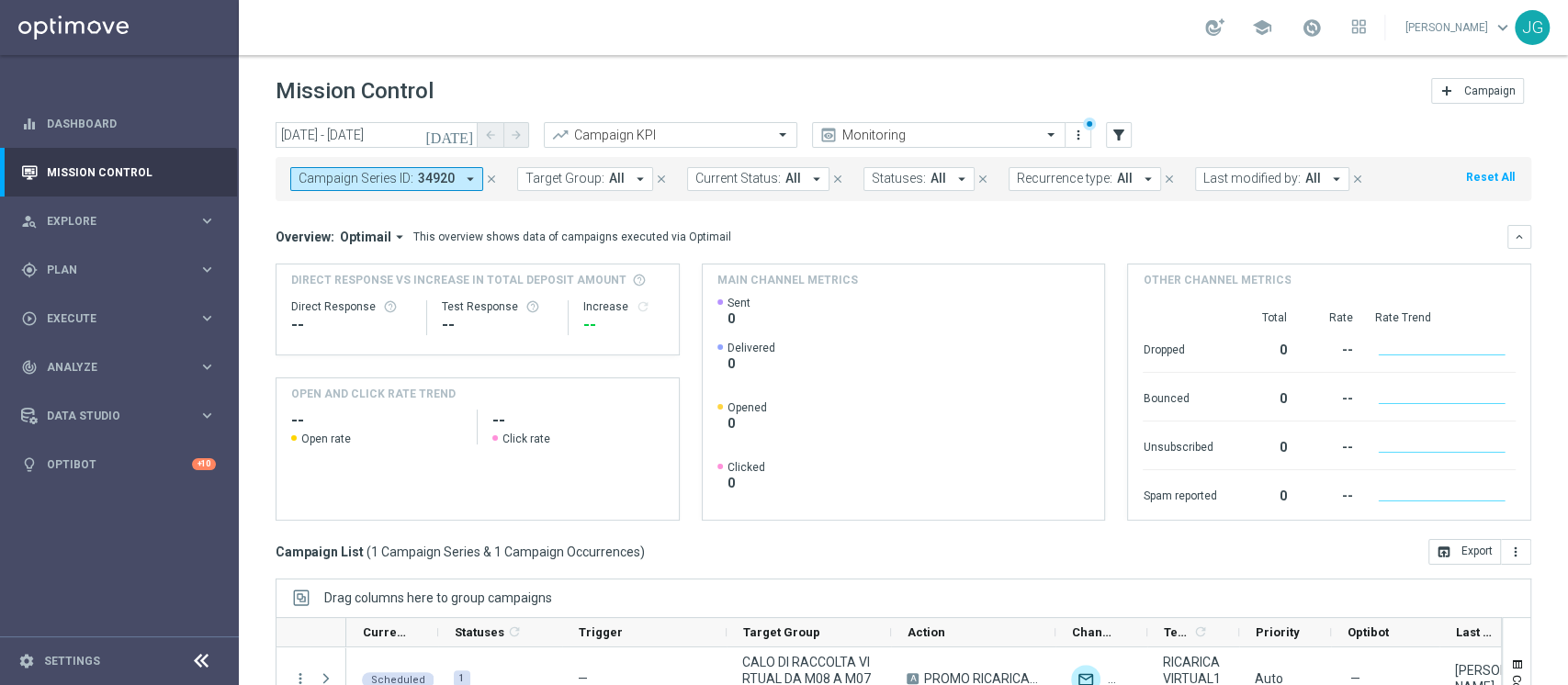
scroll to position [232, 0]
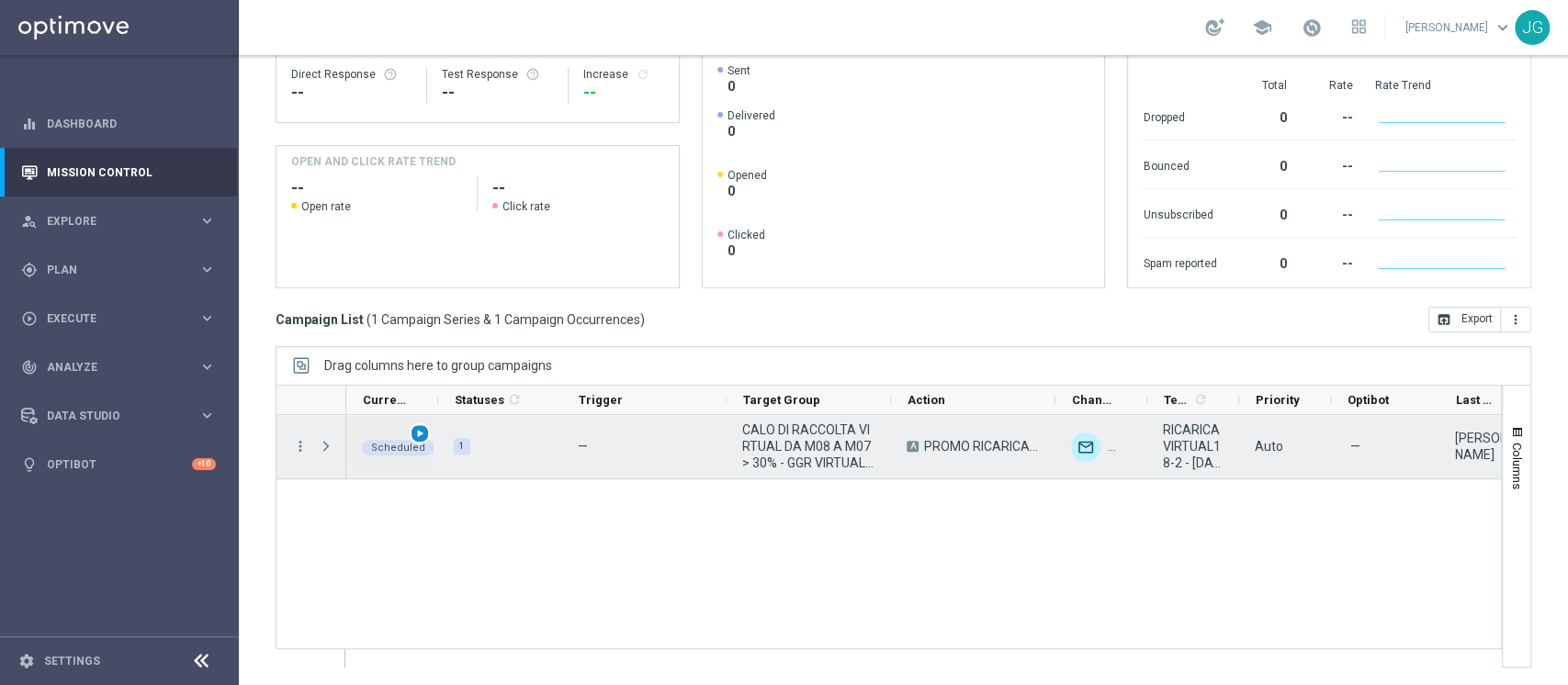
click at [421, 431] on span "play_arrow" at bounding box center [419, 433] width 12 height 12
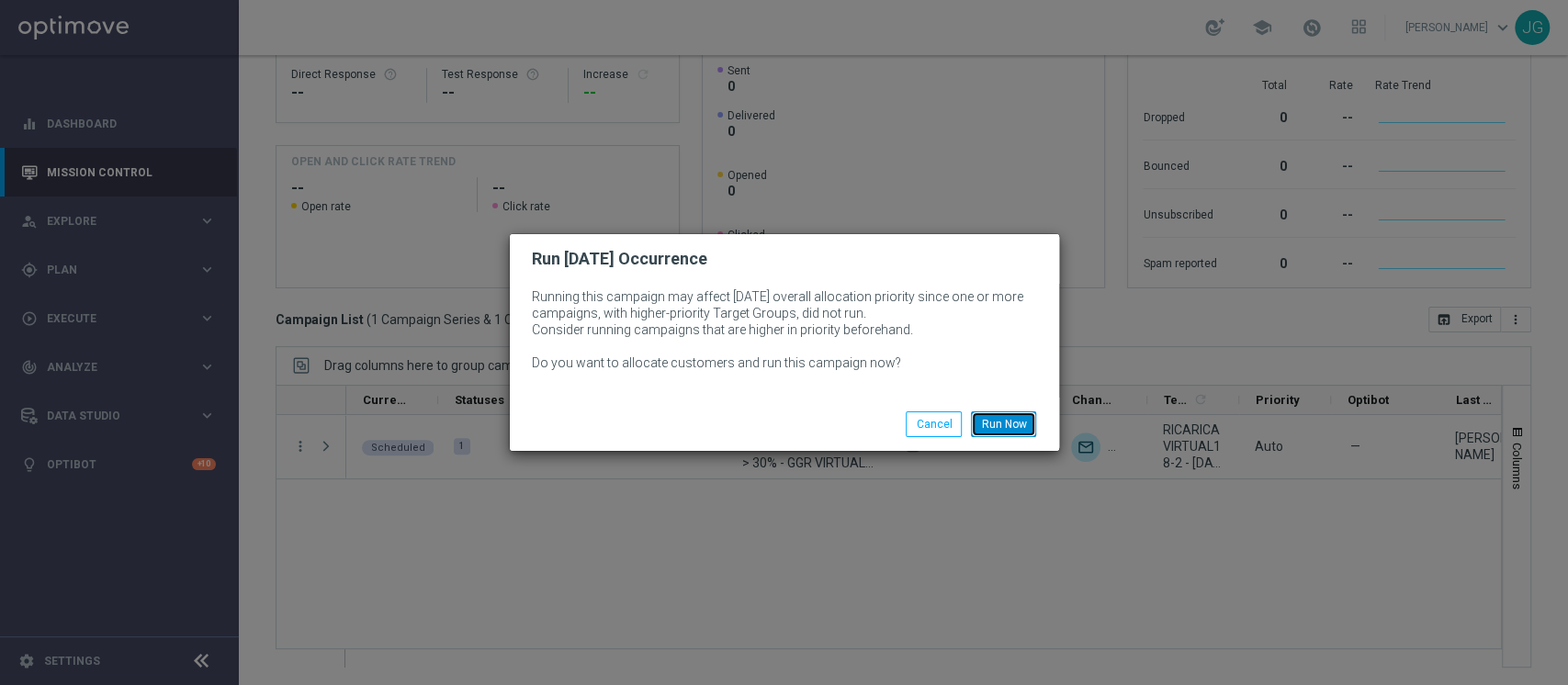
click at [984, 421] on button "Run Now" at bounding box center [1004, 424] width 65 height 26
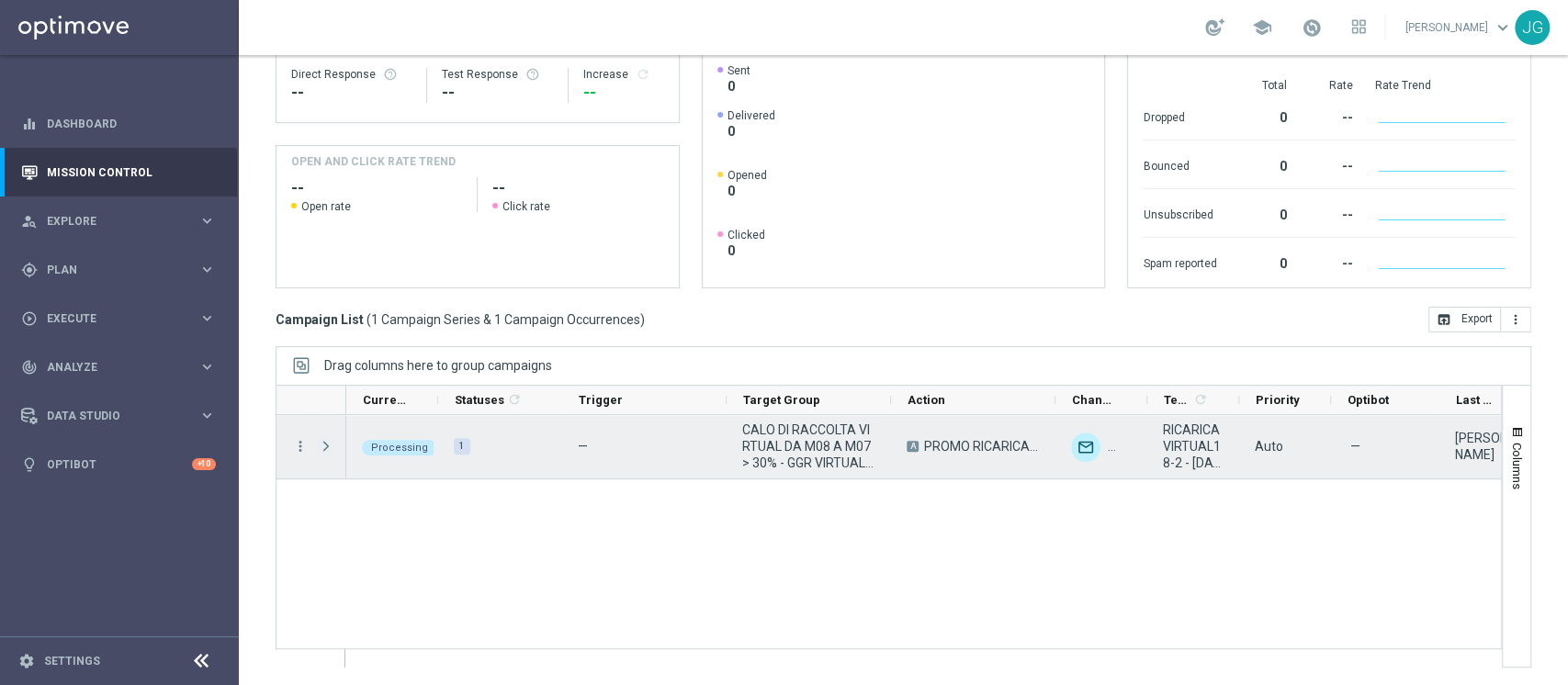
click at [321, 442] on span "Press SPACE to select this row." at bounding box center [325, 446] width 16 height 14
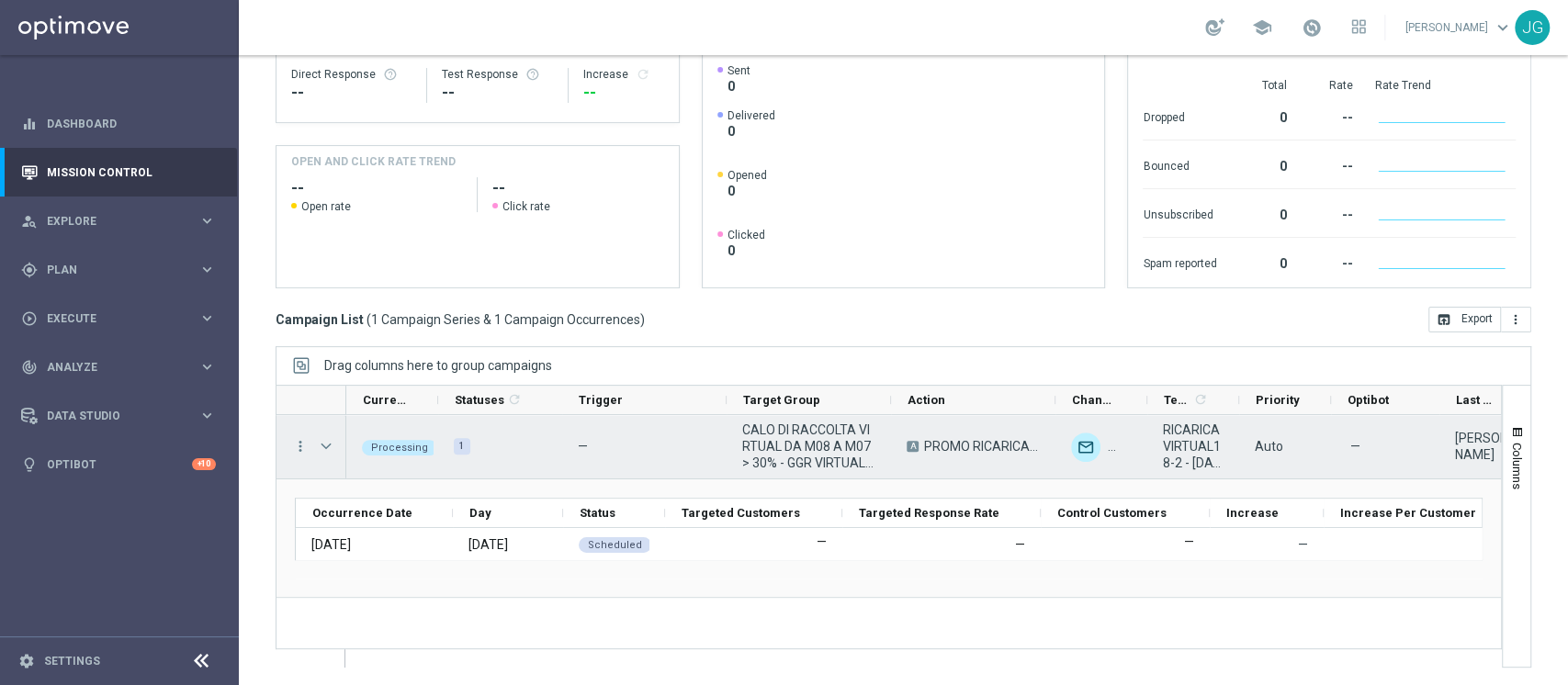
click at [321, 442] on span "Press SPACE to select this row." at bounding box center [325, 446] width 16 height 14
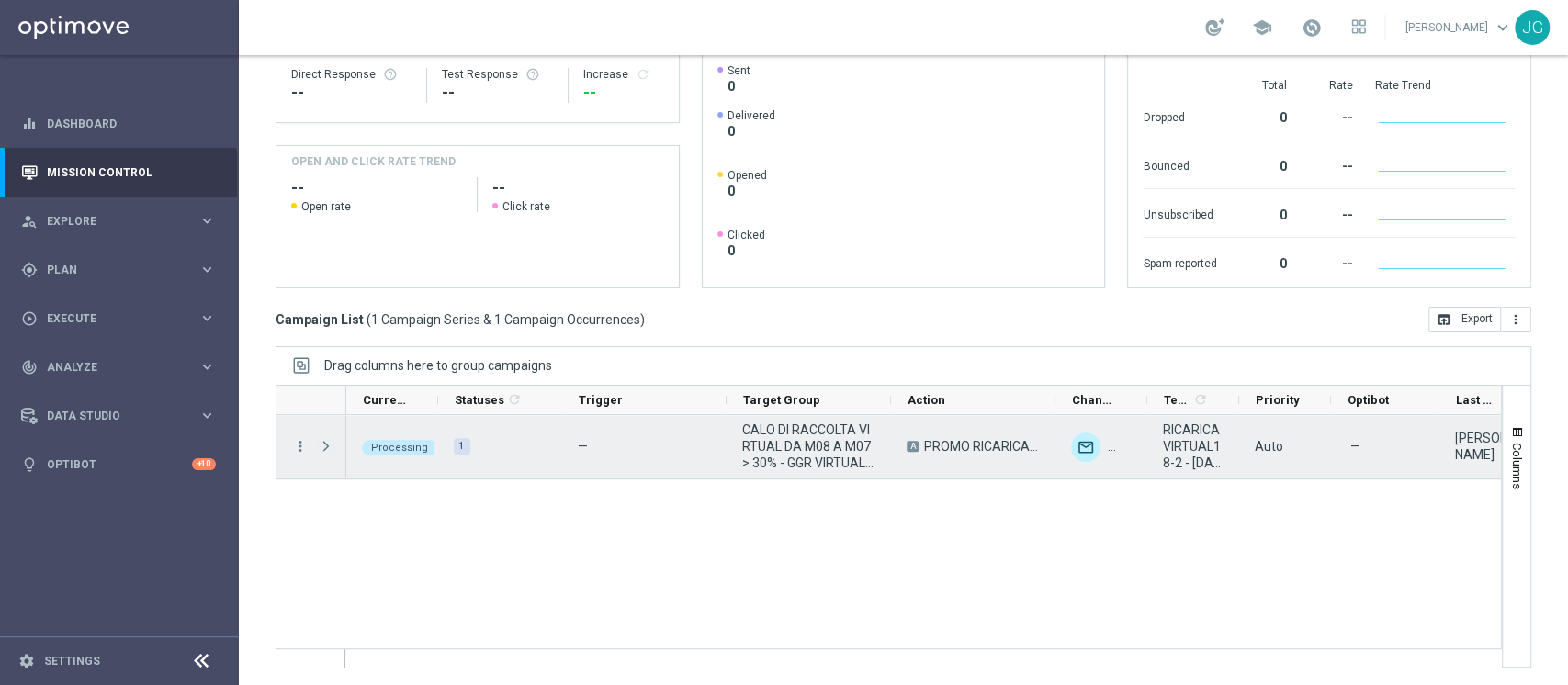
click at [321, 442] on span "Press SPACE to select this row." at bounding box center [325, 446] width 16 height 14
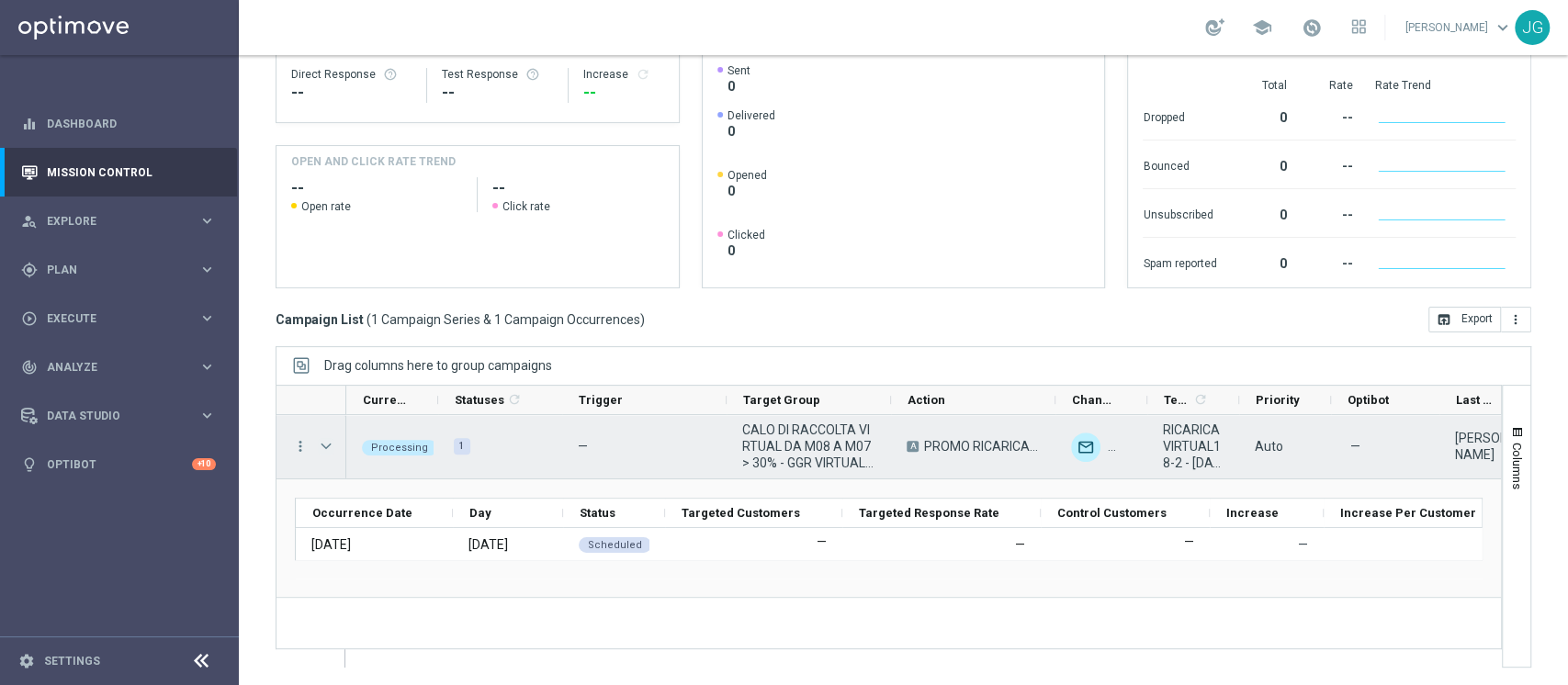
click at [318, 452] on span "Press SPACE to select this row." at bounding box center [325, 446] width 16 height 14
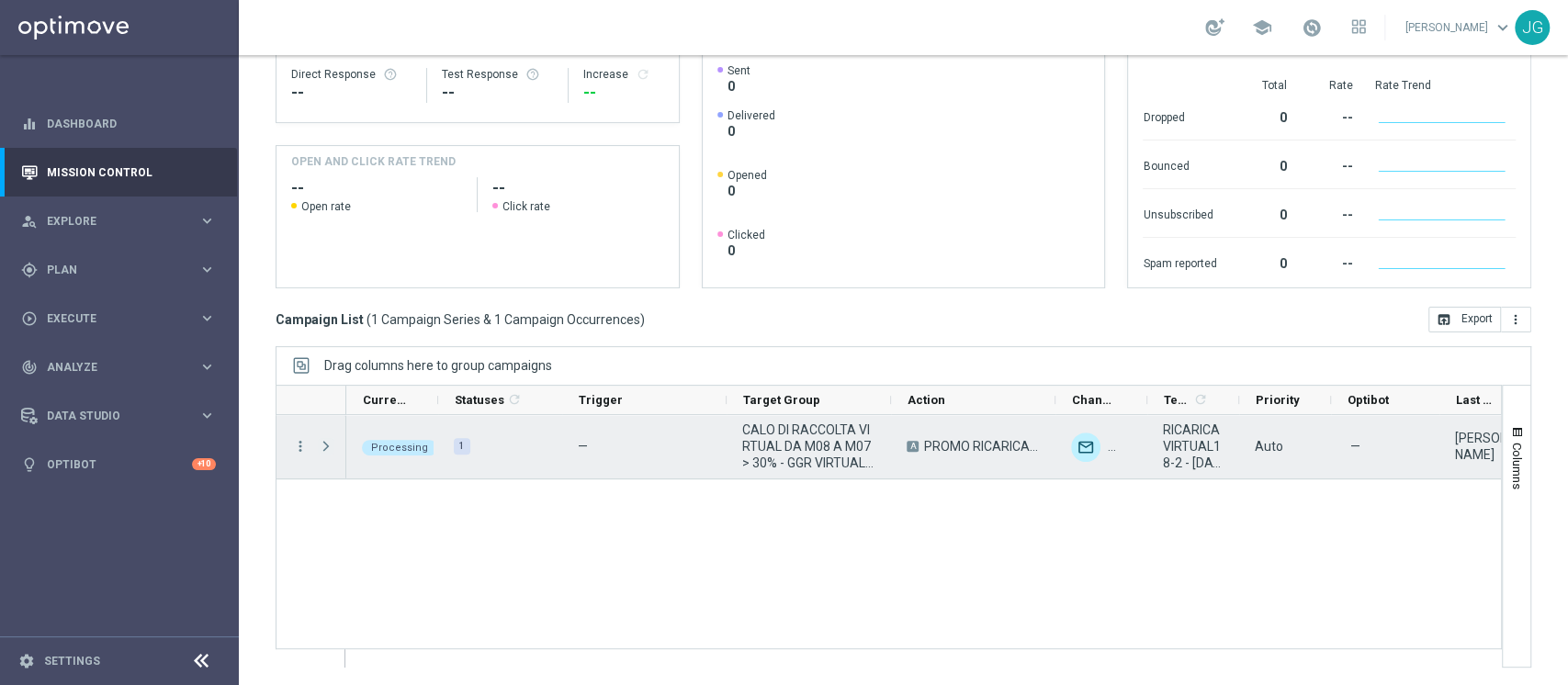
click at [322, 452] on span "Press SPACE to select this row." at bounding box center [325, 446] width 16 height 14
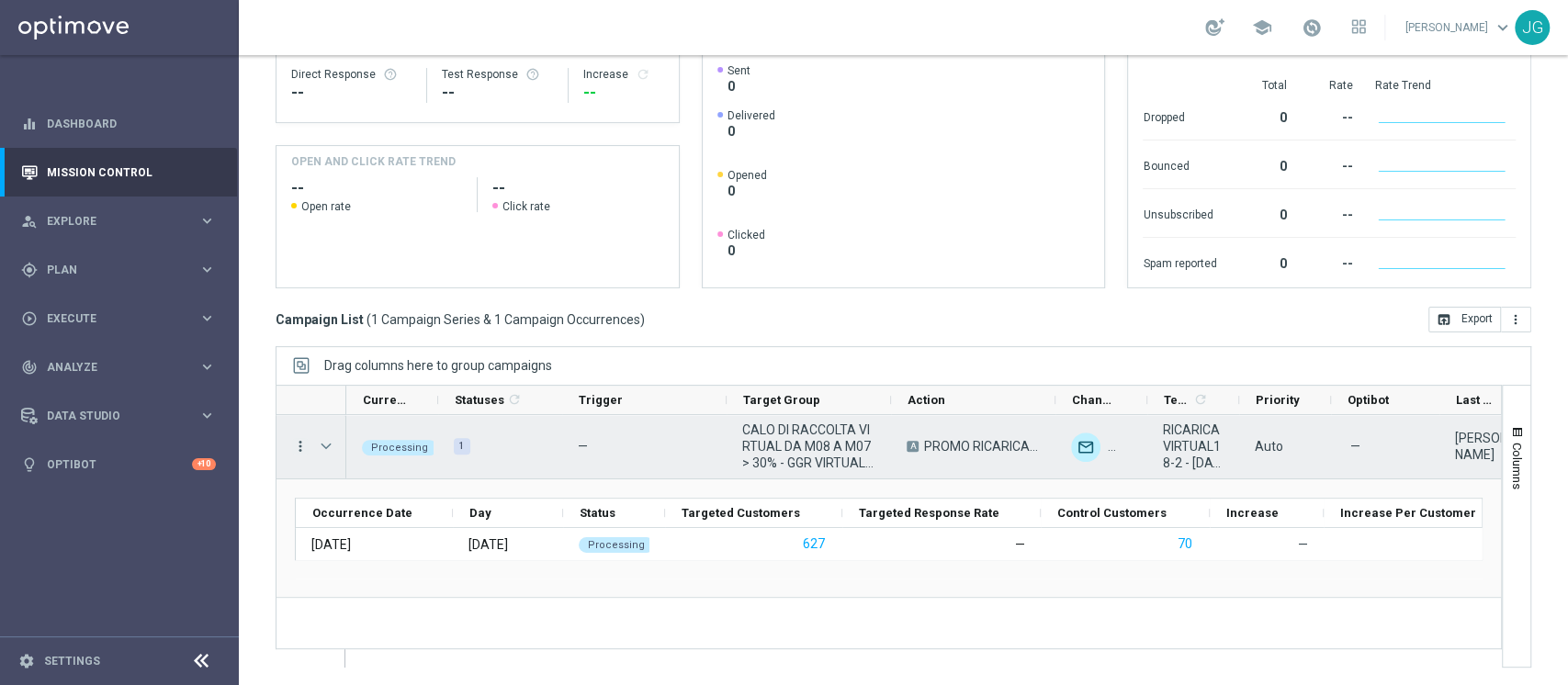
click at [305, 442] on icon "more_vert" at bounding box center [299, 446] width 16 height 16
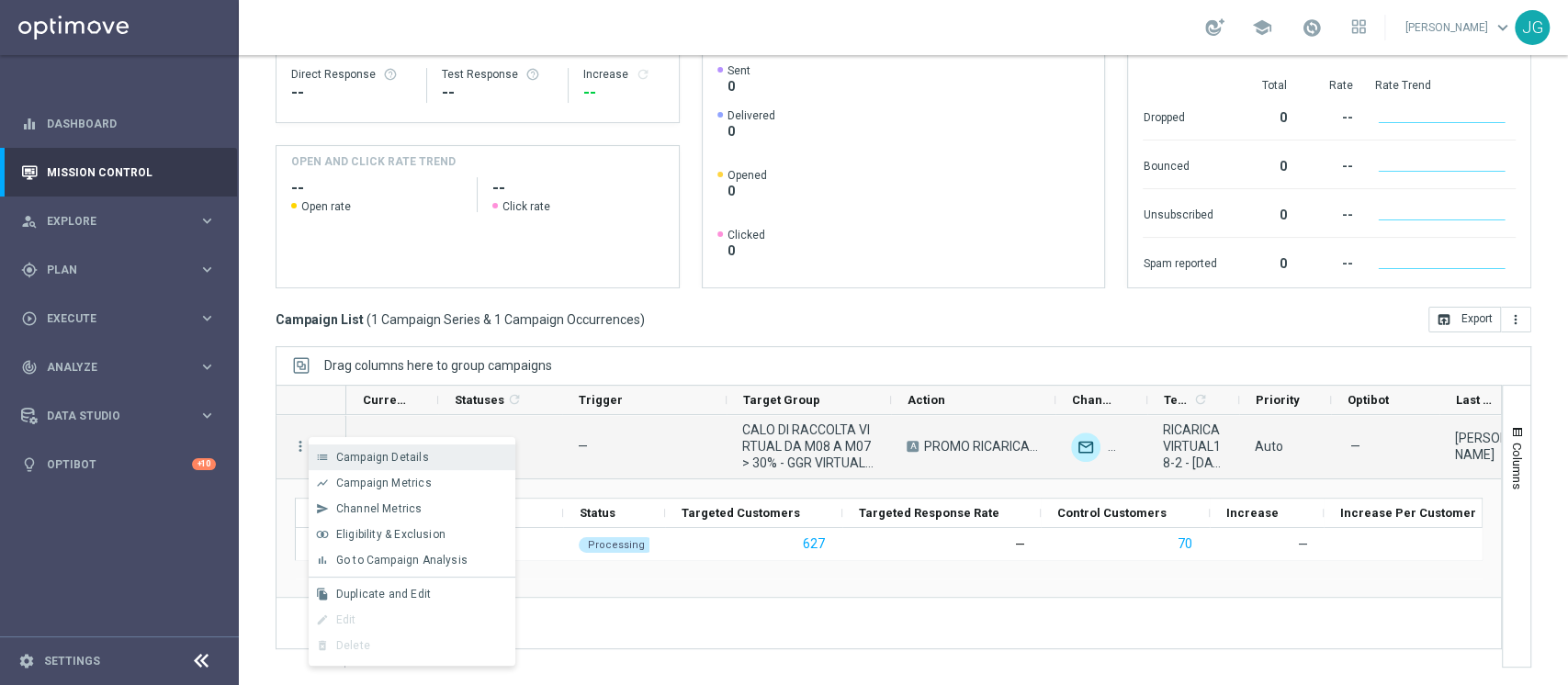
click at [393, 461] on span "Campaign Details" at bounding box center [382, 457] width 93 height 12
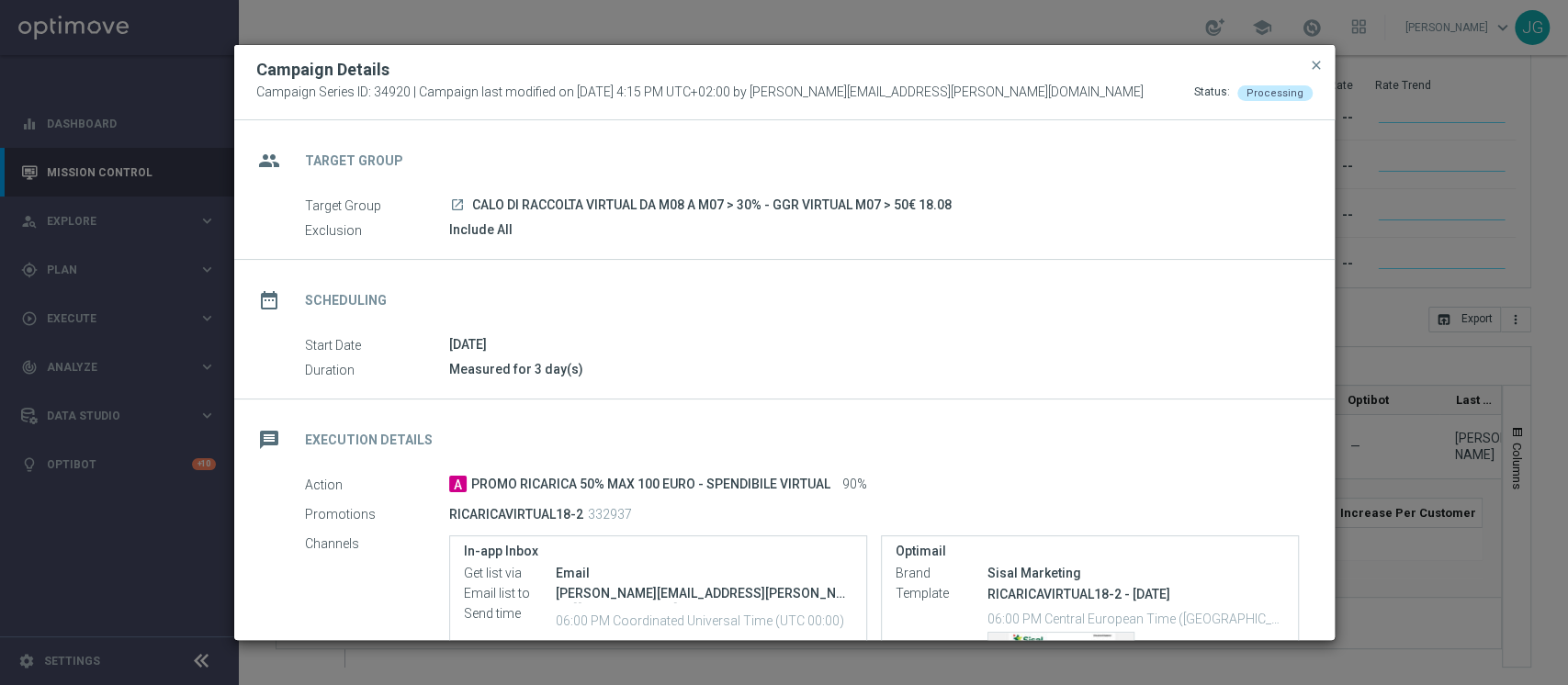
scroll to position [149, 0]
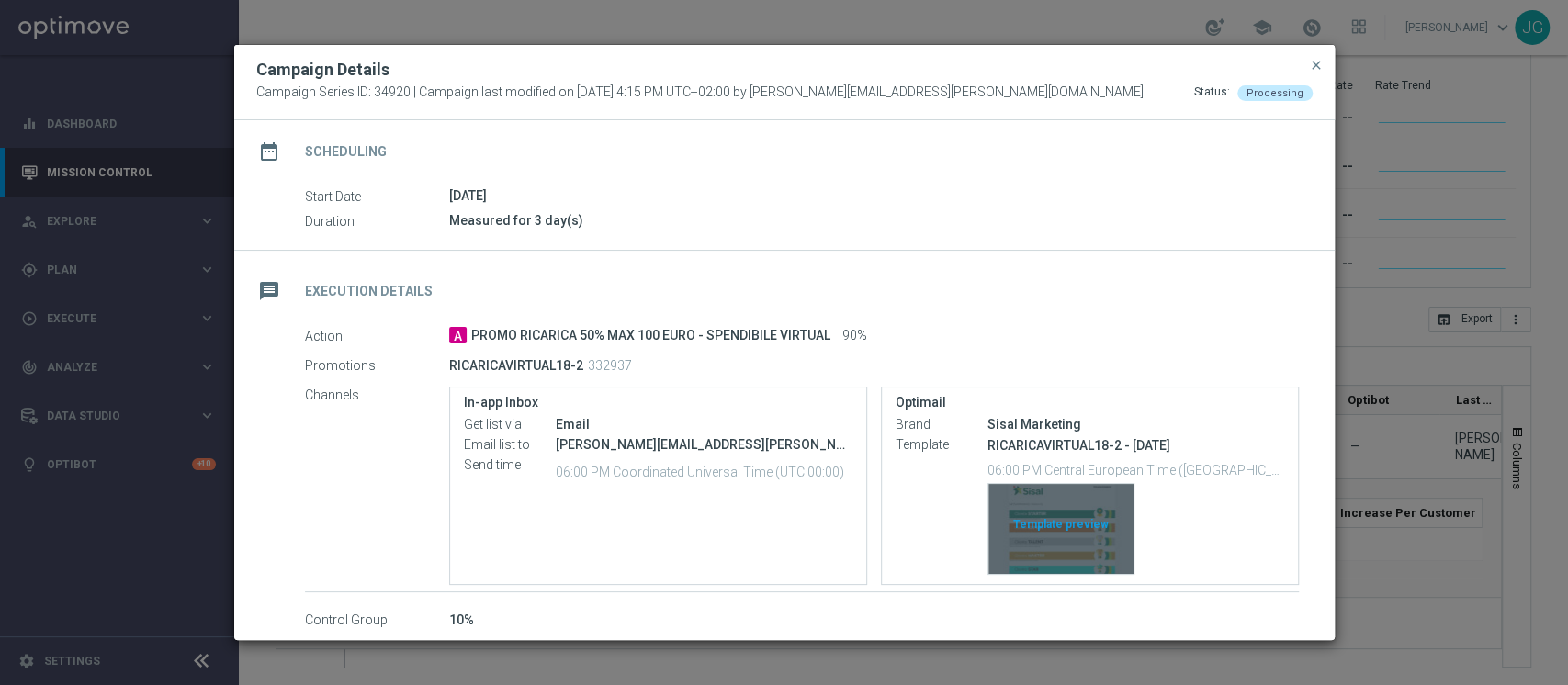
click at [1059, 535] on div "Template preview" at bounding box center [1060, 529] width 145 height 90
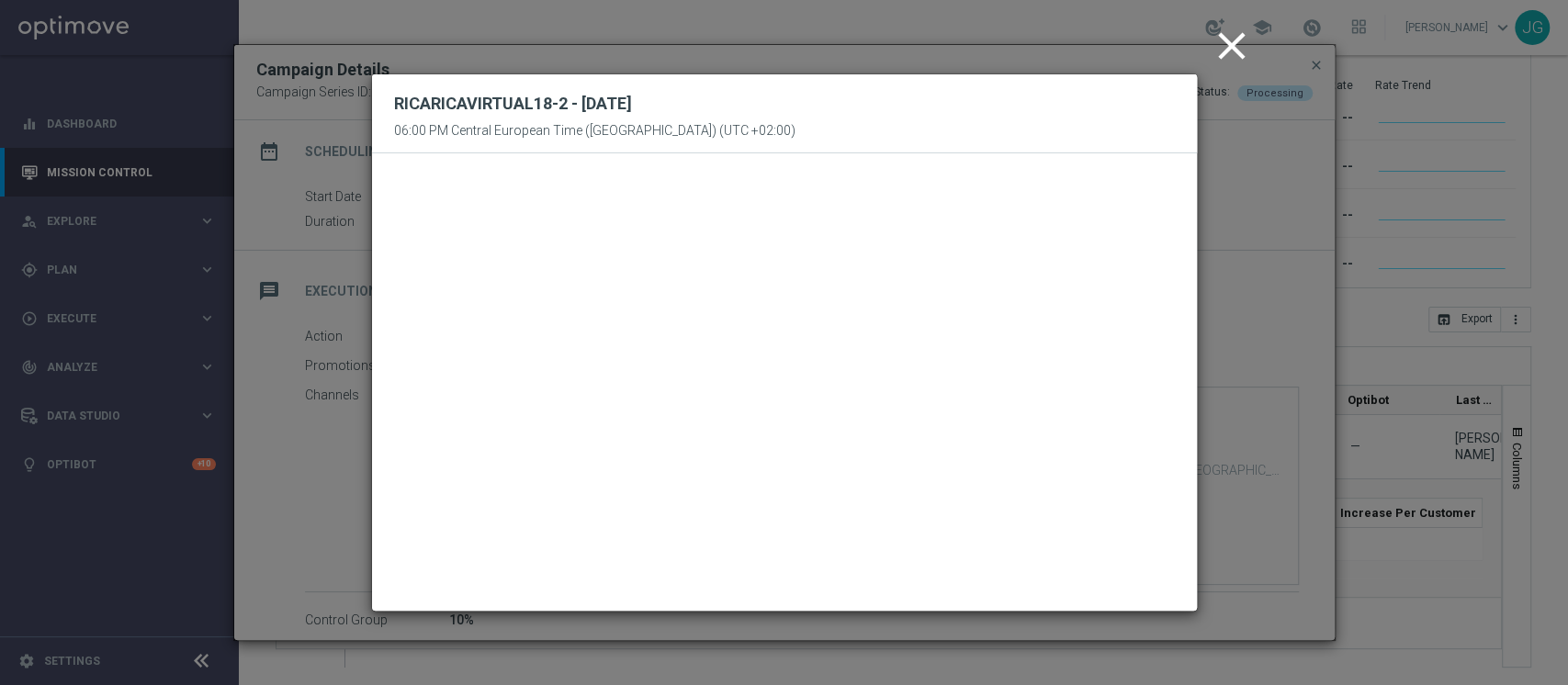
click at [1226, 36] on icon "close" at bounding box center [1232, 46] width 46 height 46
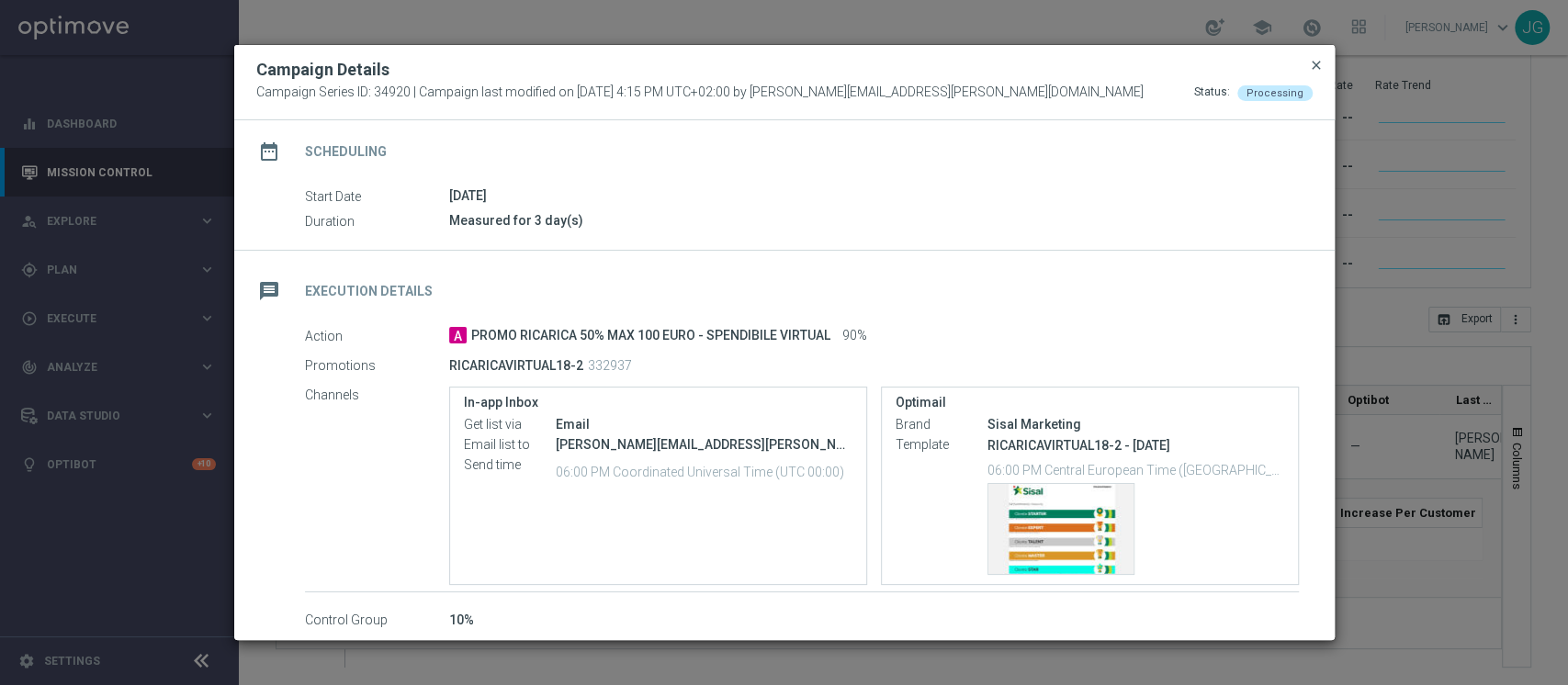
click at [1319, 67] on span "close" at bounding box center [1316, 64] width 14 height 14
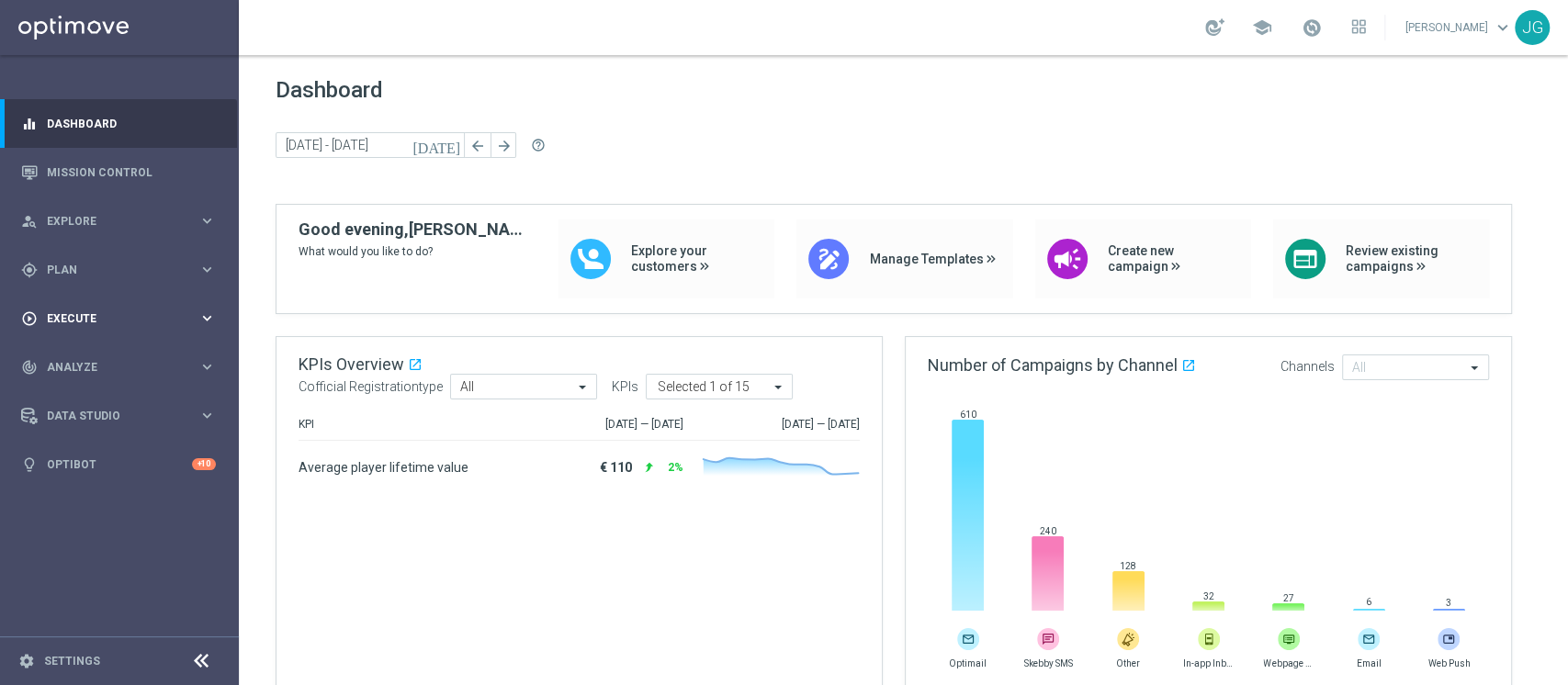
click at [147, 301] on div "play_circle_outline Execute keyboard_arrow_right" at bounding box center [118, 318] width 237 height 49
click at [120, 265] on span "Plan" at bounding box center [123, 270] width 152 height 11
click at [90, 354] on accordion "Templates keyboard_arrow_right Optimail OptiMobile In-App OptiMobile Push Optip…" at bounding box center [142, 363] width 189 height 28
click at [95, 364] on span "Templates" at bounding box center [114, 362] width 131 height 11
click at [68, 394] on link "Optimail" at bounding box center [124, 390] width 134 height 14
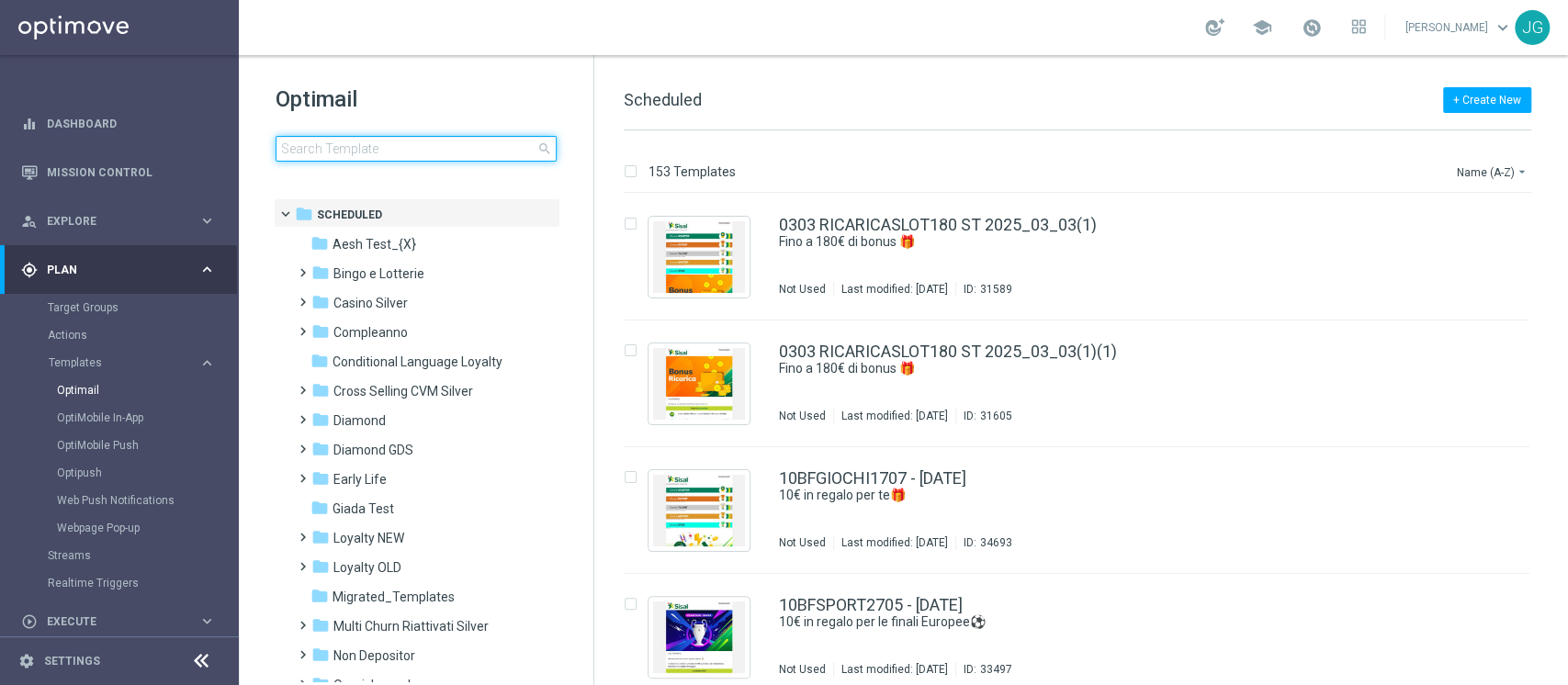
click at [439, 146] on input at bounding box center [416, 149] width 281 height 26
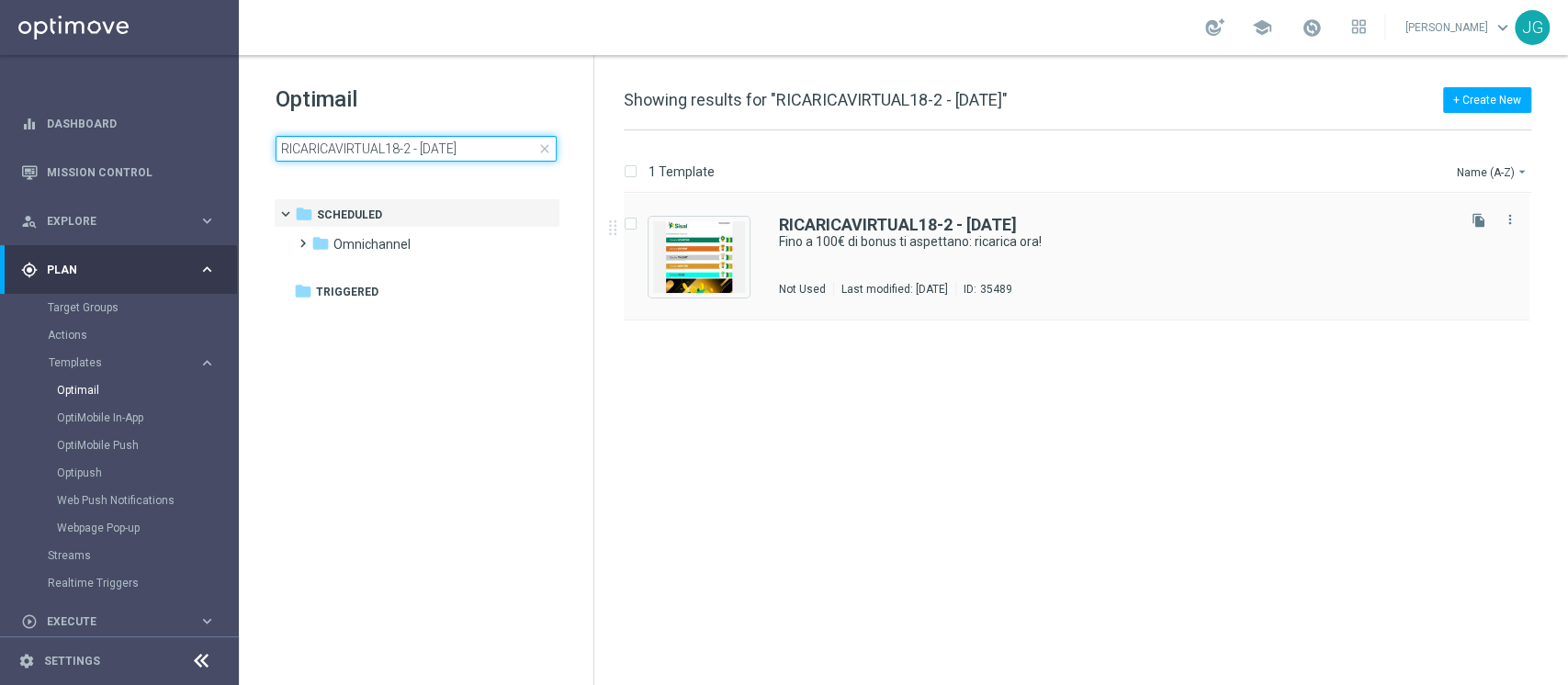
type input "RICARICAVIRTUAL18-2 - 18.08.2025"
click at [1078, 268] on div "RICARICAVIRTUAL18-2 - 18.08.2025 Fino a 100€ di bonus ti aspettano: ricarica or…" at bounding box center [1116, 256] width 674 height 80
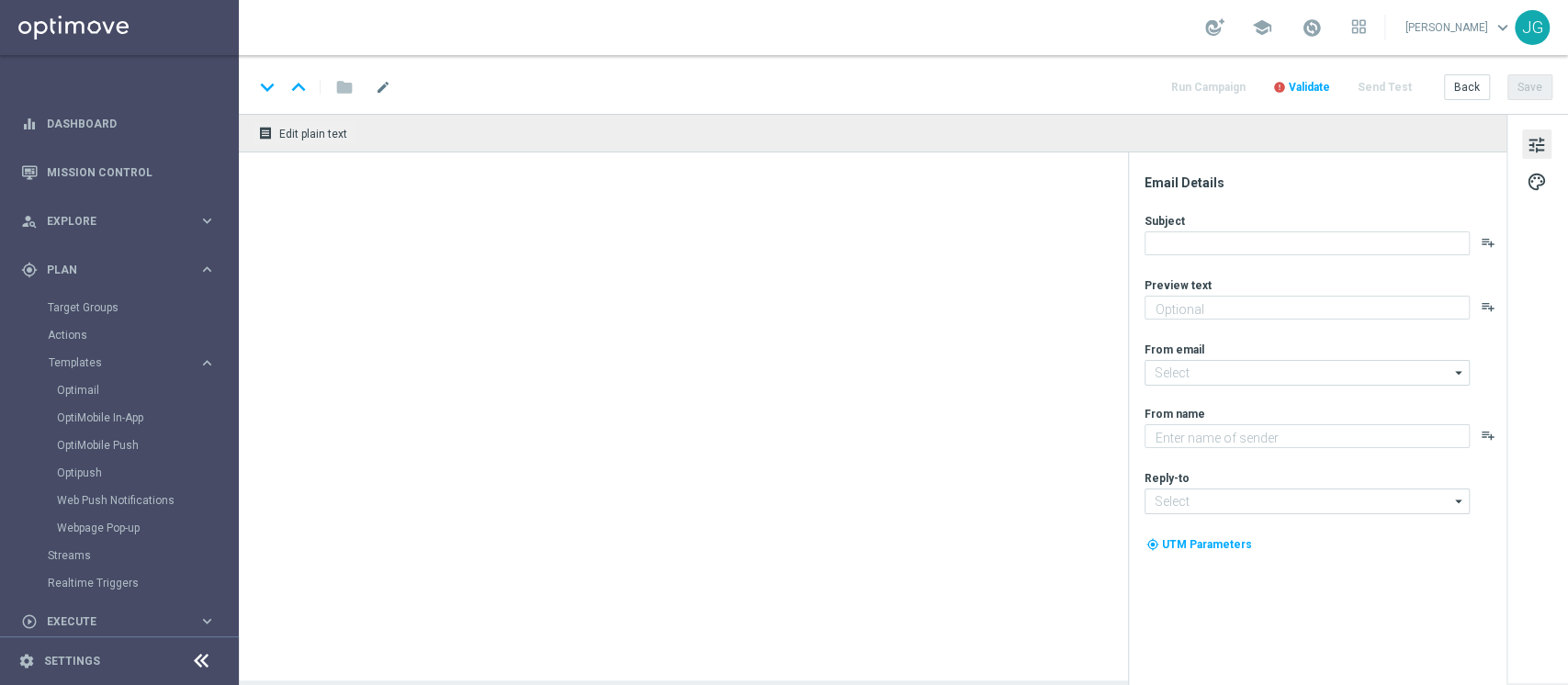
type textarea "Non perderti la promozione!✨"
type input "newsletter@comunicazioni.sisal.it"
type textarea "Sisal"
type input "info@sisal.it"
